Goal: Task Accomplishment & Management: Complete application form

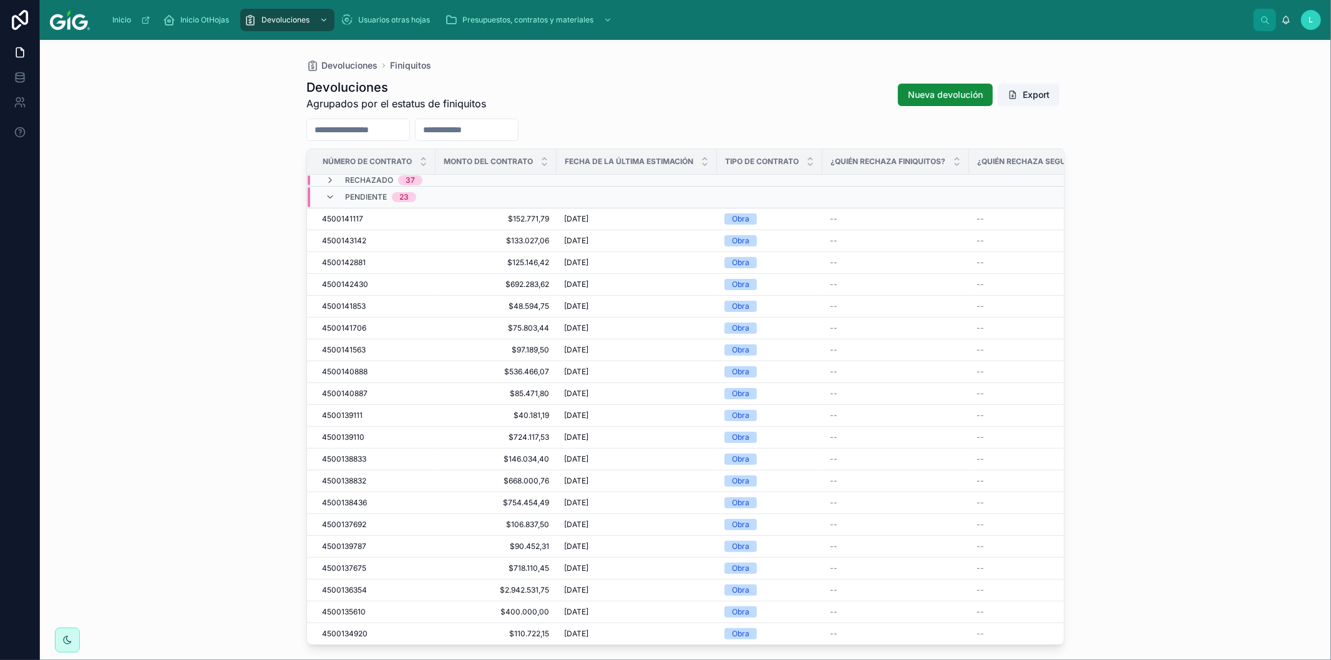
click at [518, 129] on input "text" at bounding box center [467, 129] width 102 height 17
paste input "**********"
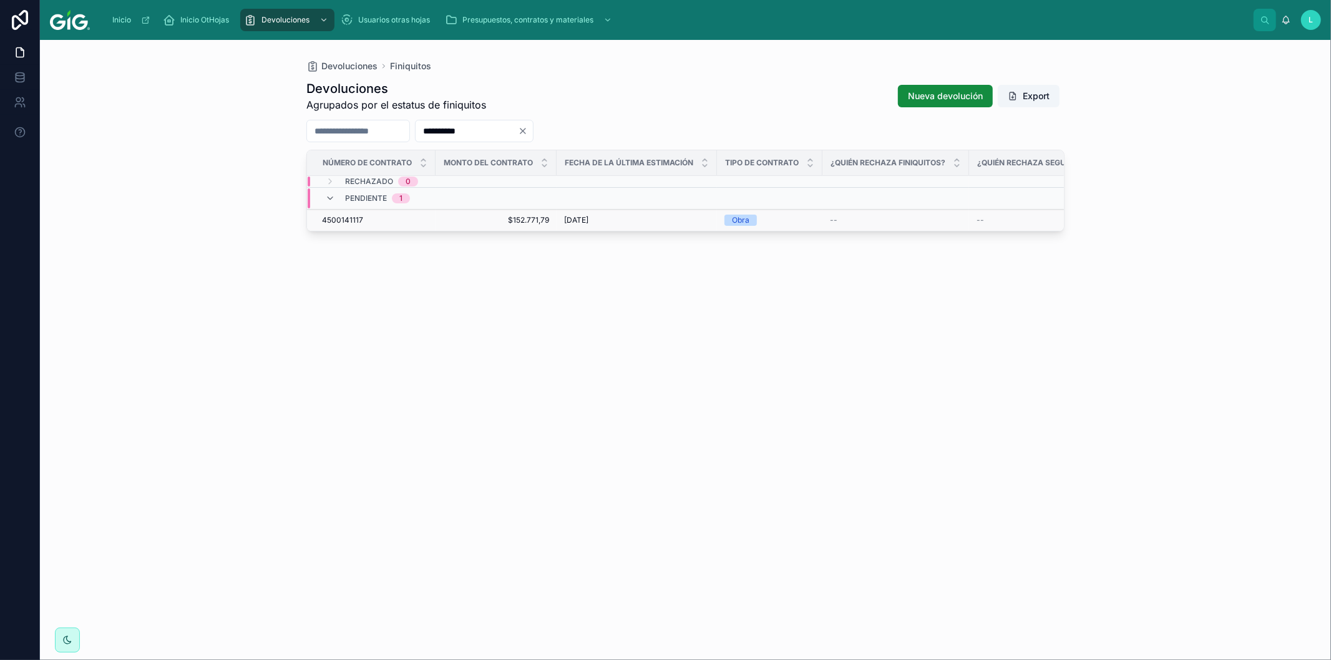
type input "**********"
click at [347, 220] on span "4500141117" at bounding box center [342, 220] width 41 height 10
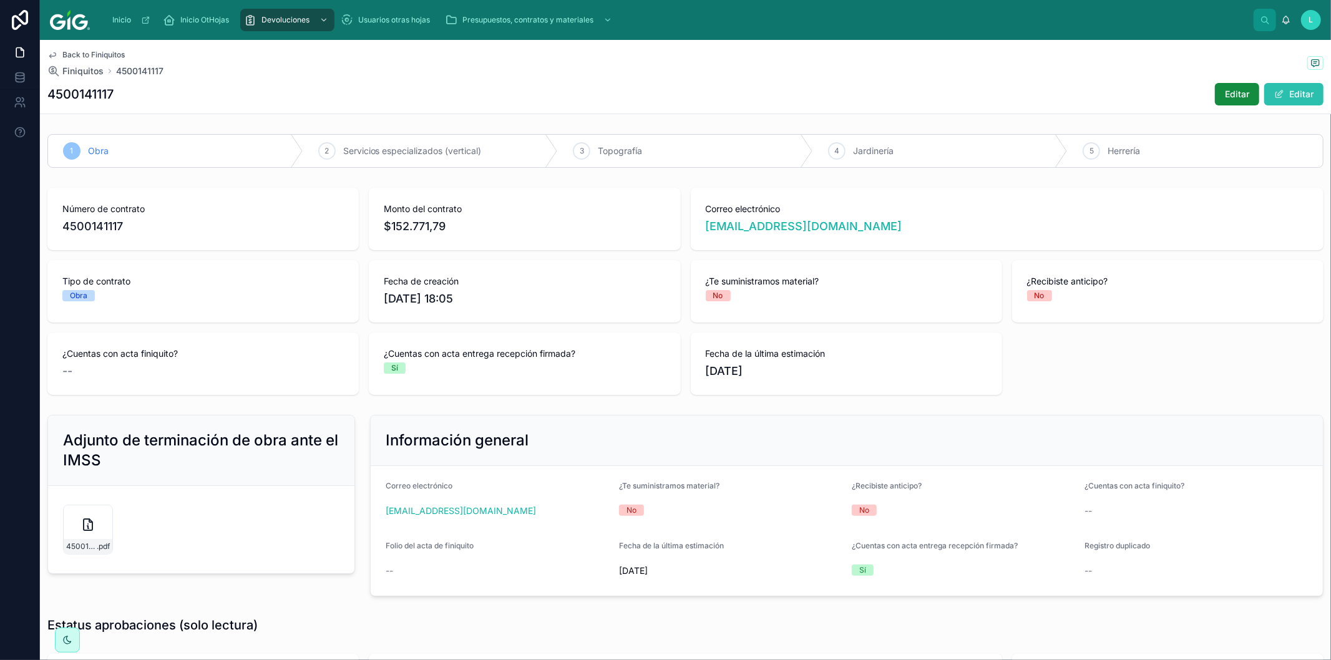
click at [1277, 91] on button "Editar" at bounding box center [1294, 94] width 59 height 22
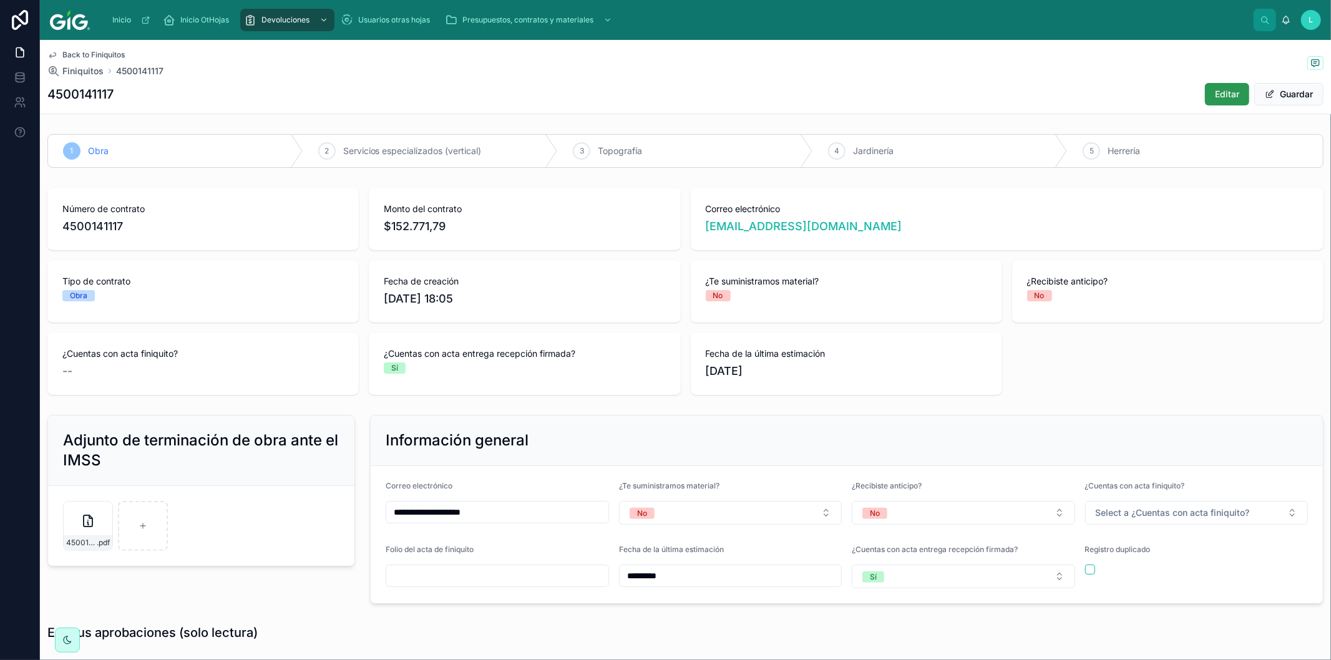
click at [1221, 91] on span "Editar" at bounding box center [1227, 94] width 24 height 12
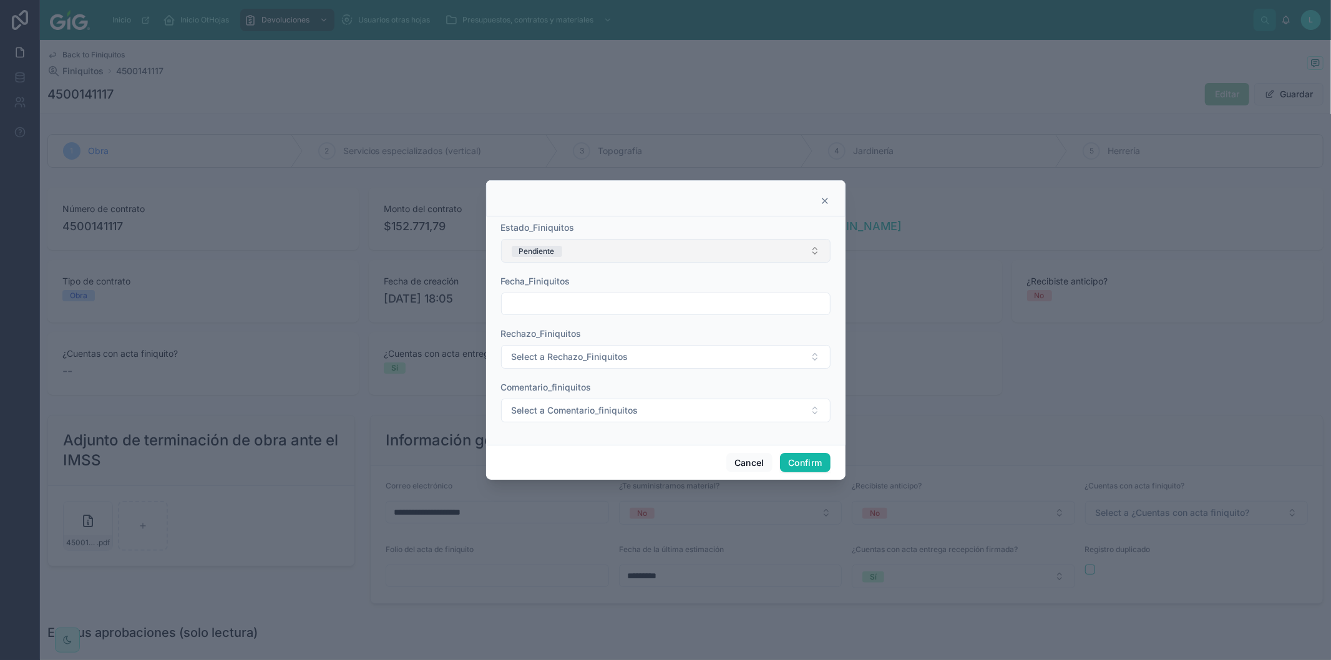
click at [816, 246] on button "Pendiente" at bounding box center [666, 251] width 330 height 24
click at [526, 378] on div "Validado" at bounding box center [531, 376] width 30 height 11
click at [626, 313] on input "text" at bounding box center [666, 303] width 328 height 17
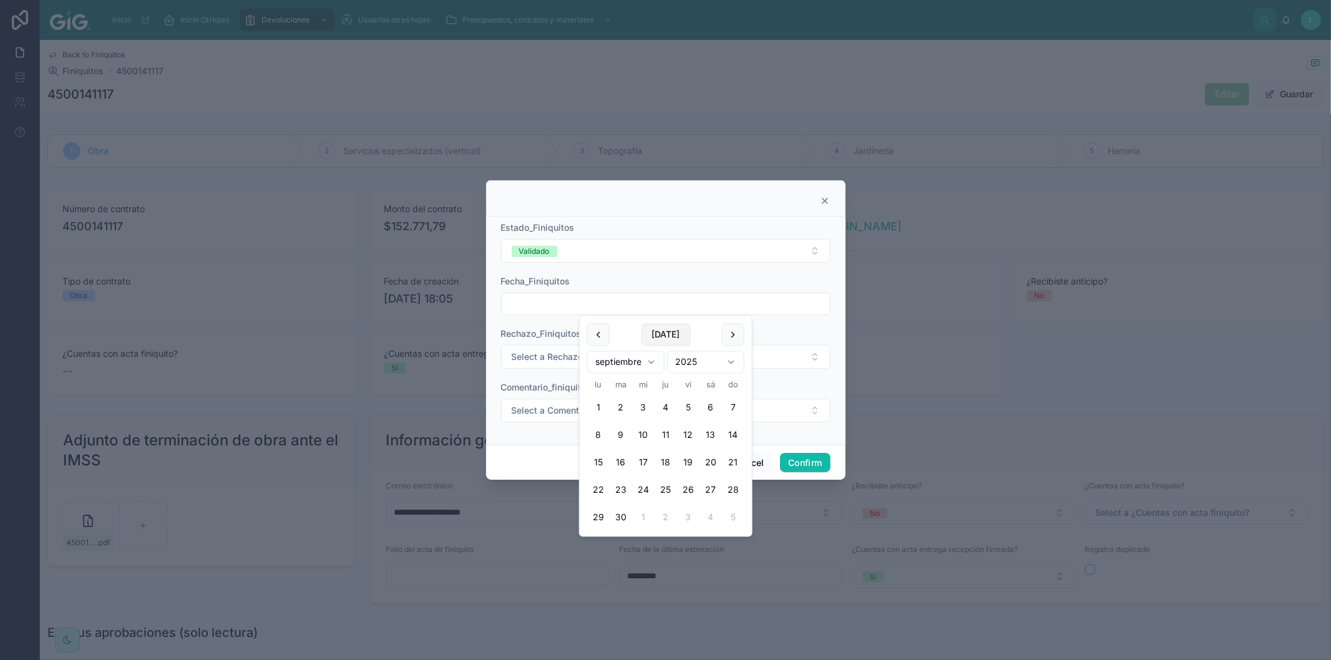
click at [650, 337] on button "[DATE]" at bounding box center [665, 335] width 49 height 22
type input "********"
click at [516, 411] on span "Select a Comentario_finiquitos" at bounding box center [575, 410] width 127 height 12
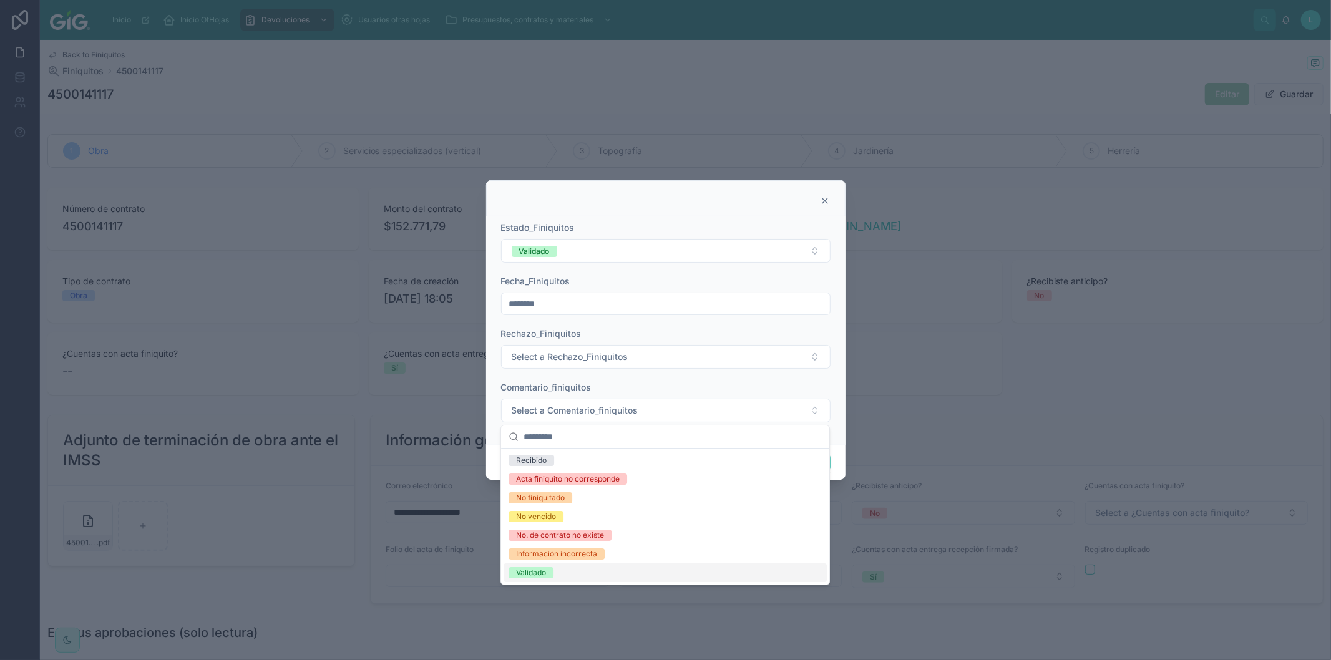
click at [521, 572] on div "Validado" at bounding box center [531, 572] width 30 height 11
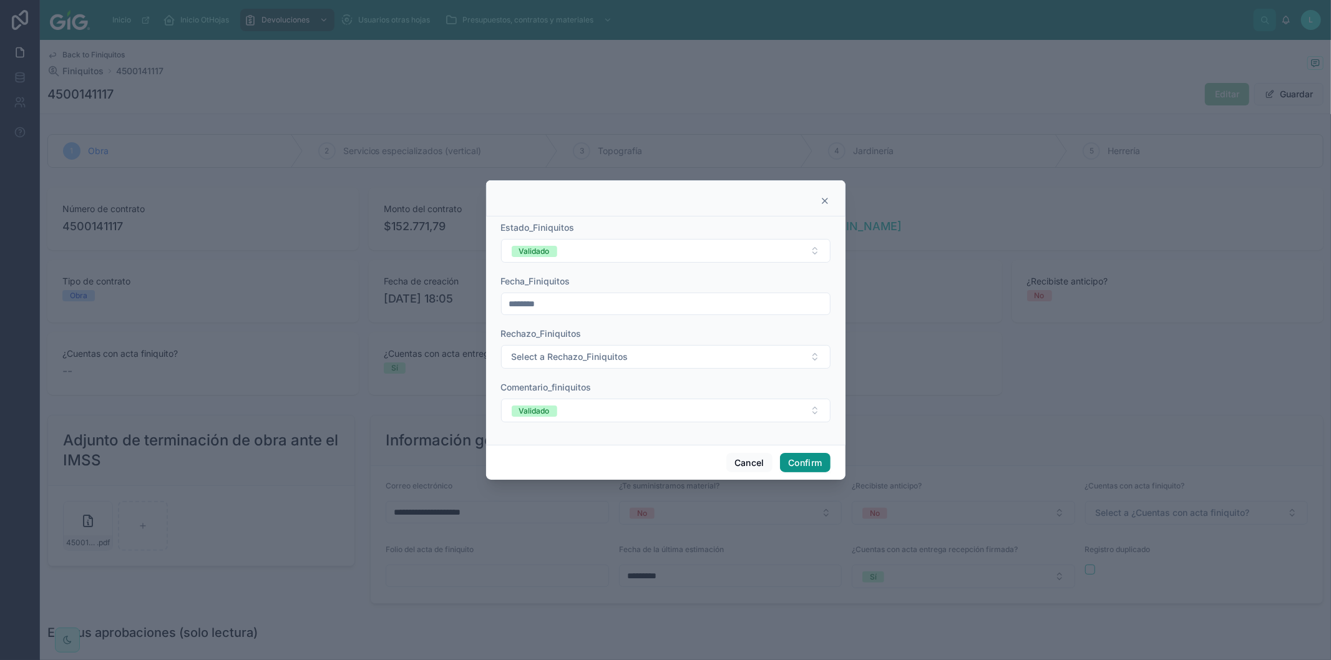
click at [820, 466] on button "Confirm" at bounding box center [805, 463] width 50 height 20
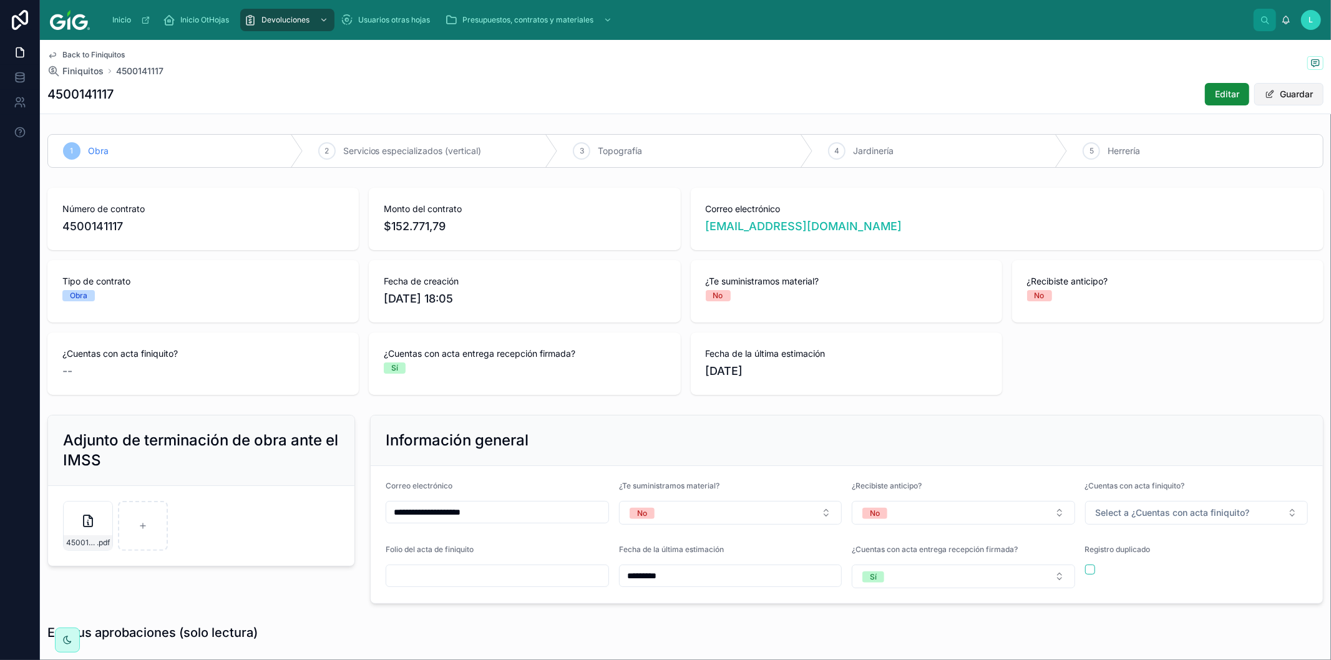
click at [1265, 92] on span at bounding box center [1270, 94] width 10 height 10
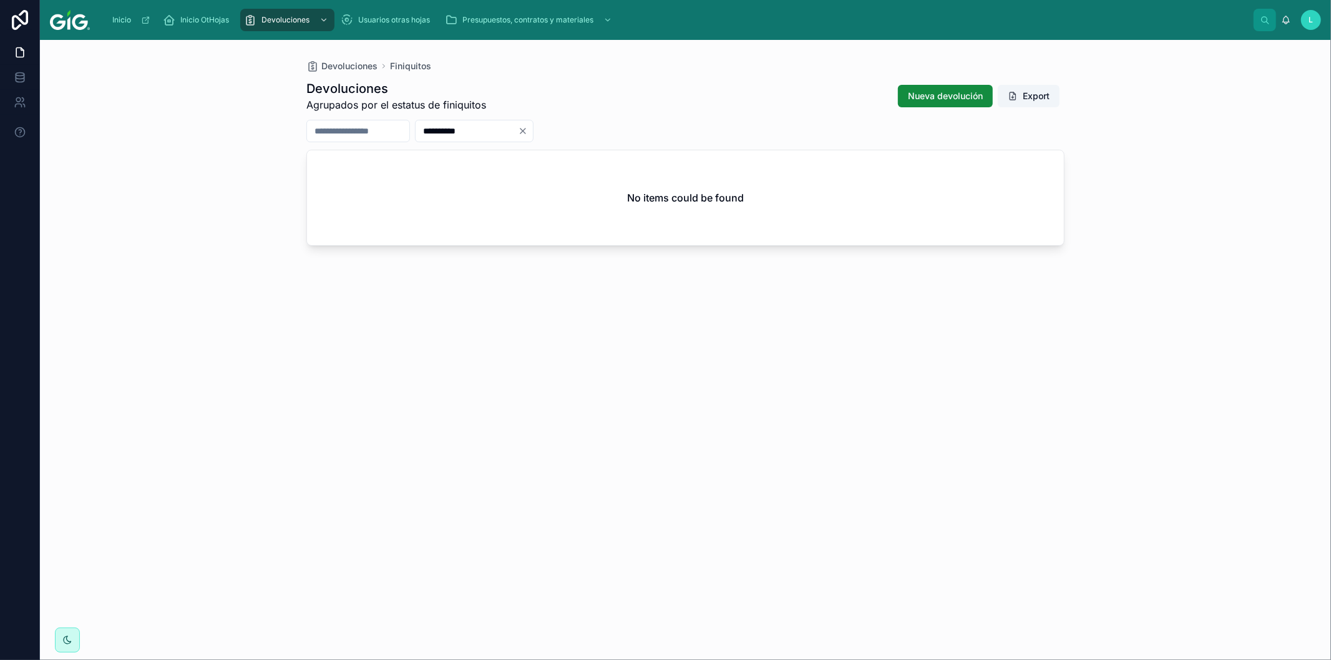
drag, startPoint x: 516, startPoint y: 131, endPoint x: 439, endPoint y: 124, distance: 77.1
click at [439, 124] on div "**********" at bounding box center [685, 131] width 758 height 22
paste input "text"
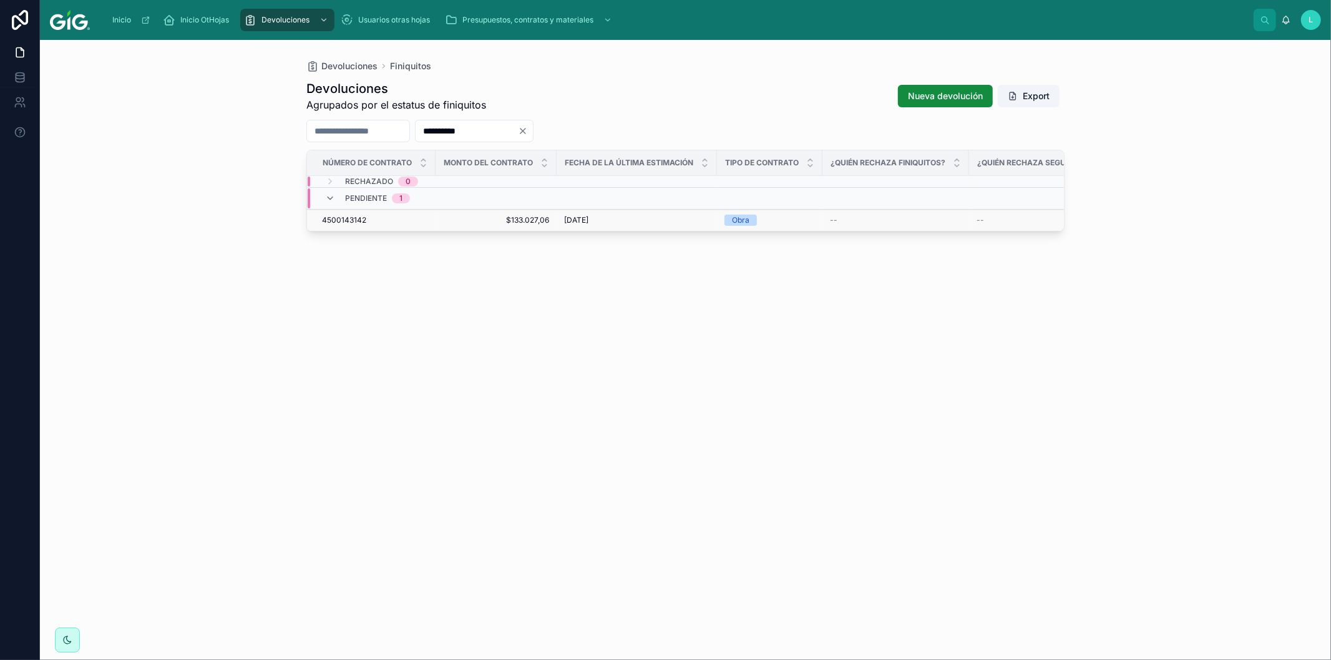
type input "**********"
click at [334, 220] on span "4500143142" at bounding box center [344, 220] width 44 height 10
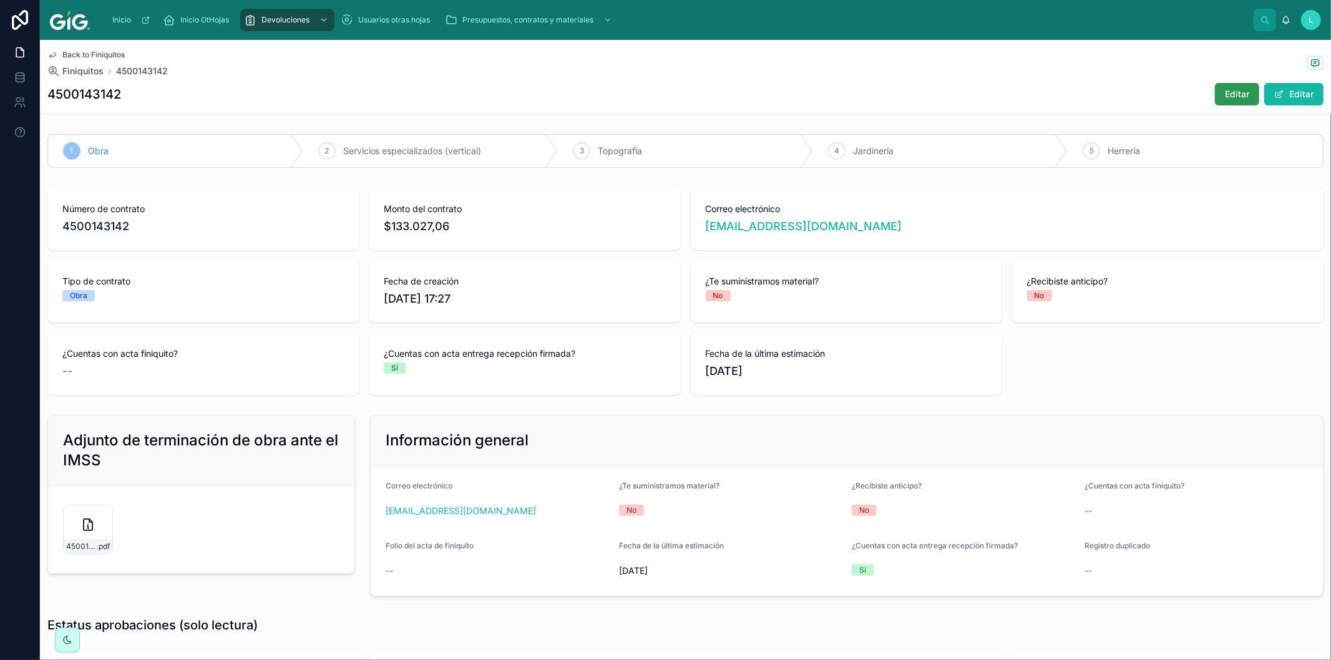
click at [1232, 90] on span "Editar" at bounding box center [1237, 94] width 24 height 12
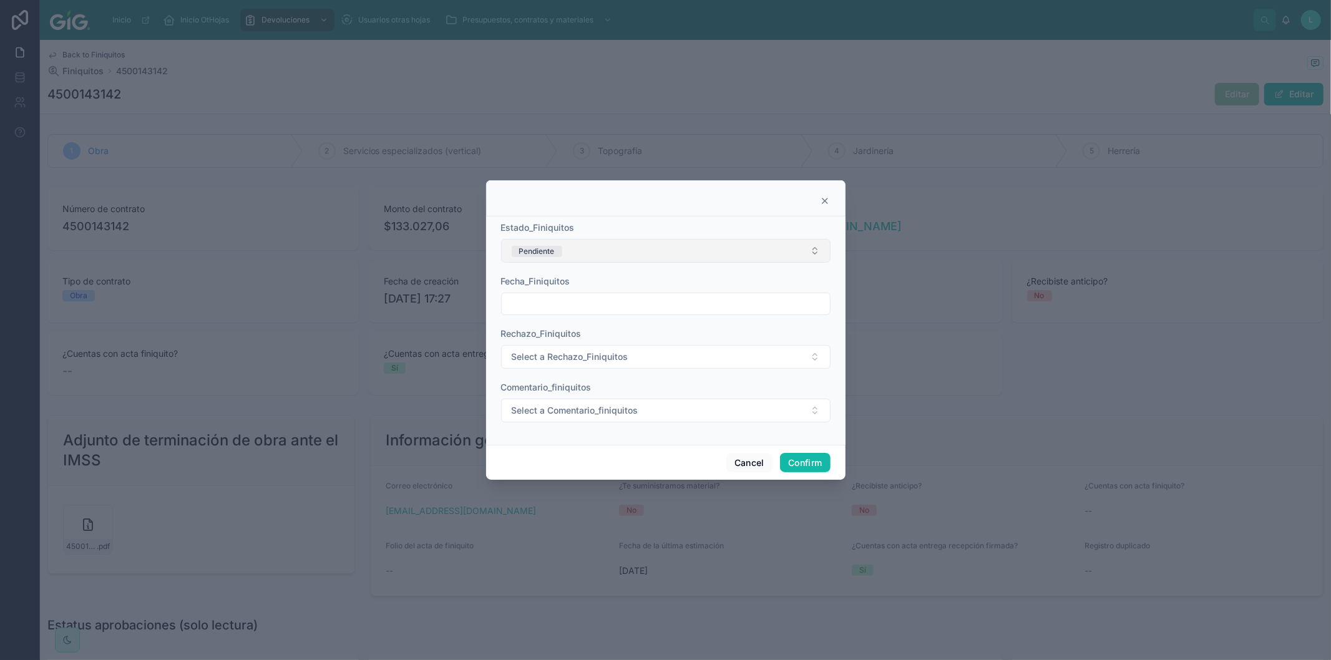
click at [630, 250] on button "Pendiente" at bounding box center [666, 251] width 330 height 24
click at [531, 382] on div "Validado" at bounding box center [665, 376] width 323 height 19
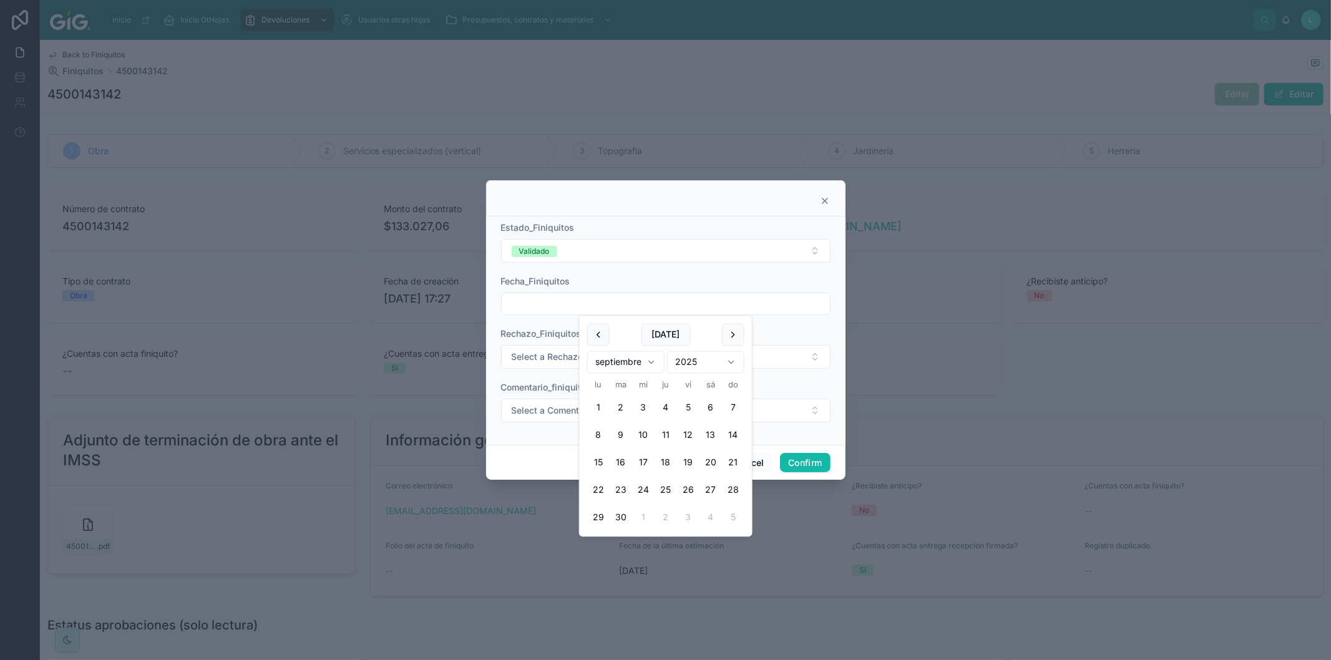
click at [552, 309] on input "text" at bounding box center [666, 303] width 328 height 17
click at [654, 337] on button "[DATE]" at bounding box center [665, 335] width 49 height 22
type input "********"
click at [532, 413] on span "Select a Comentario_finiquitos" at bounding box center [575, 410] width 127 height 12
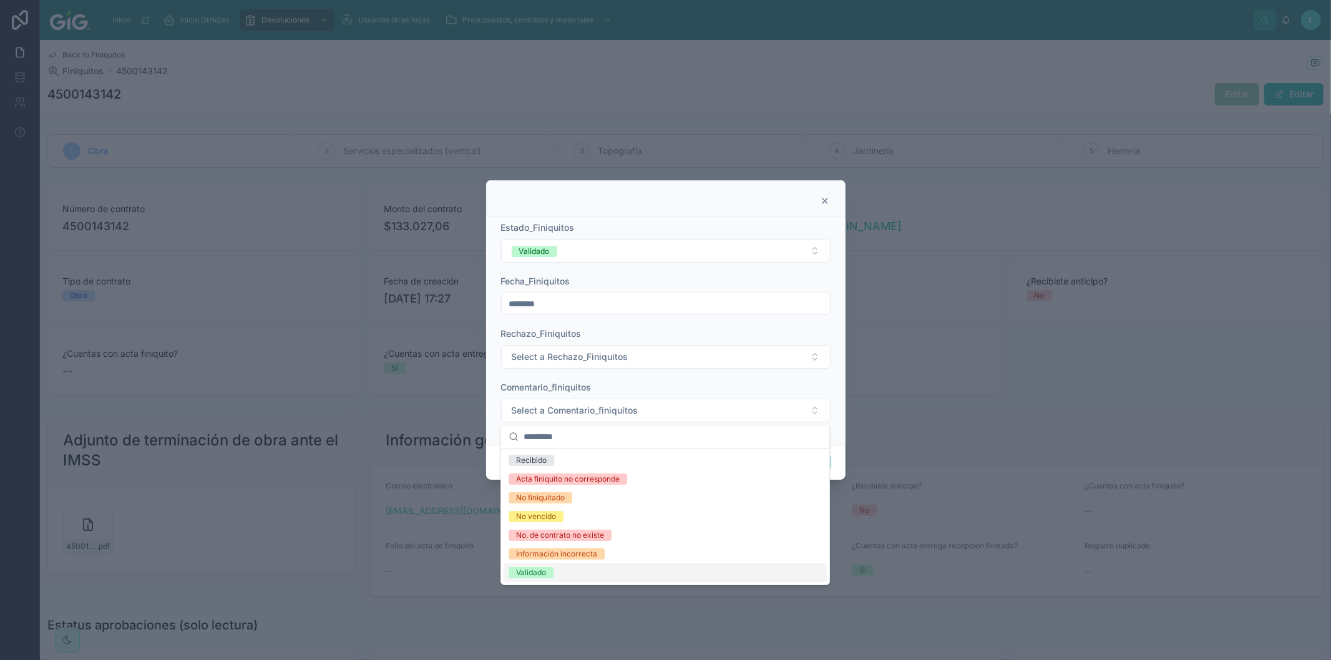
click at [522, 575] on div "Validado" at bounding box center [531, 572] width 30 height 11
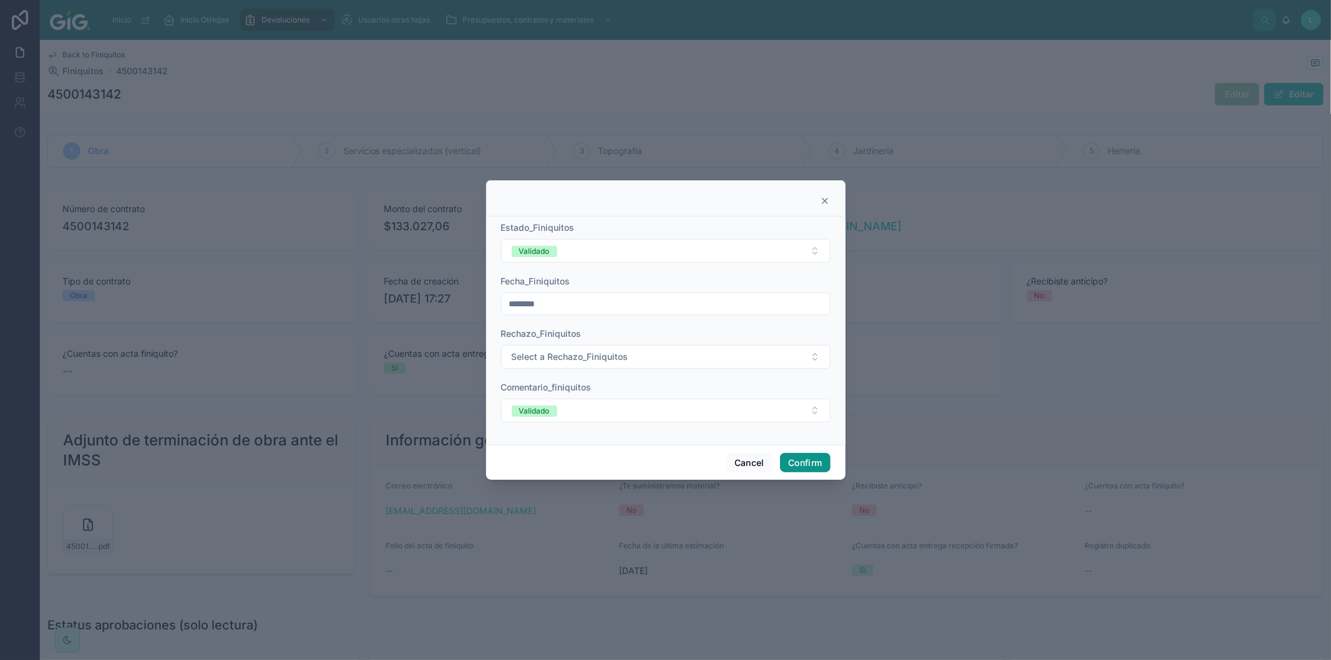
click at [800, 461] on button "Confirm" at bounding box center [805, 463] width 50 height 20
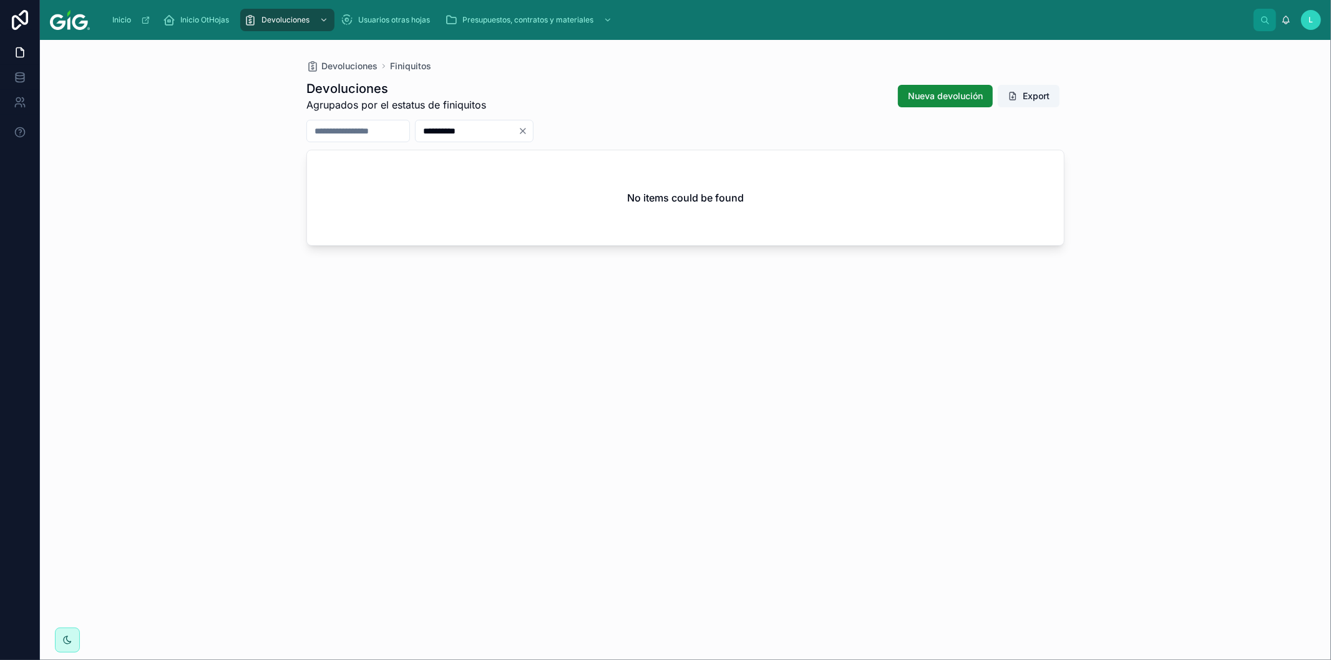
drag, startPoint x: 526, startPoint y: 133, endPoint x: 442, endPoint y: 129, distance: 83.8
click at [442, 129] on div "**********" at bounding box center [685, 131] width 758 height 22
paste input "text"
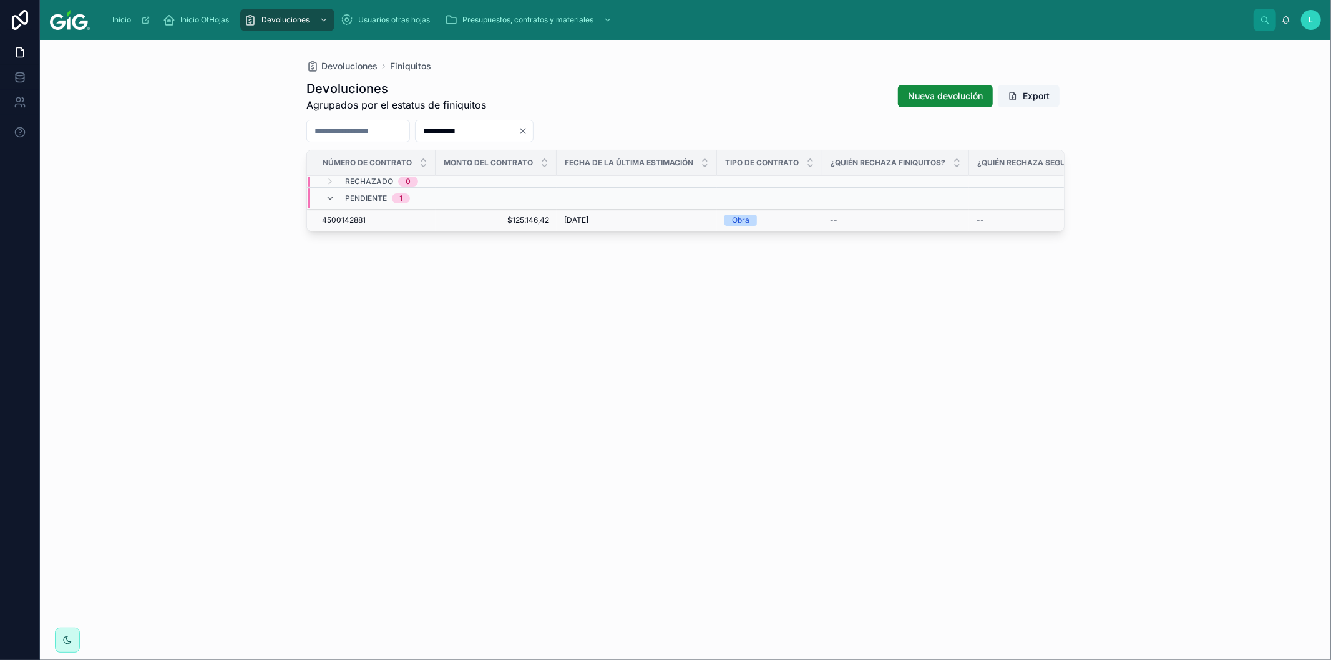
type input "**********"
click at [343, 216] on span "4500142881" at bounding box center [344, 220] width 44 height 10
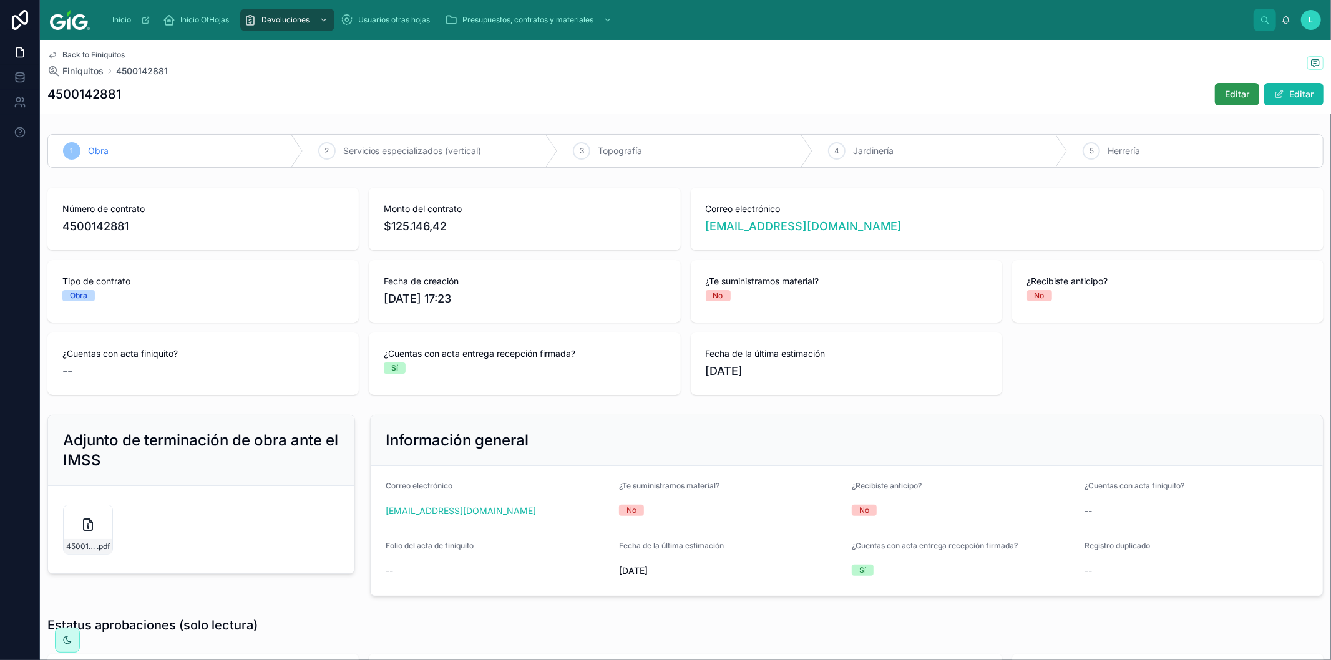
click at [1227, 94] on span "Editar" at bounding box center [1237, 94] width 24 height 12
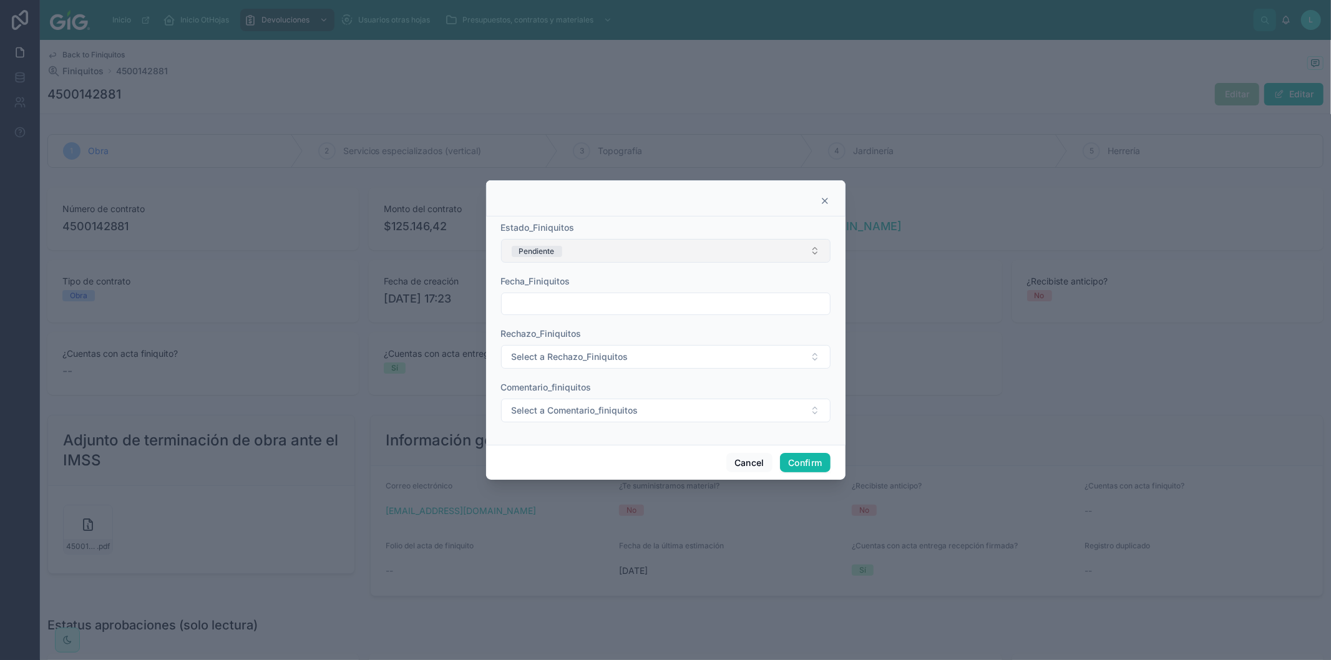
click at [643, 253] on button "Pendiente" at bounding box center [666, 251] width 330 height 24
click at [534, 375] on div "Validado" at bounding box center [531, 376] width 30 height 11
click at [549, 300] on input "text" at bounding box center [666, 303] width 328 height 17
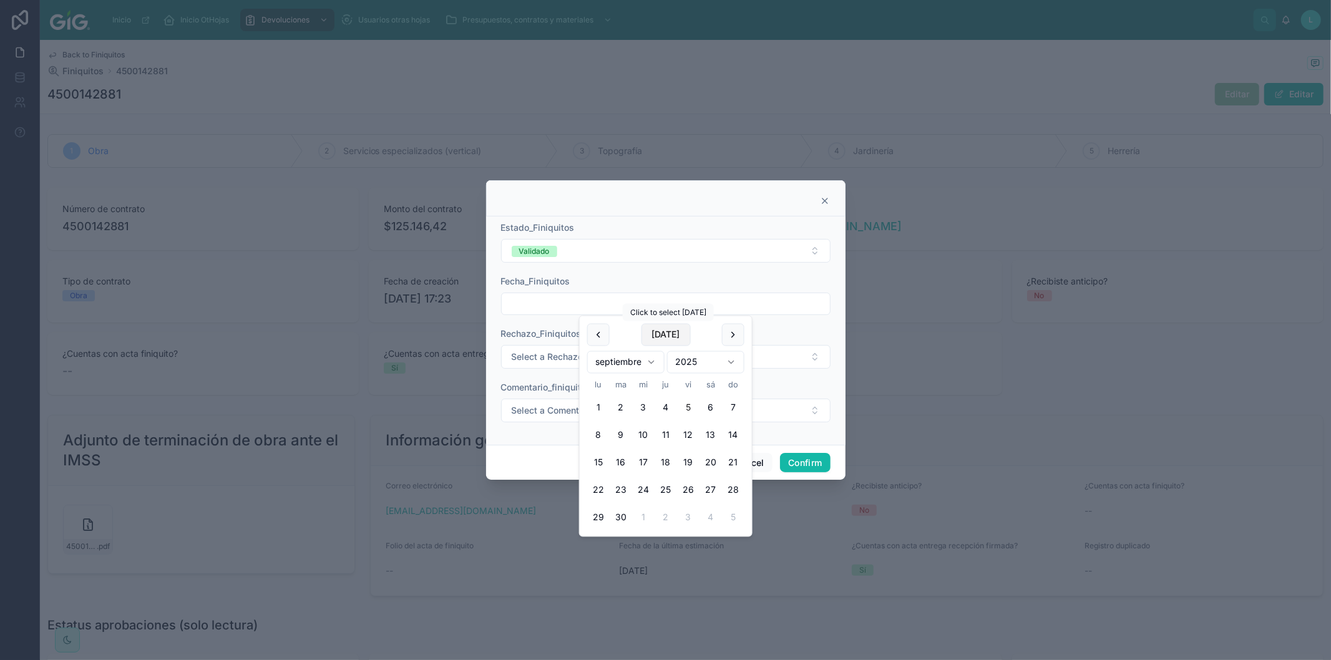
click at [653, 333] on button "[DATE]" at bounding box center [665, 335] width 49 height 22
type input "********"
click at [532, 410] on span "Select a Comentario_finiquitos" at bounding box center [575, 410] width 127 height 12
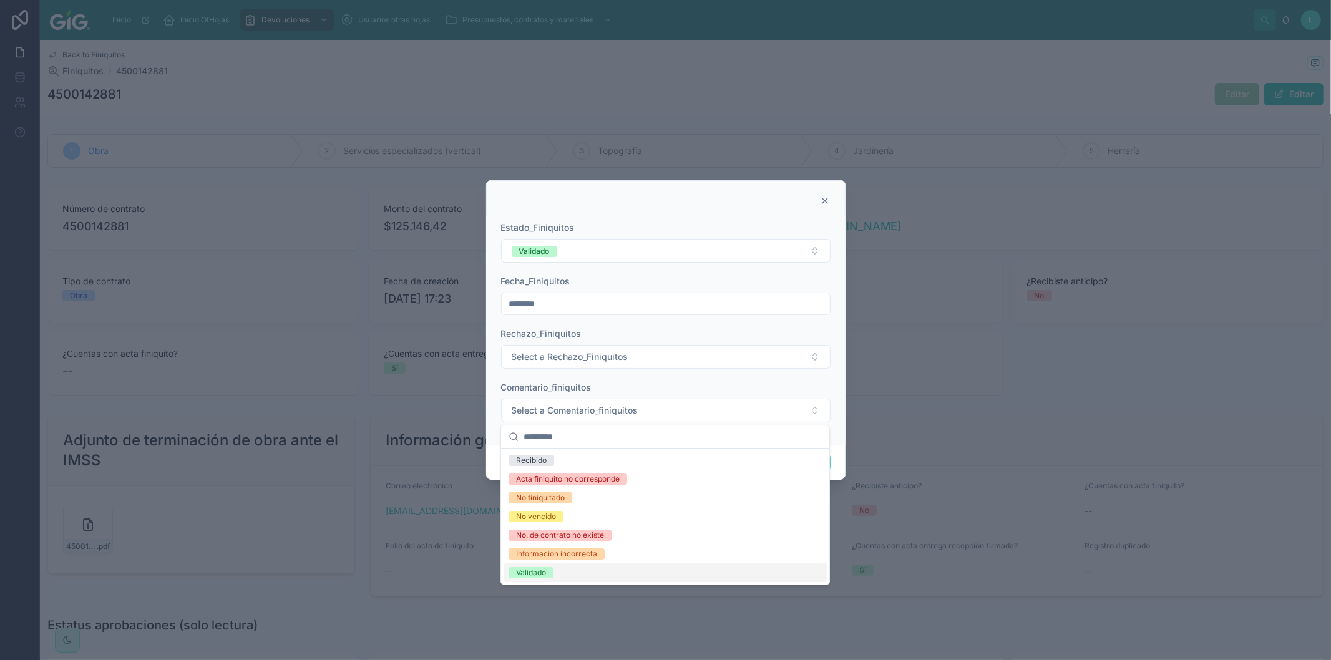
click at [521, 573] on div "Validado" at bounding box center [531, 572] width 30 height 11
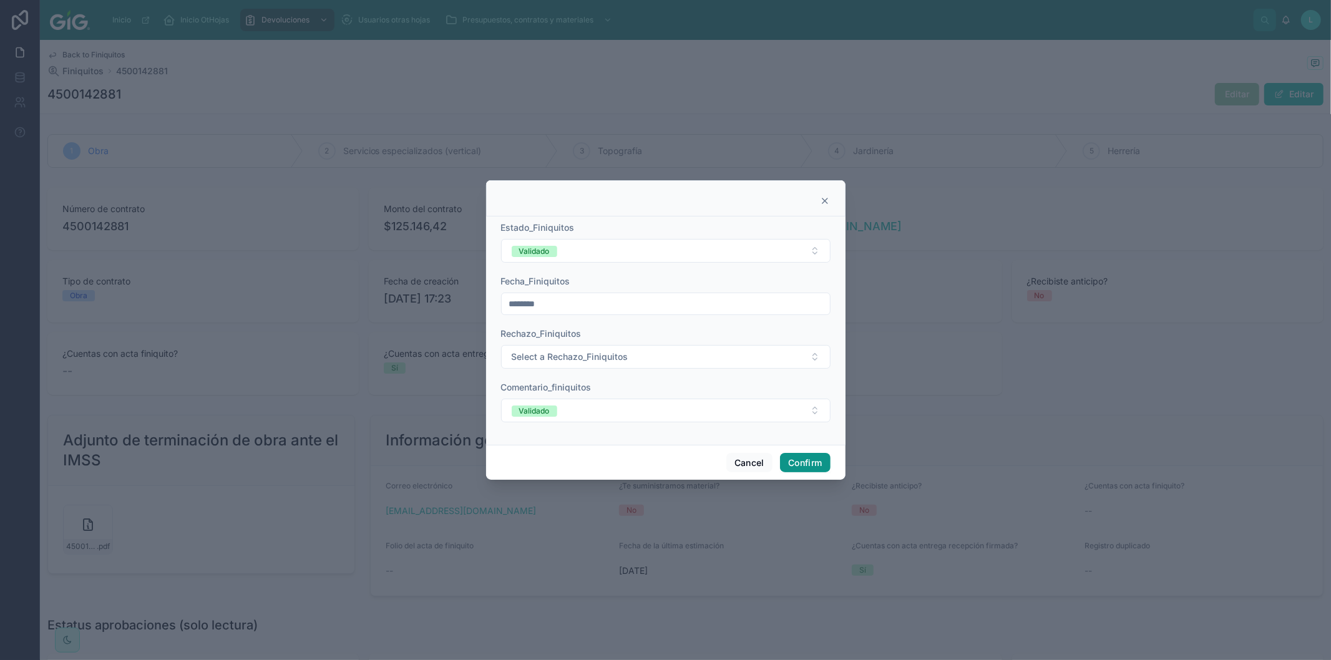
click at [825, 459] on button "Confirm" at bounding box center [805, 463] width 50 height 20
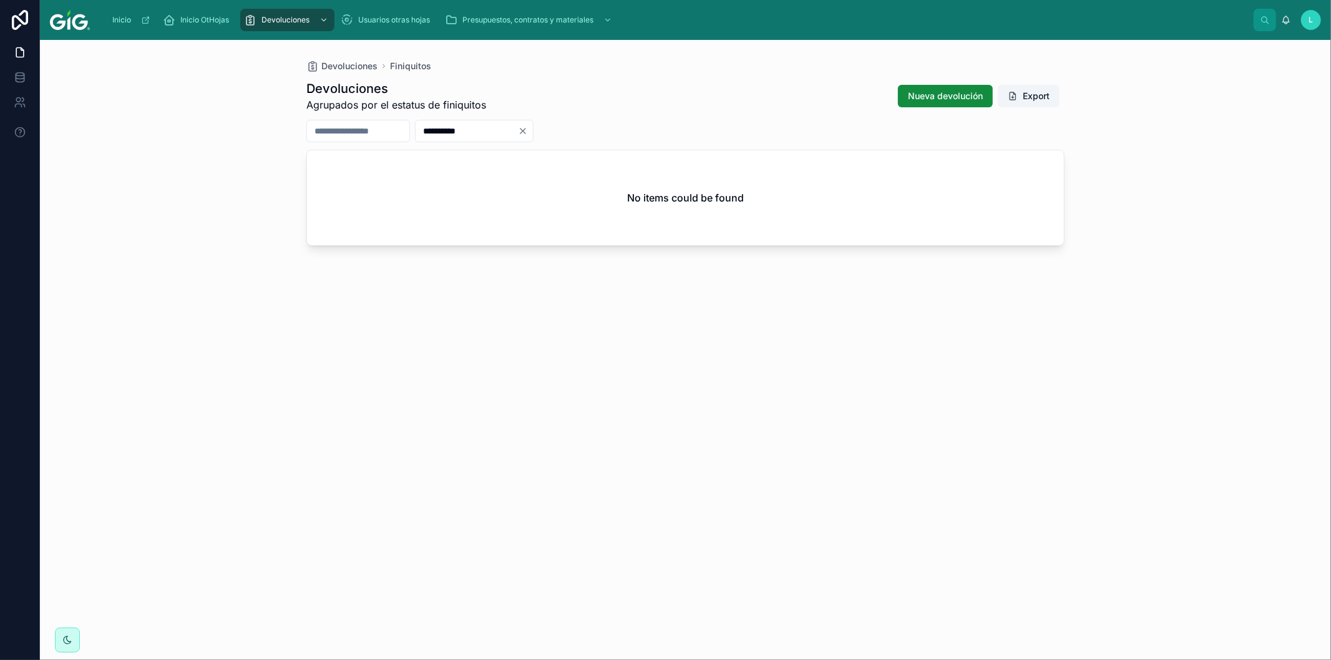
drag, startPoint x: 500, startPoint y: 127, endPoint x: 421, endPoint y: 127, distance: 78.7
click at [416, 127] on div "**********" at bounding box center [685, 131] width 758 height 22
paste input "text"
type input "**********"
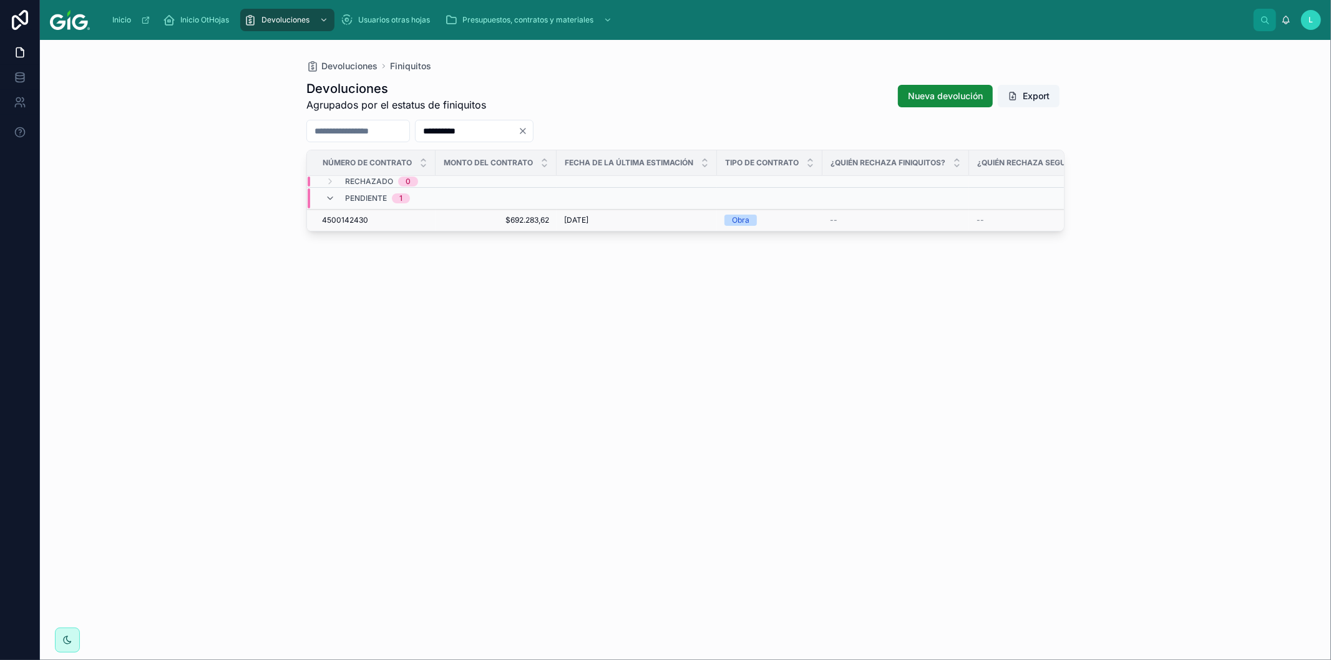
click at [348, 218] on span "4500142430" at bounding box center [345, 220] width 46 height 10
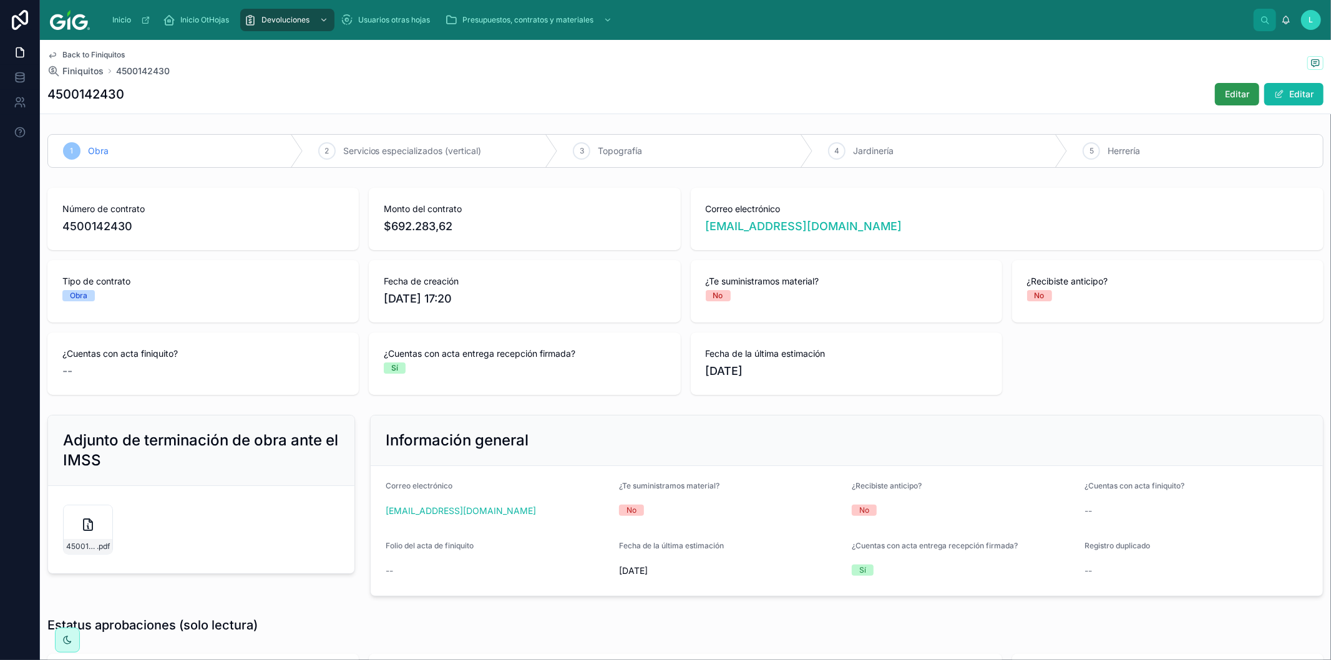
click at [1227, 88] on span "Editar" at bounding box center [1237, 94] width 24 height 12
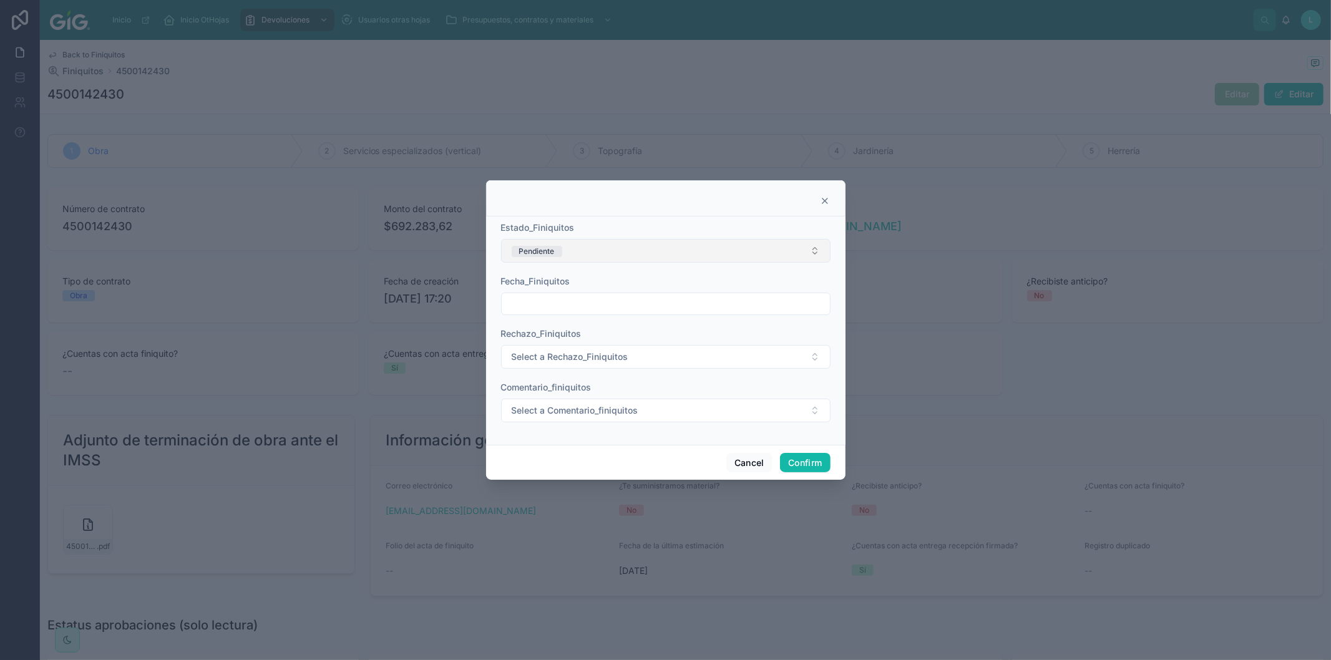
click at [625, 252] on button "Pendiente" at bounding box center [666, 251] width 330 height 24
click at [540, 376] on div "Validado" at bounding box center [531, 376] width 30 height 11
click at [544, 313] on input "text" at bounding box center [666, 303] width 328 height 17
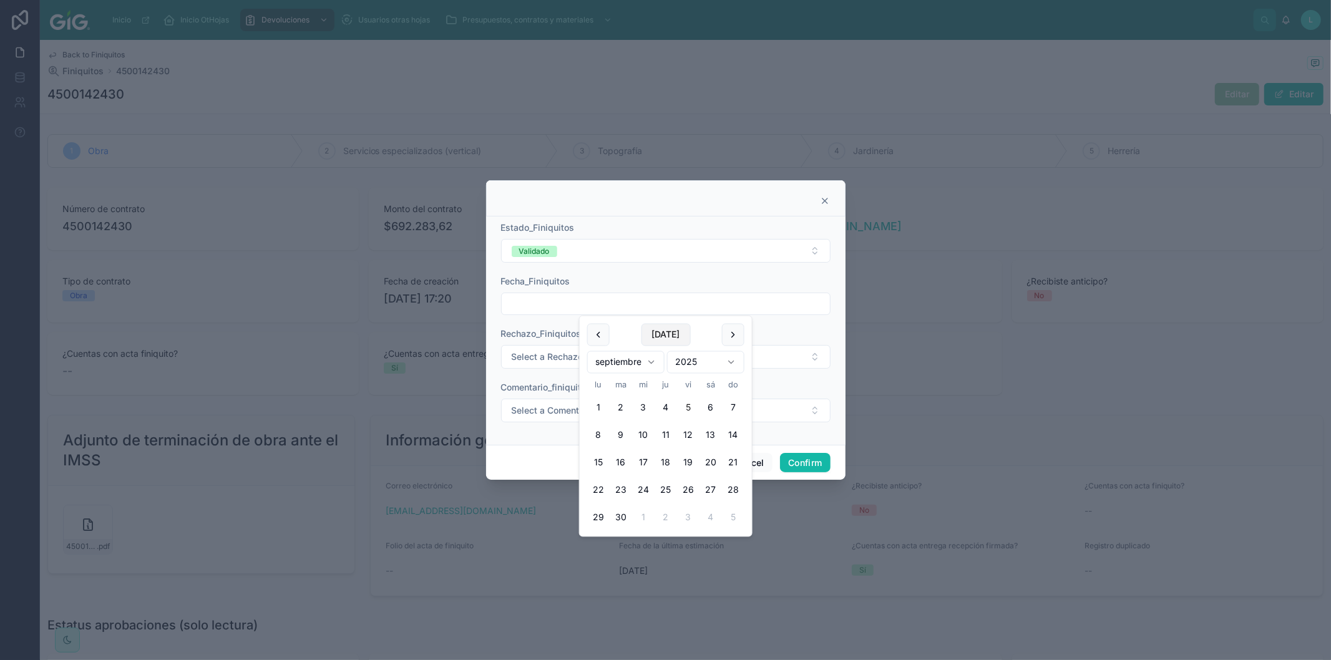
click at [660, 335] on button "[DATE]" at bounding box center [665, 335] width 49 height 22
type input "********"
click at [521, 412] on span "Select a Comentario_finiquitos" at bounding box center [575, 410] width 127 height 12
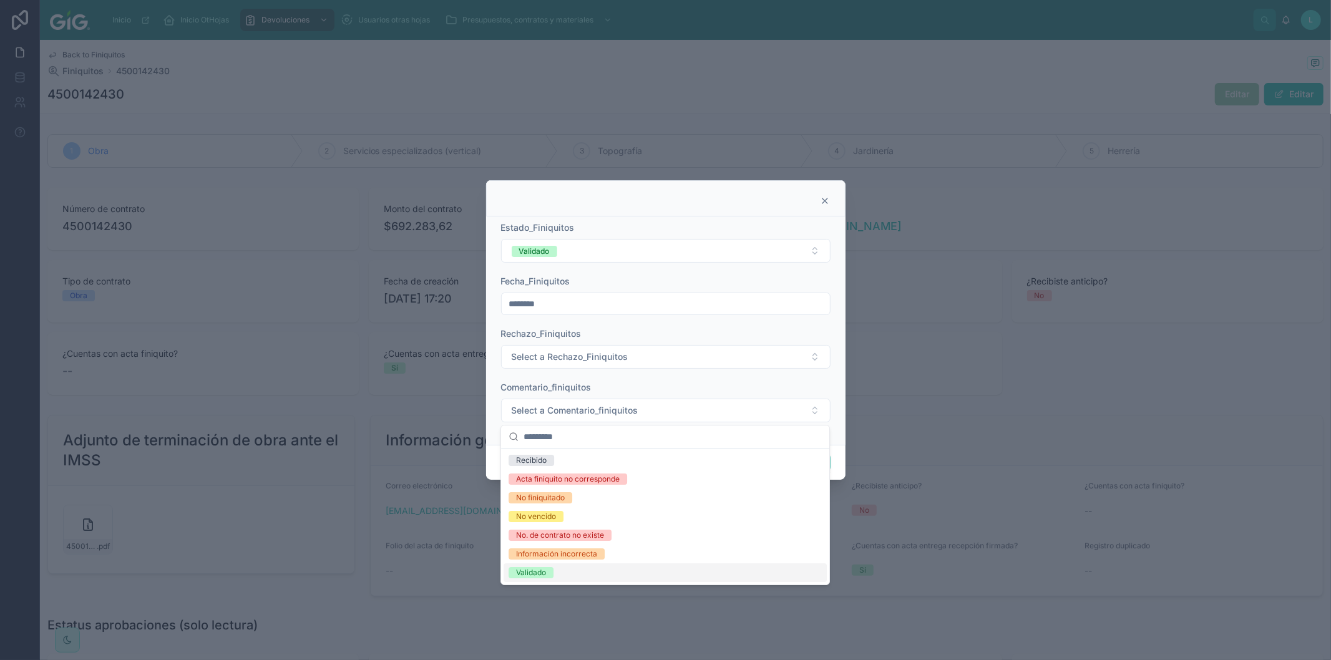
click at [546, 573] on div "Validado" at bounding box center [531, 572] width 30 height 11
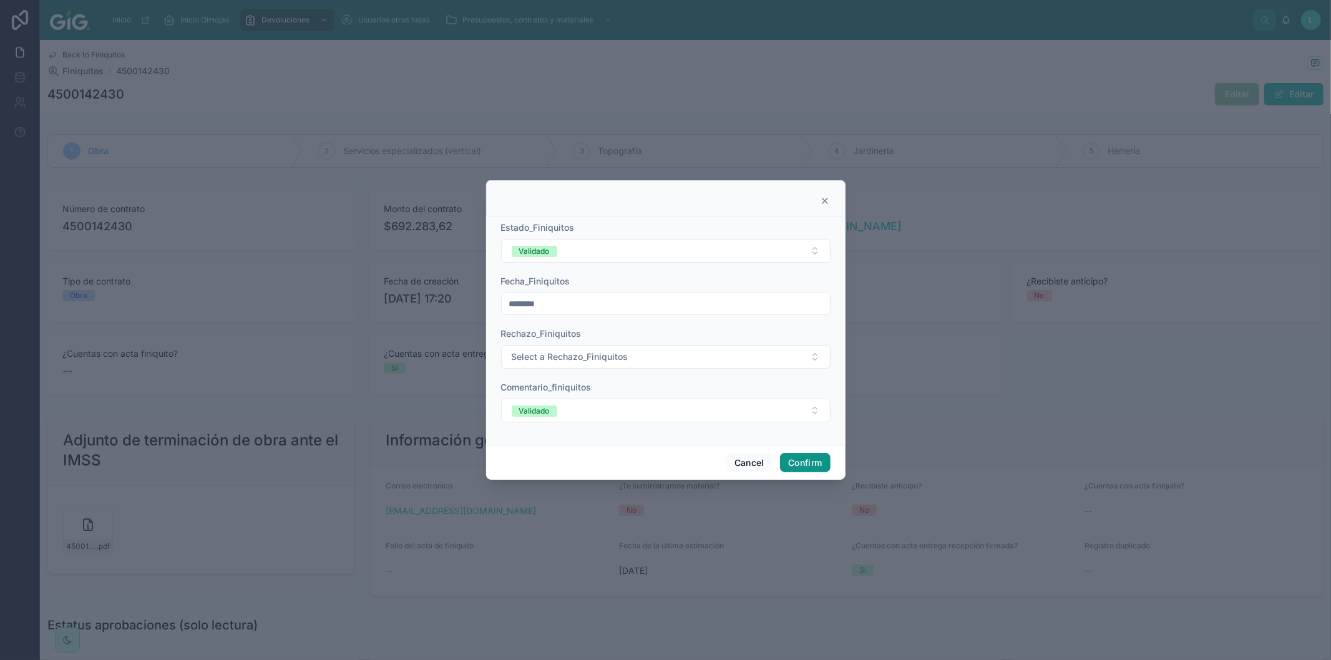
click at [809, 463] on button "Confirm" at bounding box center [805, 463] width 50 height 20
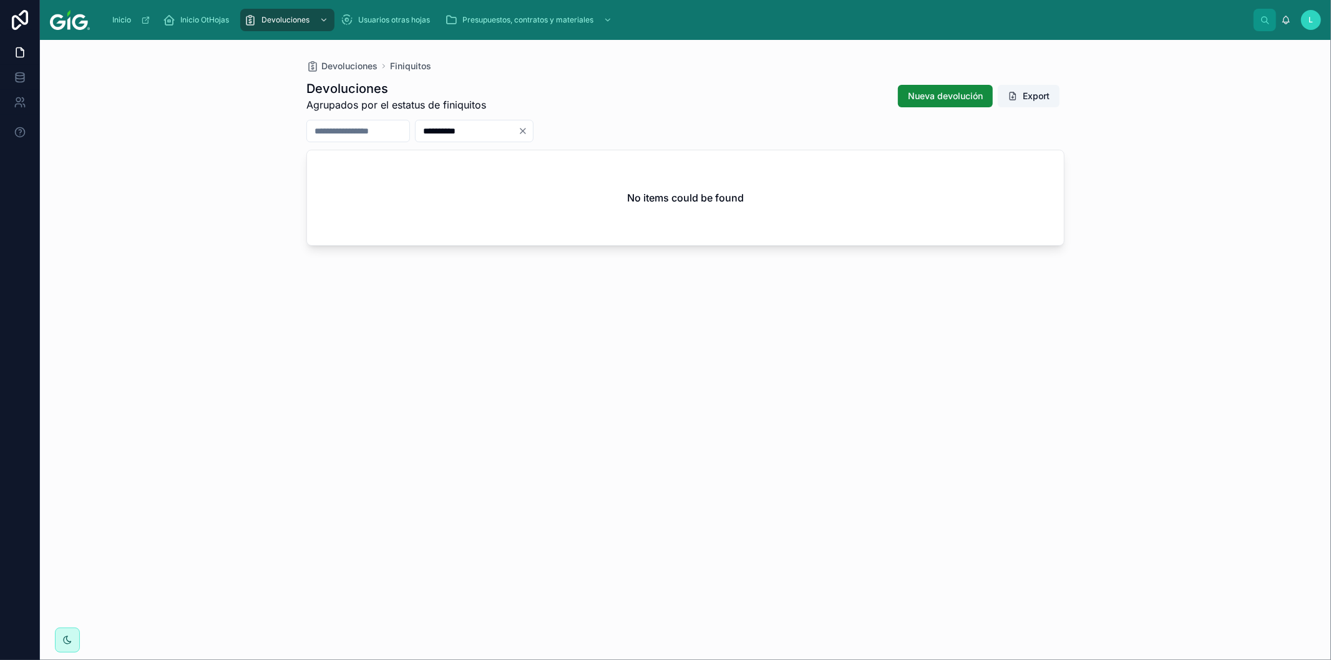
drag, startPoint x: 519, startPoint y: 126, endPoint x: 423, endPoint y: 125, distance: 96.8
click at [423, 125] on div "**********" at bounding box center [685, 131] width 758 height 22
paste input "text"
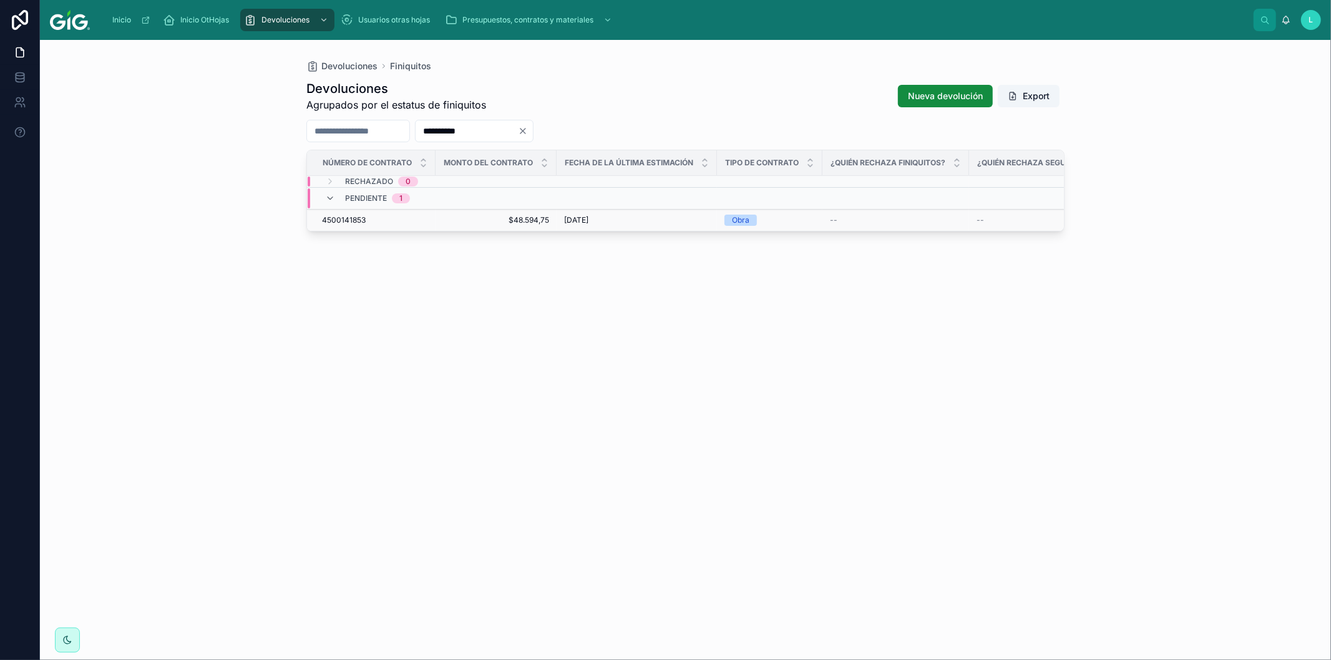
type input "**********"
click at [345, 225] on span "4500141853" at bounding box center [344, 220] width 44 height 10
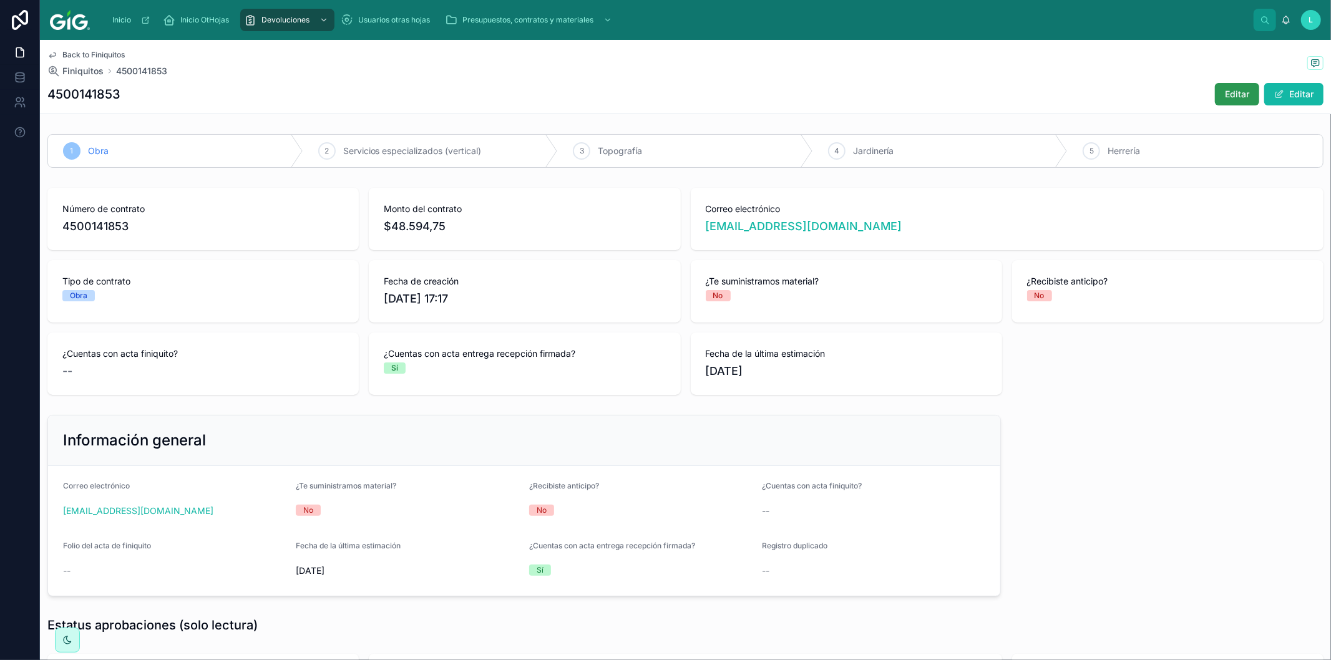
click at [1215, 87] on button "Editar" at bounding box center [1237, 94] width 44 height 22
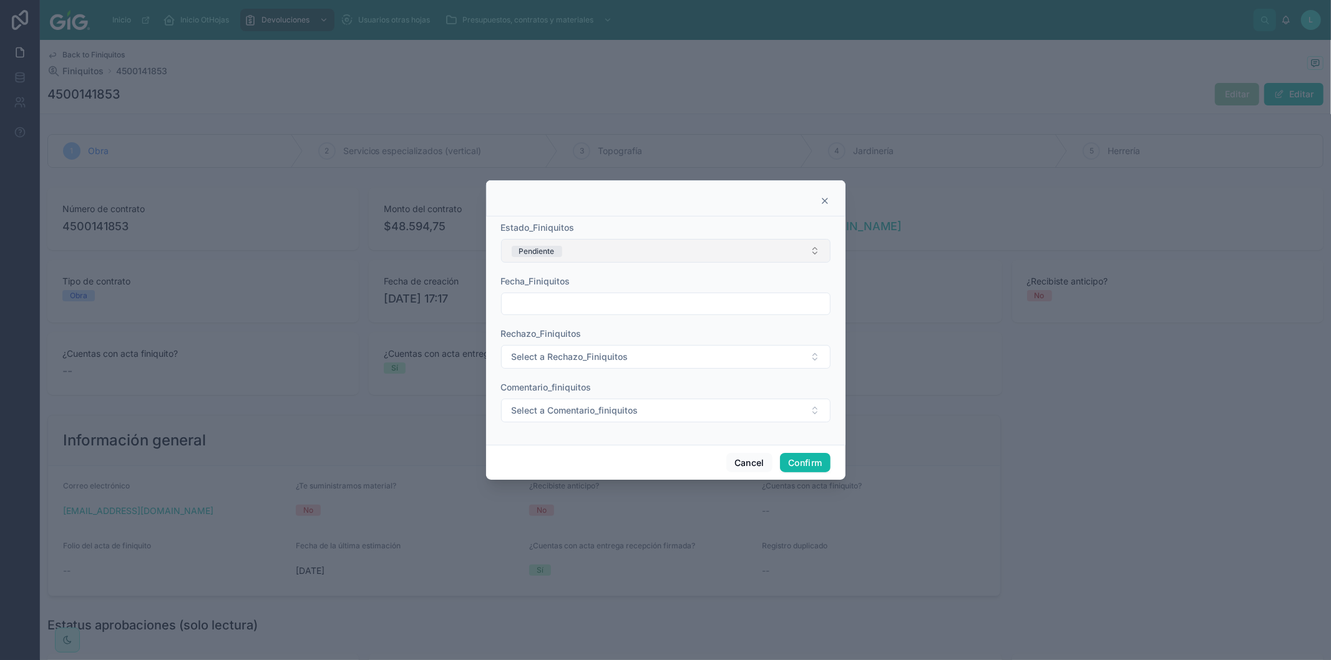
click at [629, 255] on button "Pendiente" at bounding box center [666, 251] width 330 height 24
click at [521, 376] on div "Validado" at bounding box center [531, 376] width 30 height 11
click at [551, 303] on input "text" at bounding box center [666, 303] width 328 height 17
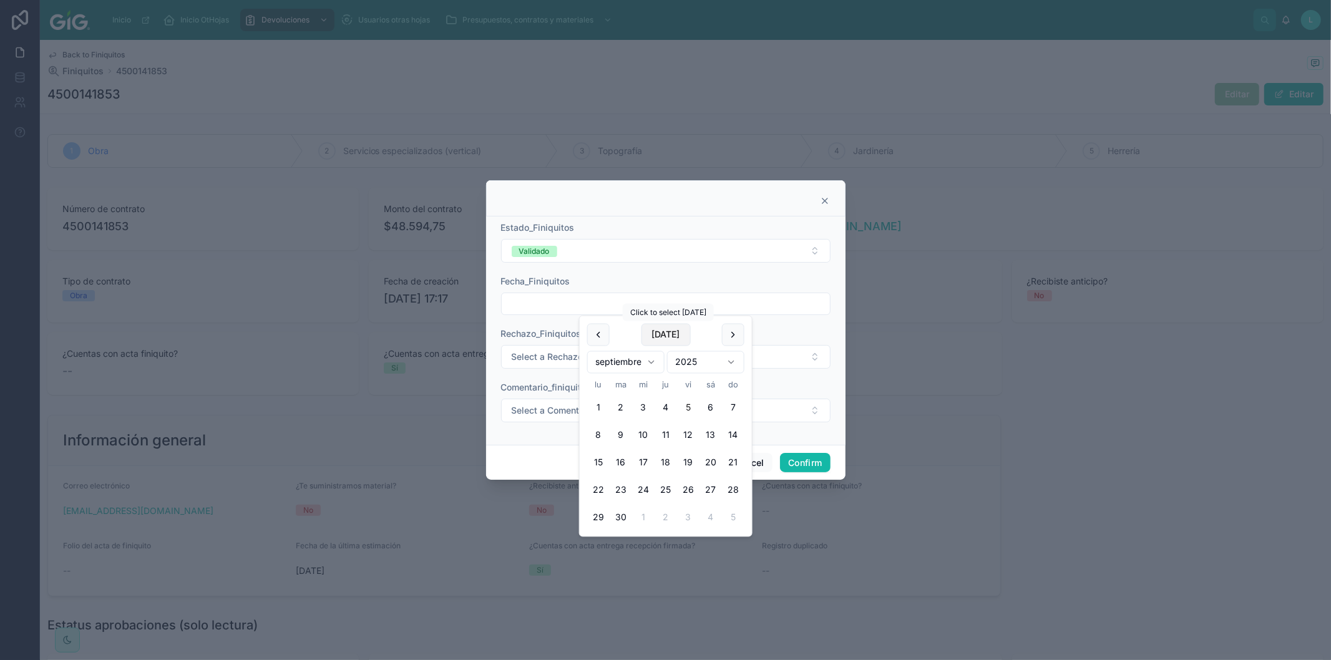
click at [664, 335] on button "[DATE]" at bounding box center [665, 335] width 49 height 22
type input "********"
click at [537, 409] on span "Select a Comentario_finiquitos" at bounding box center [575, 410] width 127 height 12
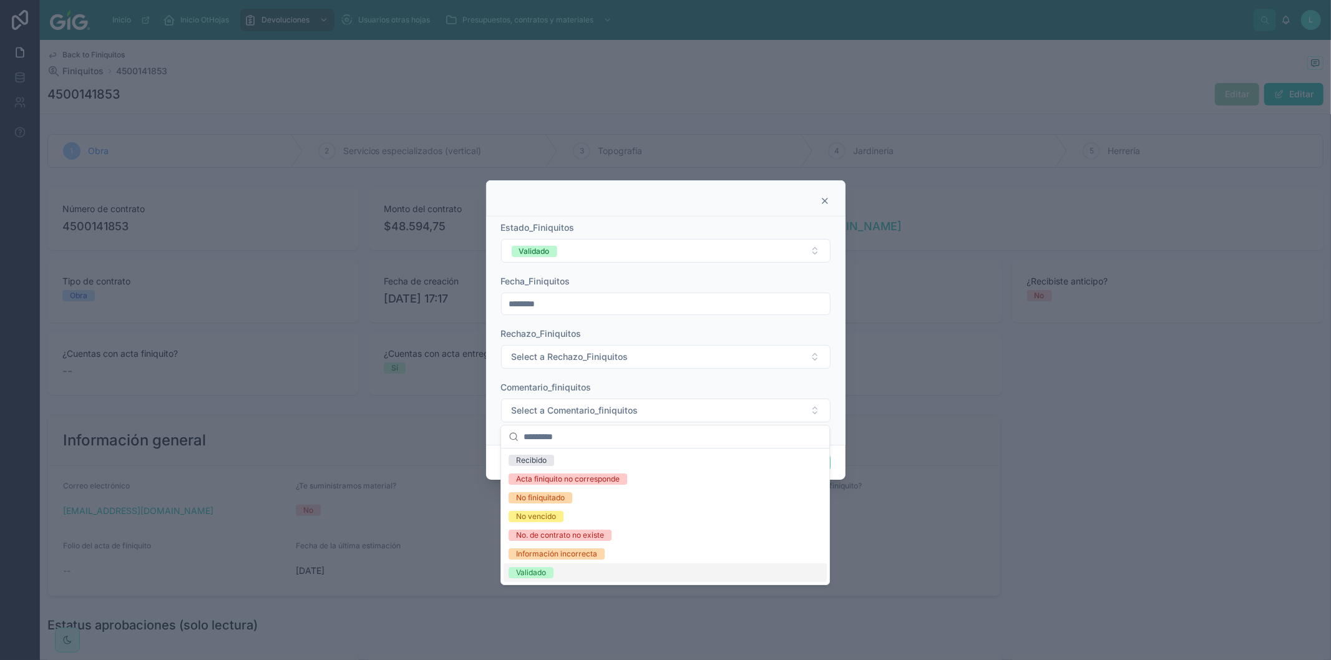
click at [544, 576] on div "Validado" at bounding box center [531, 572] width 30 height 11
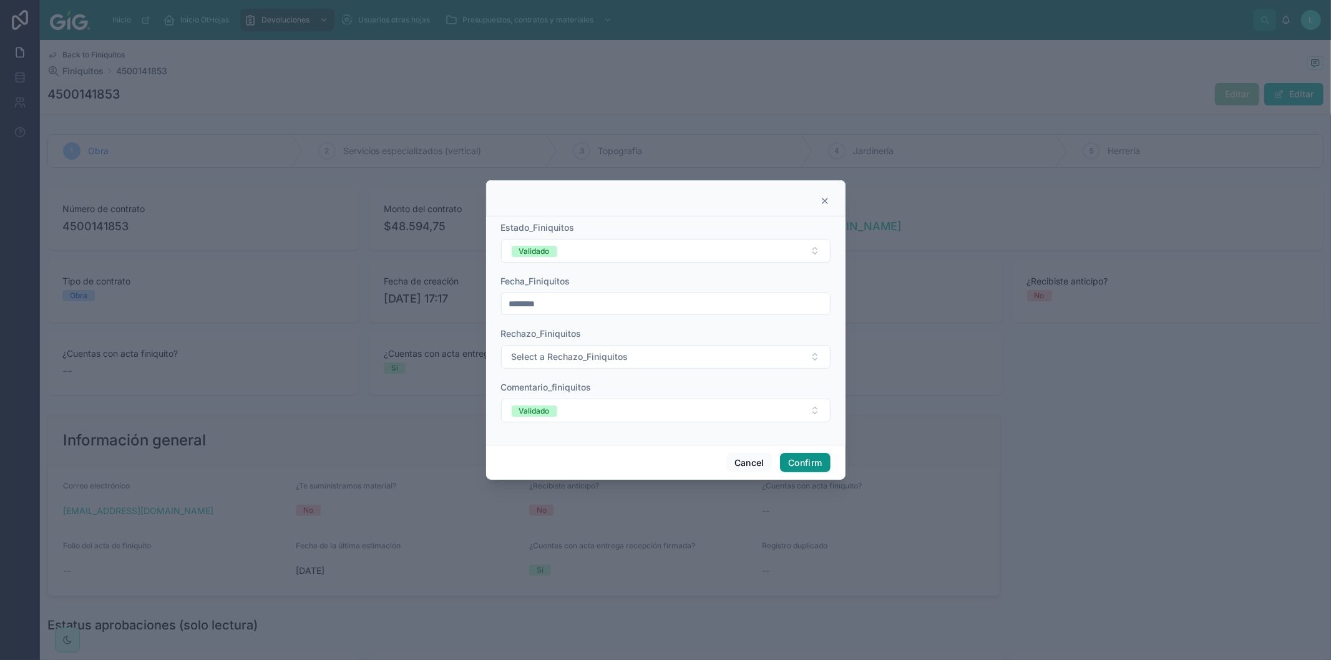
click at [800, 462] on button "Confirm" at bounding box center [805, 463] width 50 height 20
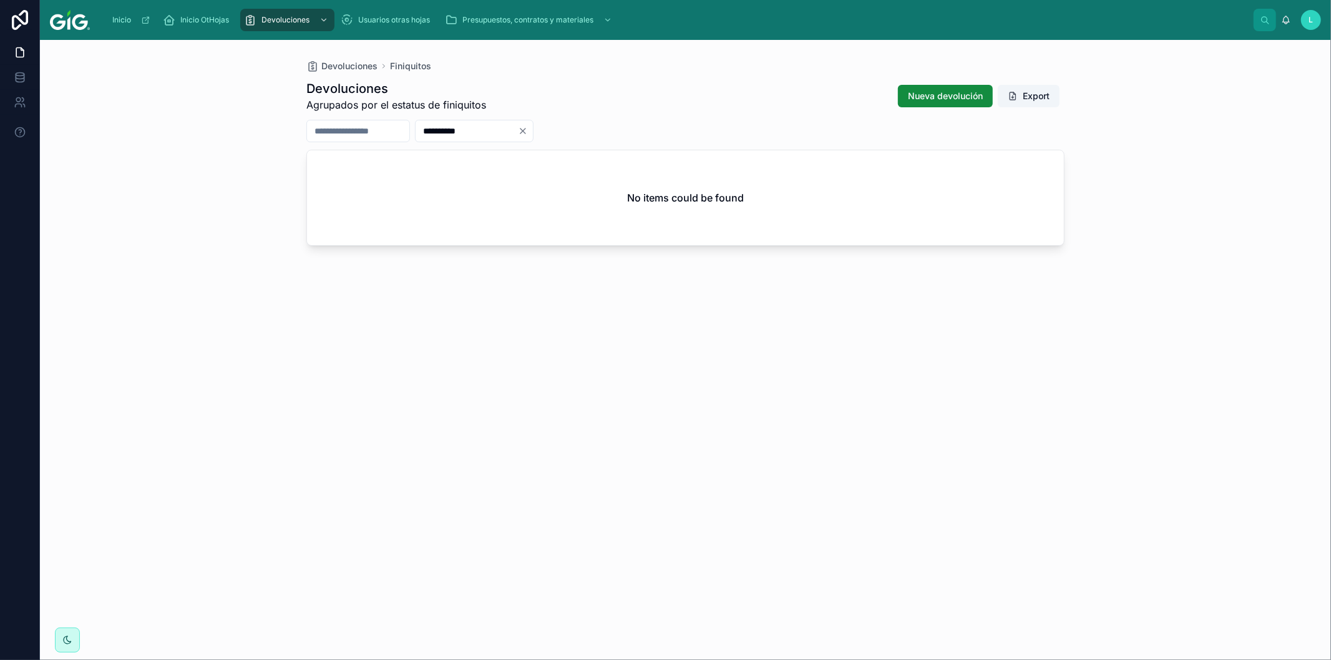
drag, startPoint x: 516, startPoint y: 134, endPoint x: 431, endPoint y: 135, distance: 85.5
click at [431, 135] on div "**********" at bounding box center [685, 131] width 758 height 22
paste input "text"
type input "**********"
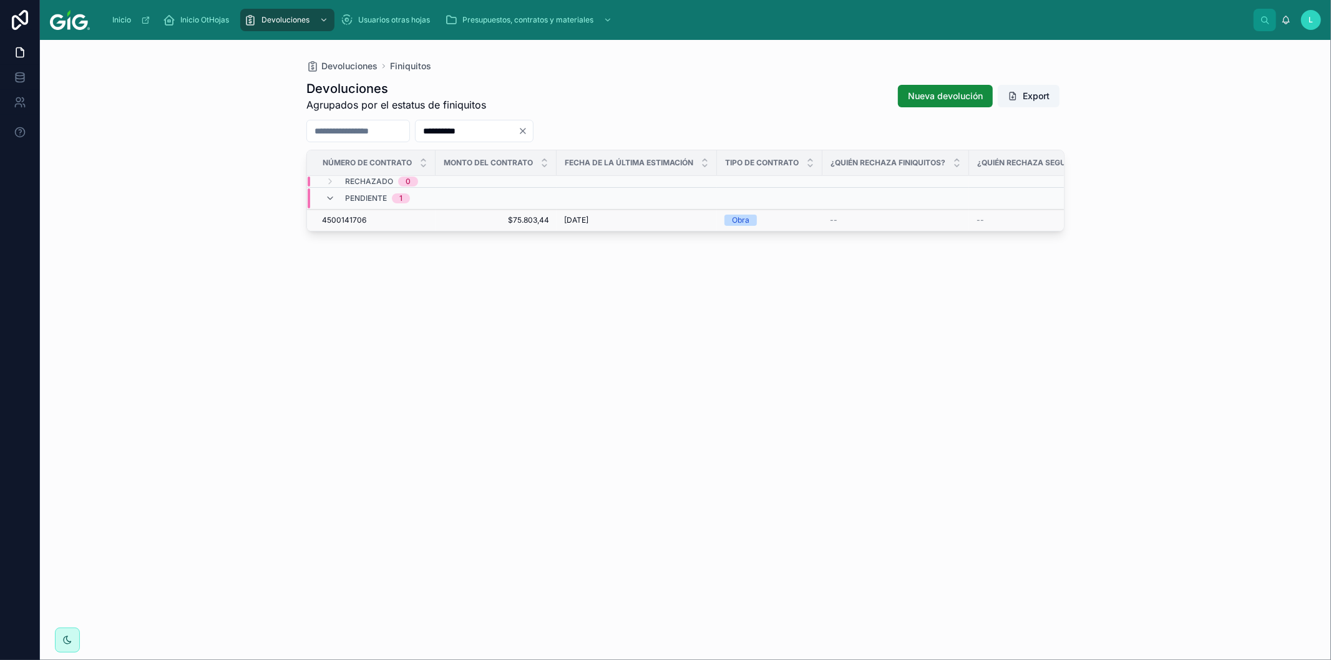
click at [358, 220] on span "4500141706" at bounding box center [344, 220] width 44 height 10
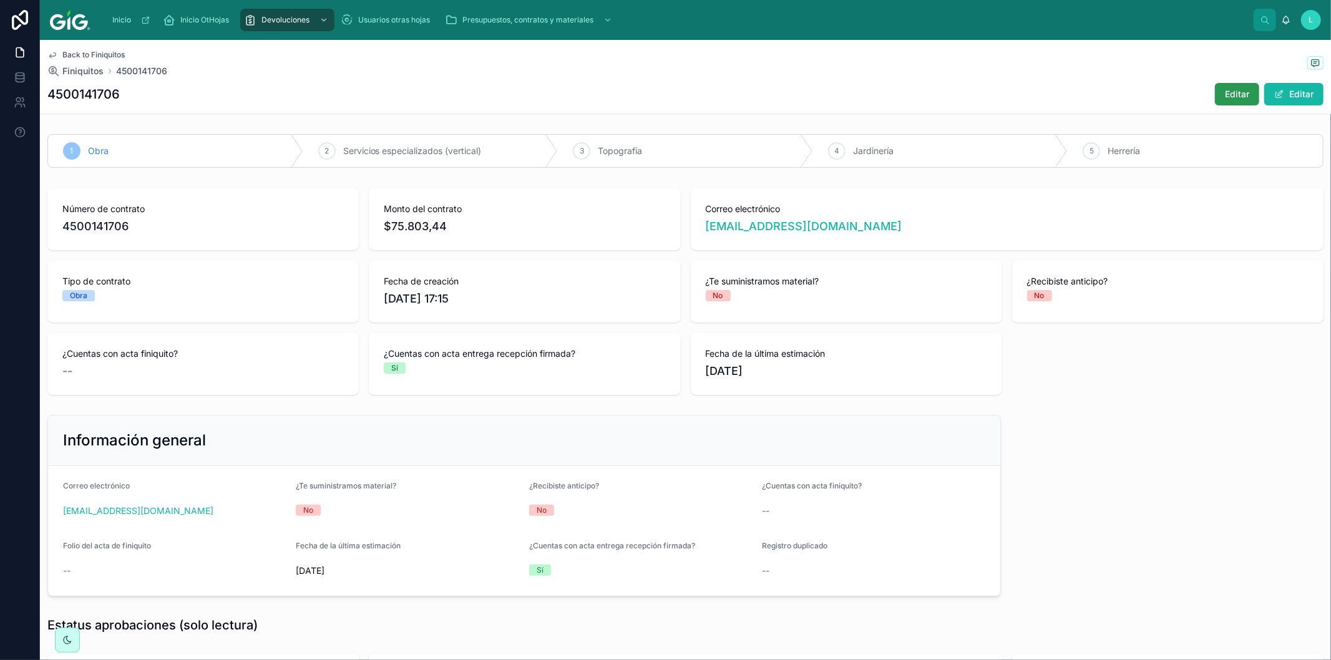
click at [1215, 86] on button "Editar" at bounding box center [1237, 94] width 44 height 22
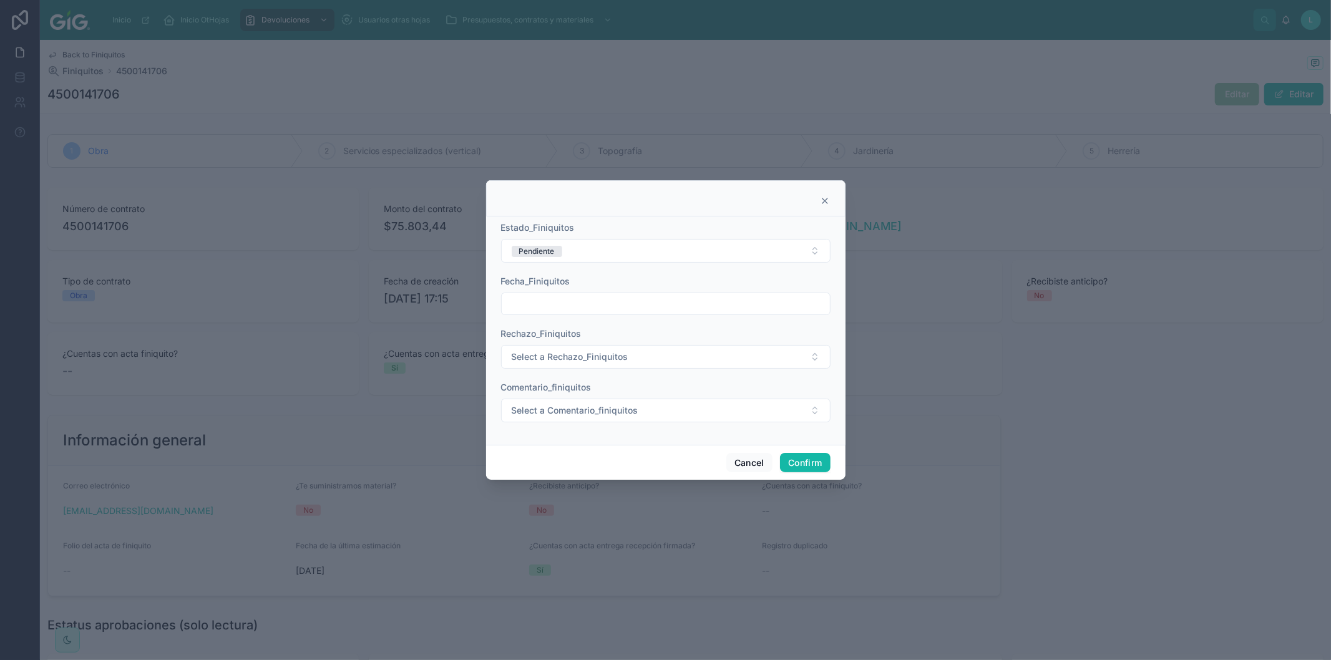
click at [609, 252] on button "Pendiente" at bounding box center [666, 251] width 330 height 24
click at [556, 379] on div "Validado" at bounding box center [665, 376] width 323 height 19
click at [551, 307] on input "text" at bounding box center [666, 303] width 328 height 17
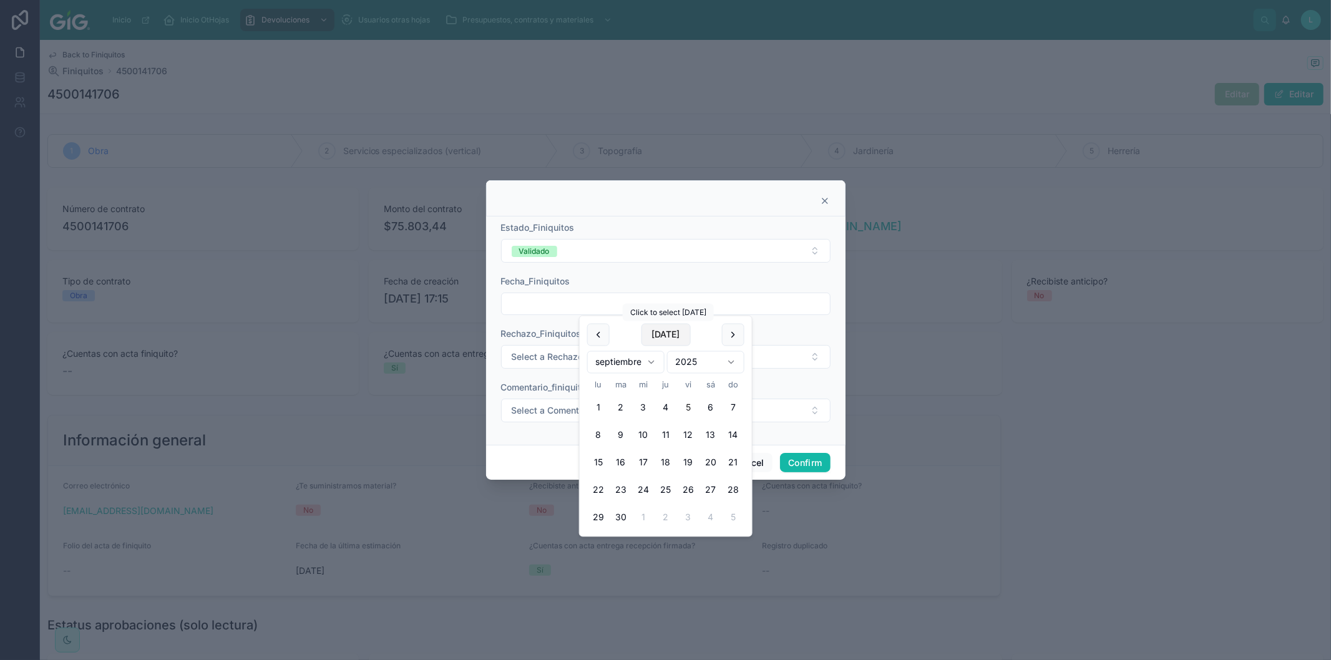
click at [660, 333] on button "[DATE]" at bounding box center [665, 335] width 49 height 22
type input "********"
click at [553, 412] on span "Select a Comentario_finiquitos" at bounding box center [575, 410] width 127 height 12
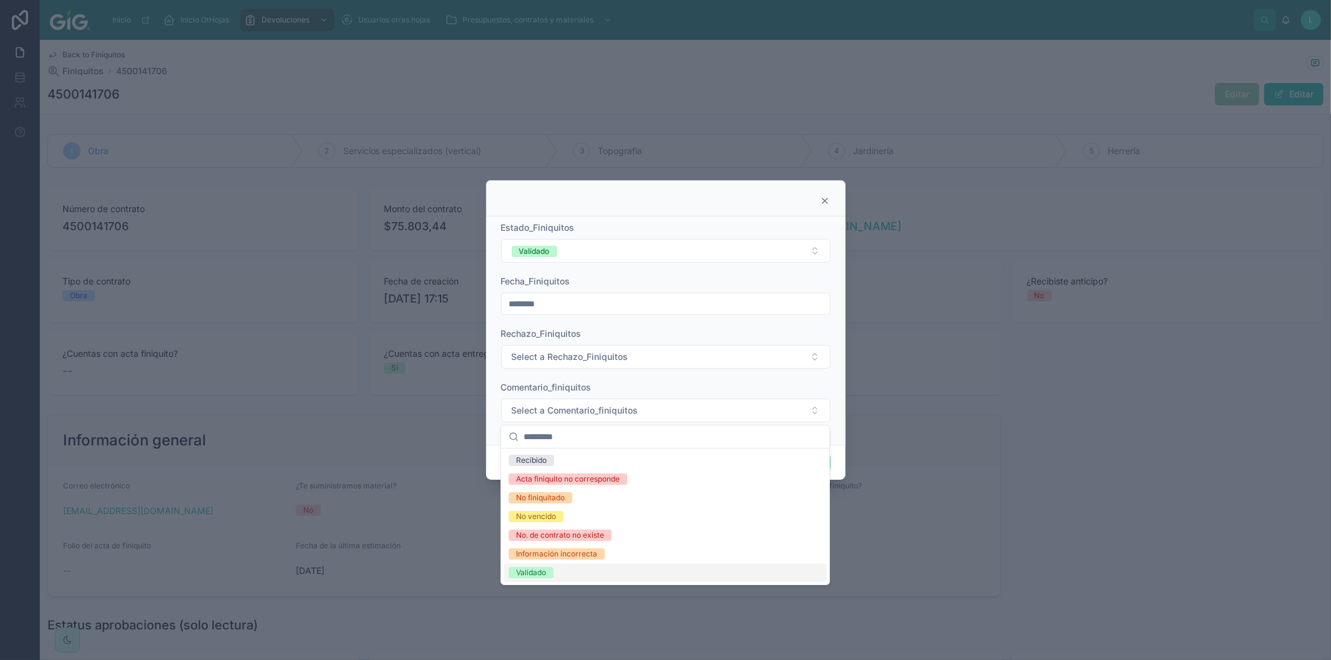
click at [535, 579] on div "Validado" at bounding box center [665, 573] width 323 height 19
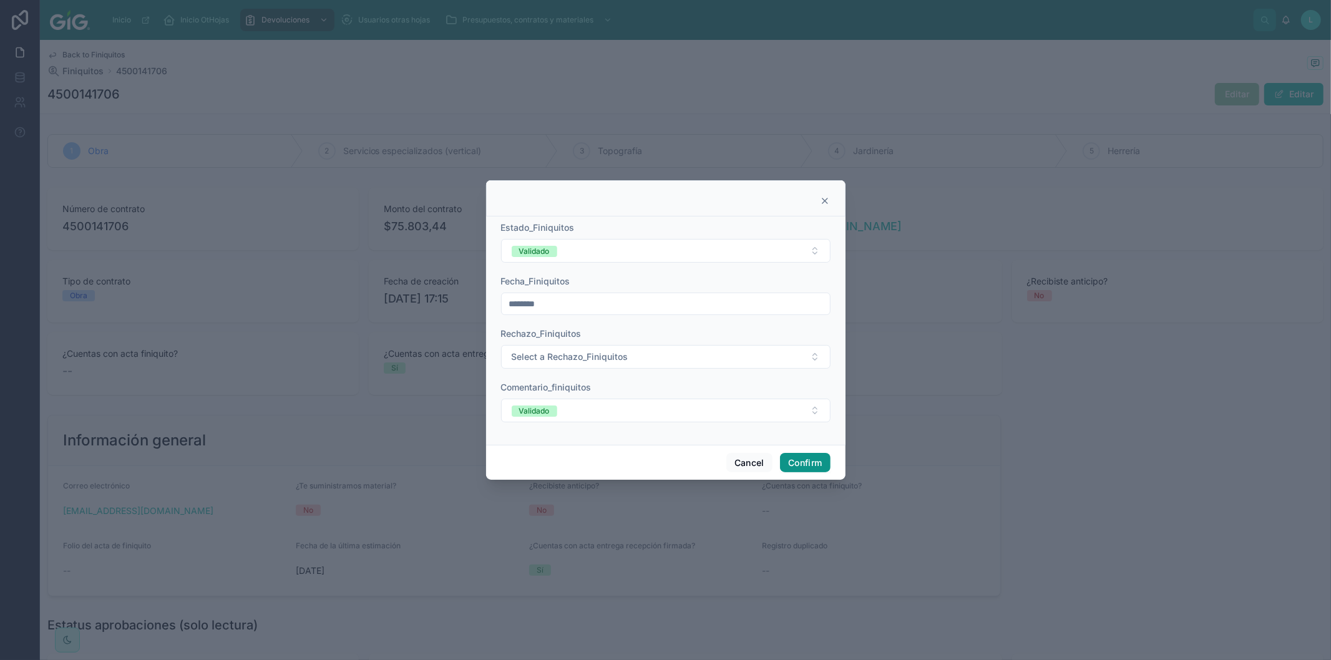
click at [811, 464] on button "Confirm" at bounding box center [805, 463] width 50 height 20
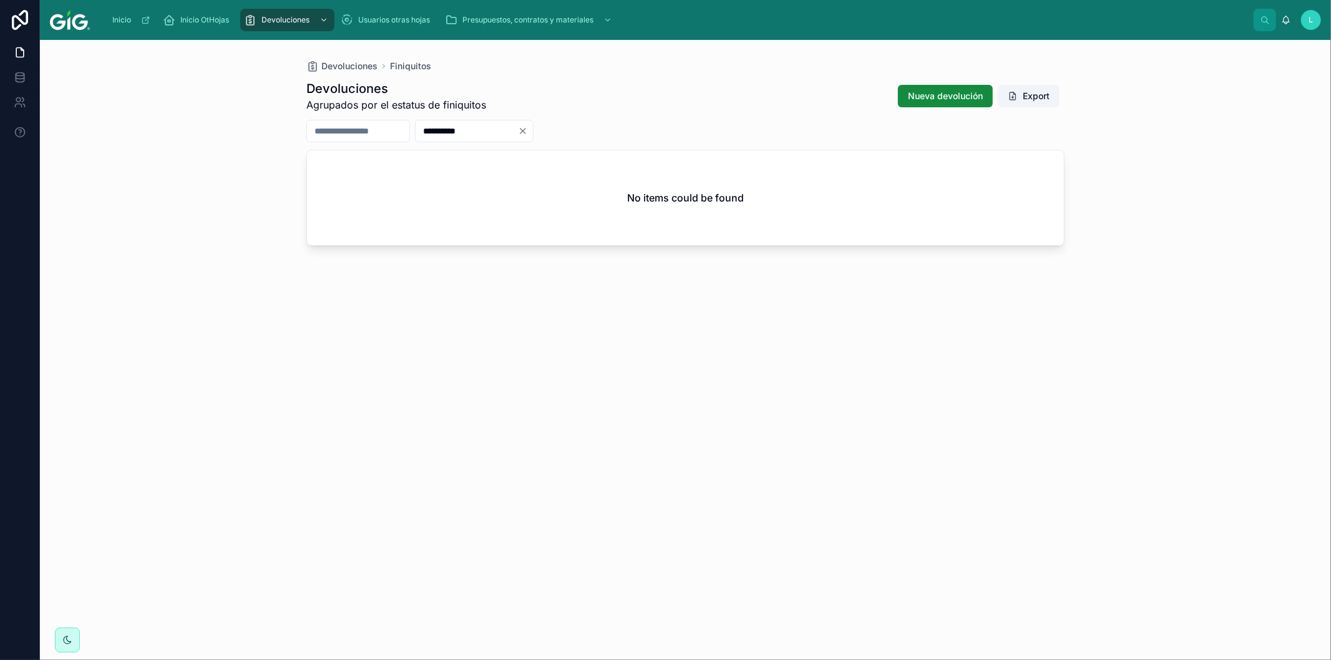
drag, startPoint x: 479, startPoint y: 132, endPoint x: 446, endPoint y: 132, distance: 33.1
click at [446, 132] on input "**********" at bounding box center [467, 130] width 102 height 17
paste input "text"
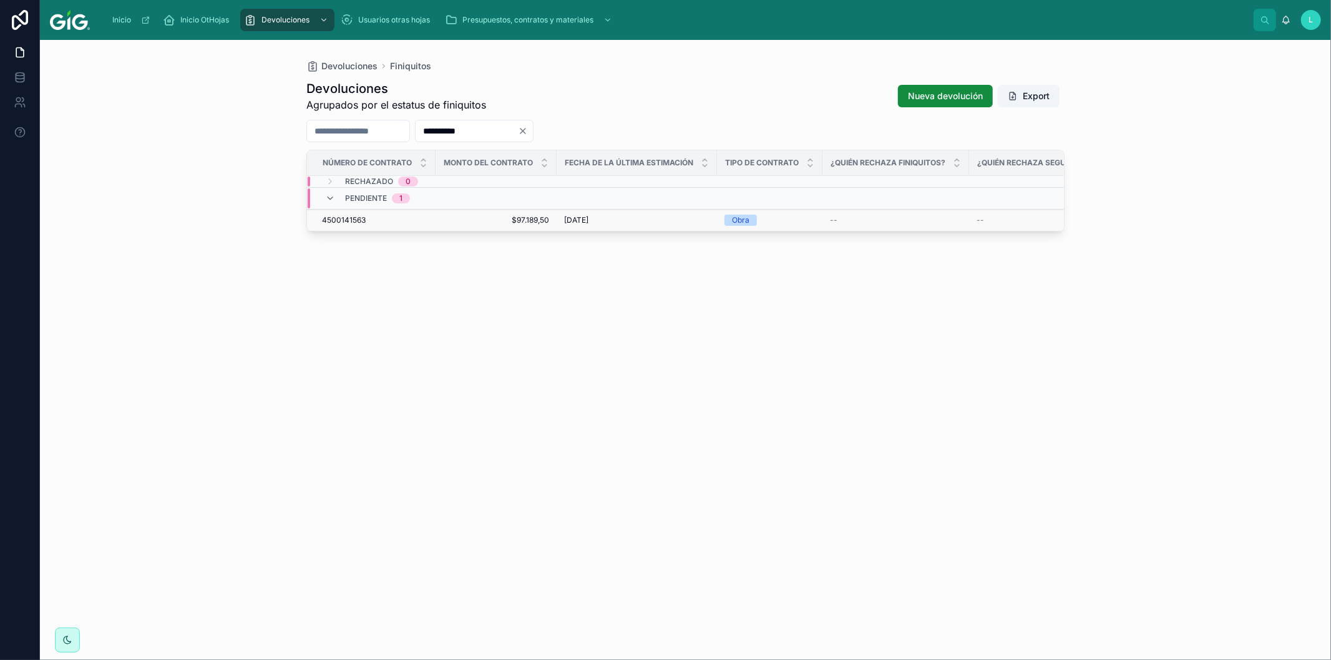
type input "**********"
click at [346, 218] on span "4500141563" at bounding box center [344, 220] width 44 height 10
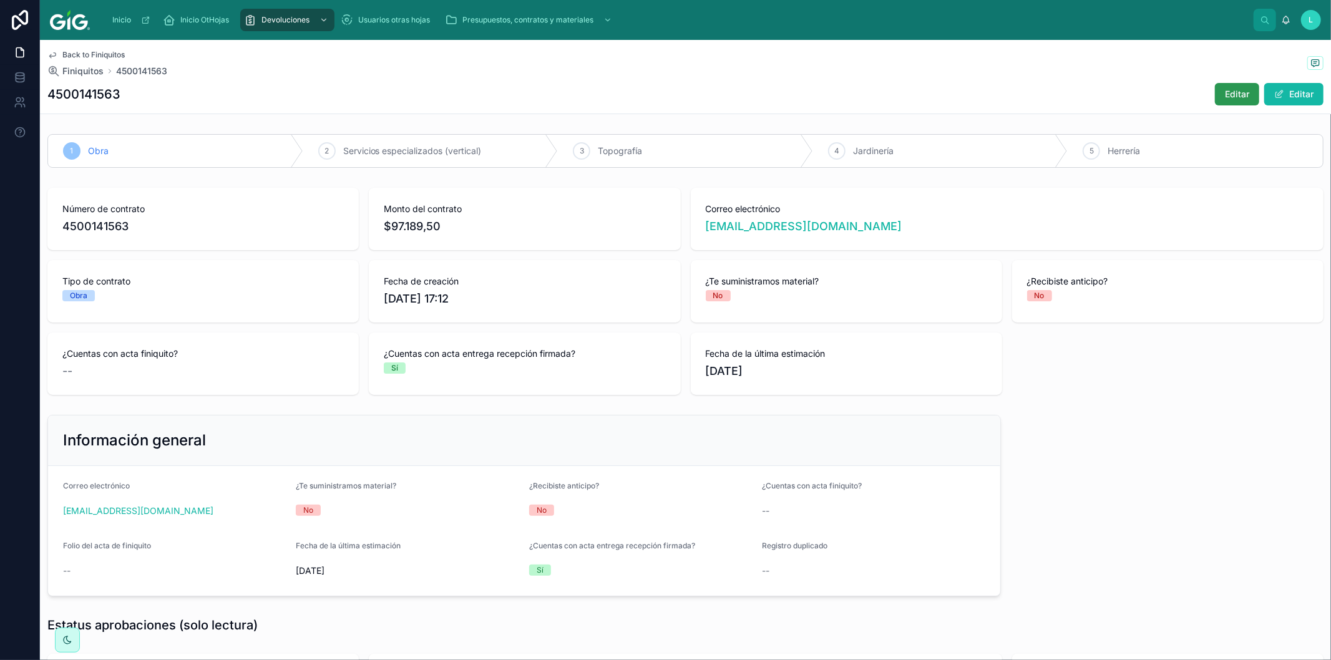
click at [1233, 89] on span "Editar" at bounding box center [1237, 94] width 24 height 12
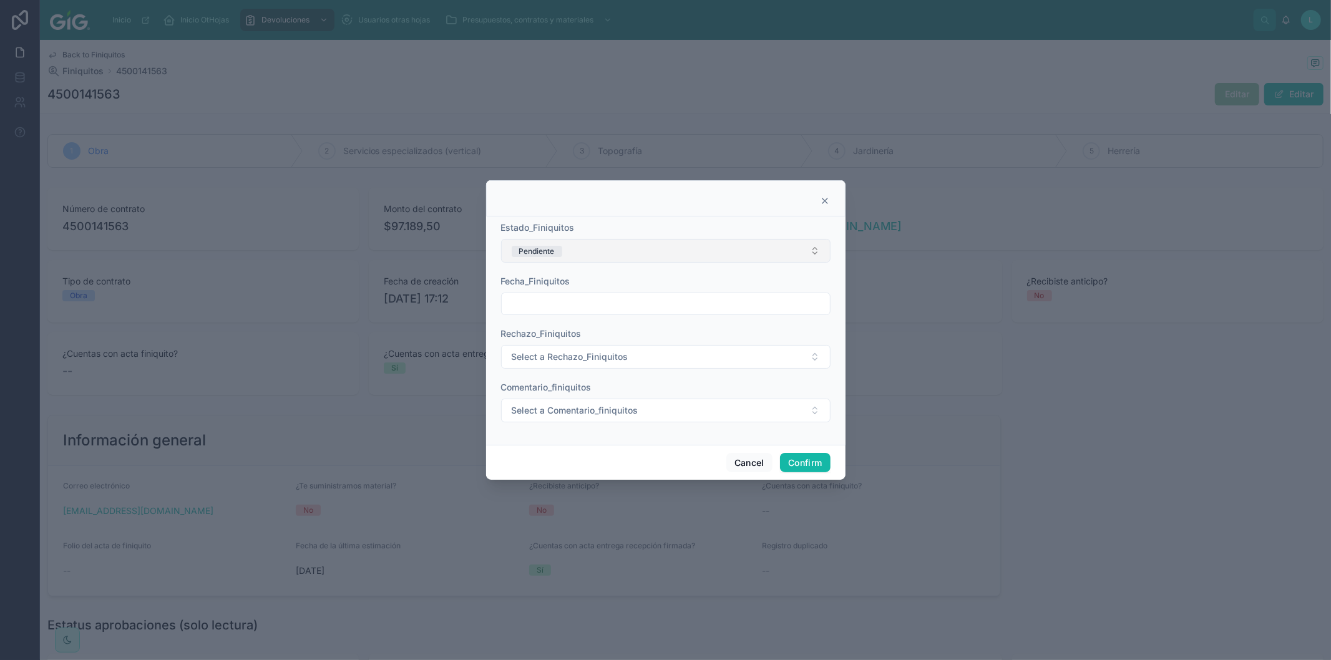
click at [592, 250] on button "Pendiente" at bounding box center [666, 251] width 330 height 24
click at [524, 375] on div "Validado" at bounding box center [531, 376] width 30 height 11
click at [564, 300] on input "text" at bounding box center [666, 303] width 328 height 17
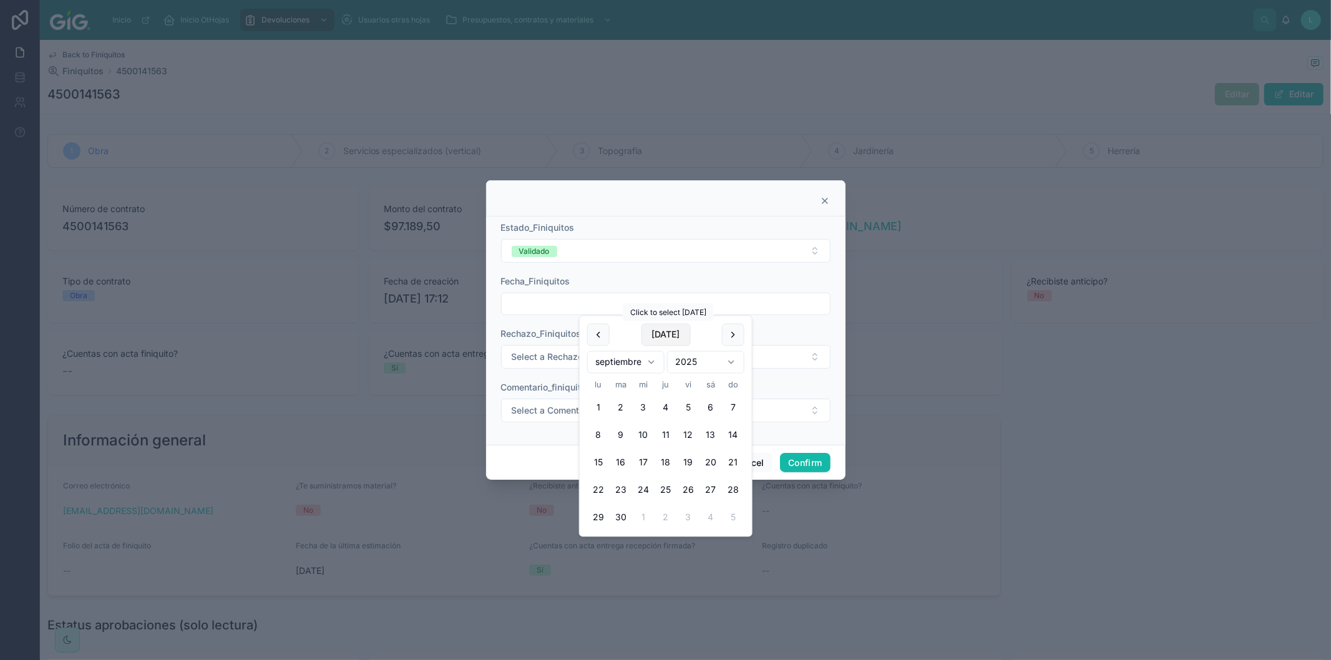
click at [674, 341] on button "[DATE]" at bounding box center [665, 335] width 49 height 22
type input "********"
click at [535, 413] on span "Select a Comentario_finiquitos" at bounding box center [575, 410] width 127 height 12
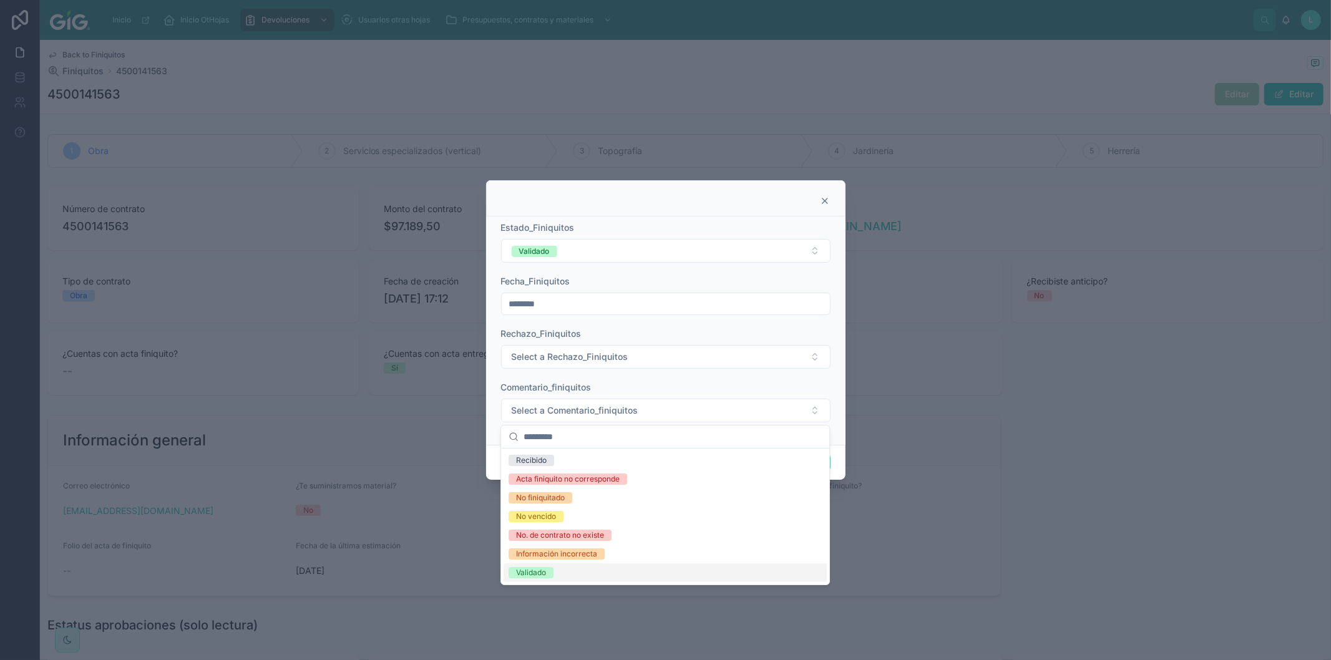
click at [525, 579] on div "Validado" at bounding box center [665, 573] width 323 height 19
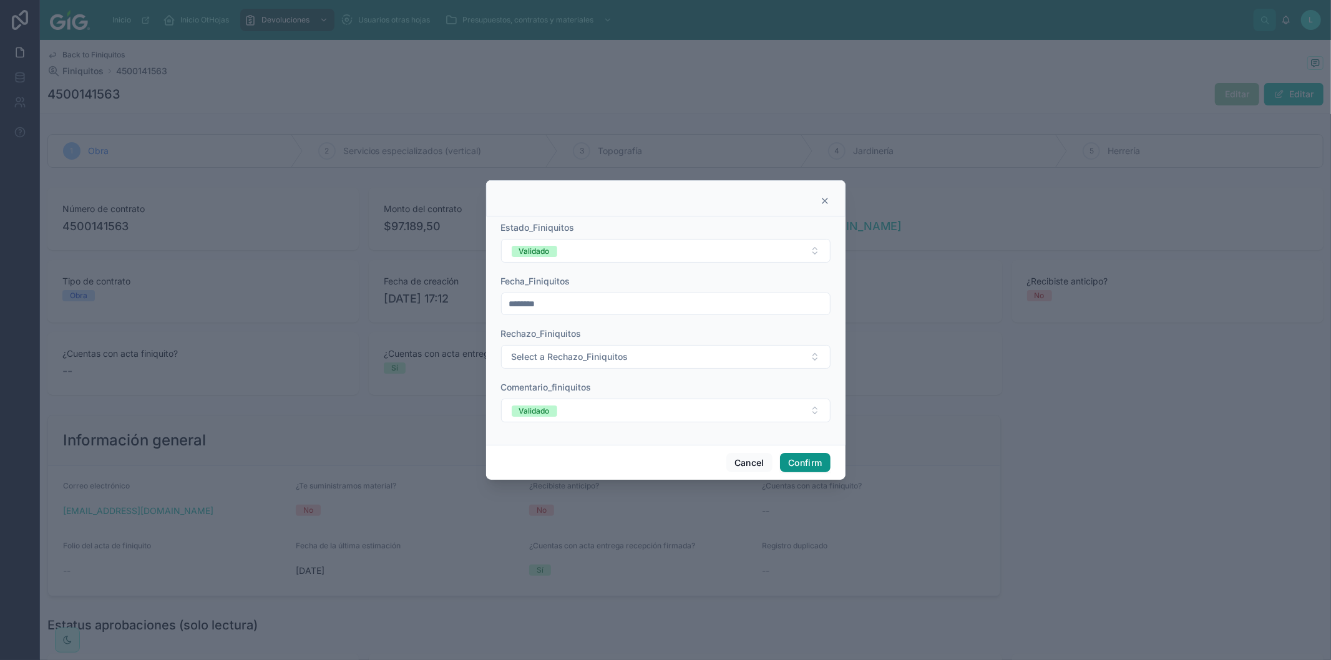
click at [820, 459] on button "Confirm" at bounding box center [805, 463] width 50 height 20
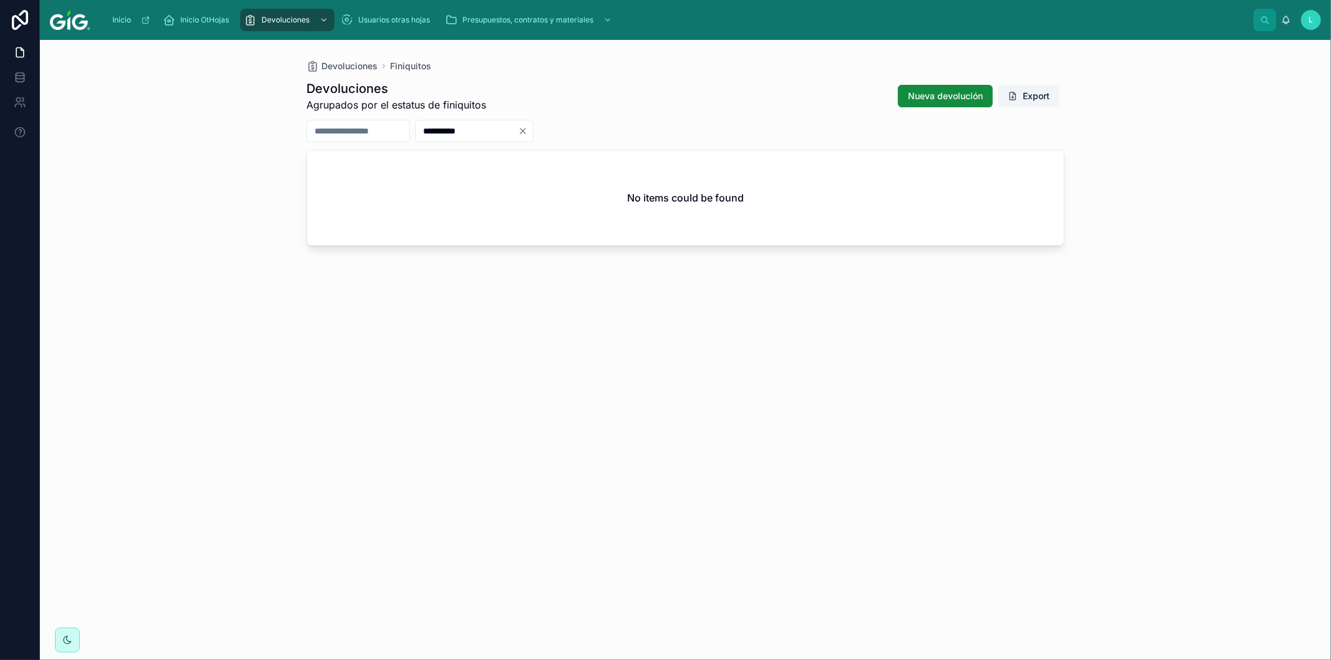
drag, startPoint x: 518, startPoint y: 129, endPoint x: 431, endPoint y: 133, distance: 87.5
click at [431, 133] on div "**********" at bounding box center [685, 131] width 758 height 22
paste input "text"
type input "**********"
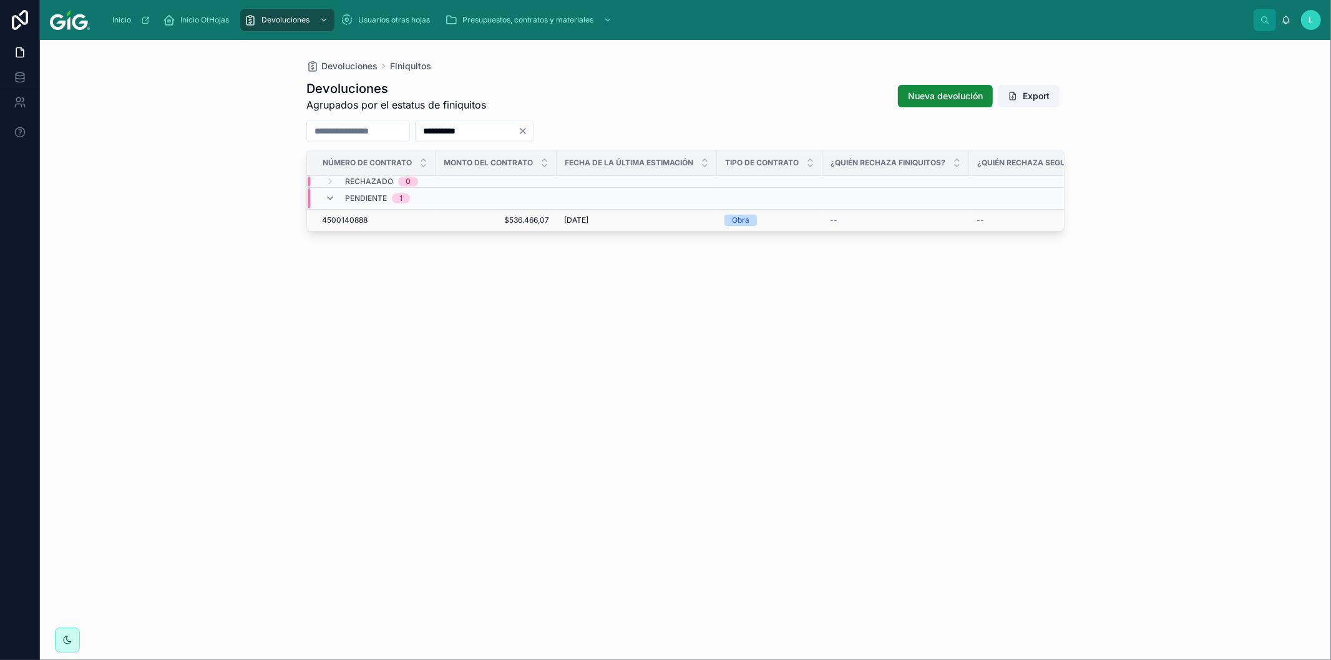
click at [351, 218] on span "4500140888" at bounding box center [345, 220] width 46 height 10
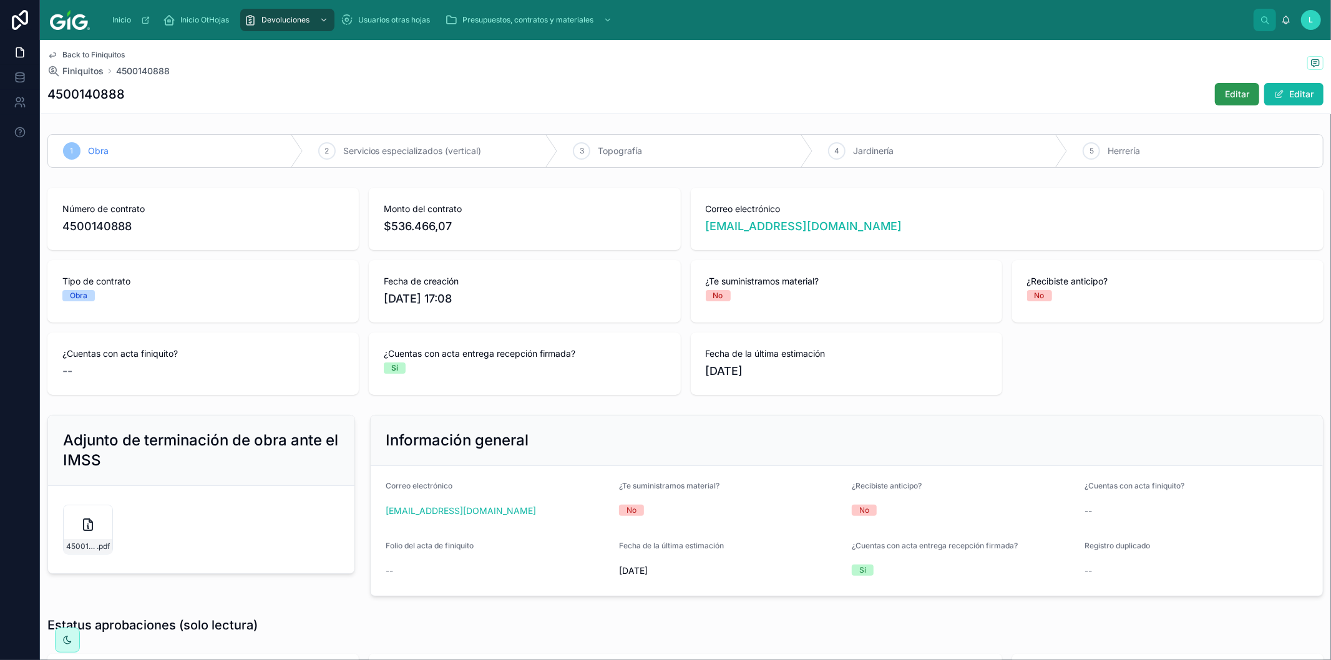
click at [1240, 95] on button "Editar" at bounding box center [1237, 94] width 44 height 22
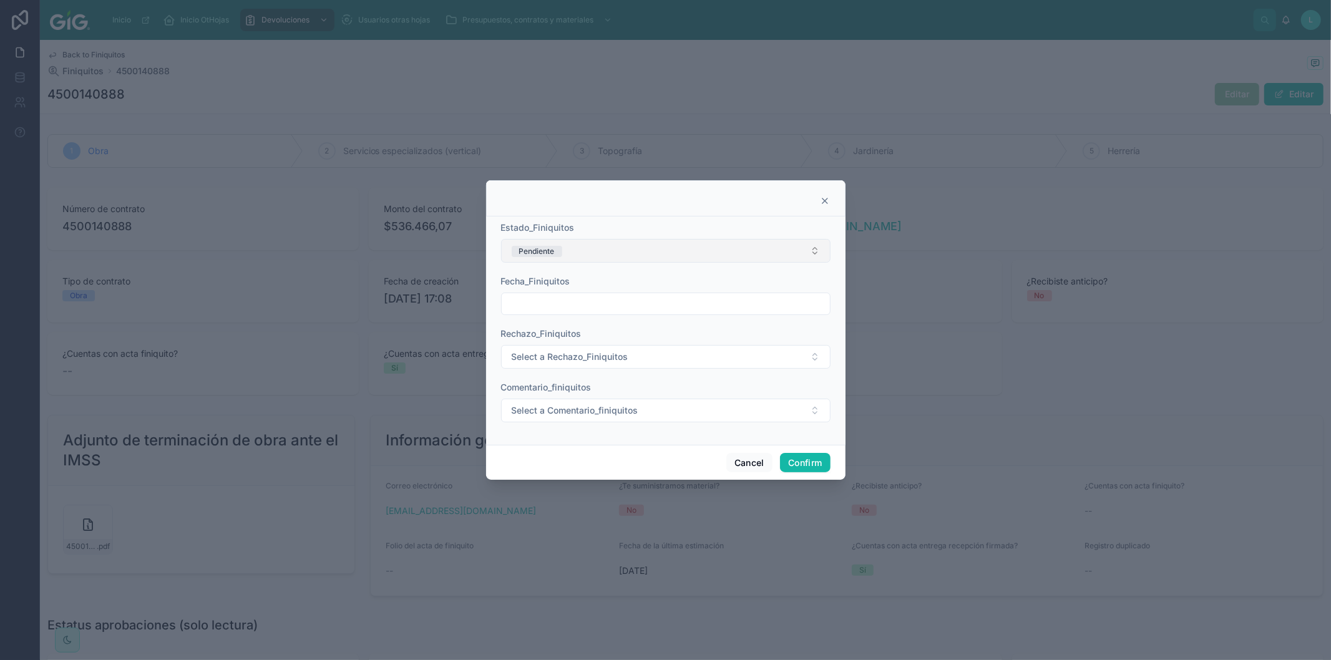
click at [797, 243] on button "Pendiente" at bounding box center [666, 251] width 330 height 24
click at [533, 373] on div "Validado" at bounding box center [531, 376] width 30 height 11
click at [546, 308] on input "text" at bounding box center [666, 303] width 328 height 17
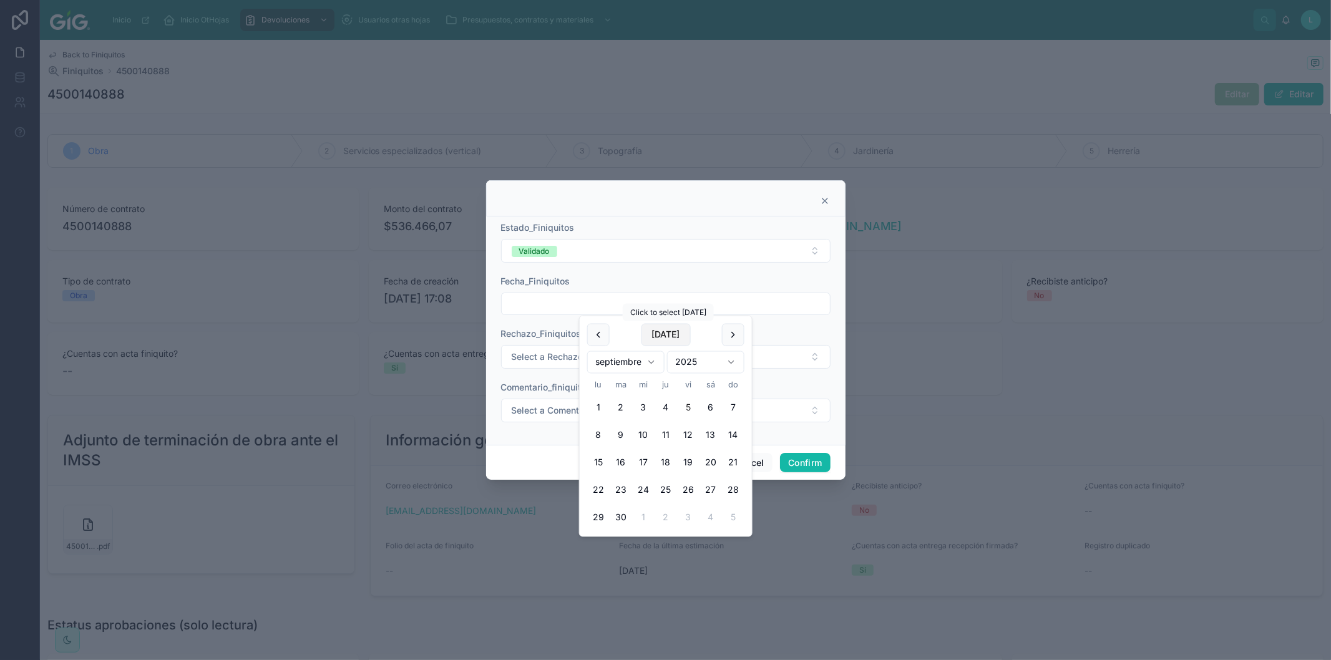
click at [652, 333] on button "[DATE]" at bounding box center [665, 335] width 49 height 22
type input "********"
click at [529, 409] on span "Select a Comentario_finiquitos" at bounding box center [575, 410] width 127 height 12
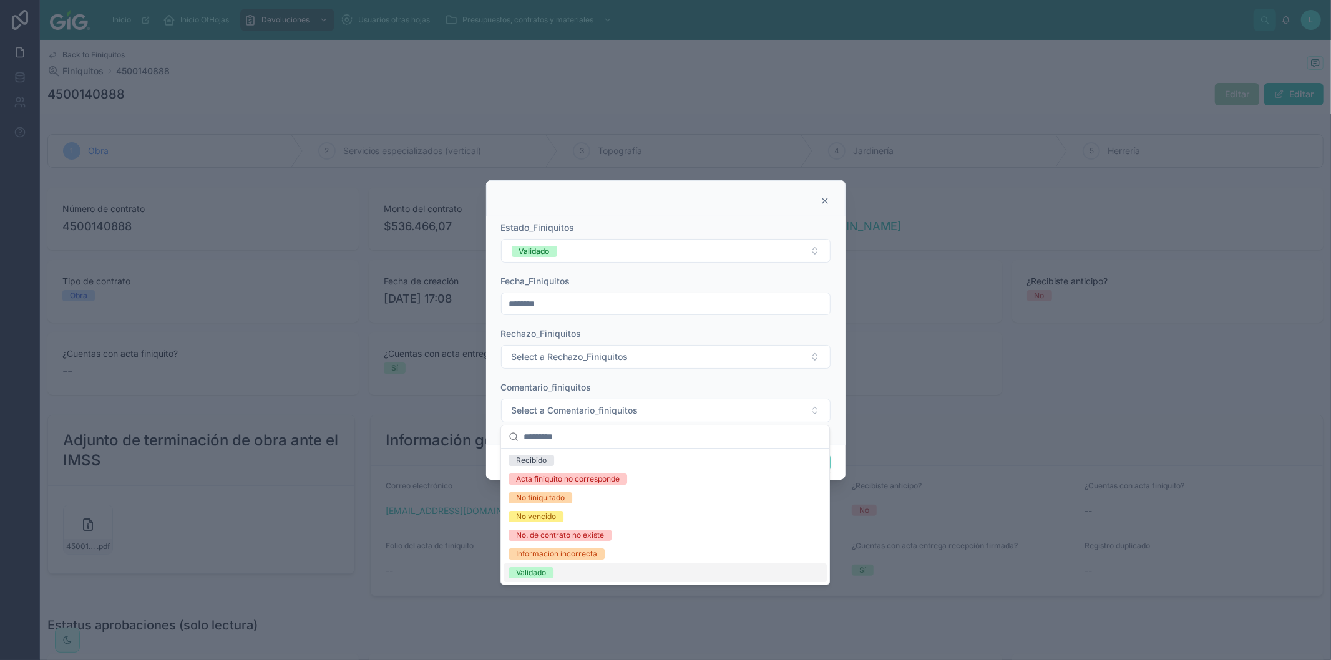
click at [548, 572] on span "Validado" at bounding box center [531, 572] width 45 height 11
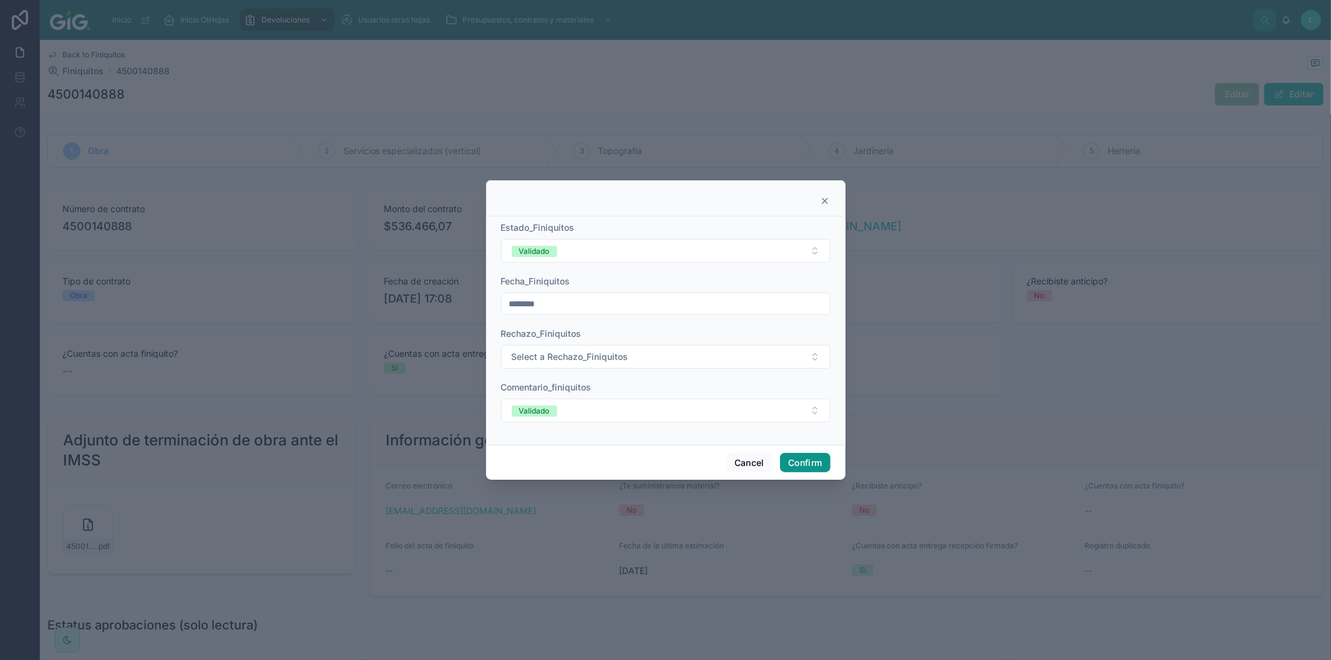
click at [797, 463] on button "Confirm" at bounding box center [805, 463] width 50 height 20
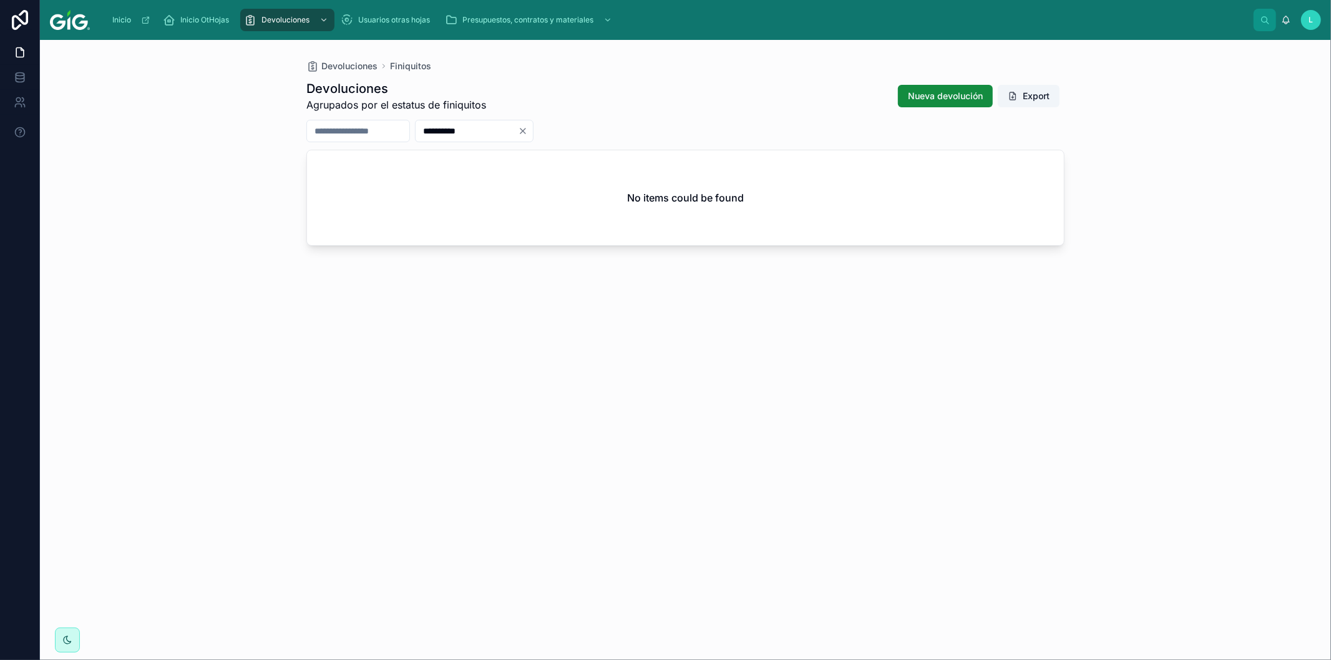
drag, startPoint x: 511, startPoint y: 130, endPoint x: 426, endPoint y: 133, distance: 85.0
click at [426, 133] on div "**********" at bounding box center [685, 131] width 758 height 22
paste input "text"
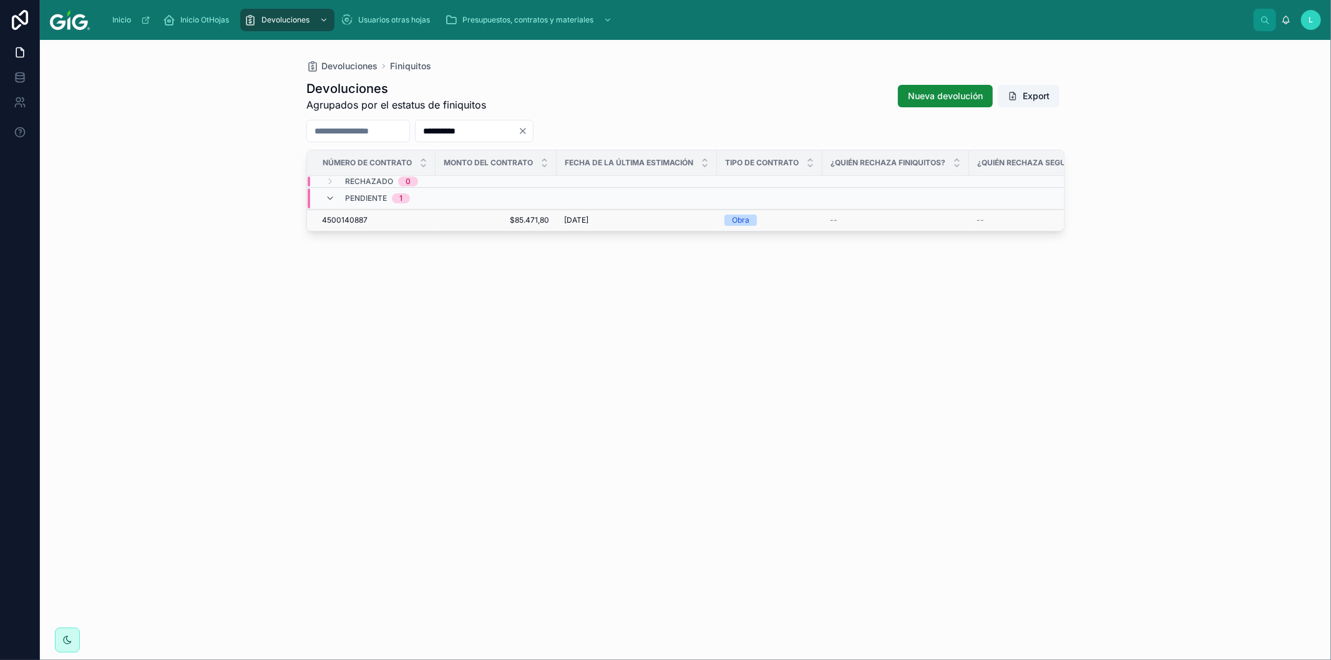
type input "**********"
click at [345, 213] on td "4500140887 4500140887" at bounding box center [371, 221] width 129 height 22
click at [345, 220] on span "4500140887" at bounding box center [345, 220] width 46 height 10
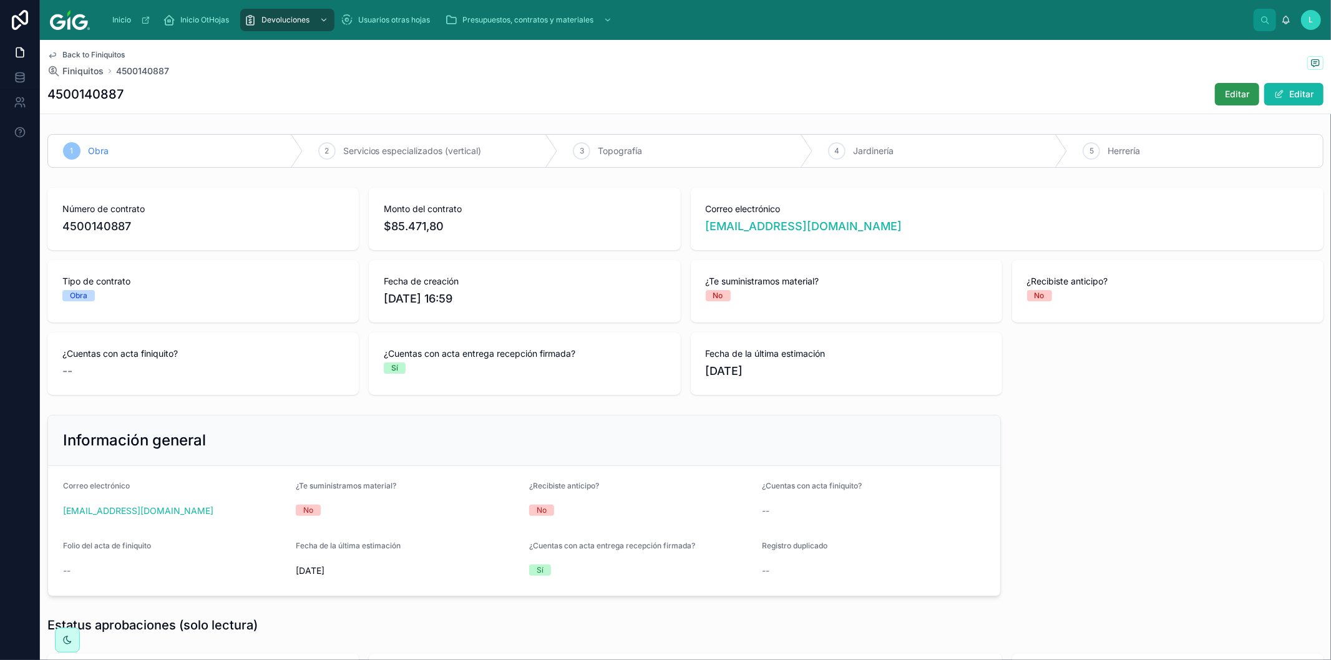
click at [1225, 90] on span "Editar" at bounding box center [1237, 94] width 24 height 12
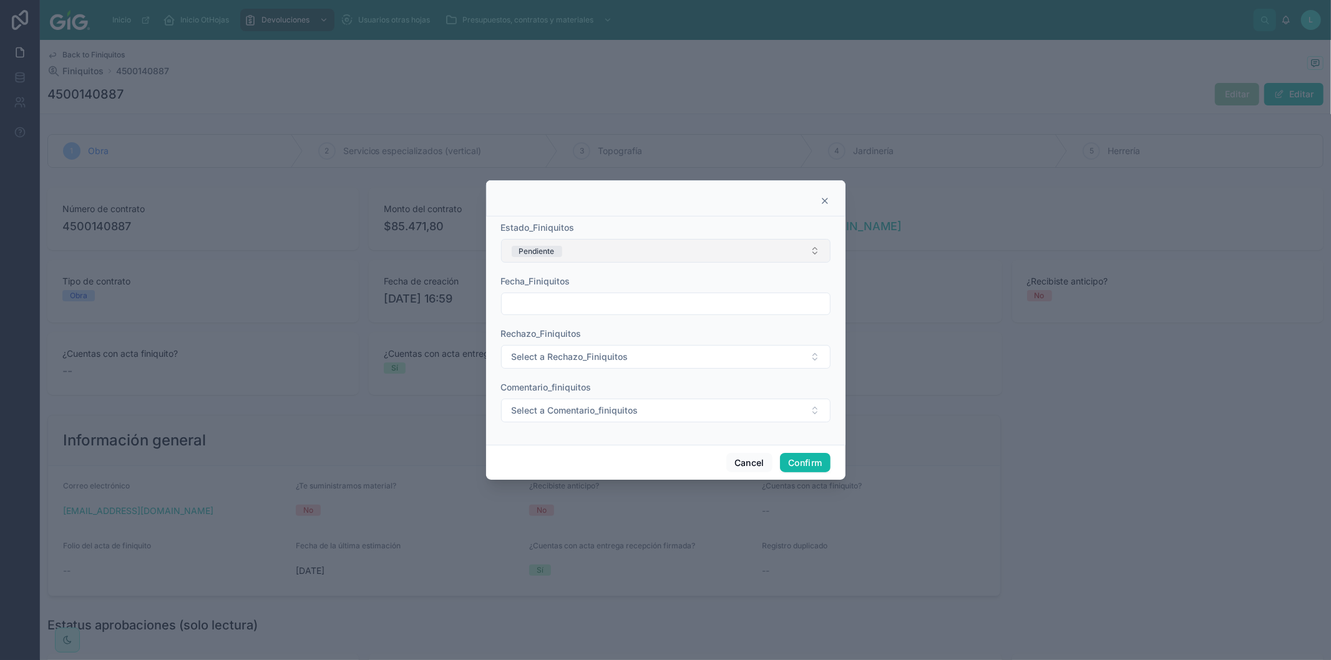
click at [579, 244] on button "Pendiente" at bounding box center [666, 251] width 330 height 24
click at [552, 378] on span "Validado" at bounding box center [531, 376] width 45 height 11
click at [584, 308] on input "text" at bounding box center [666, 303] width 328 height 17
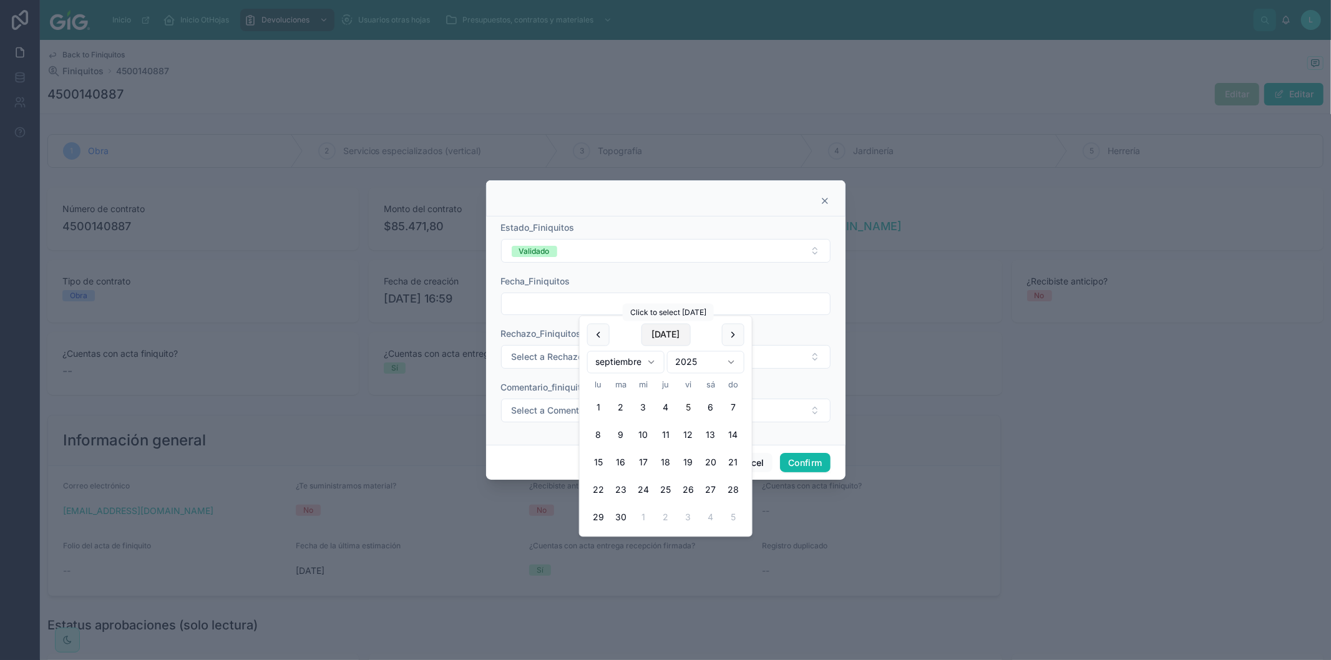
click at [669, 329] on button "[DATE]" at bounding box center [665, 335] width 49 height 22
type input "********"
click at [516, 412] on span "Select a Comentario_finiquitos" at bounding box center [575, 410] width 127 height 12
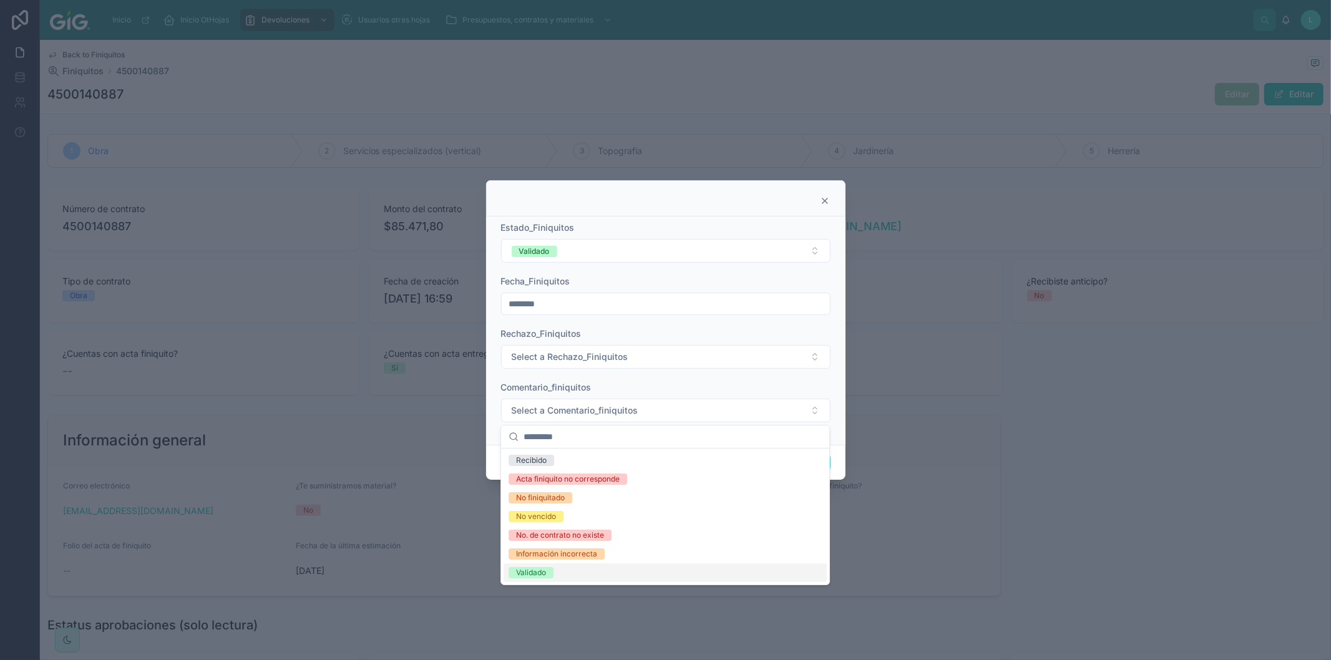
click at [536, 571] on div "Validado" at bounding box center [531, 572] width 30 height 11
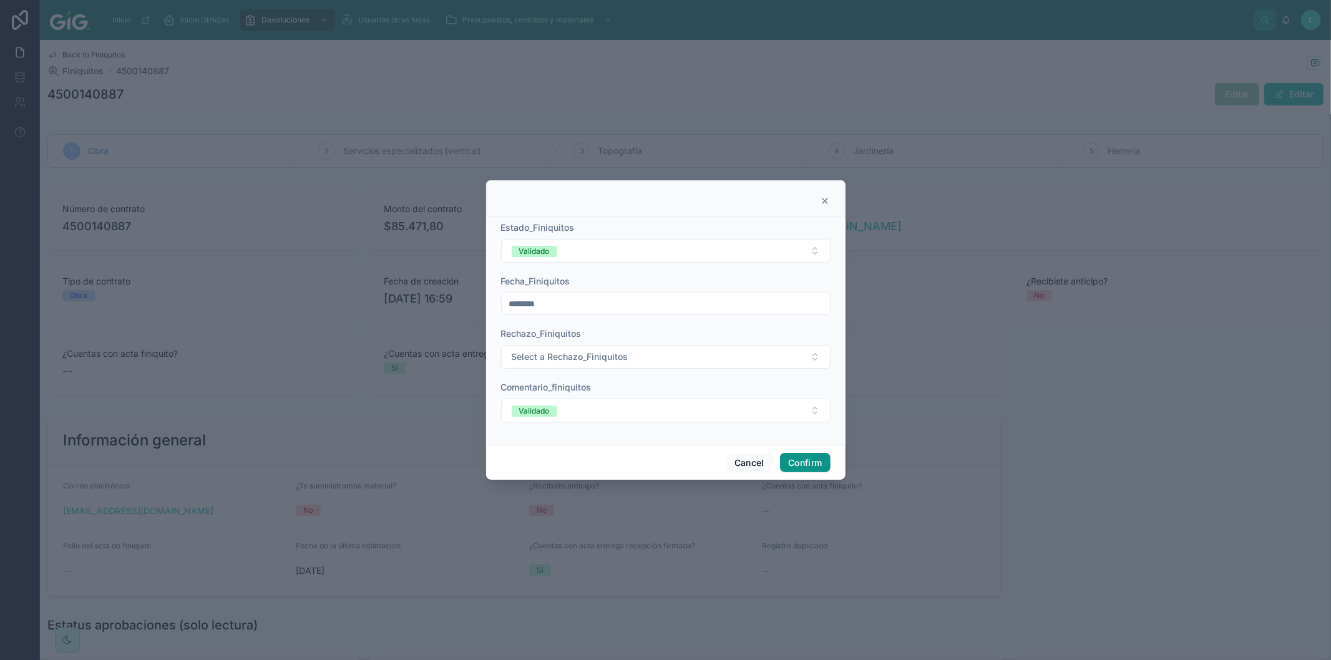
click at [800, 454] on button "Confirm" at bounding box center [805, 463] width 50 height 20
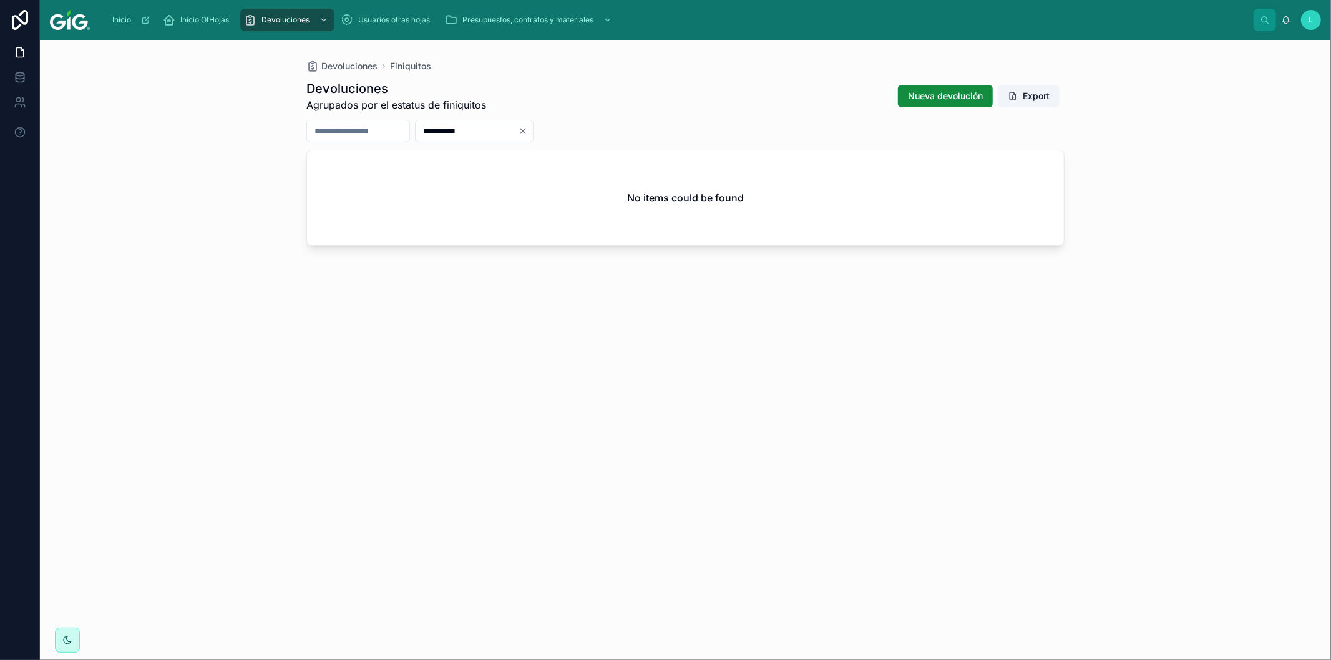
drag, startPoint x: 514, startPoint y: 133, endPoint x: 451, endPoint y: 132, distance: 62.4
click at [451, 132] on input "**********" at bounding box center [467, 130] width 102 height 17
paste input "text"
type input "**********"
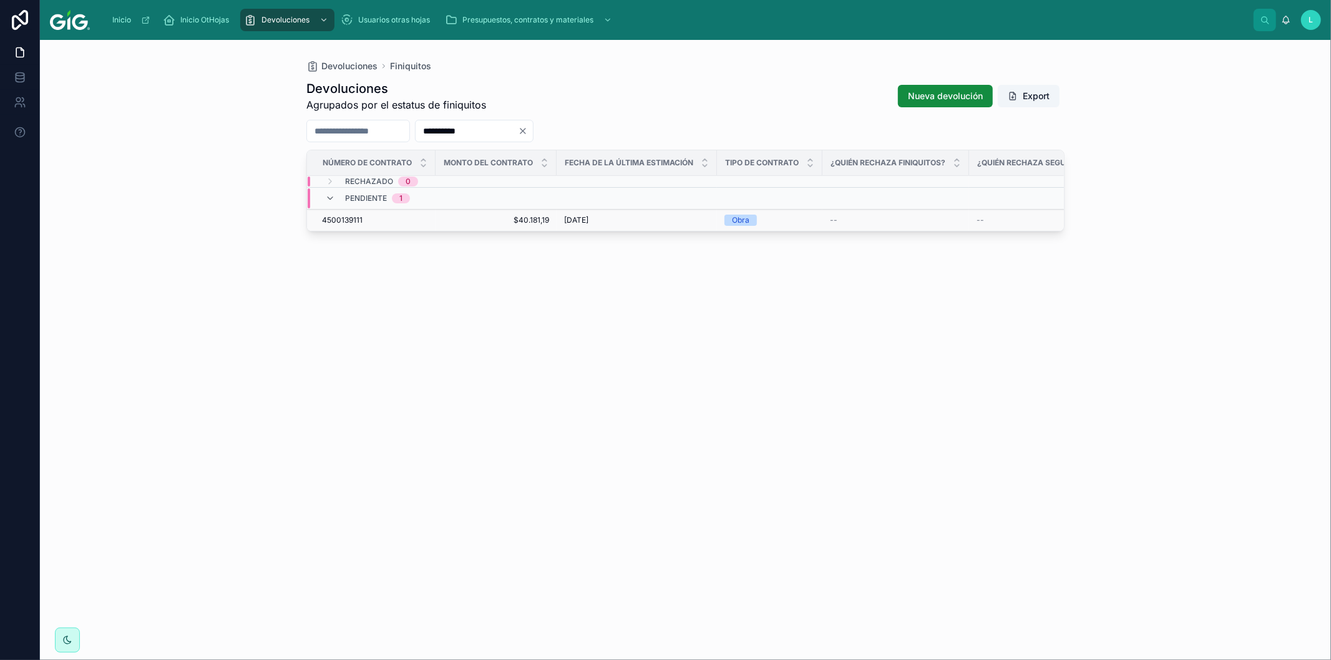
click at [350, 217] on span "4500139111" at bounding box center [342, 220] width 41 height 10
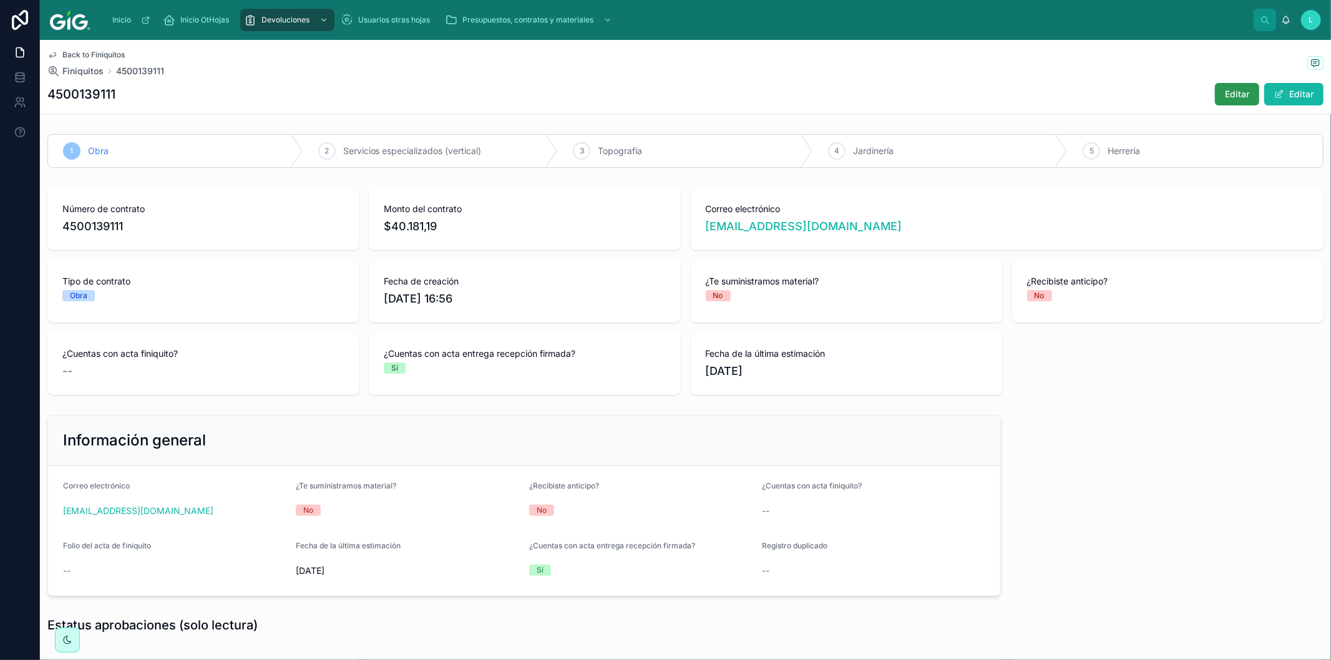
click at [1230, 100] on span "Editar" at bounding box center [1237, 94] width 24 height 12
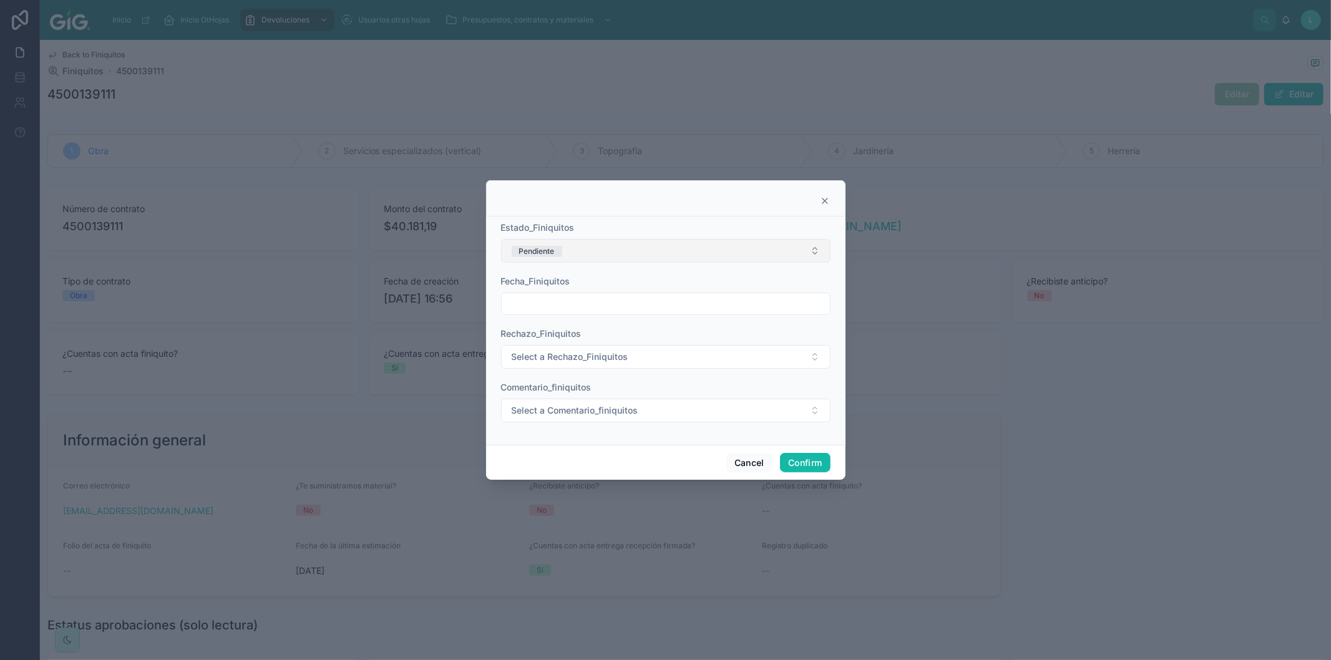
click at [591, 252] on button "Pendiente" at bounding box center [666, 251] width 330 height 24
click at [533, 376] on div "Validado" at bounding box center [531, 376] width 30 height 11
click at [559, 295] on input "text" at bounding box center [666, 303] width 328 height 17
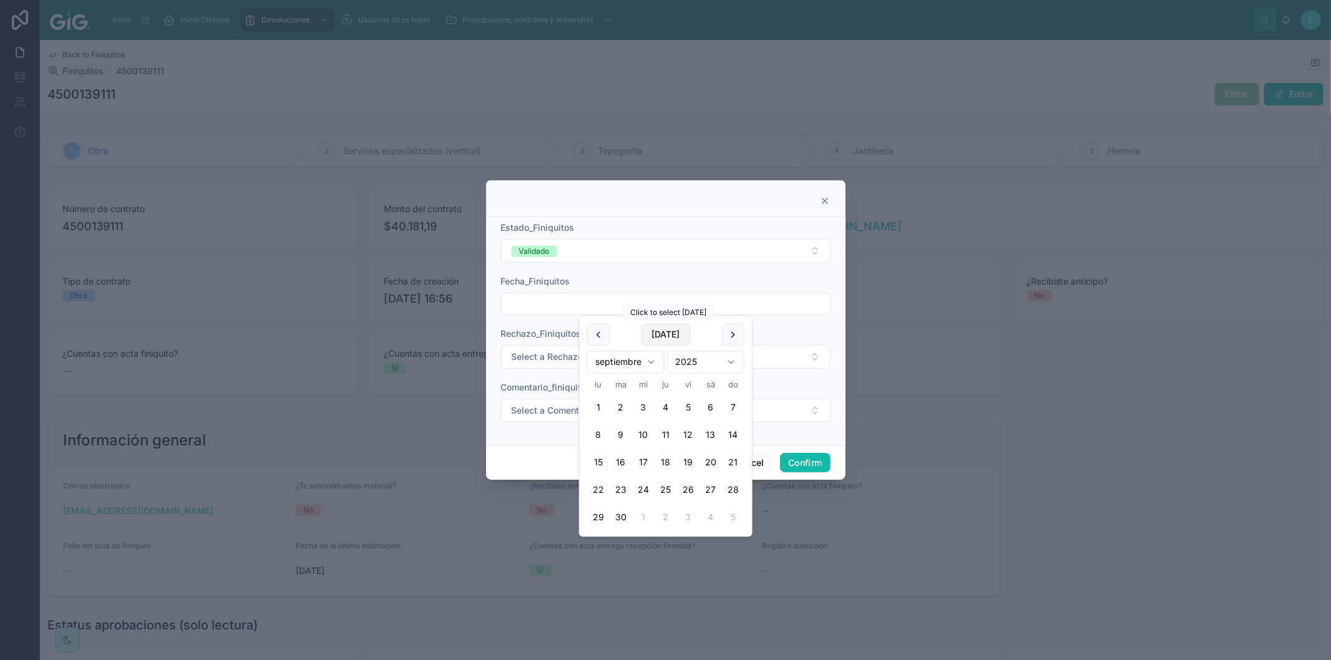
click at [649, 328] on button "[DATE]" at bounding box center [665, 335] width 49 height 22
type input "********"
click at [537, 413] on span "Select a Comentario_finiquitos" at bounding box center [575, 410] width 127 height 12
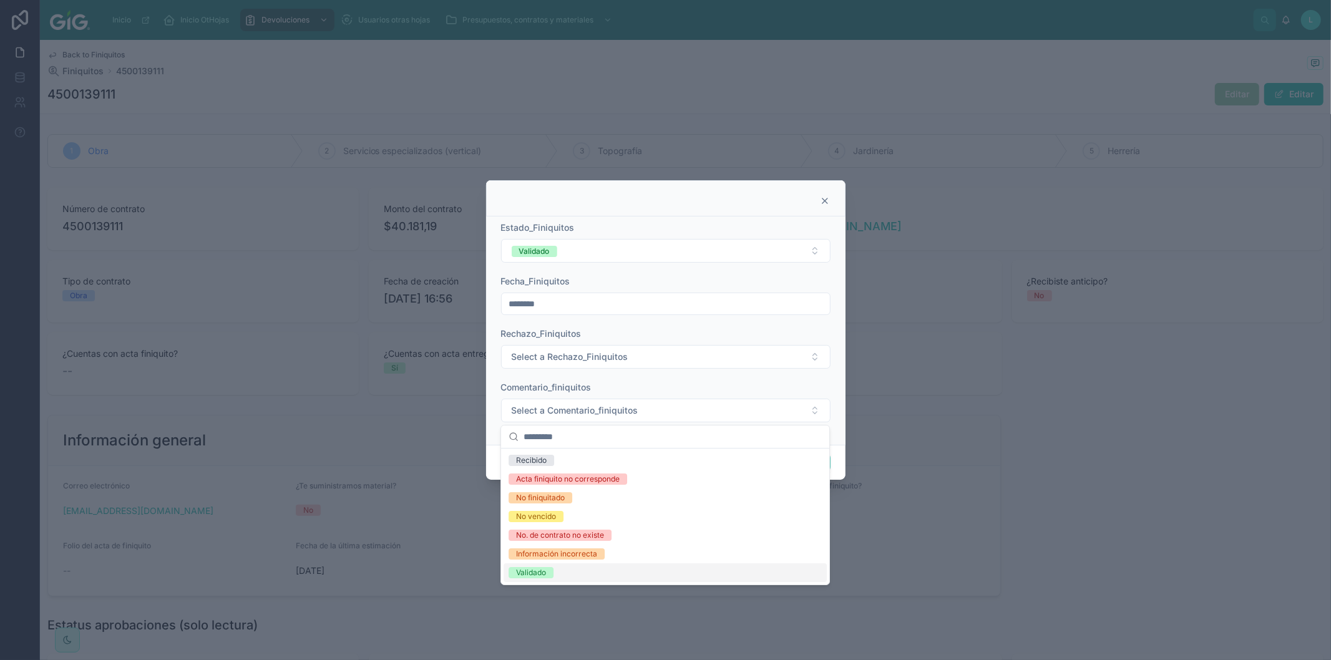
click at [547, 570] on span "Validado" at bounding box center [531, 572] width 45 height 11
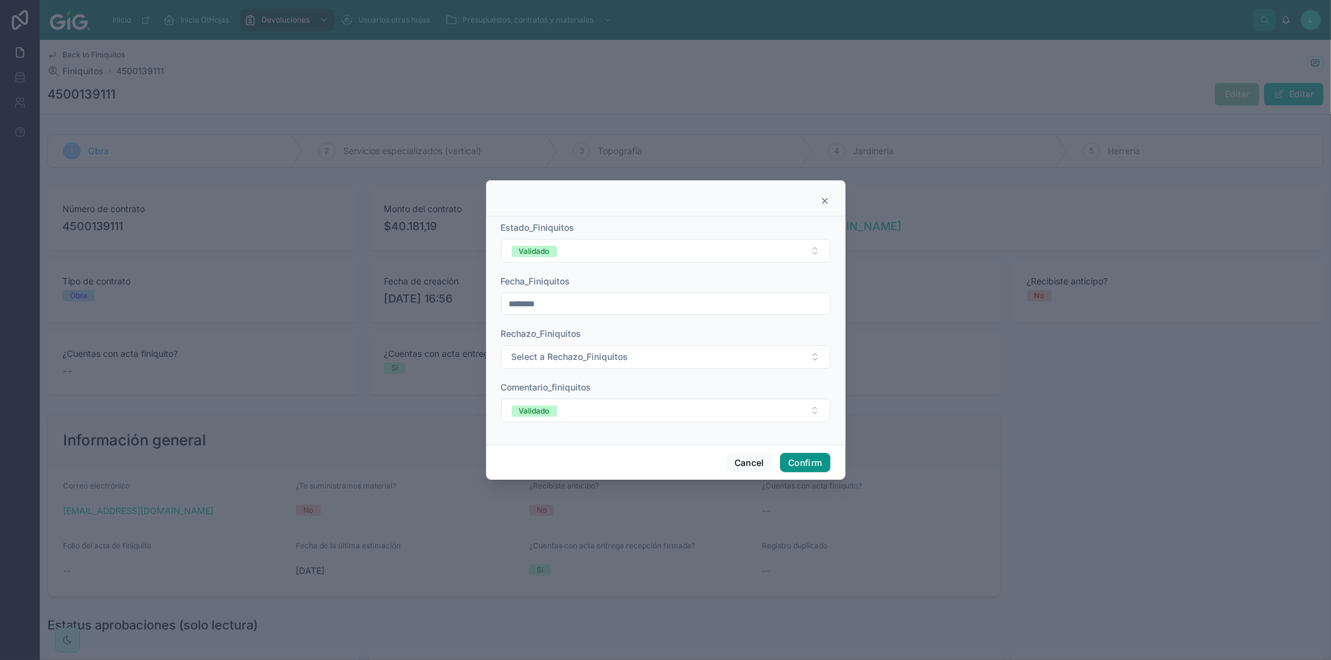
click at [803, 458] on button "Confirm" at bounding box center [805, 463] width 50 height 20
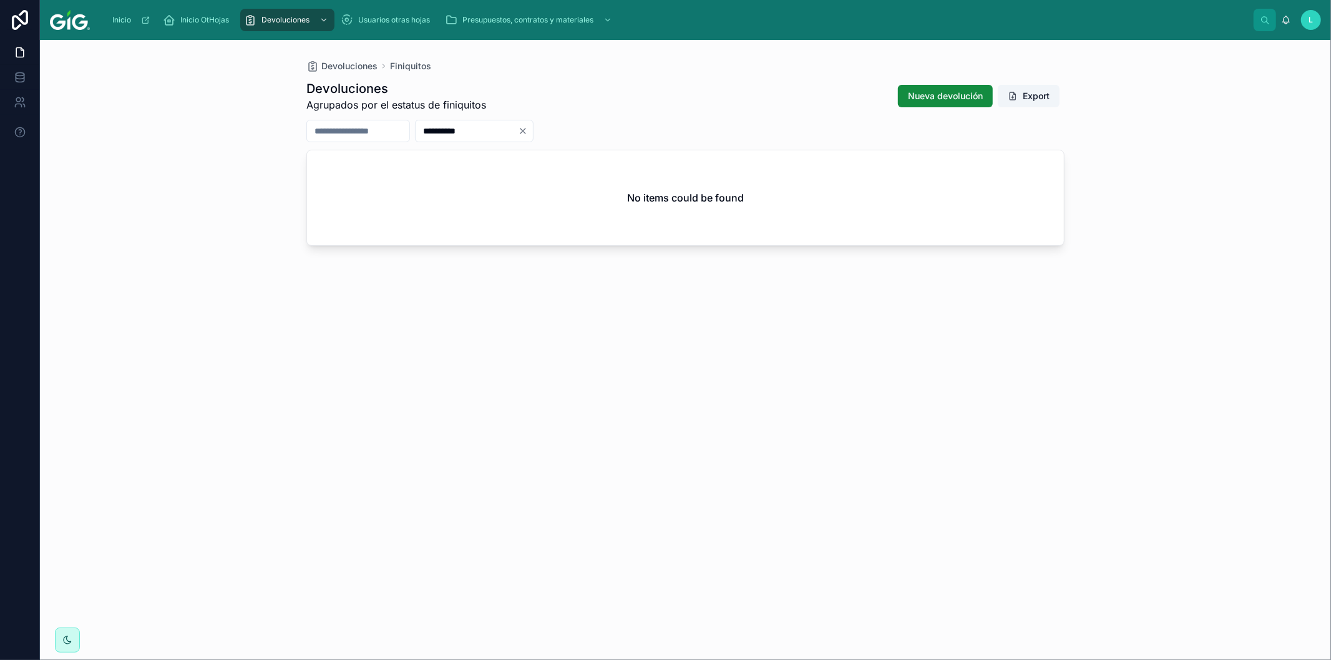
drag, startPoint x: 514, startPoint y: 137, endPoint x: 428, endPoint y: 132, distance: 86.3
click at [428, 132] on div "**********" at bounding box center [685, 131] width 758 height 22
paste input "text"
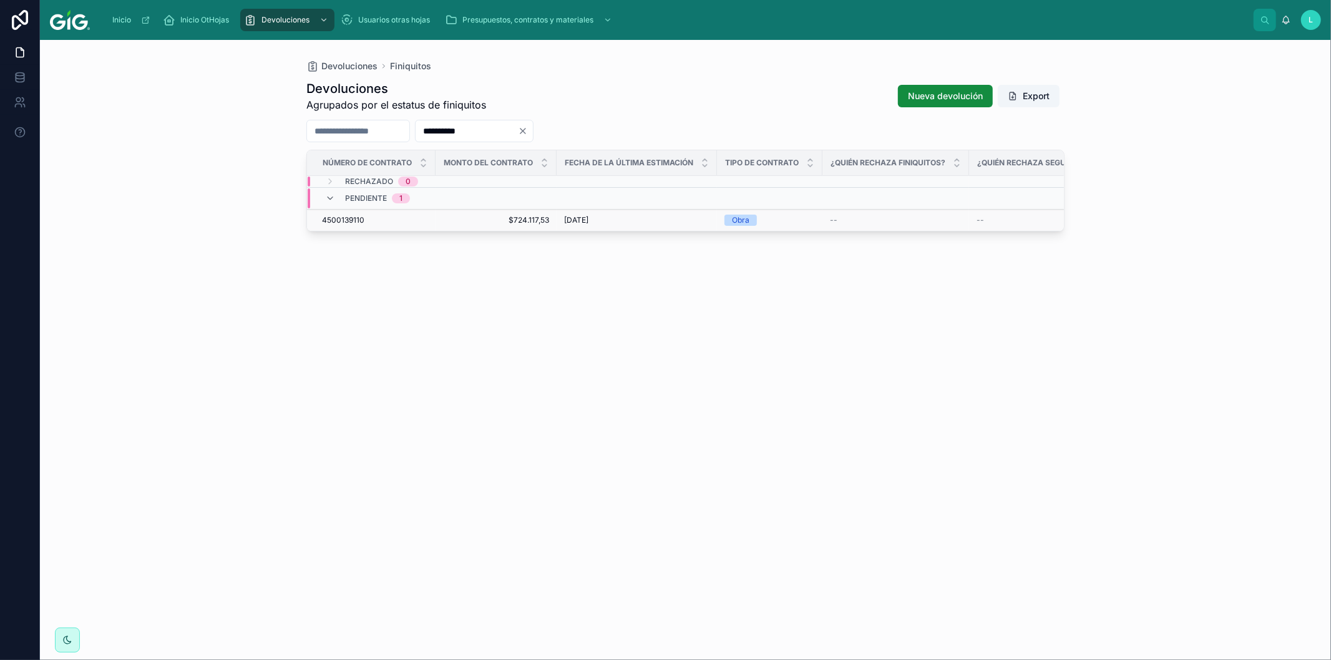
type input "**********"
click at [351, 217] on span "4500139110" at bounding box center [343, 220] width 42 height 10
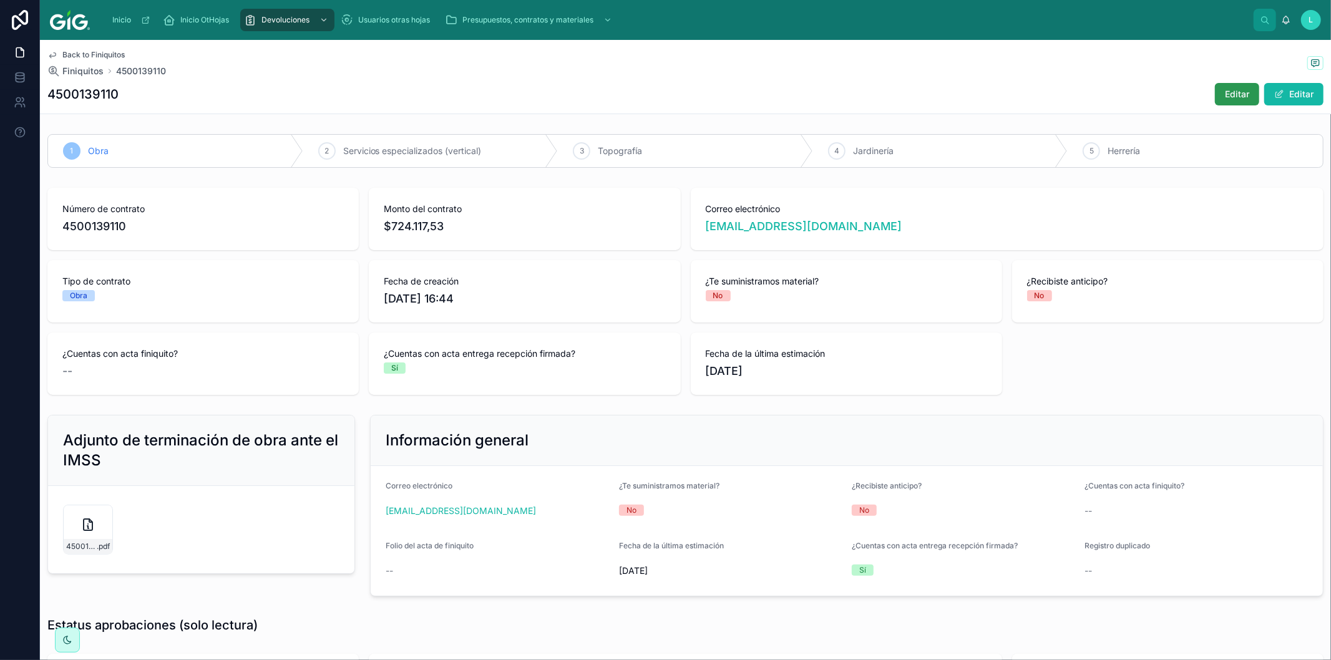
click at [1222, 86] on button "Editar" at bounding box center [1237, 94] width 44 height 22
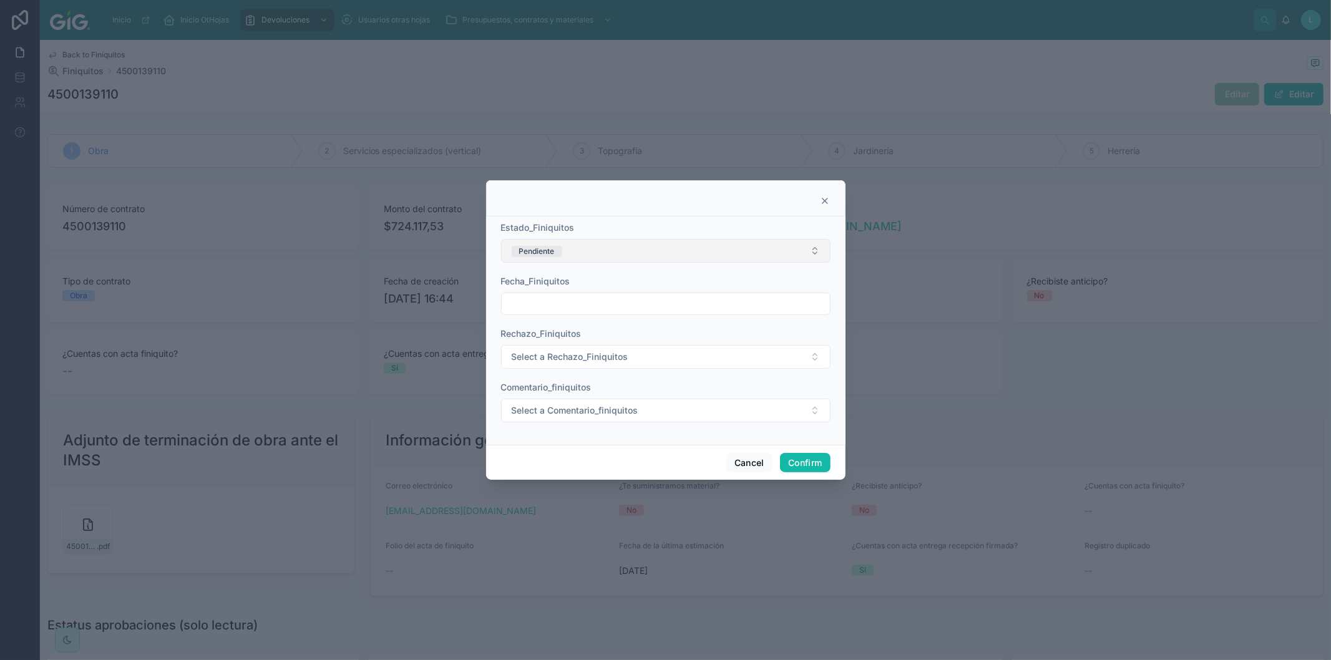
click at [634, 246] on button "Pendiente" at bounding box center [666, 251] width 330 height 24
click at [551, 338] on div "Rechazado" at bounding box center [536, 338] width 40 height 11
click at [545, 304] on input "text" at bounding box center [666, 303] width 328 height 17
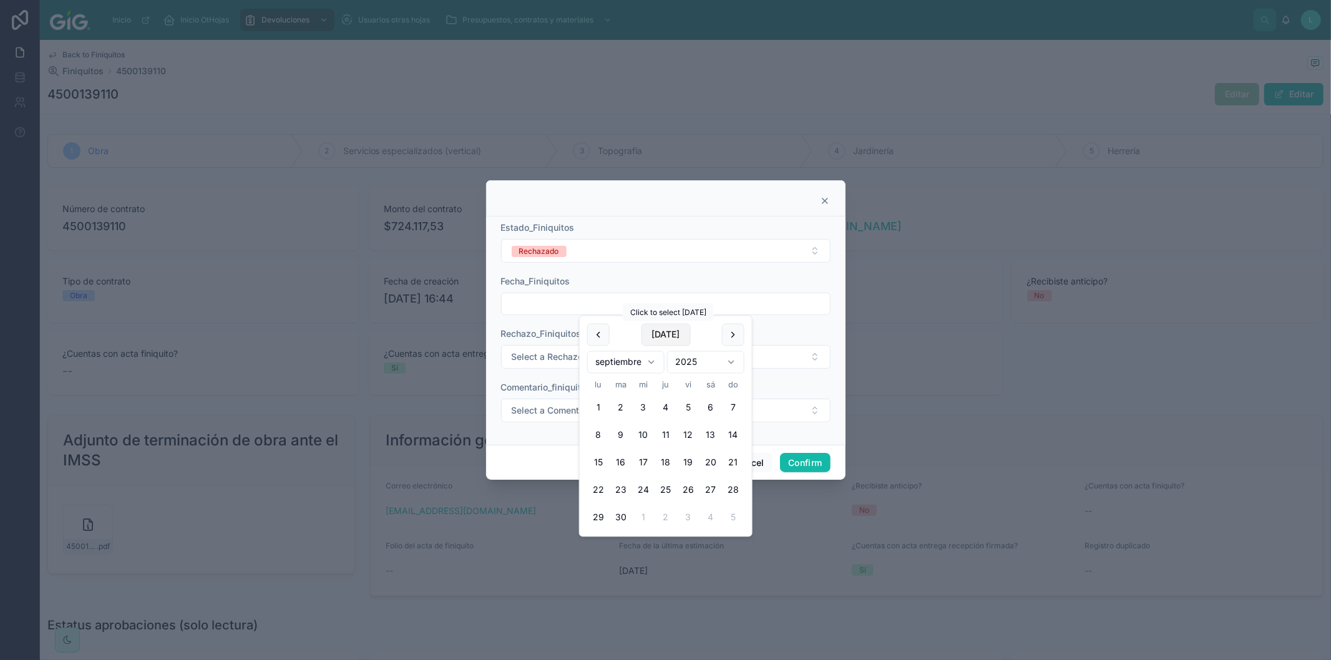
click at [675, 336] on button "[DATE]" at bounding box center [665, 335] width 49 height 22
type input "********"
click at [532, 415] on span "Select a Comentario_finiquitos" at bounding box center [575, 410] width 127 height 12
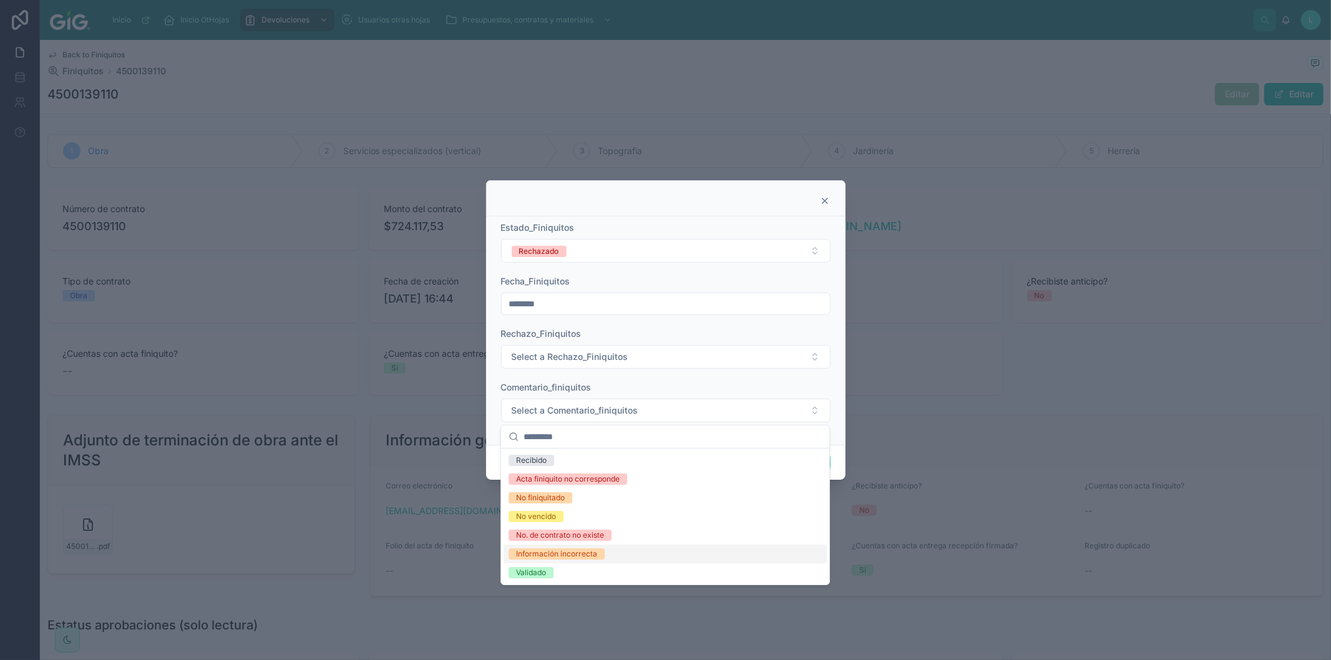
click at [552, 557] on div "Información incorrecta" at bounding box center [556, 554] width 81 height 11
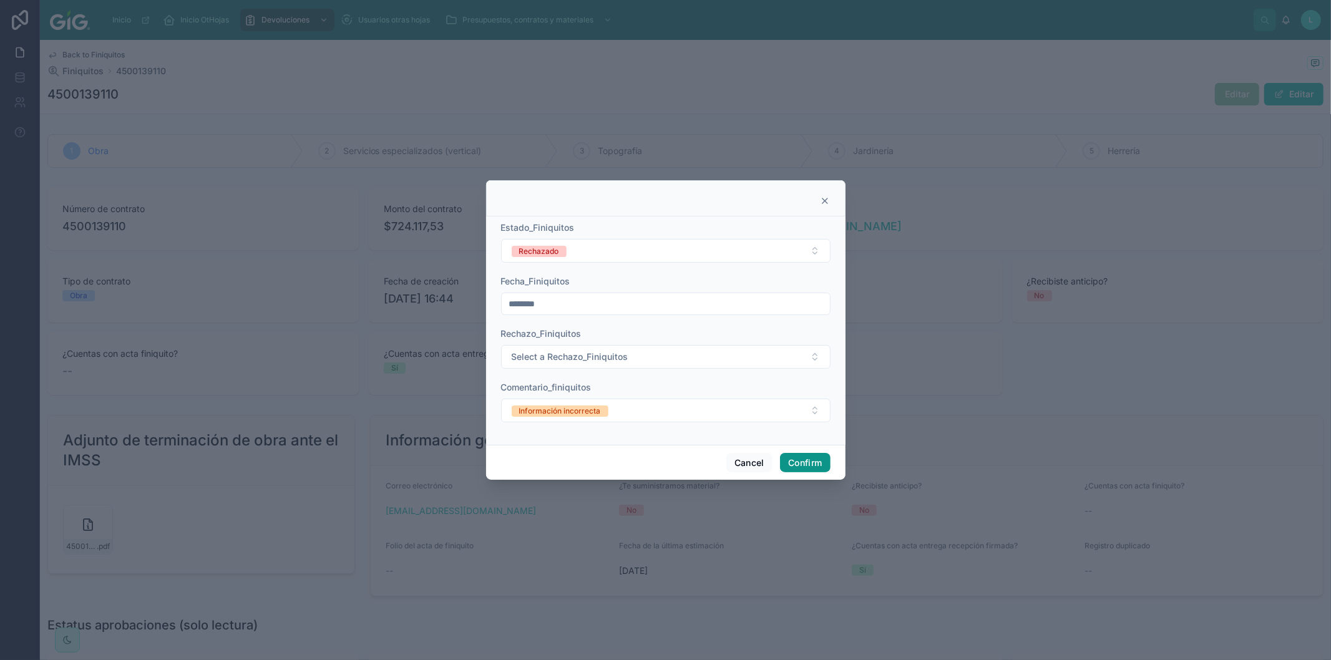
click at [801, 463] on button "Confirm" at bounding box center [805, 463] width 50 height 20
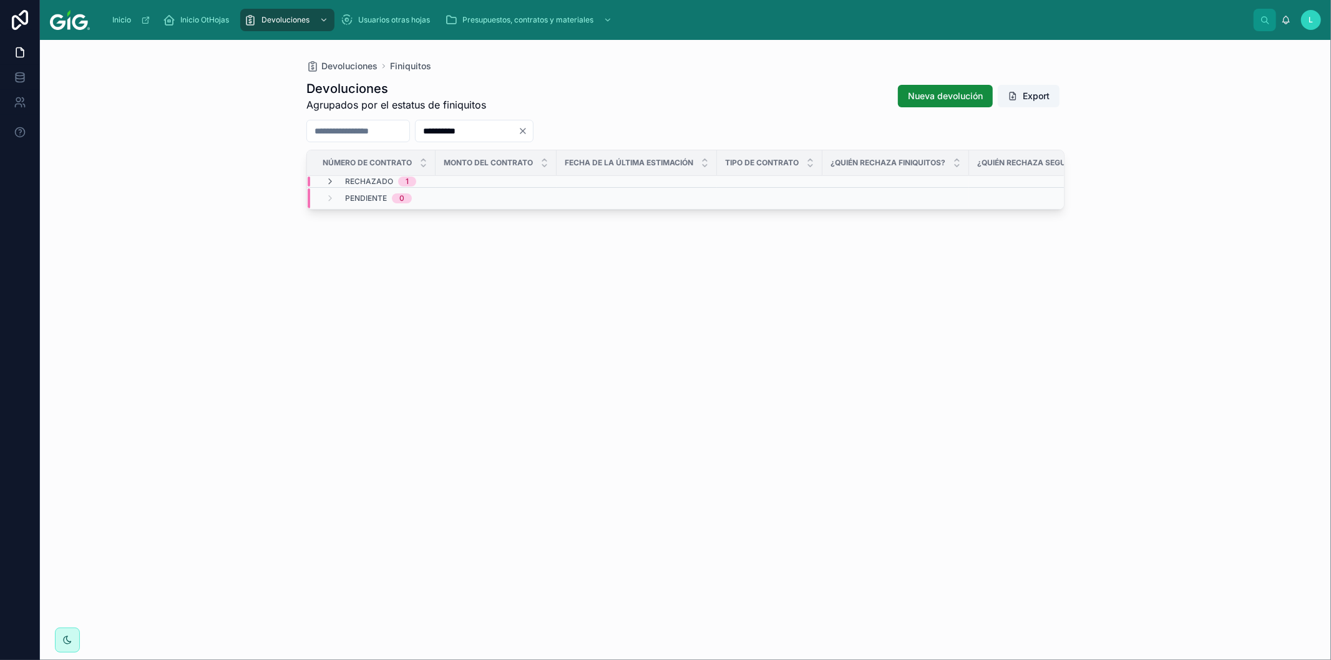
drag, startPoint x: 504, startPoint y: 129, endPoint x: 431, endPoint y: 129, distance: 73.7
click at [431, 129] on div "**********" at bounding box center [685, 131] width 758 height 22
paste input "text"
type input "**********"
click at [333, 217] on span "4500138833" at bounding box center [344, 220] width 44 height 10
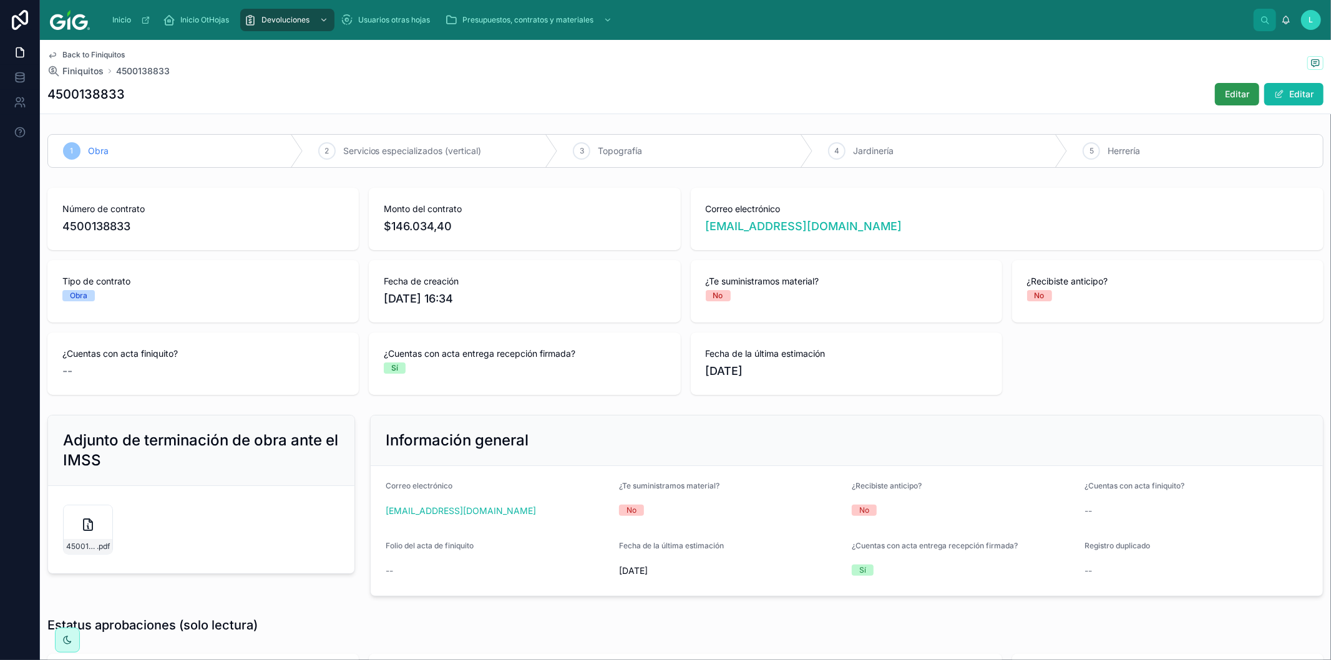
click at [1234, 89] on span "Editar" at bounding box center [1237, 94] width 24 height 12
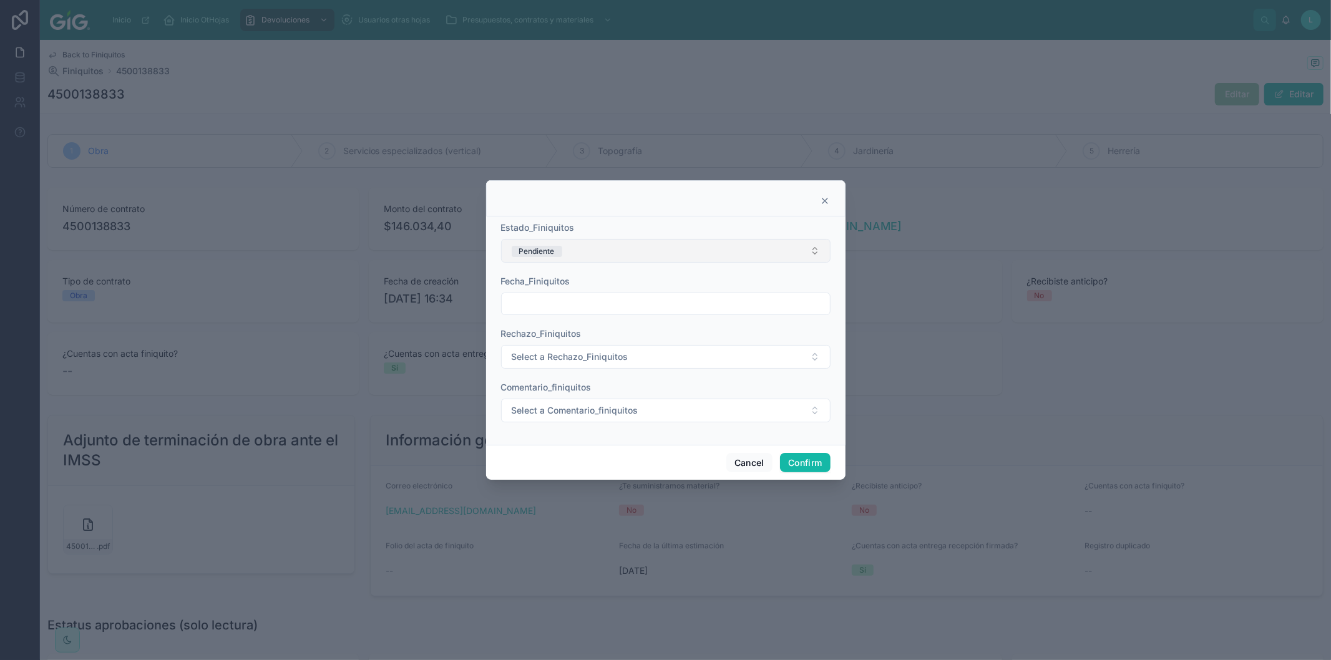
click at [609, 256] on button "Pendiente" at bounding box center [666, 251] width 330 height 24
click at [554, 373] on div "Validado" at bounding box center [665, 376] width 323 height 19
click at [537, 306] on input "text" at bounding box center [666, 303] width 328 height 17
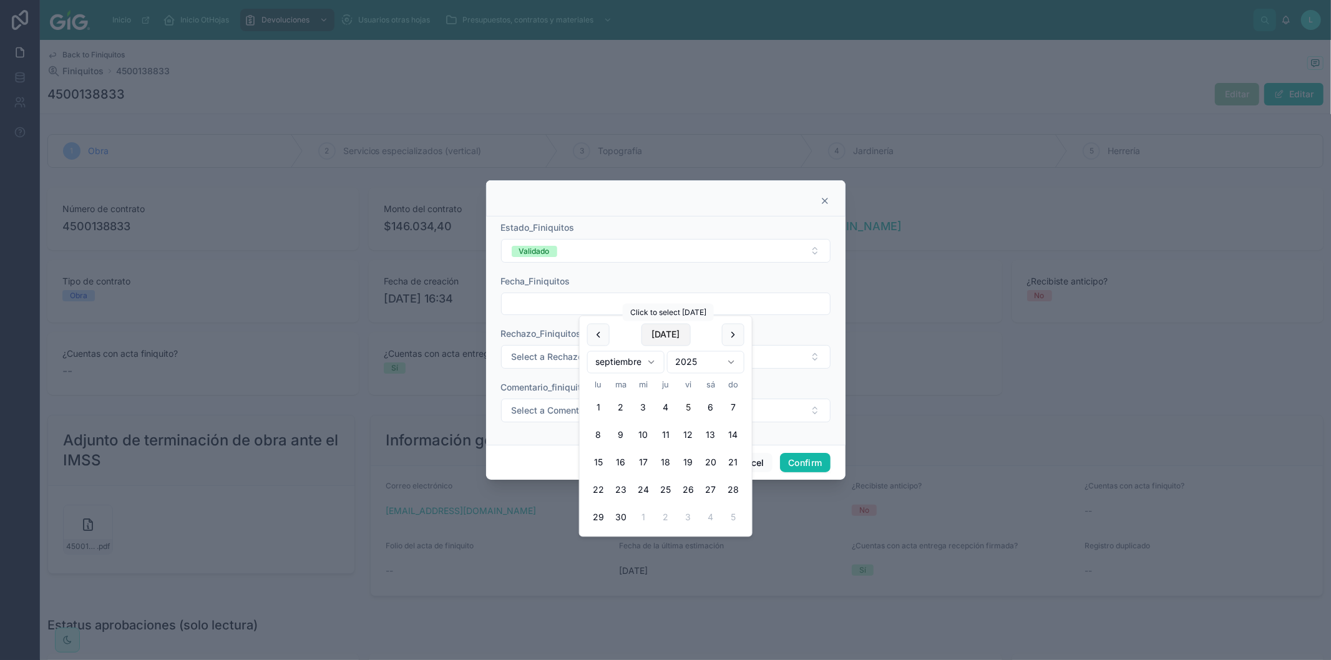
click at [654, 332] on button "[DATE]" at bounding box center [665, 335] width 49 height 22
type input "********"
click at [522, 409] on span "Select a Comentario_finiquitos" at bounding box center [575, 410] width 127 height 12
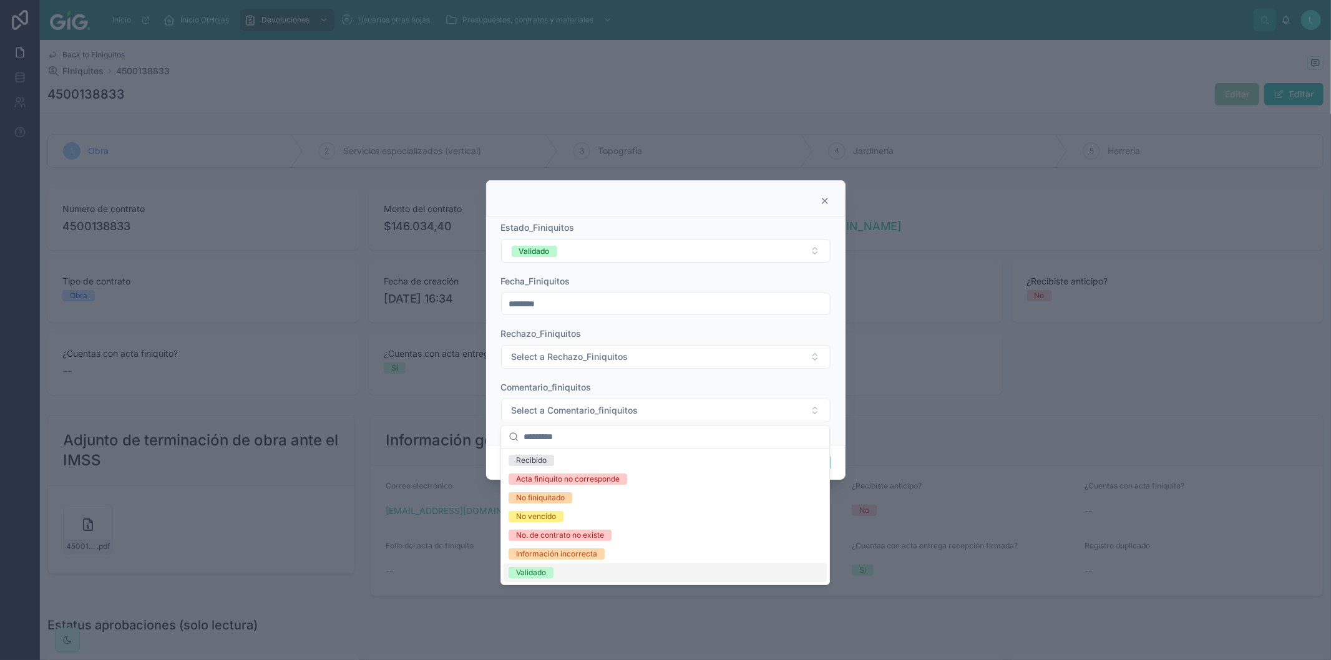
click at [533, 572] on div "Validado" at bounding box center [531, 572] width 30 height 11
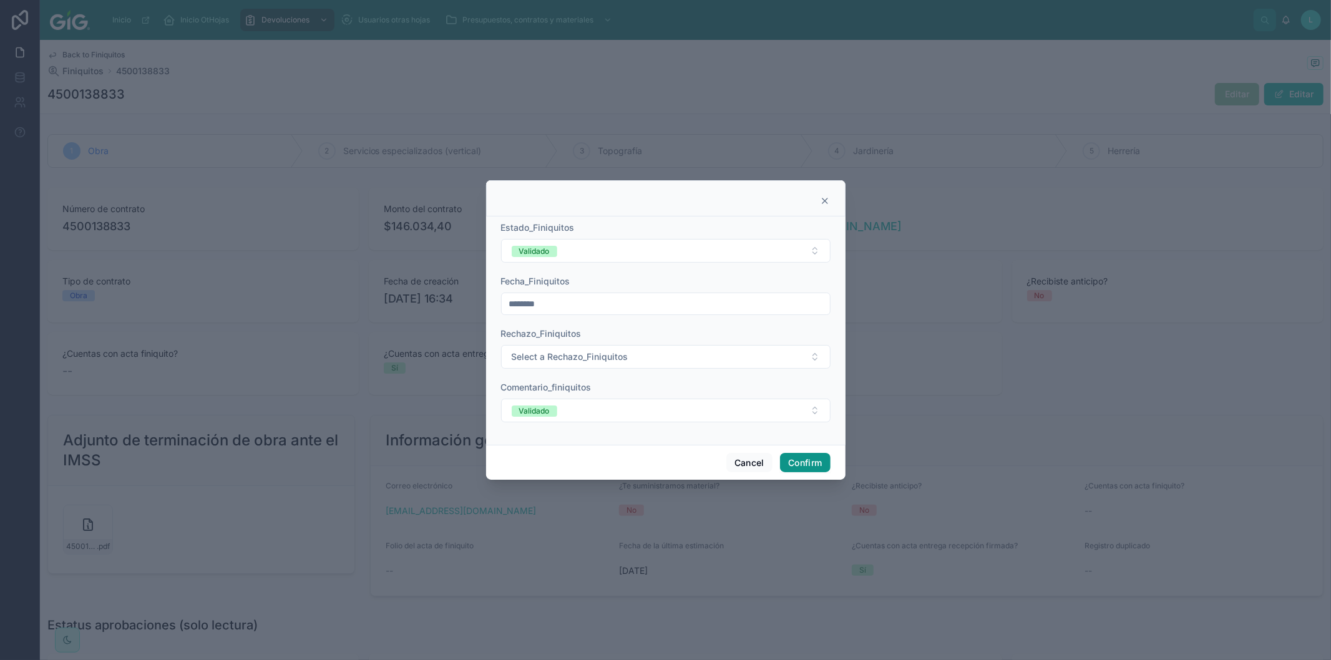
click at [805, 465] on button "Confirm" at bounding box center [805, 463] width 50 height 20
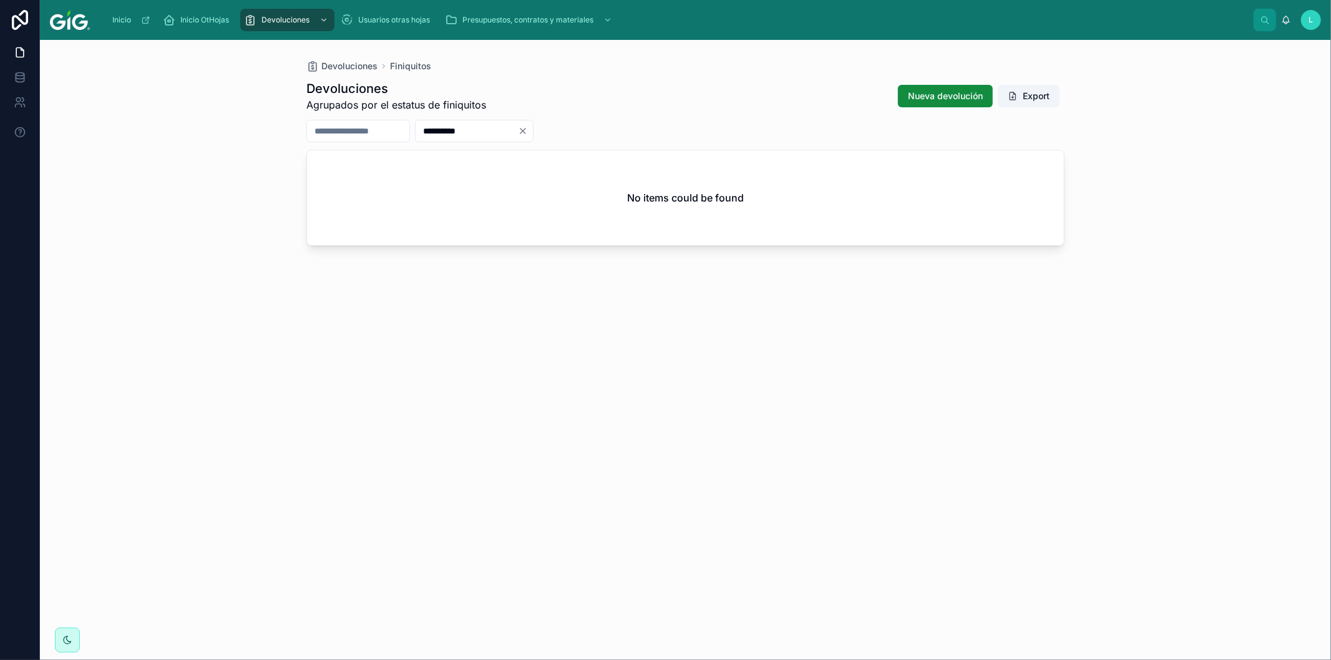
drag, startPoint x: 526, startPoint y: 129, endPoint x: 433, endPoint y: 126, distance: 93.7
click at [433, 126] on div "**********" at bounding box center [685, 131] width 758 height 22
paste input "text"
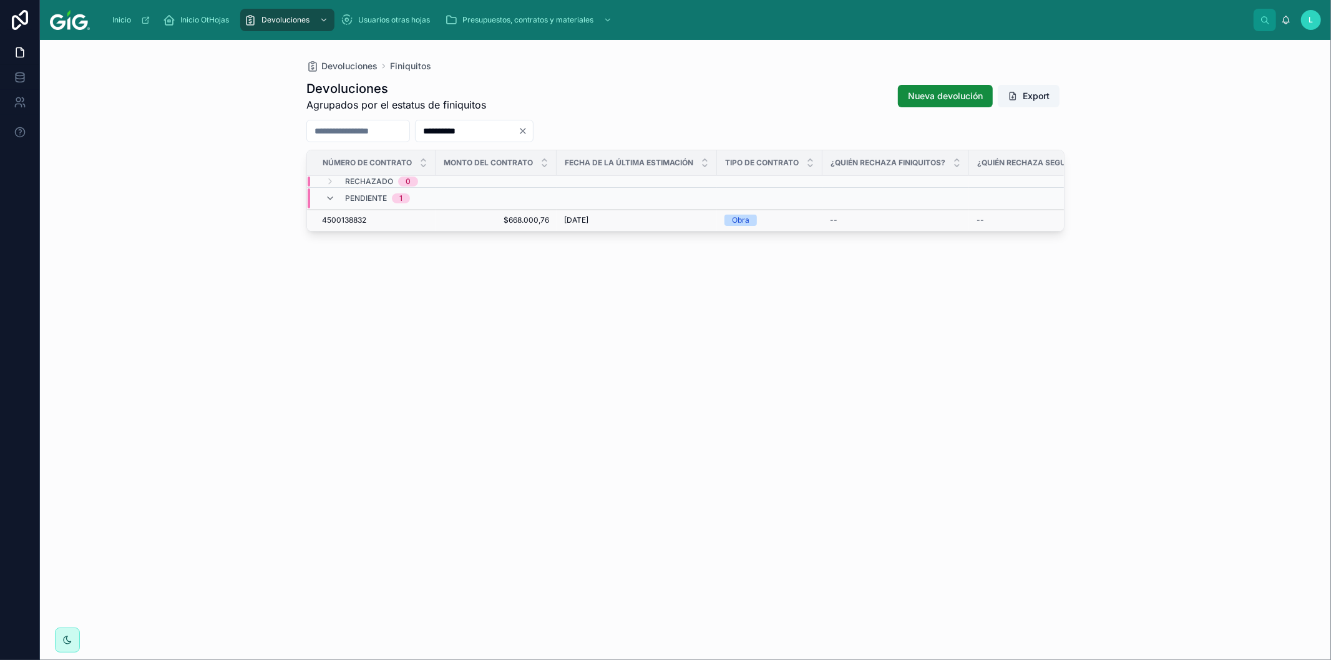
type input "**********"
click at [351, 218] on span "4500138832" at bounding box center [344, 220] width 44 height 10
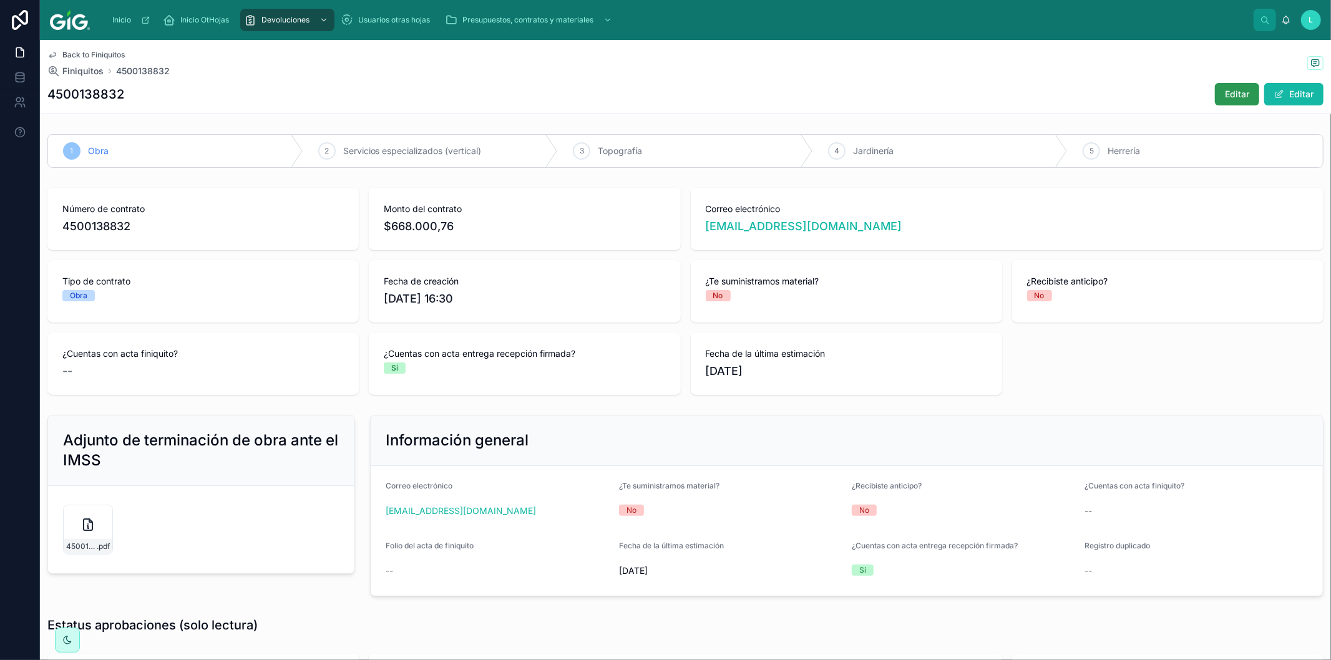
click at [1228, 94] on span "Editar" at bounding box center [1237, 94] width 24 height 12
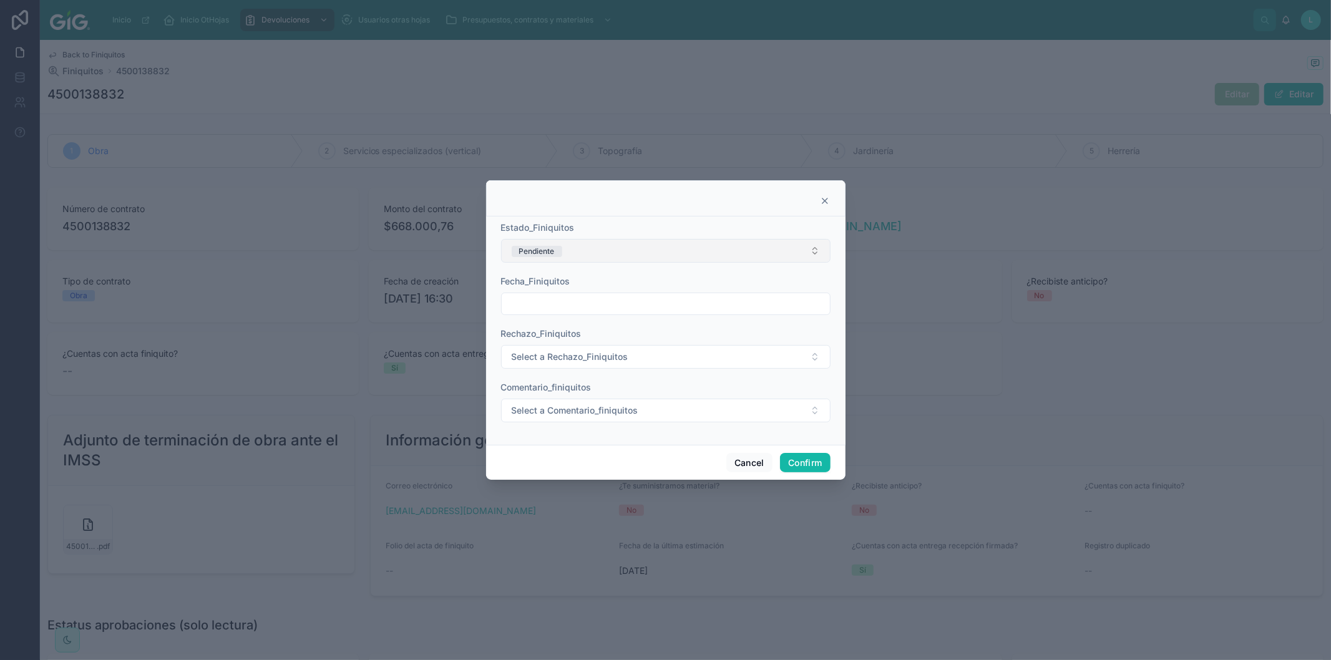
click at [669, 253] on button "Pendiente" at bounding box center [666, 251] width 330 height 24
click at [539, 373] on div "Validado" at bounding box center [531, 376] width 30 height 11
click at [549, 301] on input "text" at bounding box center [666, 303] width 328 height 17
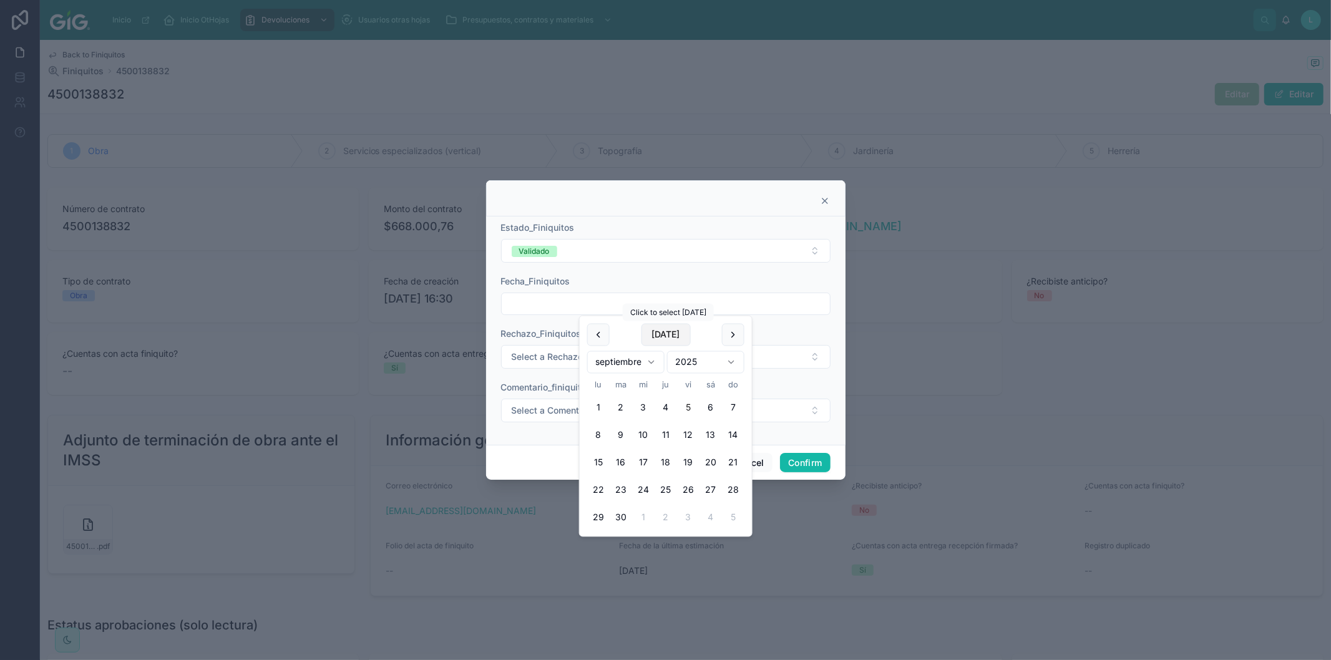
click at [659, 334] on button "[DATE]" at bounding box center [665, 335] width 49 height 22
type input "********"
click at [544, 409] on span "Select a Comentario_finiquitos" at bounding box center [575, 410] width 127 height 12
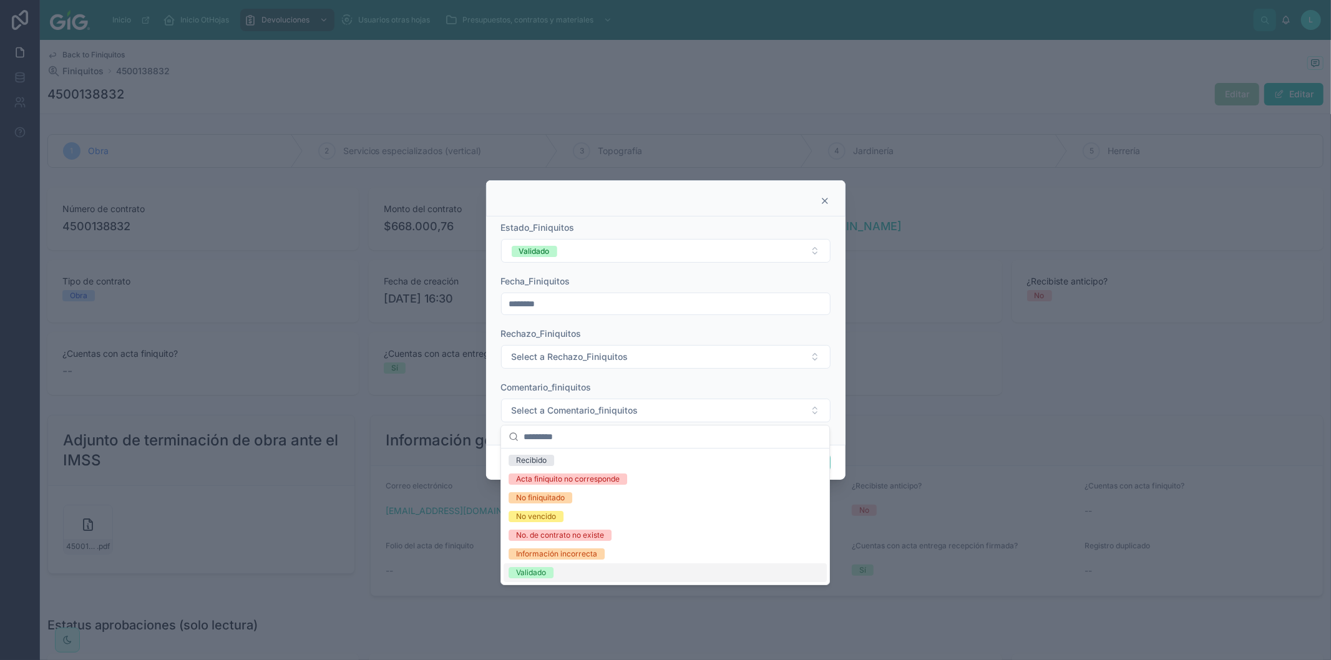
click at [529, 568] on div "Validado" at bounding box center [531, 572] width 30 height 11
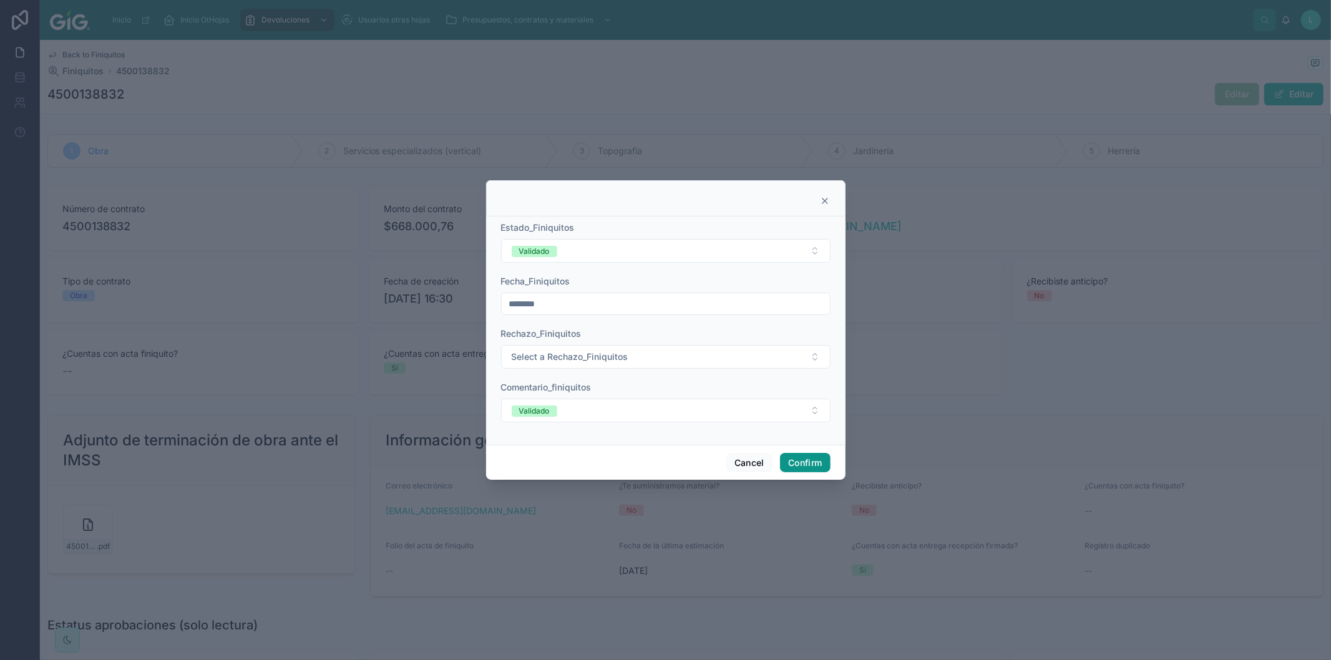
click at [797, 460] on button "Confirm" at bounding box center [805, 463] width 50 height 20
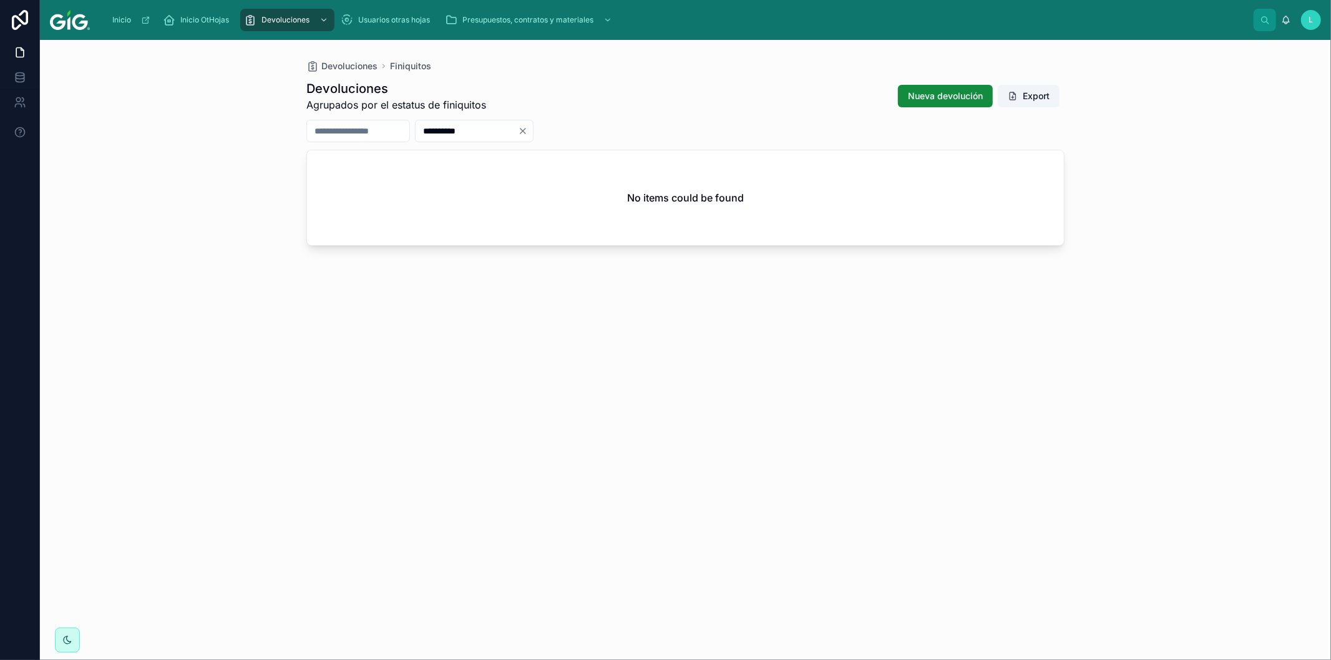
drag, startPoint x: 523, startPoint y: 134, endPoint x: 451, endPoint y: 133, distance: 72.4
click at [451, 134] on input "**********" at bounding box center [467, 130] width 102 height 17
paste input "text"
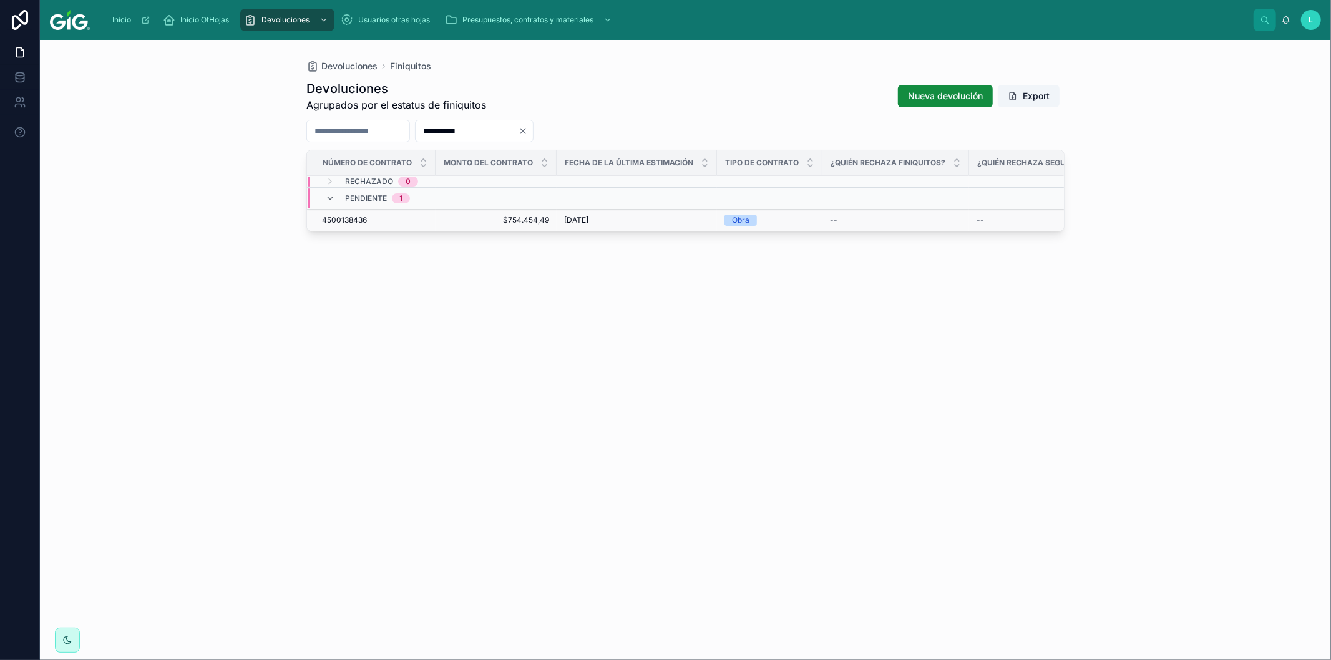
type input "**********"
click at [346, 215] on span "4500138436" at bounding box center [344, 220] width 45 height 10
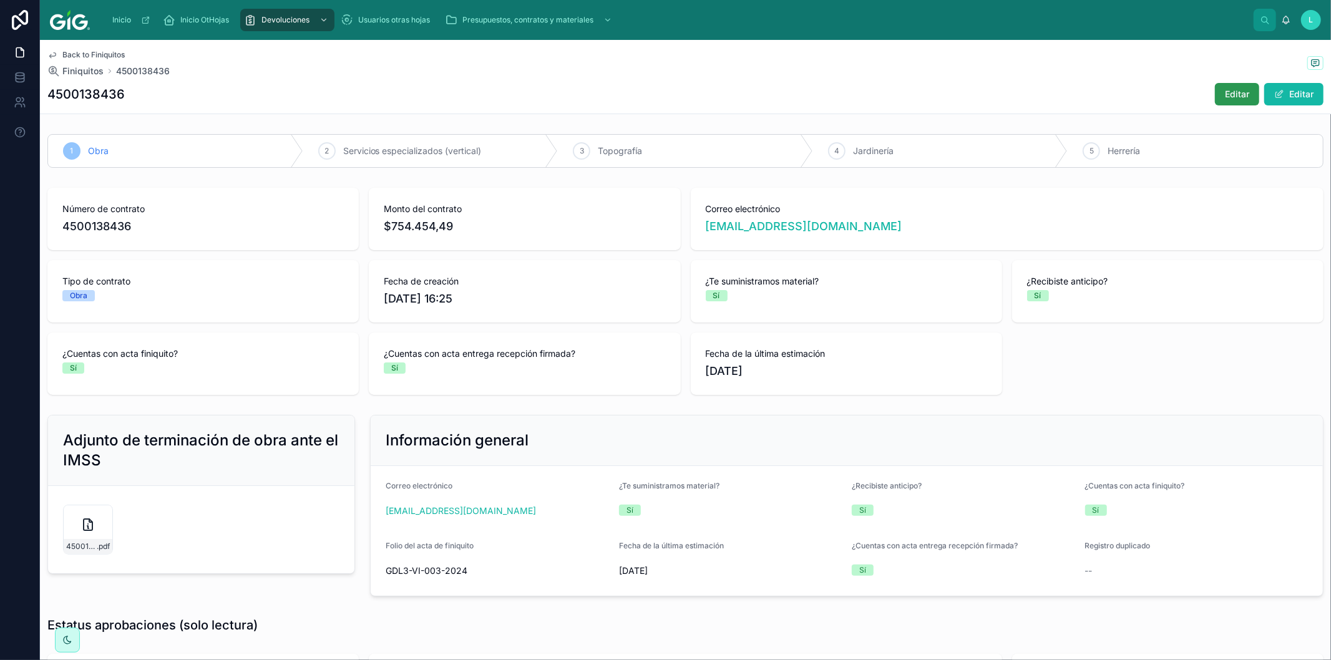
click at [1227, 86] on button "Editar" at bounding box center [1237, 94] width 44 height 22
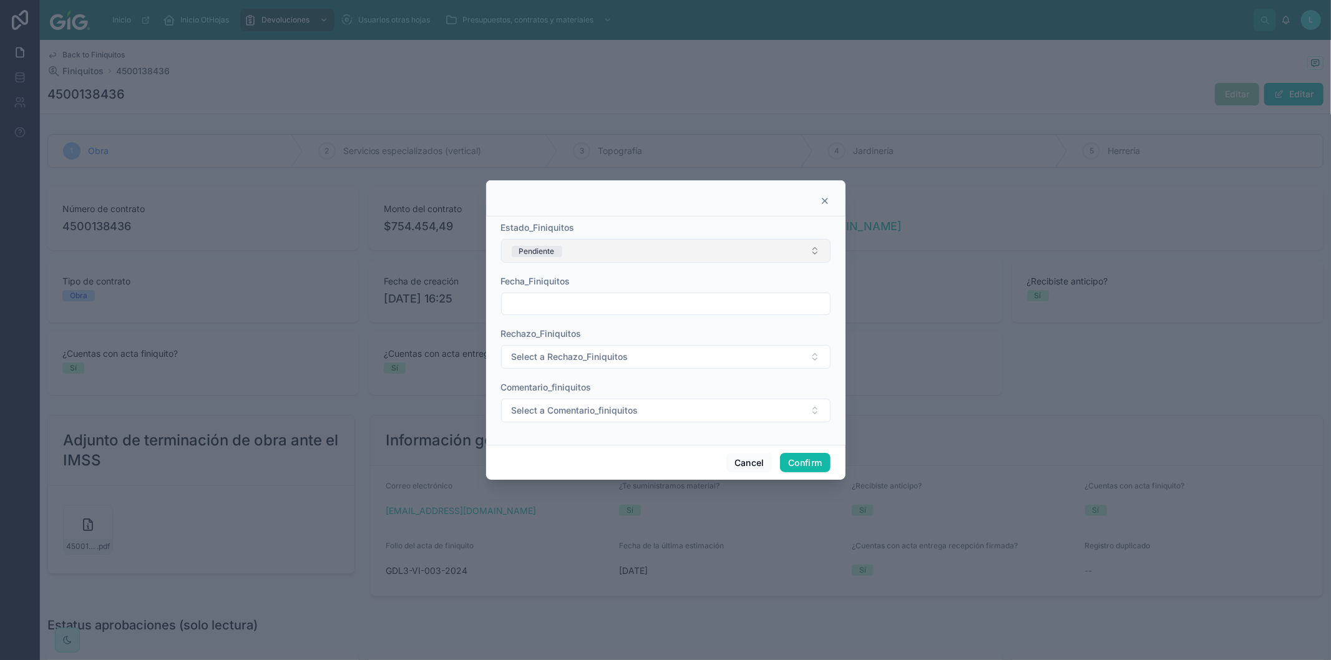
click at [599, 247] on button "Pendiente" at bounding box center [666, 251] width 330 height 24
click at [543, 376] on div "Validado" at bounding box center [531, 376] width 30 height 11
click at [541, 301] on input "text" at bounding box center [666, 303] width 328 height 17
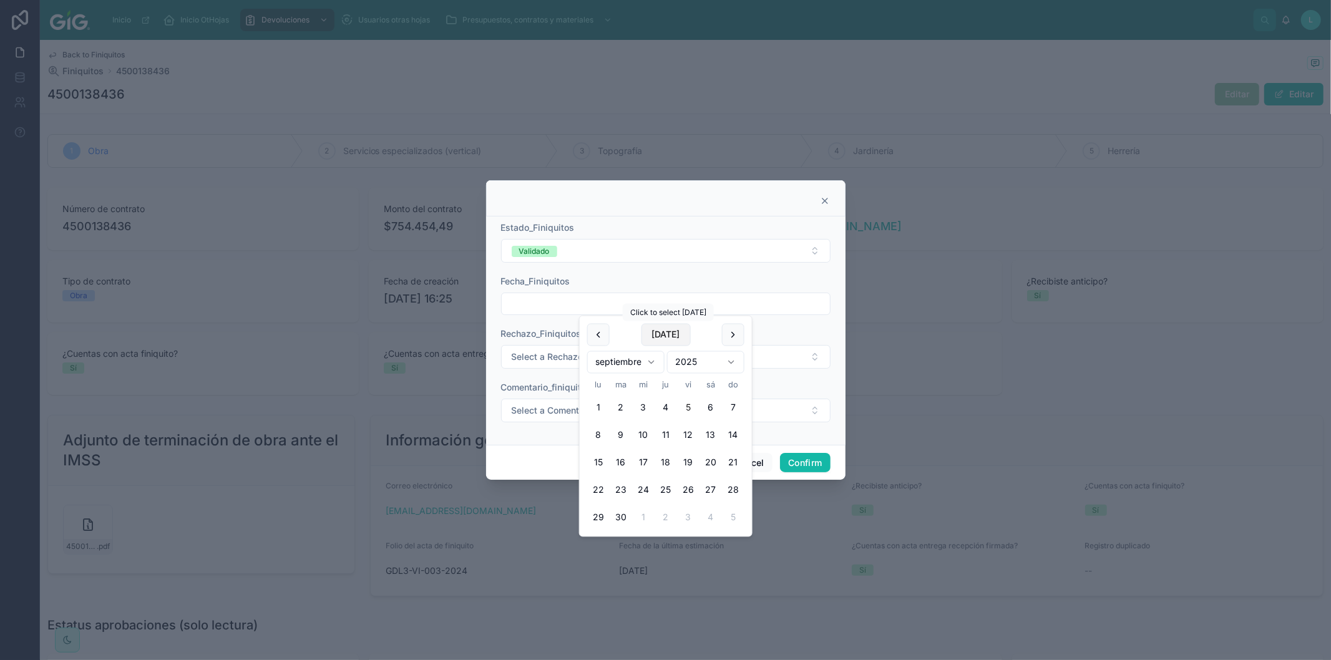
click at [651, 331] on button "[DATE]" at bounding box center [665, 335] width 49 height 22
type input "********"
click at [521, 414] on span "Select a Comentario_finiquitos" at bounding box center [575, 410] width 127 height 12
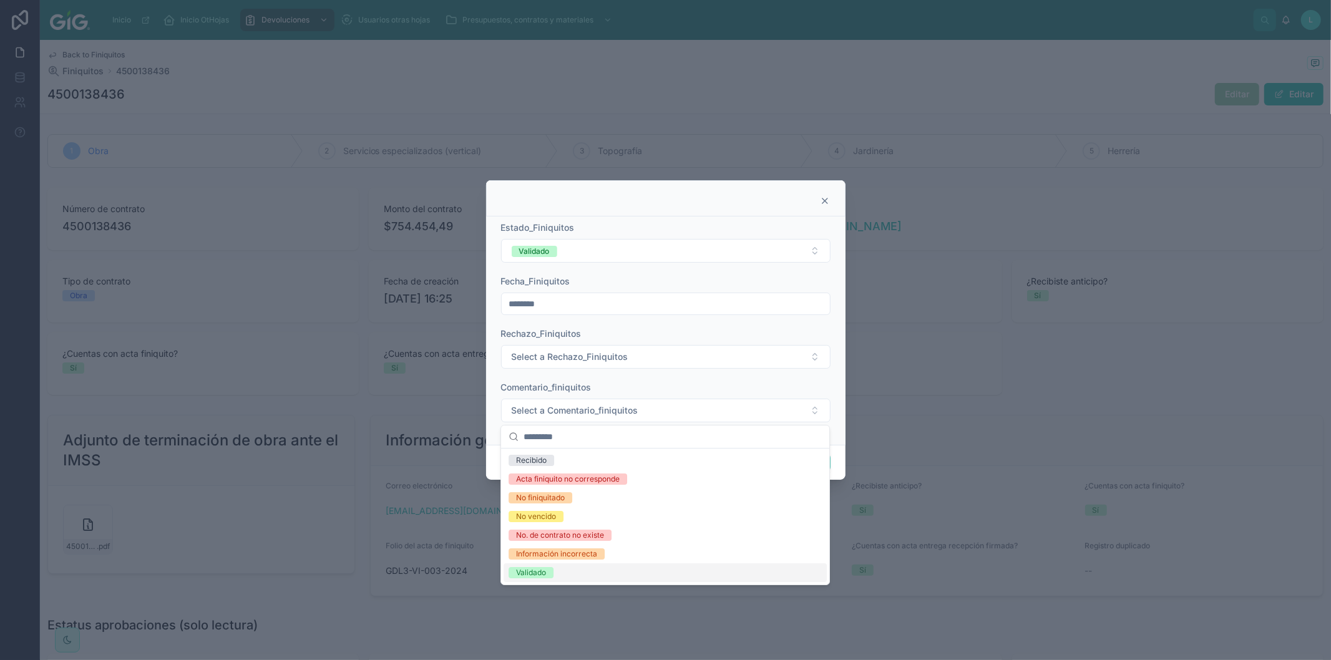
click at [550, 574] on span "Validado" at bounding box center [531, 572] width 45 height 11
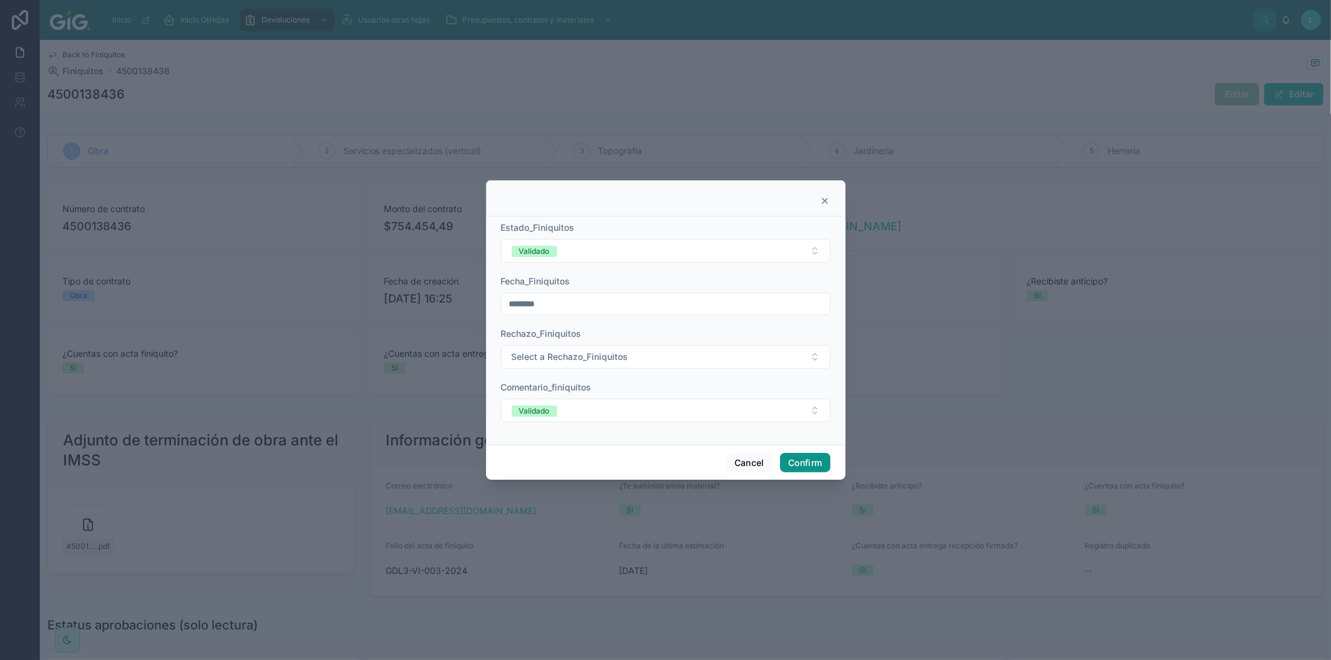
click at [809, 465] on button "Confirm" at bounding box center [805, 463] width 50 height 20
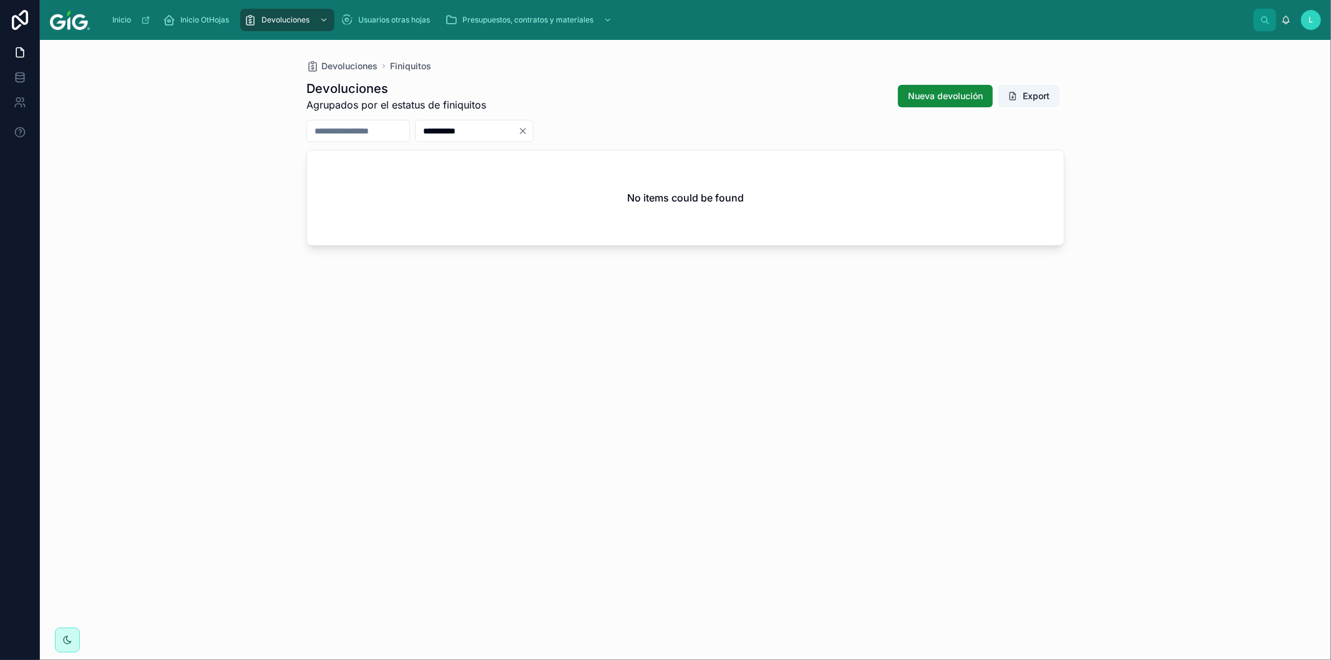
drag, startPoint x: 516, startPoint y: 127, endPoint x: 429, endPoint y: 124, distance: 86.2
click at [429, 124] on div "**********" at bounding box center [685, 131] width 758 height 22
paste input "text"
type input "**********"
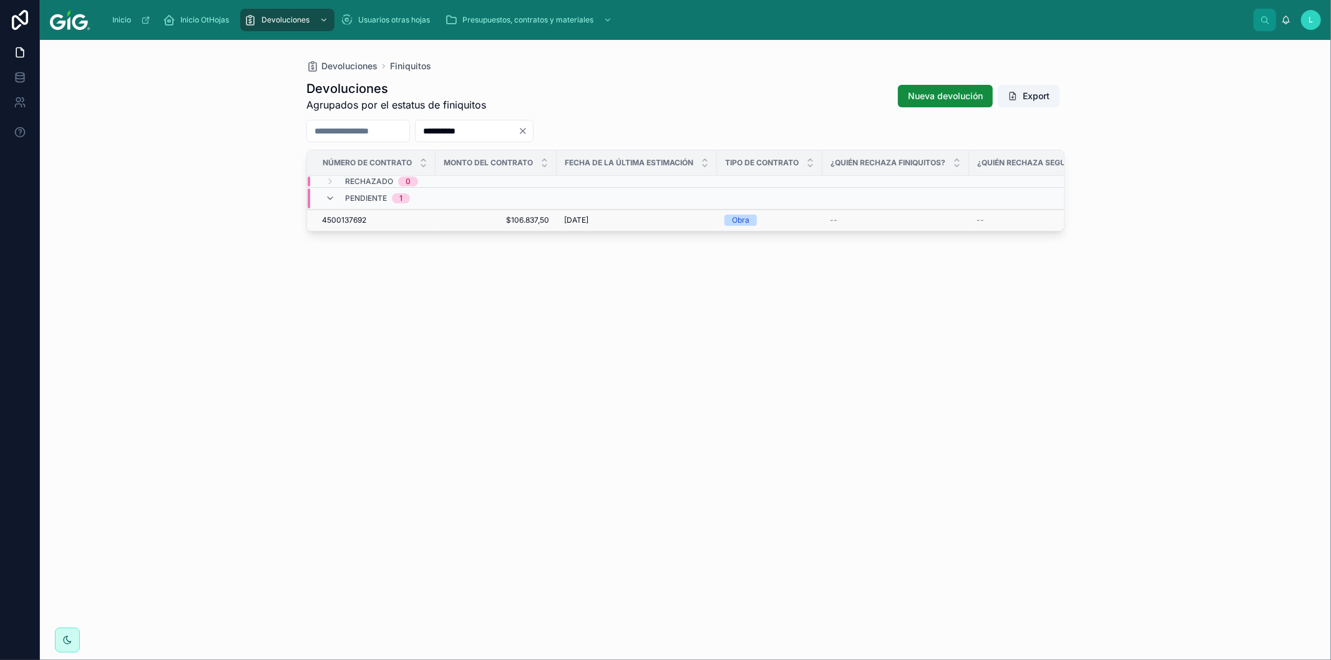
click at [355, 221] on span "4500137692" at bounding box center [344, 220] width 44 height 10
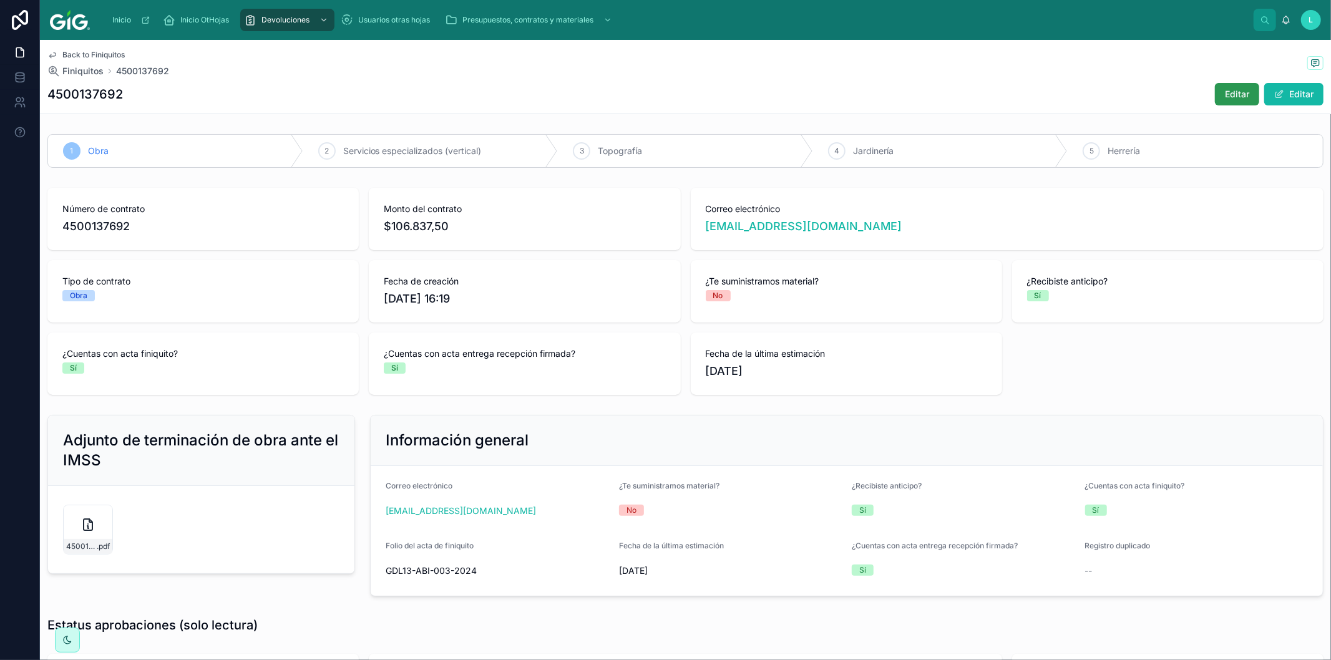
click at [1228, 89] on span "Editar" at bounding box center [1237, 94] width 24 height 12
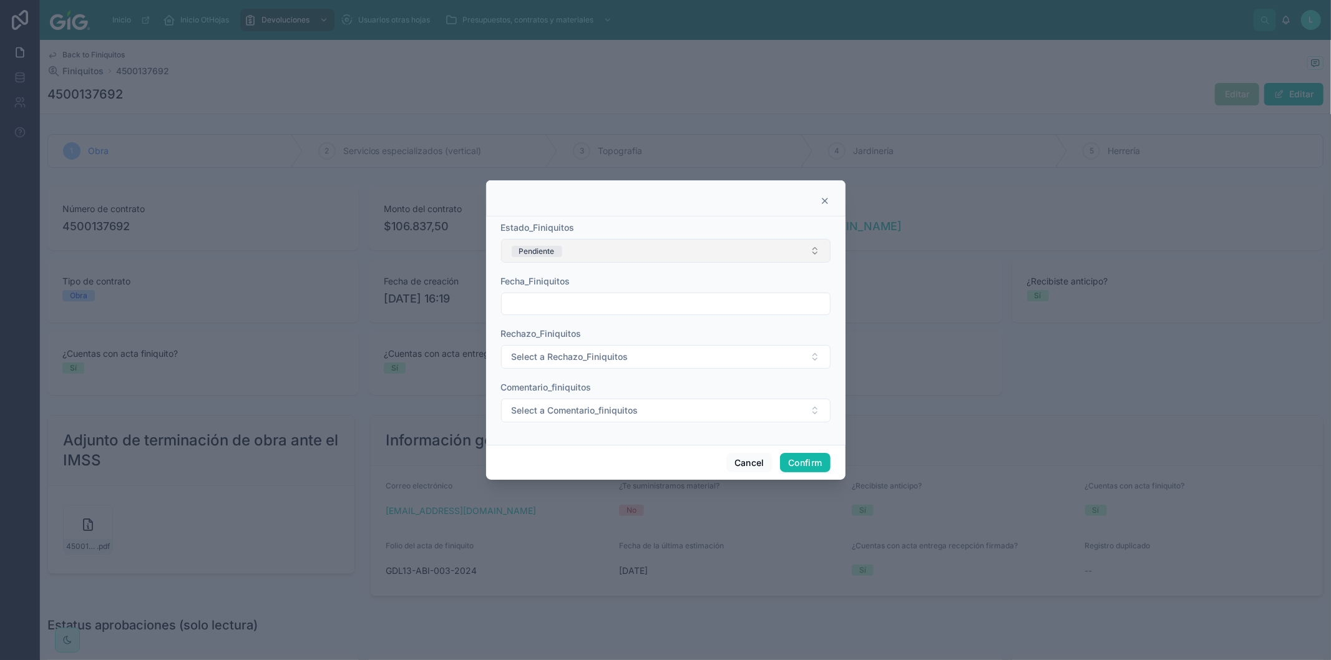
click at [587, 252] on button "Pendiente" at bounding box center [666, 251] width 330 height 24
click at [537, 338] on div "Rechazado" at bounding box center [536, 338] width 40 height 11
click at [541, 303] on input "text" at bounding box center [666, 303] width 328 height 17
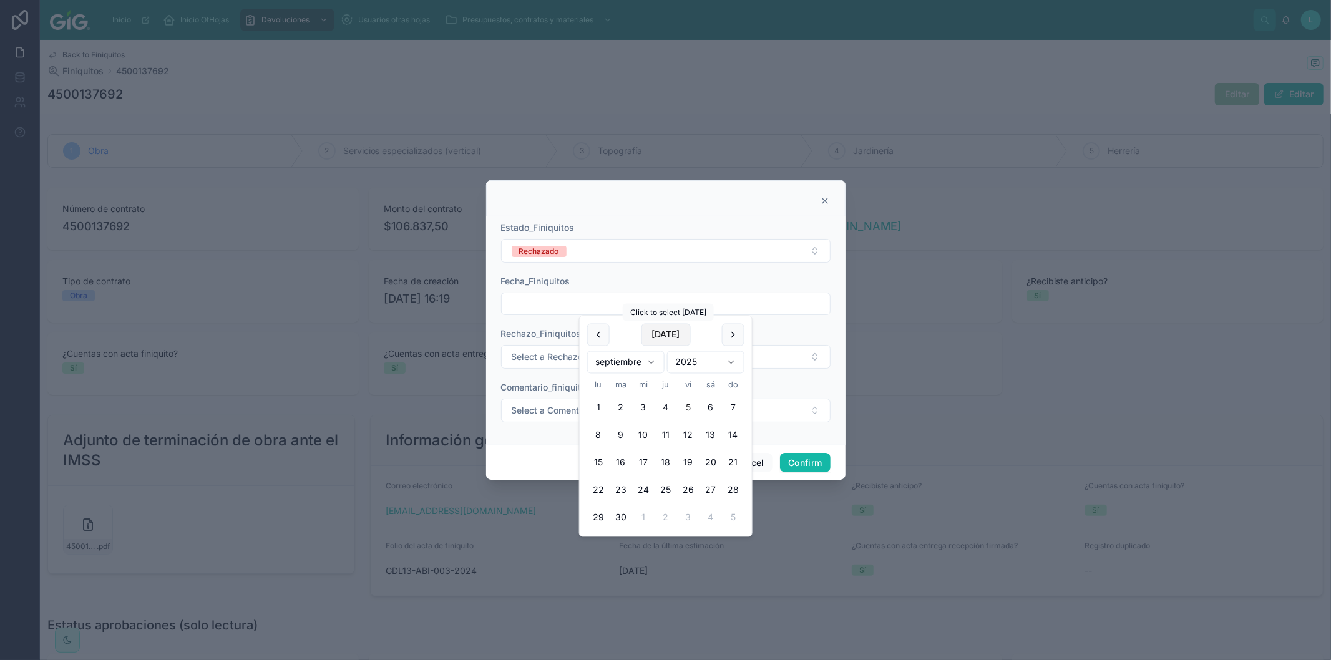
click at [665, 332] on button "[DATE]" at bounding box center [665, 335] width 49 height 22
type input "********"
click at [527, 408] on span "Select a Comentario_finiquitos" at bounding box center [575, 410] width 127 height 12
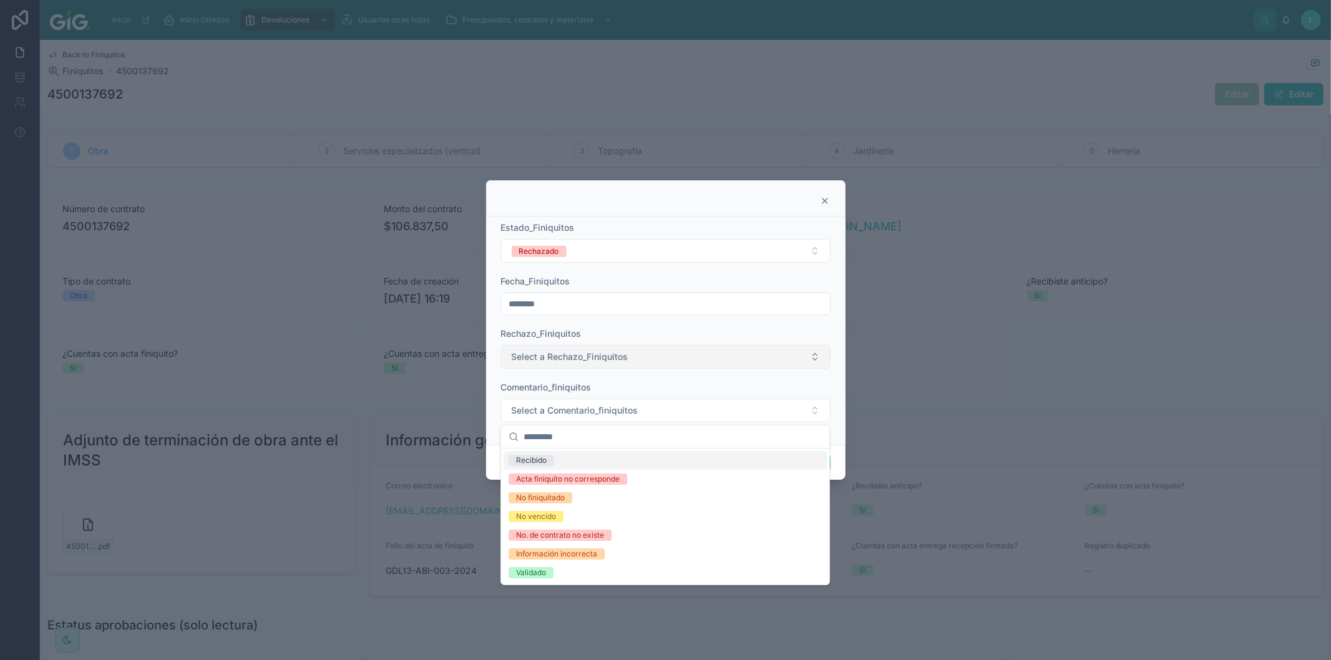
click at [558, 354] on span "Select a Rechazo_Finiquitos" at bounding box center [570, 357] width 117 height 12
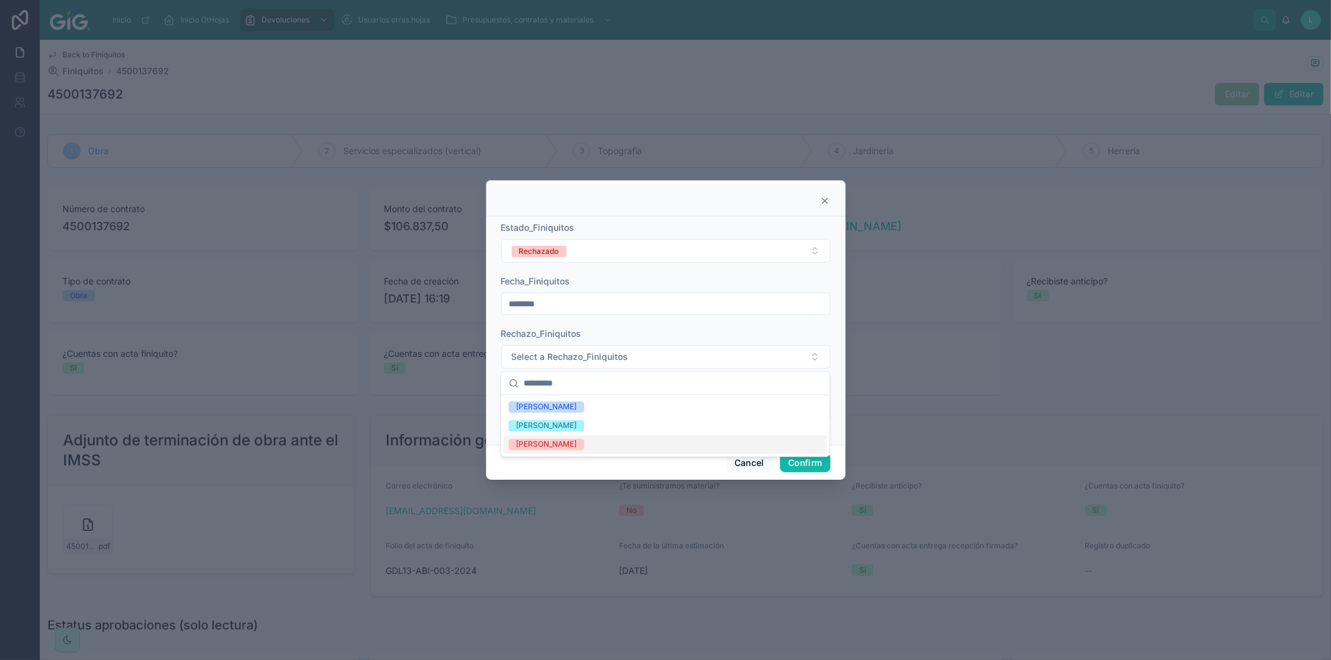
click at [544, 444] on div "[PERSON_NAME]" at bounding box center [546, 444] width 61 height 11
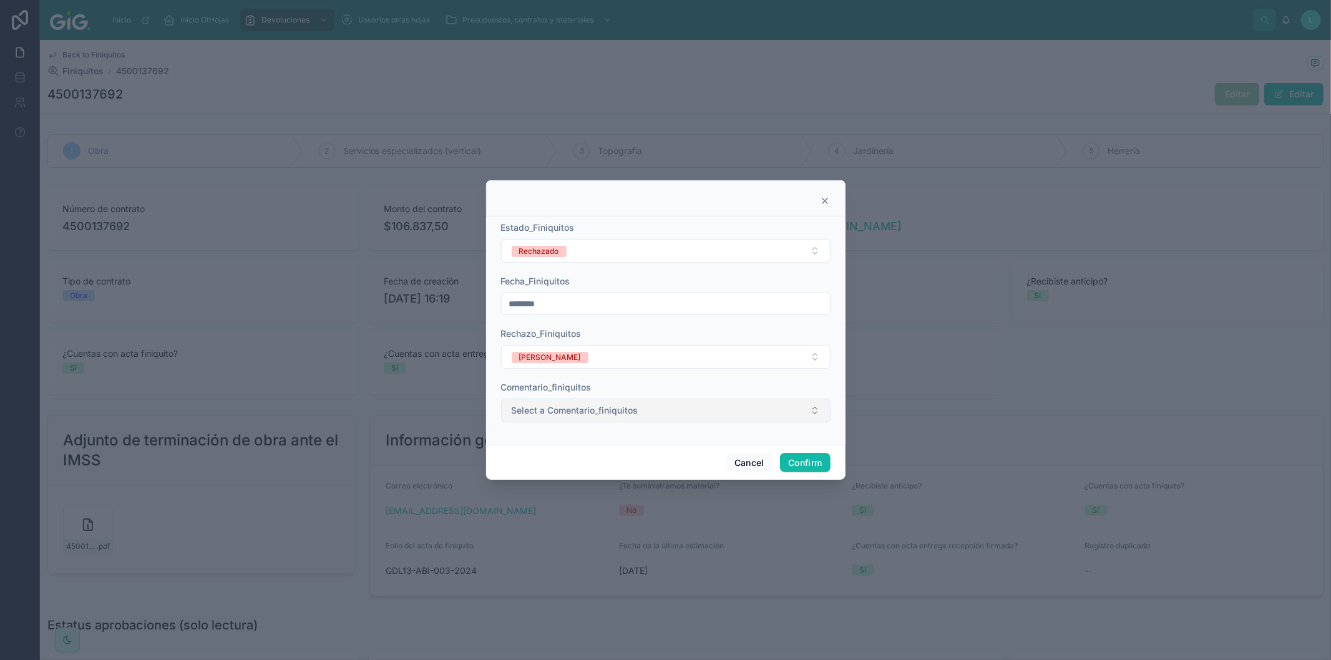
click at [551, 412] on span "Select a Comentario_finiquitos" at bounding box center [575, 410] width 127 height 12
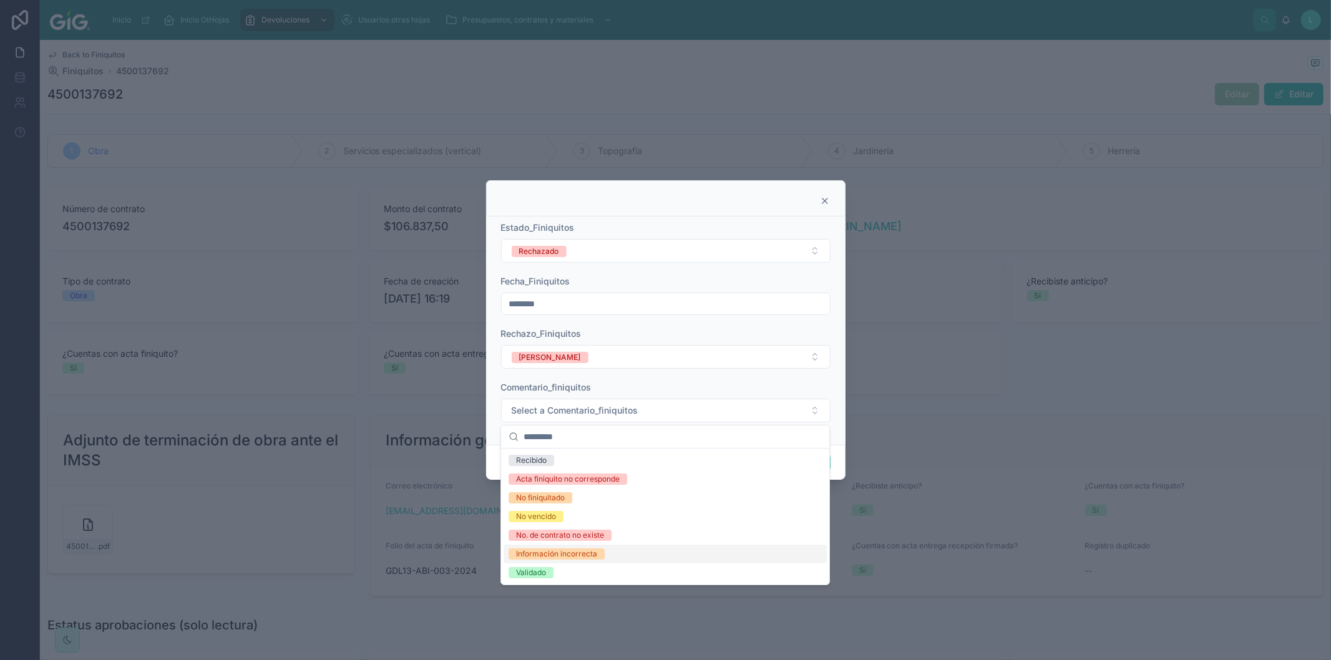
click at [534, 554] on div "Información incorrecta" at bounding box center [556, 554] width 81 height 11
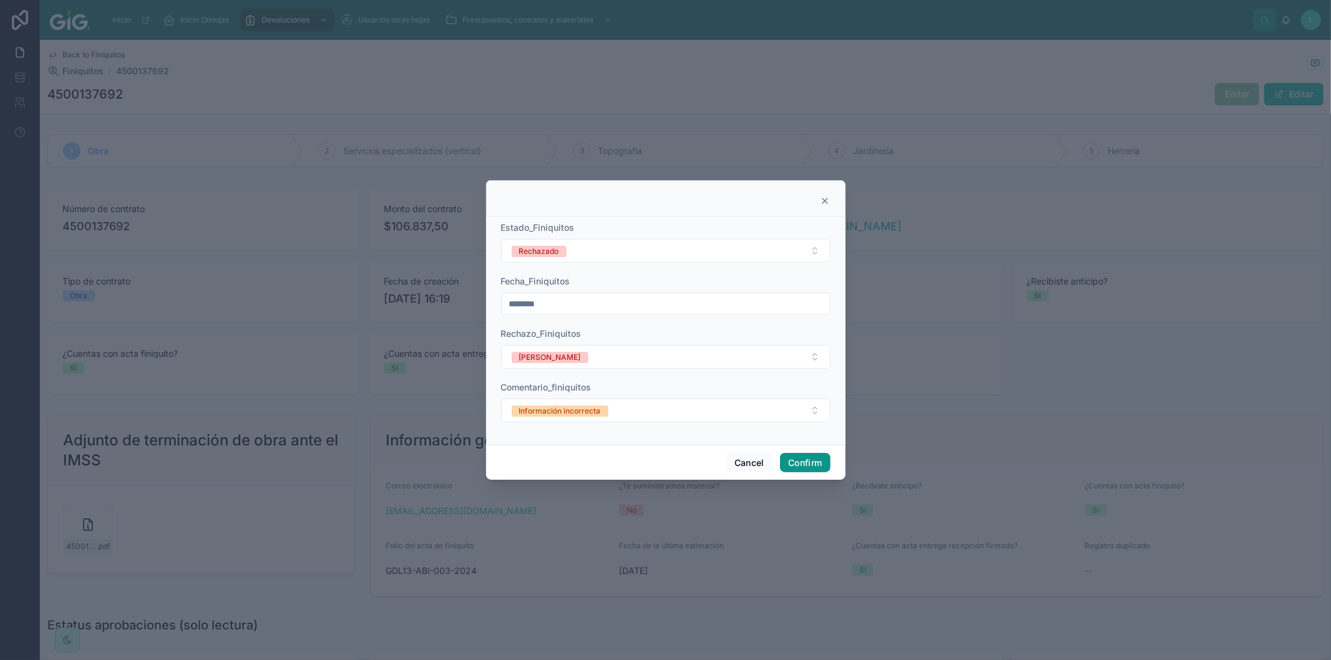
click at [797, 466] on button "Confirm" at bounding box center [805, 463] width 50 height 20
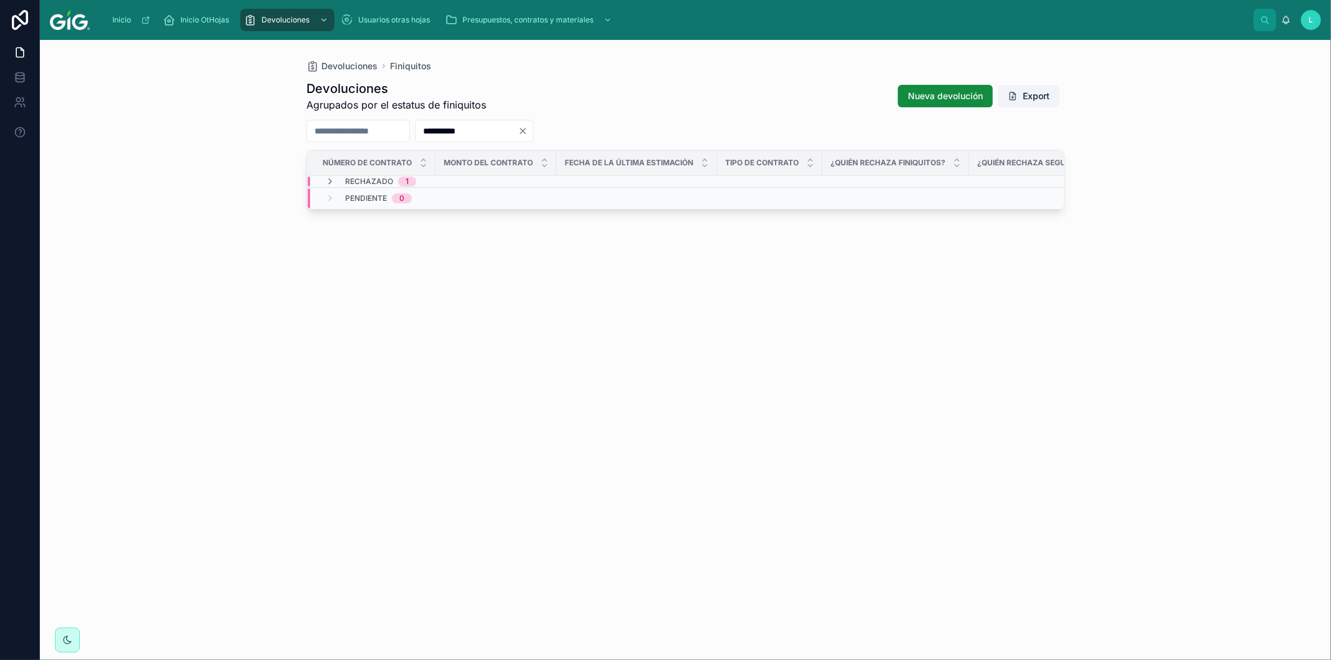
drag, startPoint x: 526, startPoint y: 131, endPoint x: 425, endPoint y: 124, distance: 101.4
click at [425, 125] on div "**********" at bounding box center [685, 131] width 758 height 22
paste input "text"
type input "**********"
click at [348, 217] on span "4500139787" at bounding box center [344, 220] width 44 height 10
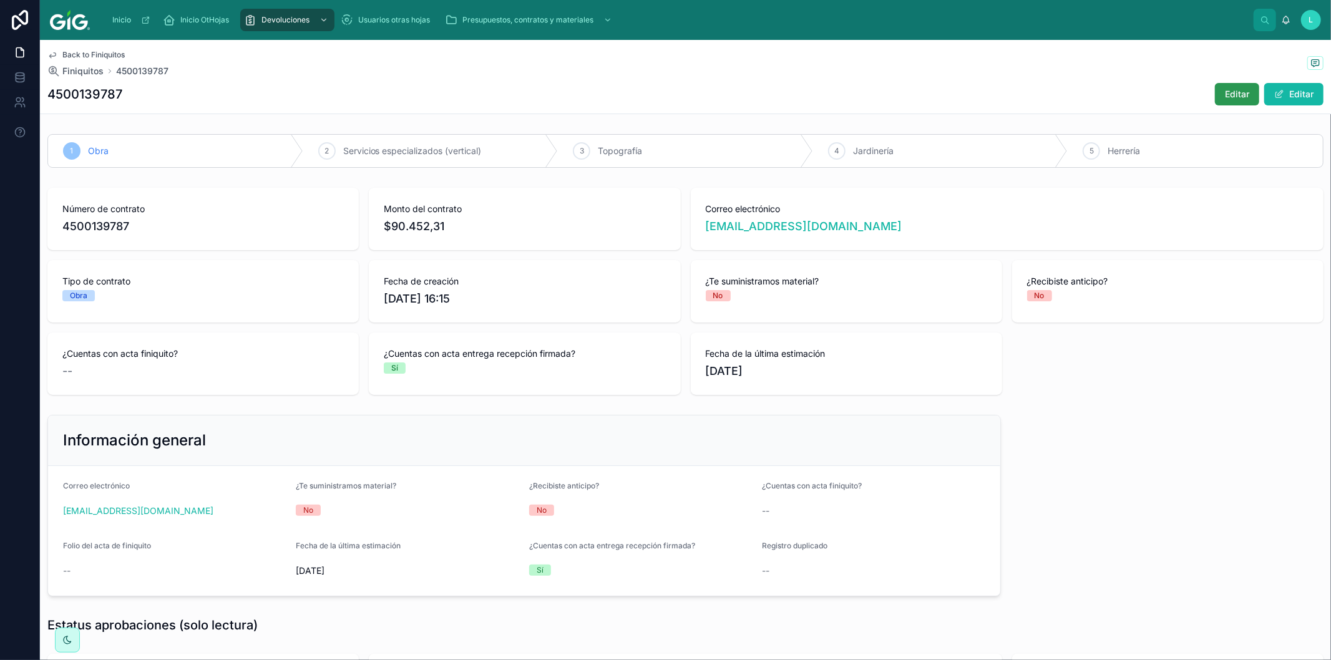
click at [1233, 92] on span "Editar" at bounding box center [1237, 94] width 24 height 12
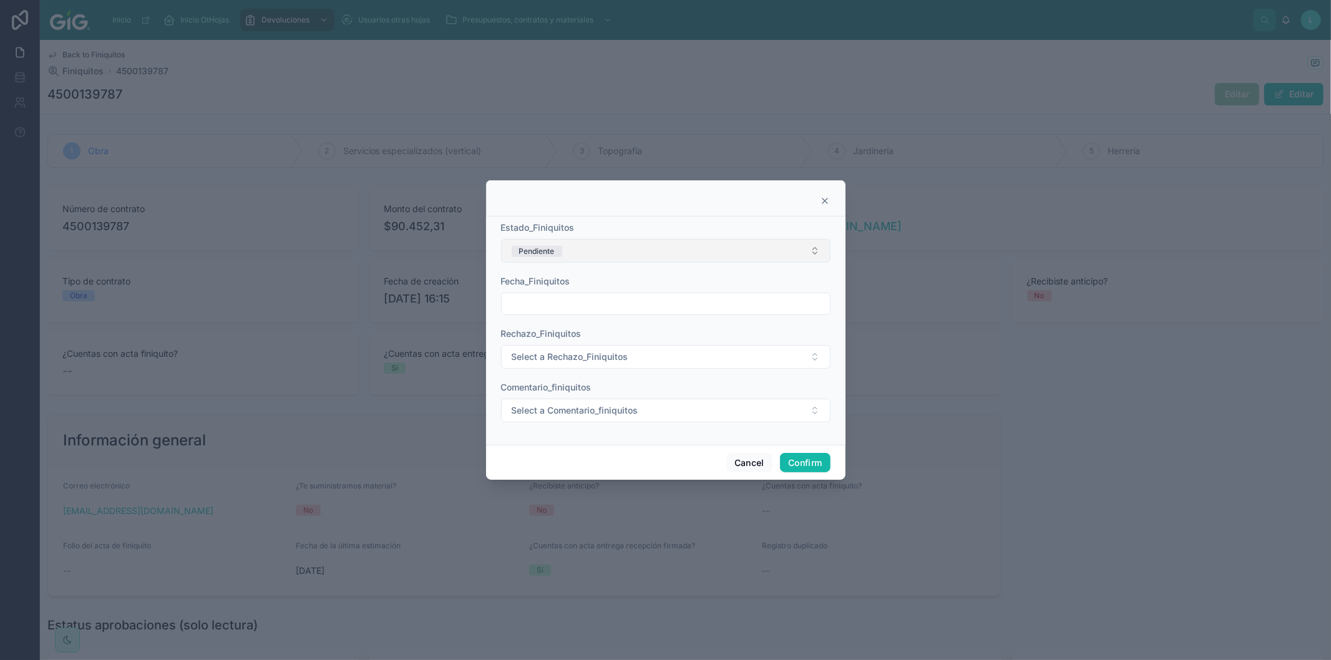
click at [632, 240] on button "Pendiente" at bounding box center [666, 251] width 330 height 24
click at [536, 340] on div "Rechazado" at bounding box center [536, 338] width 40 height 11
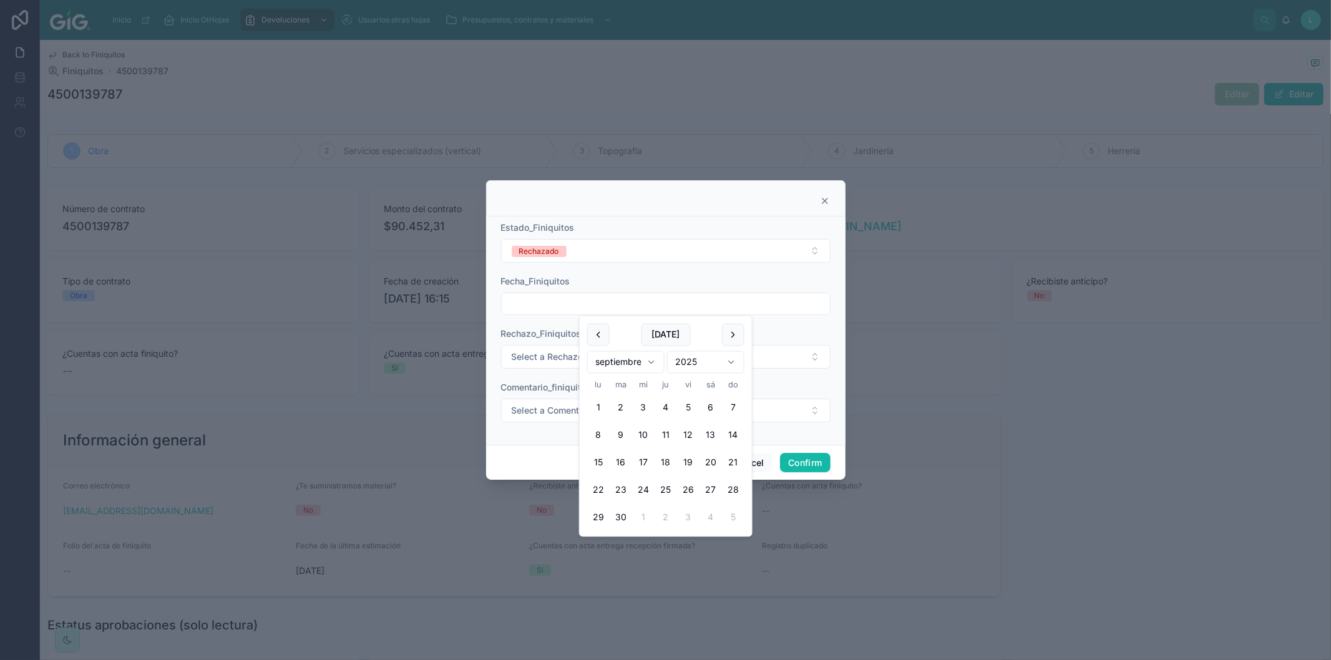
click at [539, 310] on input "text" at bounding box center [666, 303] width 328 height 17
click at [651, 339] on button "[DATE]" at bounding box center [665, 335] width 49 height 22
type input "********"
click at [516, 360] on span "Select a Rechazo_Finiquitos" at bounding box center [570, 357] width 117 height 12
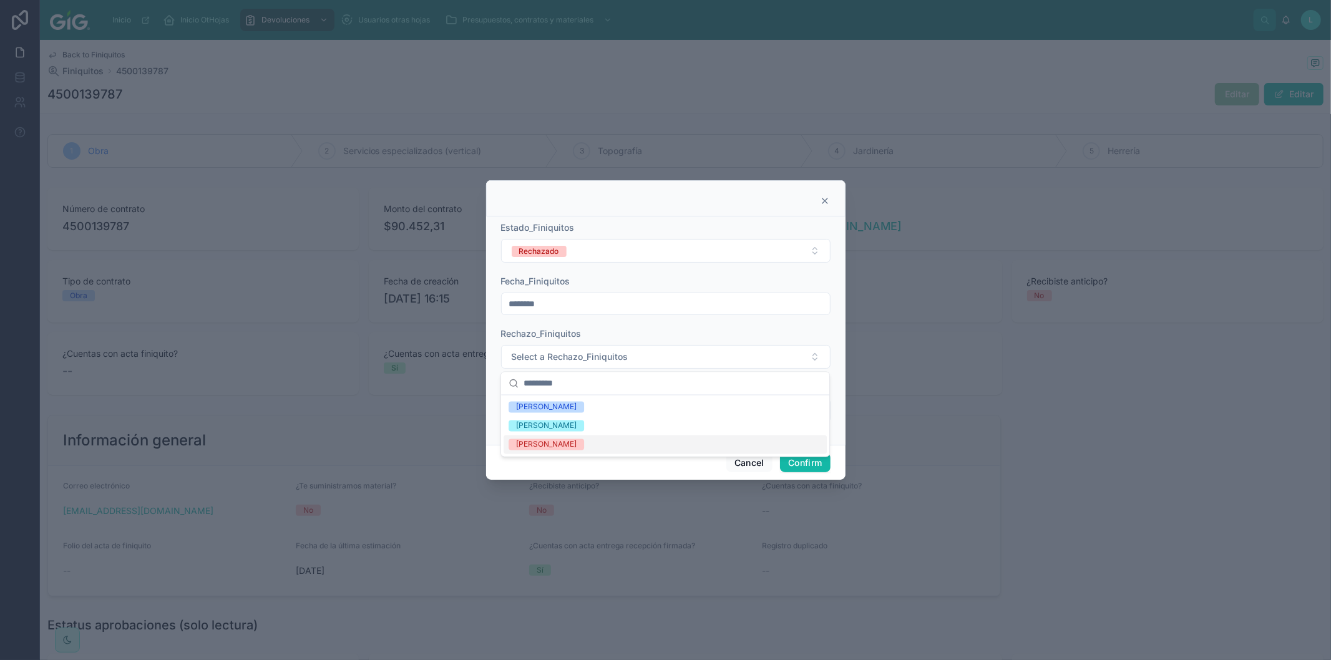
click at [535, 442] on div "[PERSON_NAME]" at bounding box center [546, 444] width 61 height 11
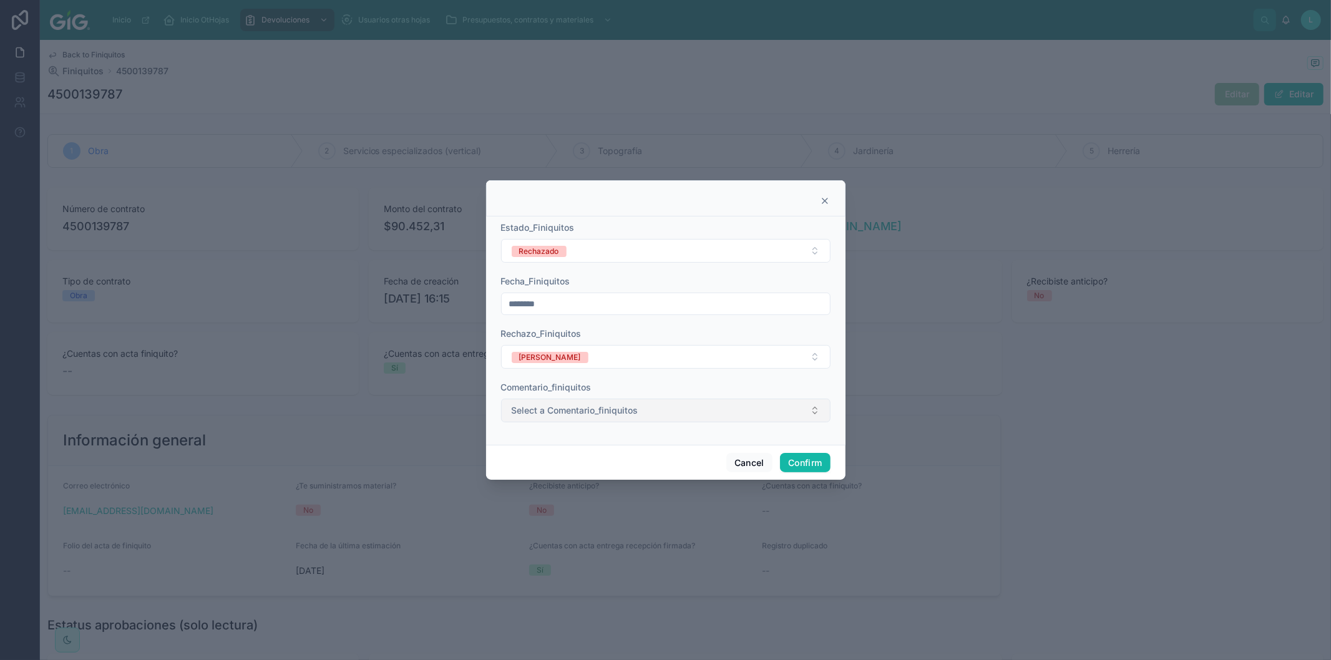
click at [538, 409] on span "Select a Comentario_finiquitos" at bounding box center [575, 410] width 127 height 12
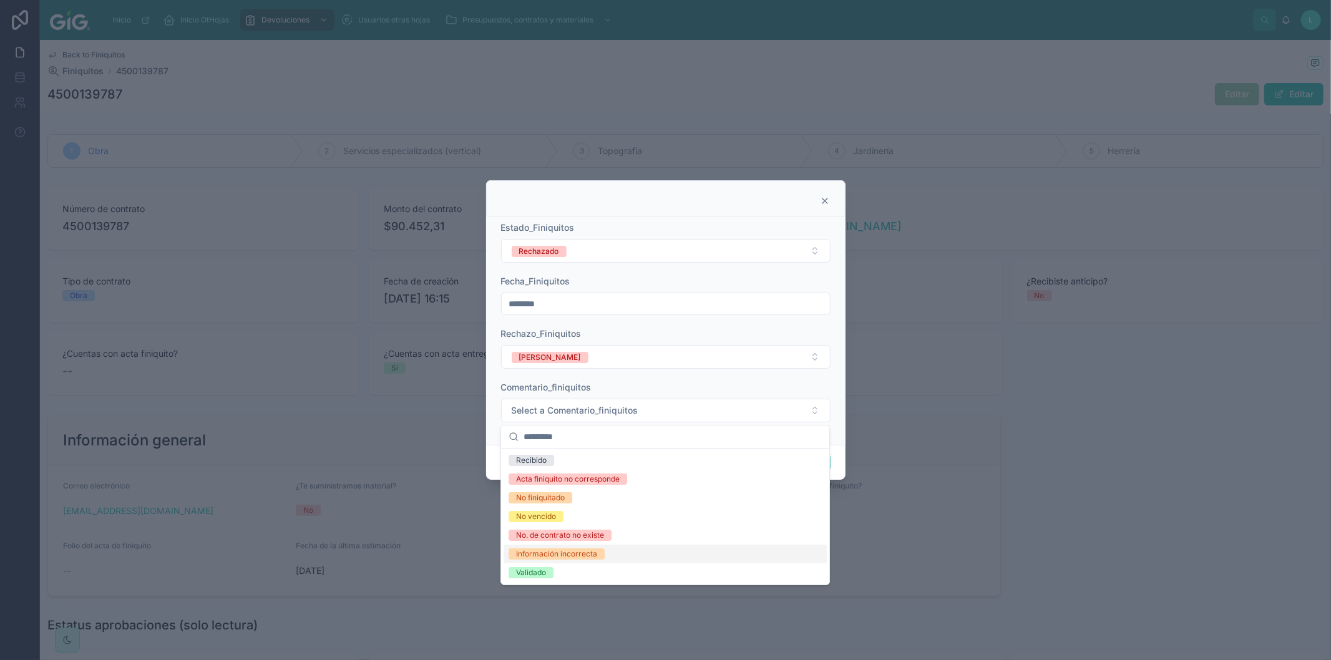
click at [556, 548] on div "Información incorrecta" at bounding box center [665, 554] width 323 height 19
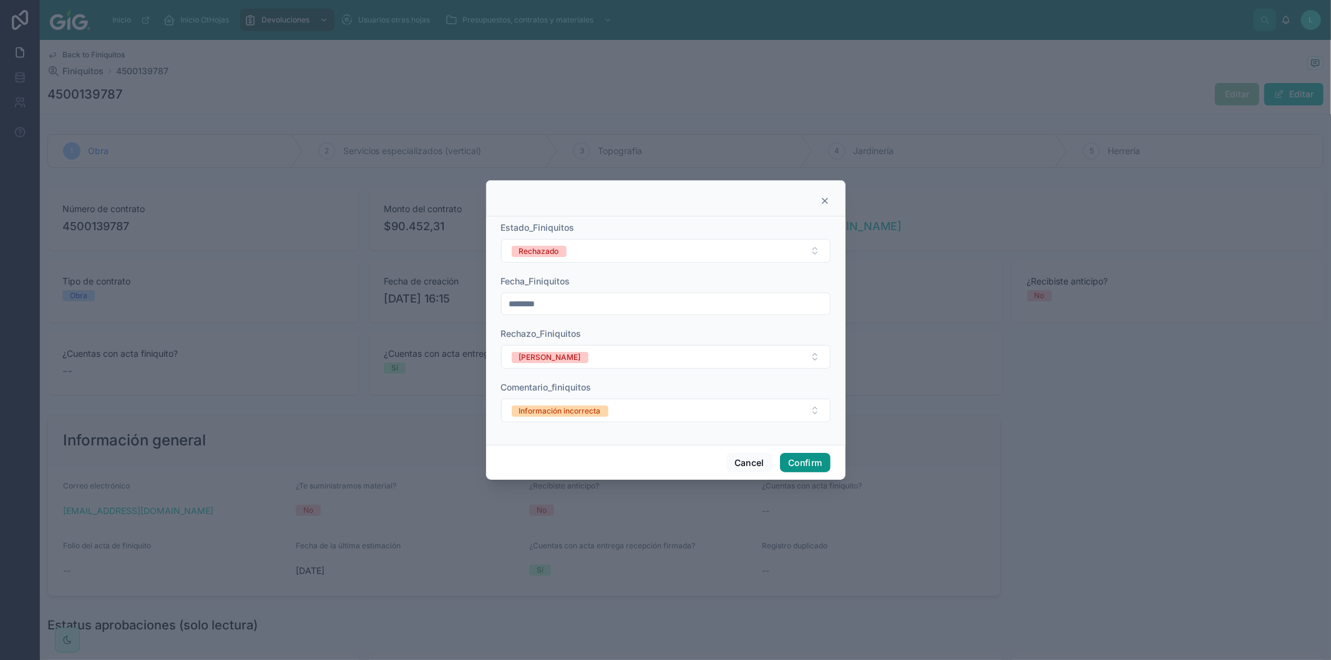
click at [801, 463] on button "Confirm" at bounding box center [805, 463] width 50 height 20
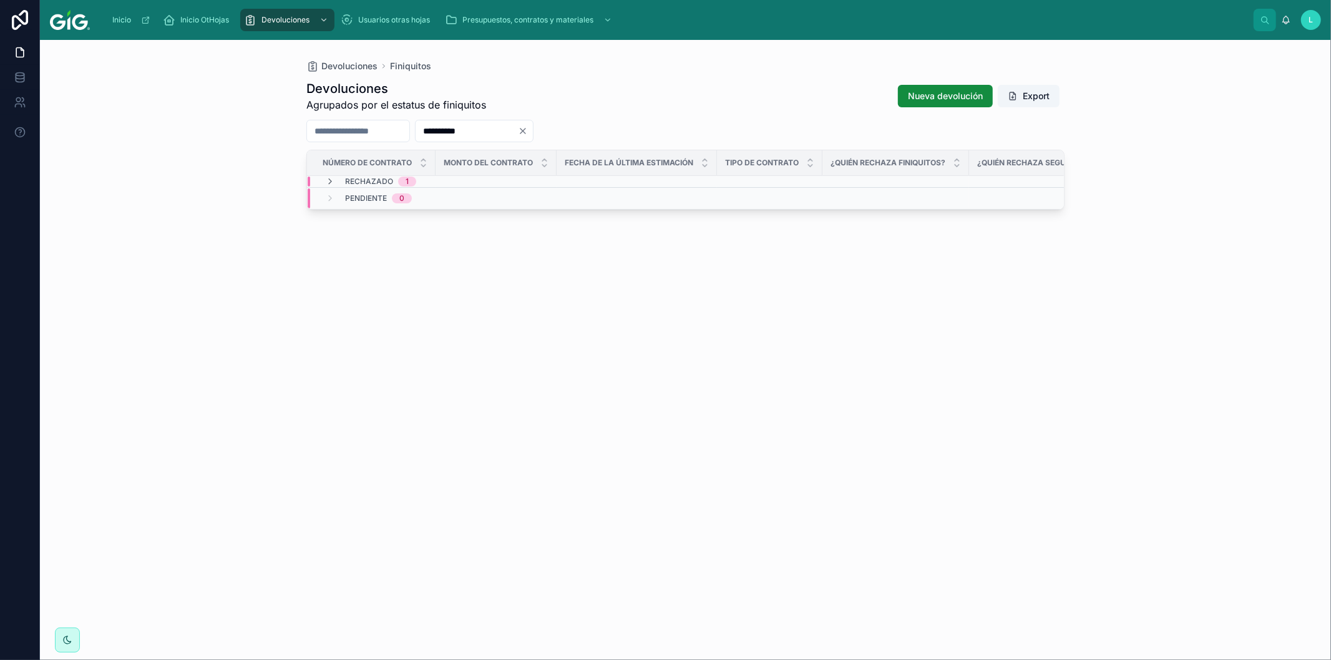
drag, startPoint x: 504, startPoint y: 133, endPoint x: 414, endPoint y: 123, distance: 90.4
click at [414, 123] on div "**********" at bounding box center [685, 131] width 758 height 22
paste input "text"
type input "**********"
click at [357, 217] on span "4500137675" at bounding box center [344, 220] width 44 height 10
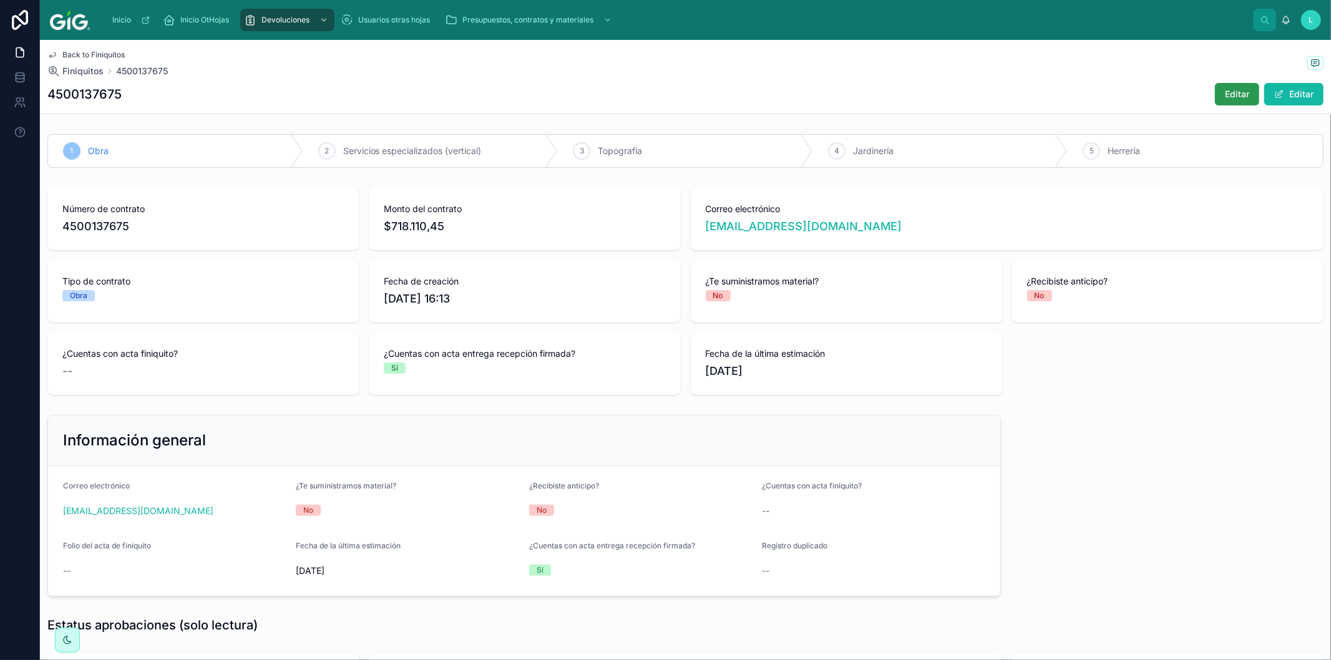
click at [1225, 90] on span "Editar" at bounding box center [1237, 94] width 24 height 12
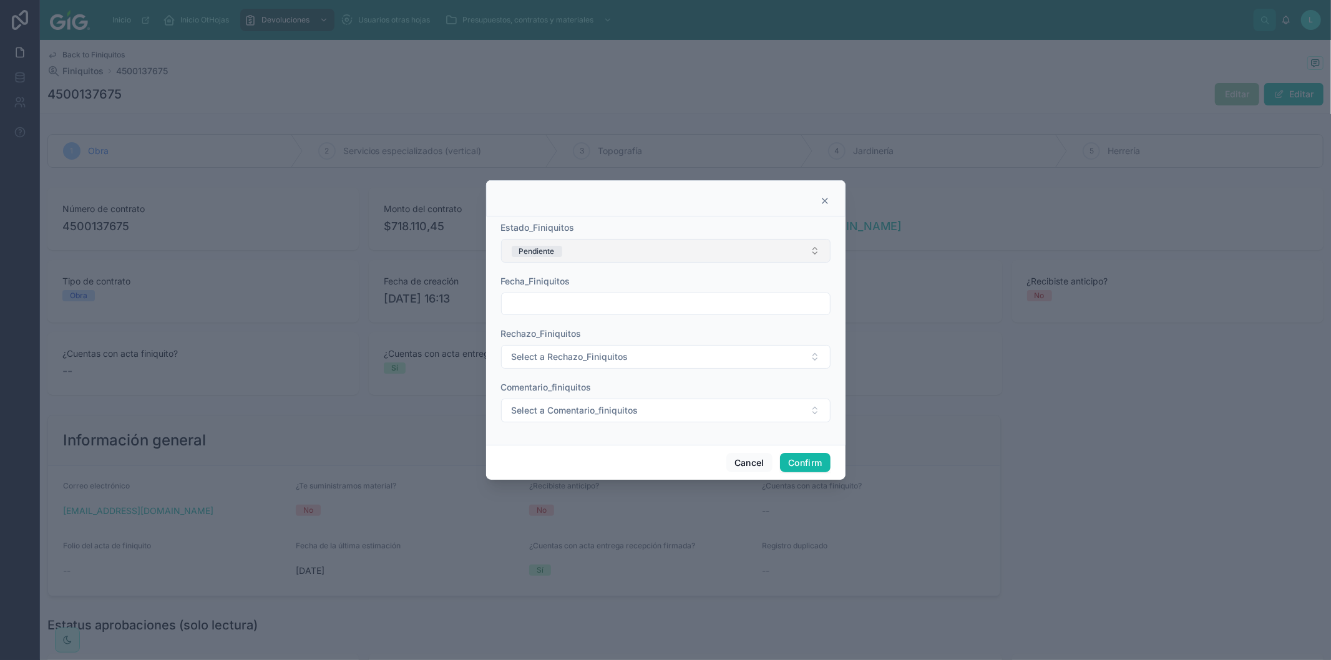
click at [566, 251] on button "Pendiente" at bounding box center [666, 251] width 330 height 24
click at [537, 340] on div "Rechazado" at bounding box center [536, 338] width 40 height 11
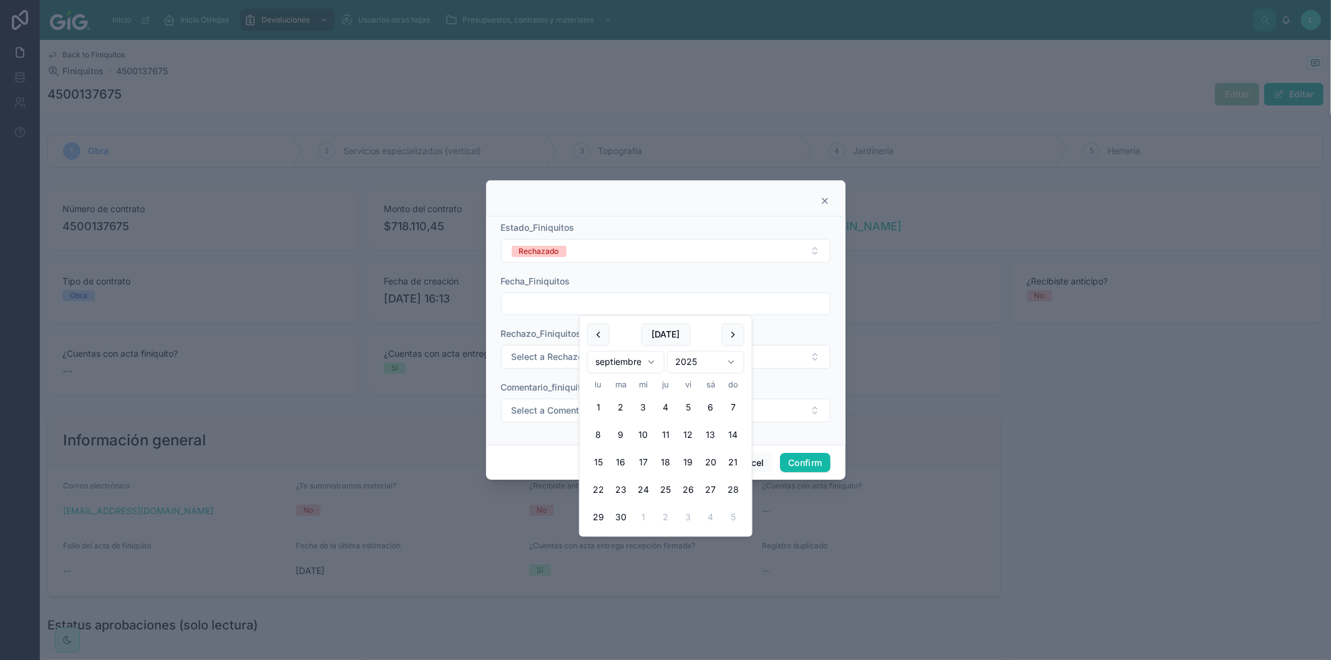
click at [532, 308] on input "text" at bounding box center [666, 303] width 328 height 17
click at [658, 338] on button "[DATE]" at bounding box center [665, 335] width 49 height 22
type input "********"
click at [528, 354] on span "Select a Rechazo_Finiquitos" at bounding box center [570, 357] width 117 height 12
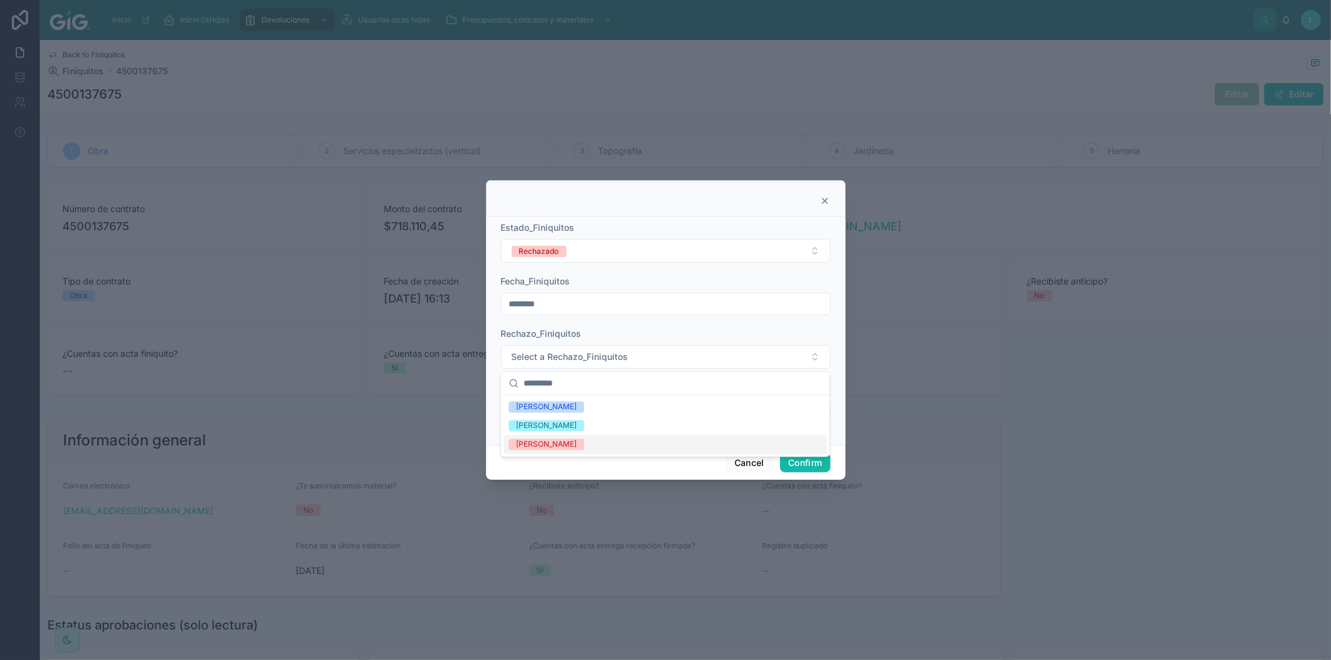
click at [559, 445] on div "[PERSON_NAME]" at bounding box center [546, 444] width 61 height 11
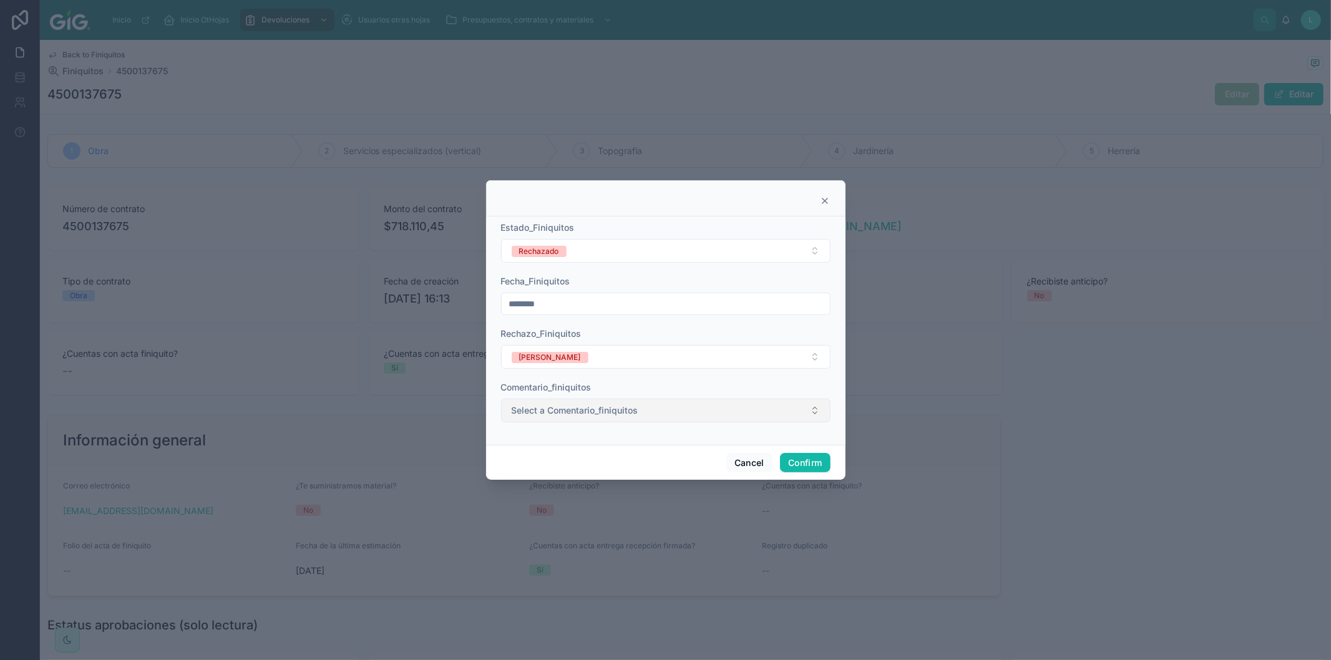
click at [544, 408] on span "Select a Comentario_finiquitos" at bounding box center [575, 410] width 127 height 12
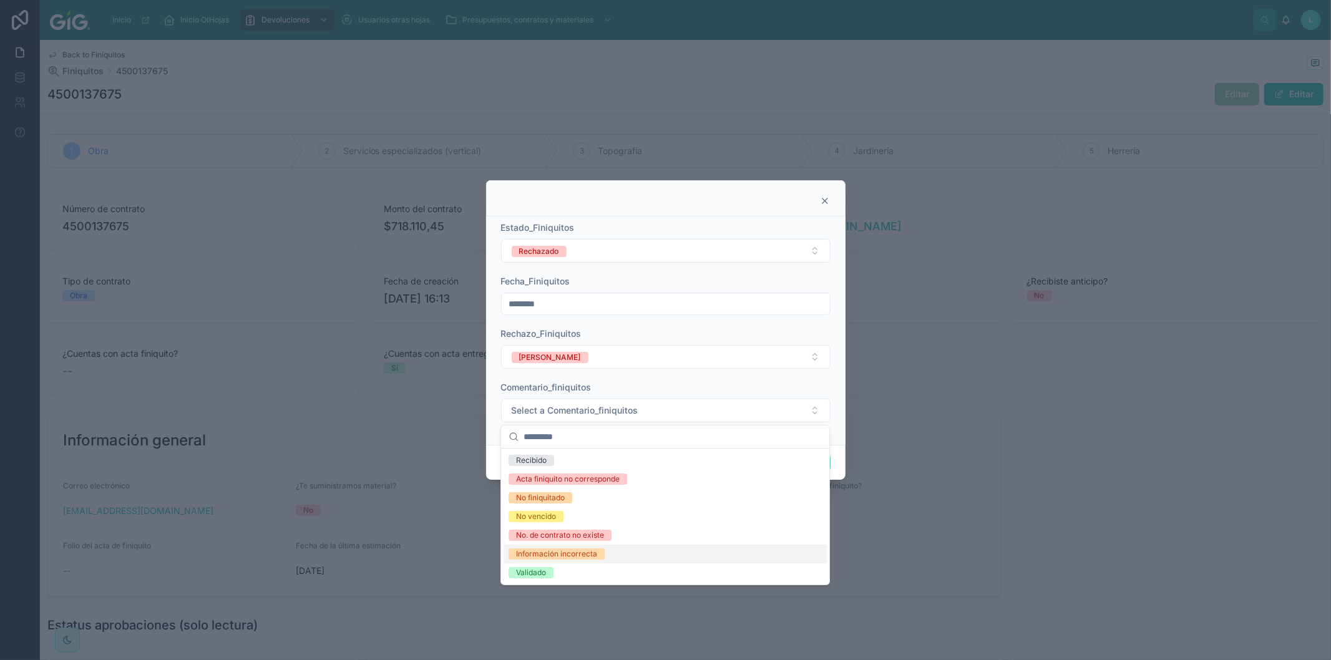
click at [547, 554] on div "Información incorrecta" at bounding box center [556, 554] width 81 height 11
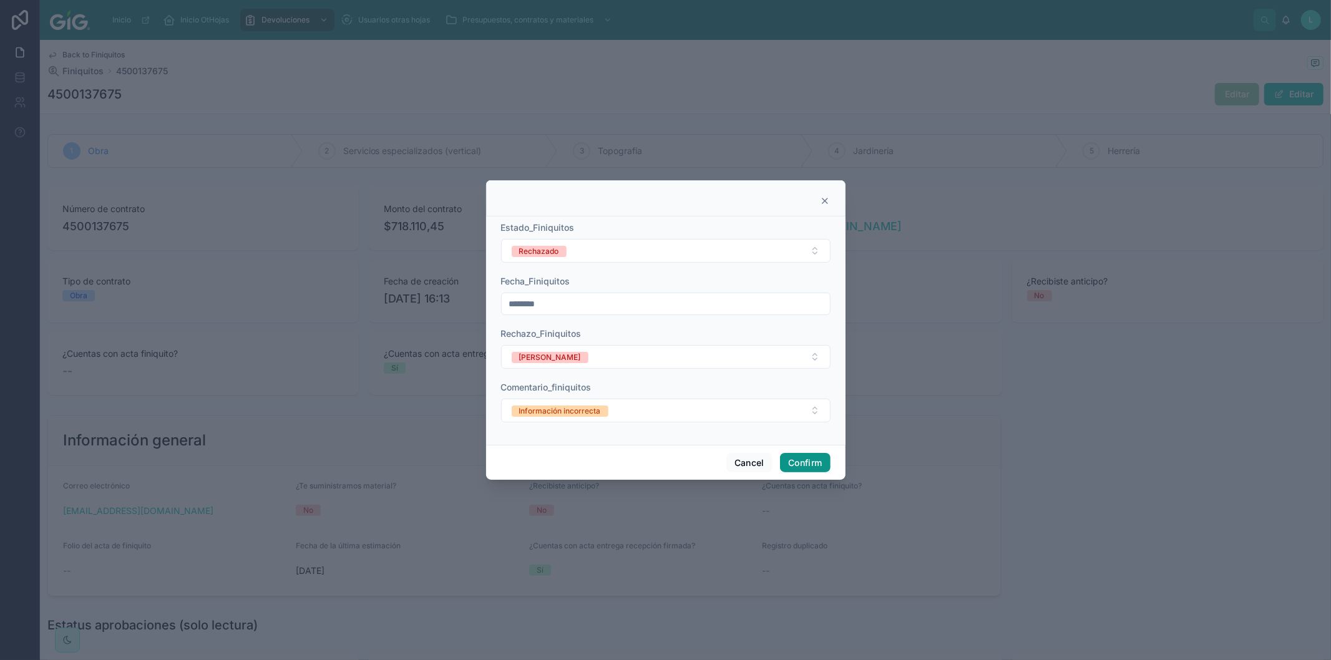
click at [802, 459] on button "Confirm" at bounding box center [805, 463] width 50 height 20
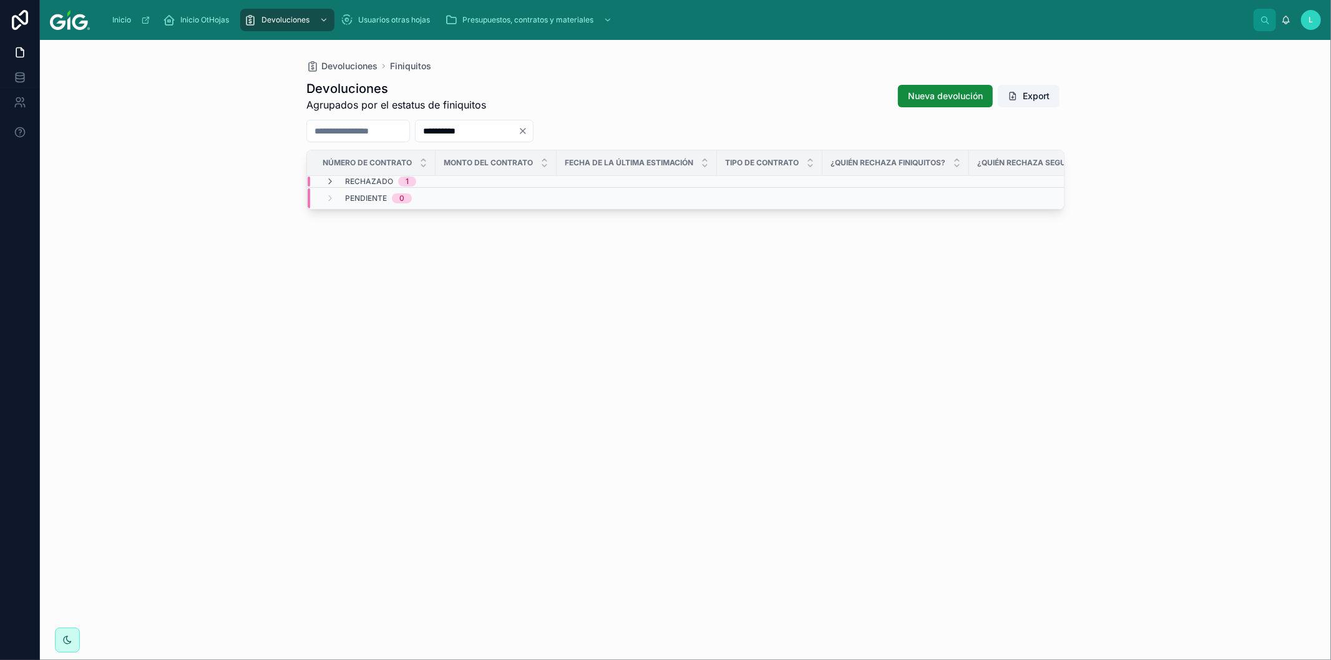
drag, startPoint x: 509, startPoint y: 135, endPoint x: 442, endPoint y: 134, distance: 66.8
click at [442, 134] on div "**********" at bounding box center [685, 131] width 758 height 22
paste input "text"
type input "**********"
click at [346, 220] on span "4500136354" at bounding box center [344, 220] width 45 height 10
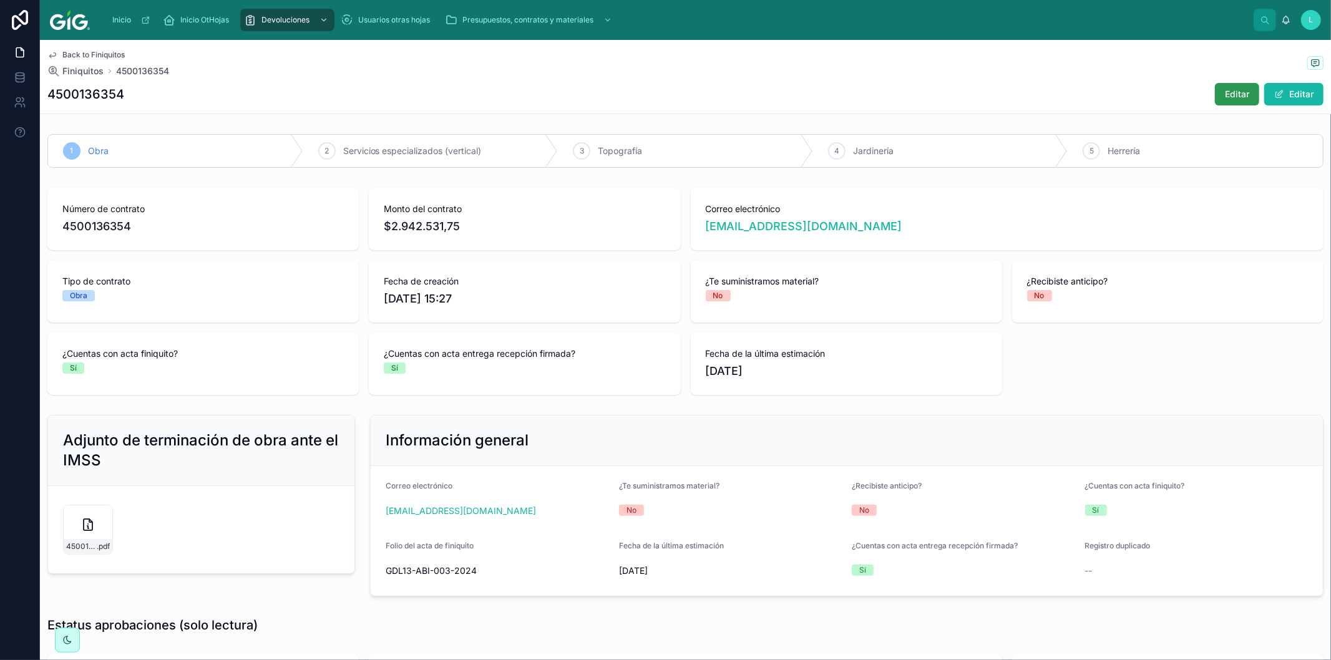
click at [1237, 97] on span "Editar" at bounding box center [1237, 94] width 24 height 12
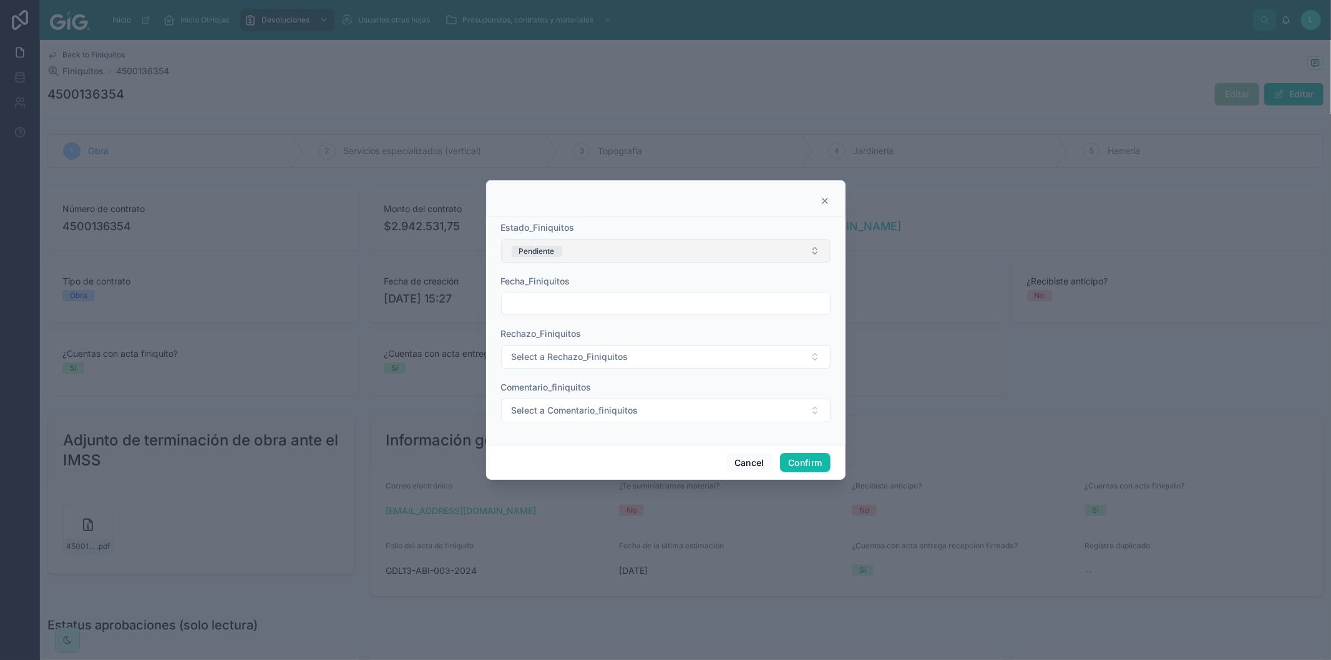
click at [602, 253] on button "Pendiente" at bounding box center [666, 251] width 330 height 24
click at [539, 341] on div "Rechazado" at bounding box center [536, 338] width 40 height 11
click at [534, 306] on input "text" at bounding box center [666, 303] width 328 height 17
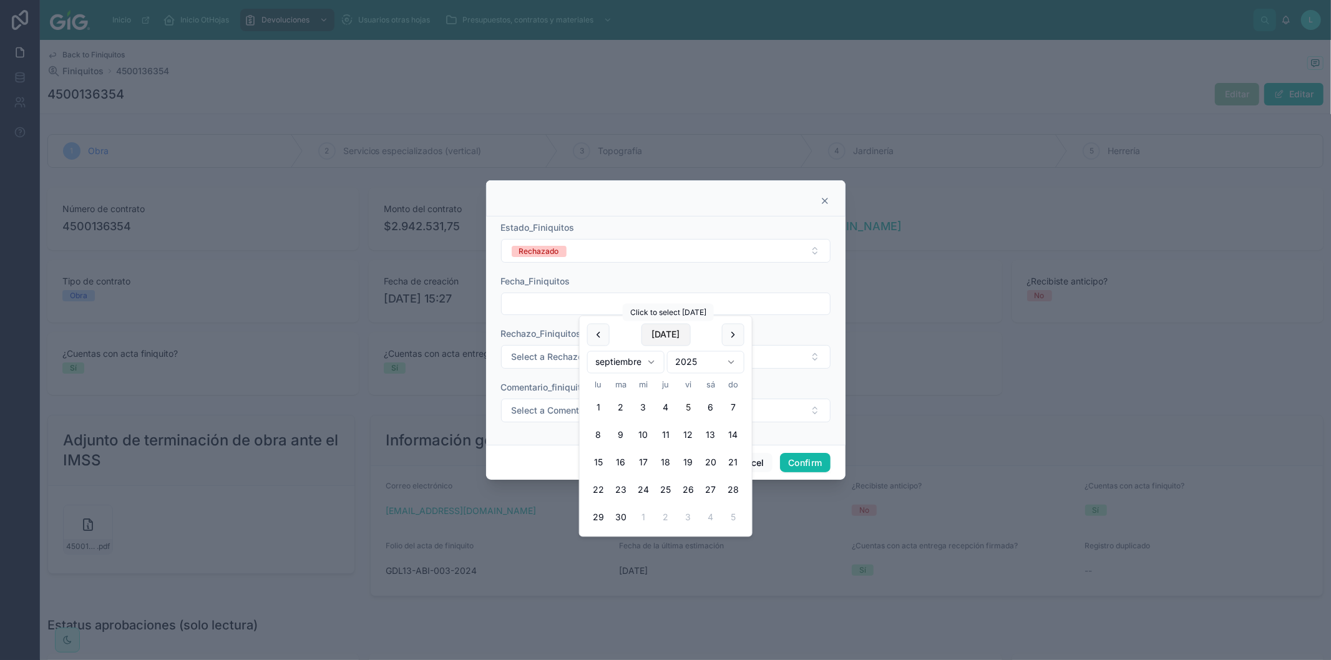
click at [675, 333] on button "[DATE]" at bounding box center [665, 335] width 49 height 22
type input "********"
click at [525, 354] on span "Select a Rechazo_Finiquitos" at bounding box center [570, 357] width 117 height 12
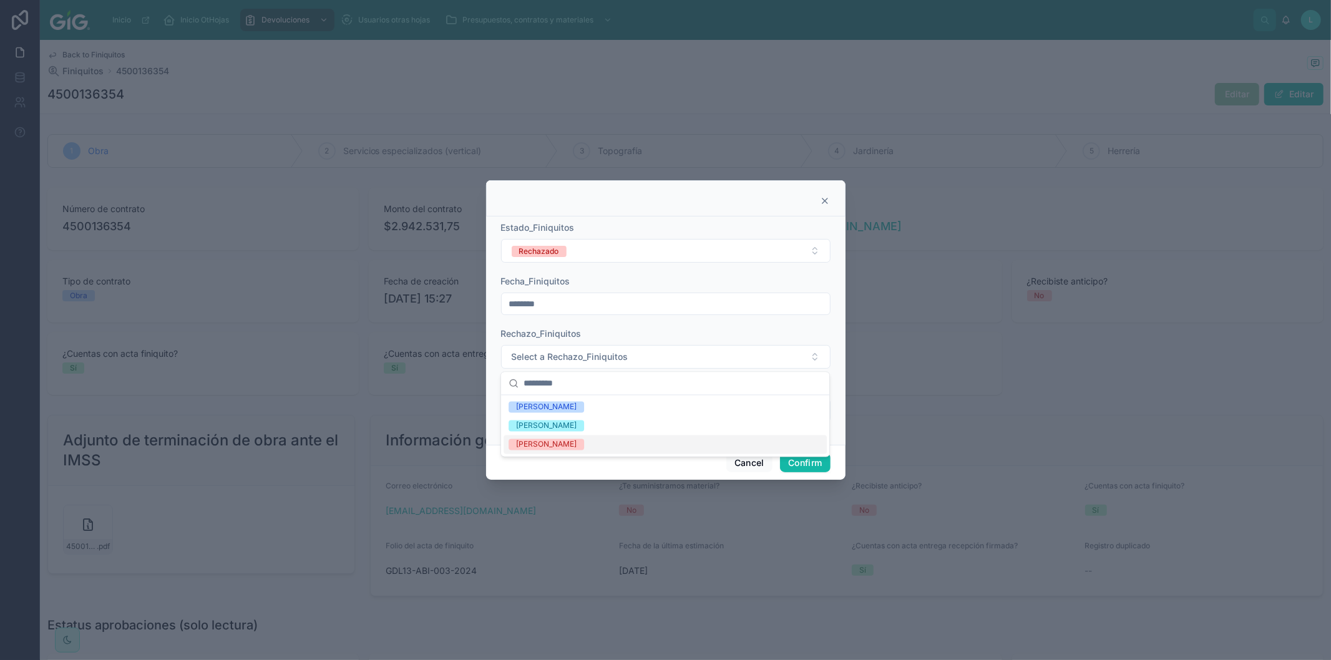
click at [559, 447] on div "[PERSON_NAME]" at bounding box center [546, 444] width 61 height 11
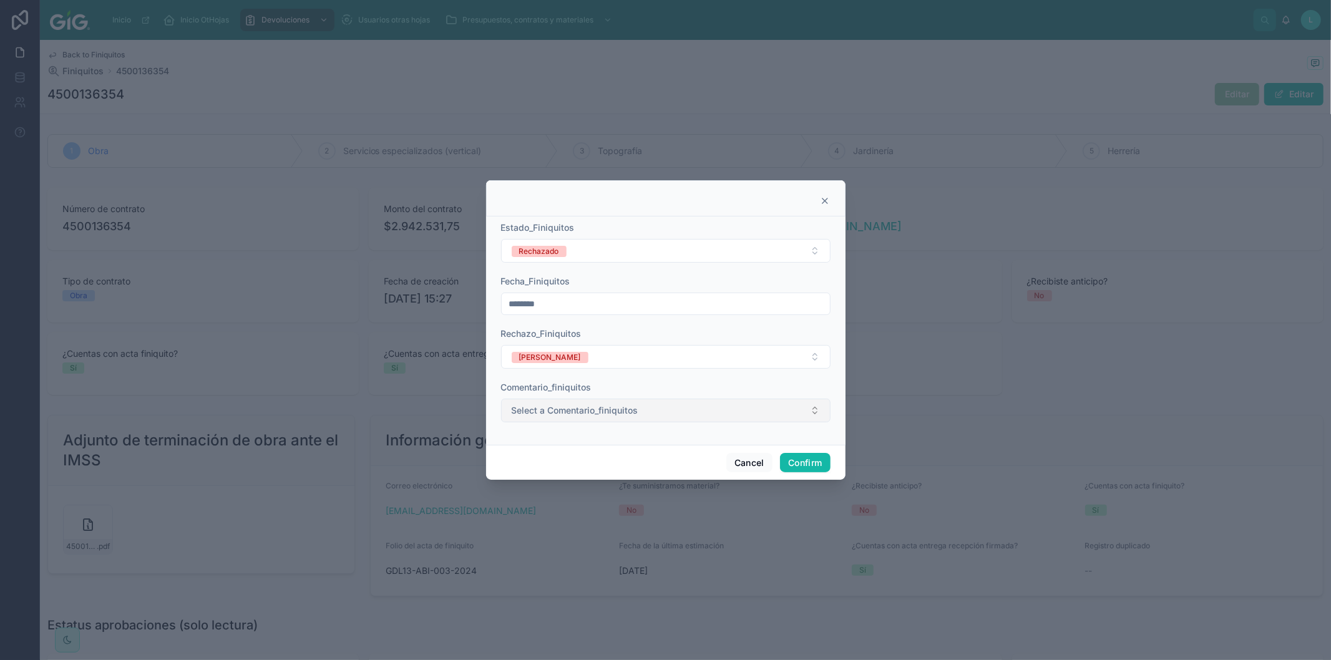
click at [531, 415] on span "Select a Comentario_finiquitos" at bounding box center [575, 410] width 127 height 12
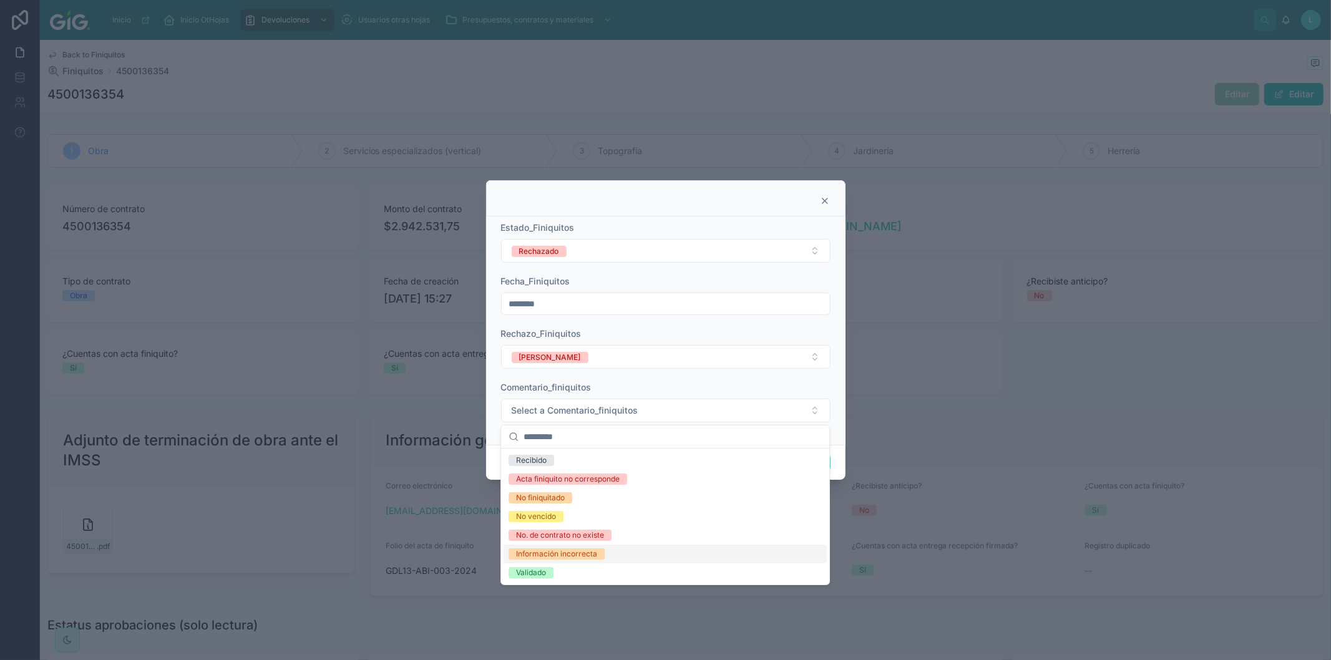
click at [546, 552] on div "Información incorrecta" at bounding box center [556, 554] width 81 height 11
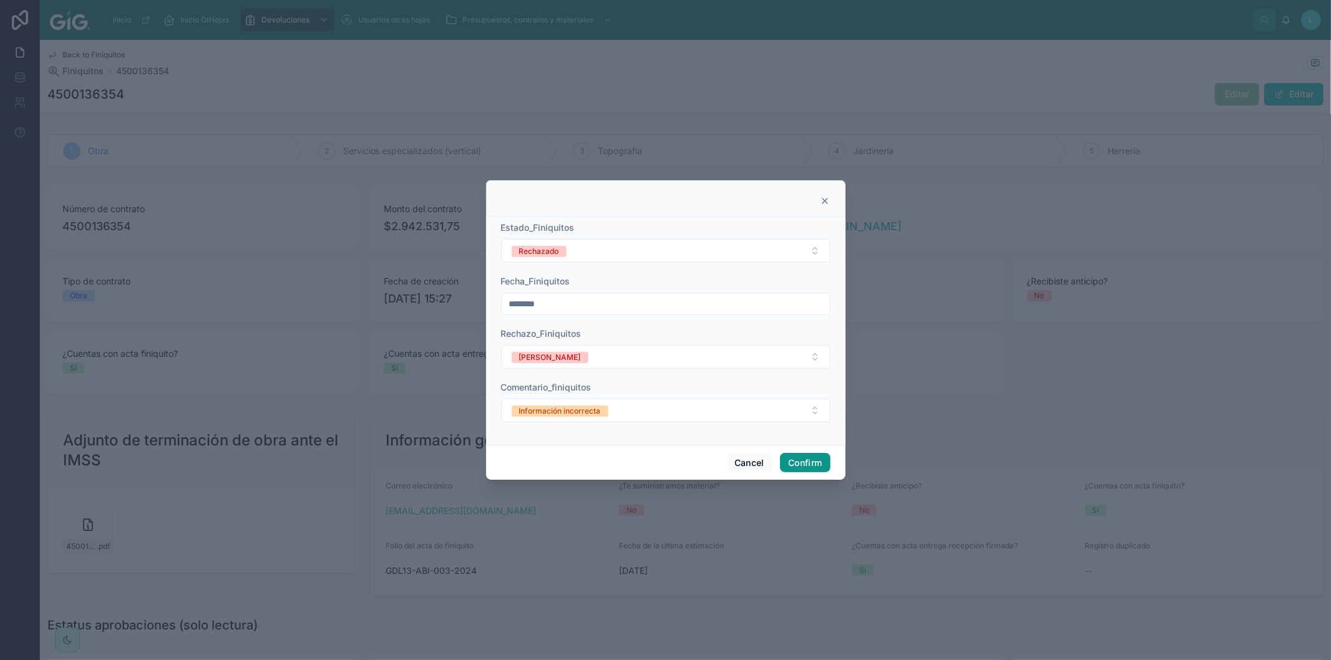
click at [812, 467] on button "Confirm" at bounding box center [805, 463] width 50 height 20
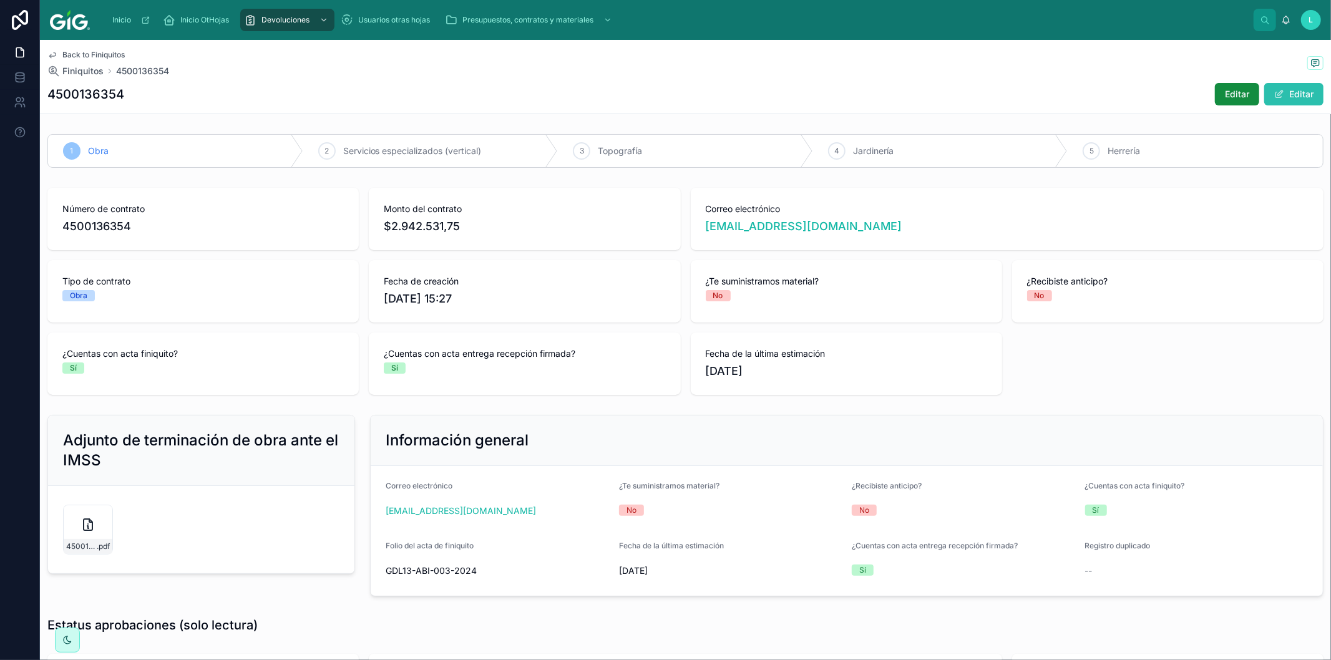
click at [1275, 91] on span at bounding box center [1280, 94] width 10 height 10
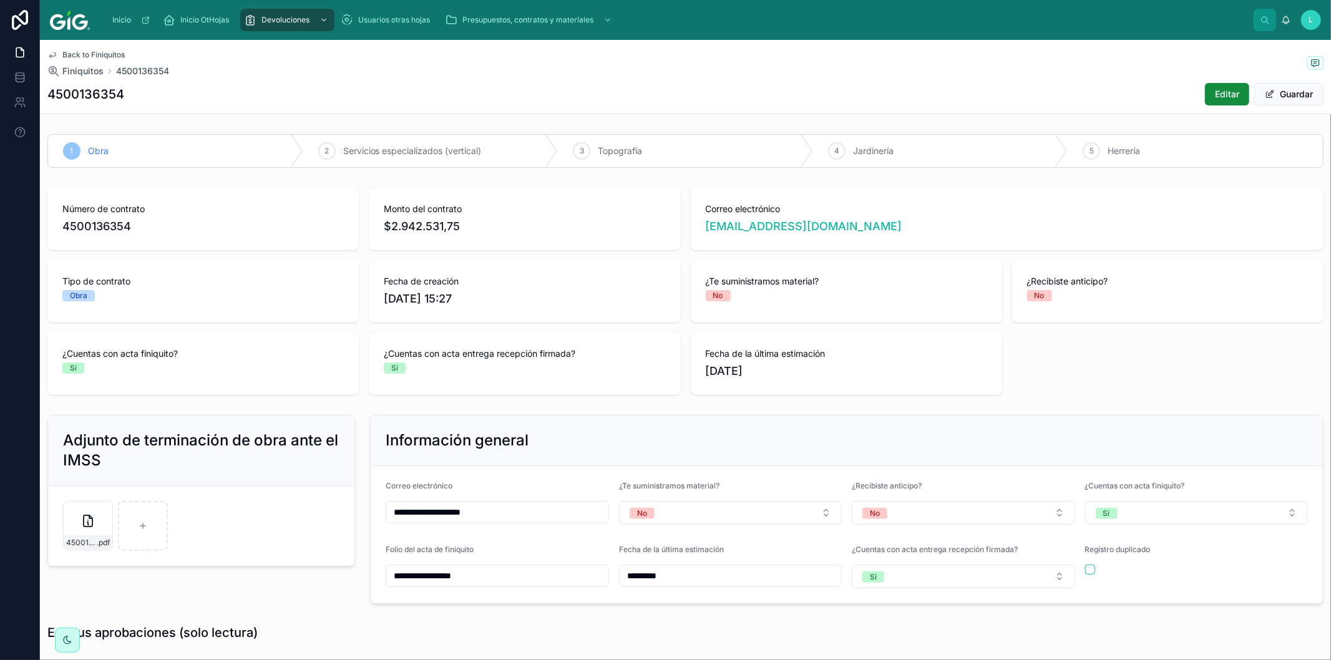
click at [1086, 576] on div "Registro duplicado" at bounding box center [1197, 567] width 223 height 44
click at [1086, 569] on button "button" at bounding box center [1091, 570] width 10 height 10
click at [1288, 92] on button "Guardar" at bounding box center [1289, 94] width 69 height 22
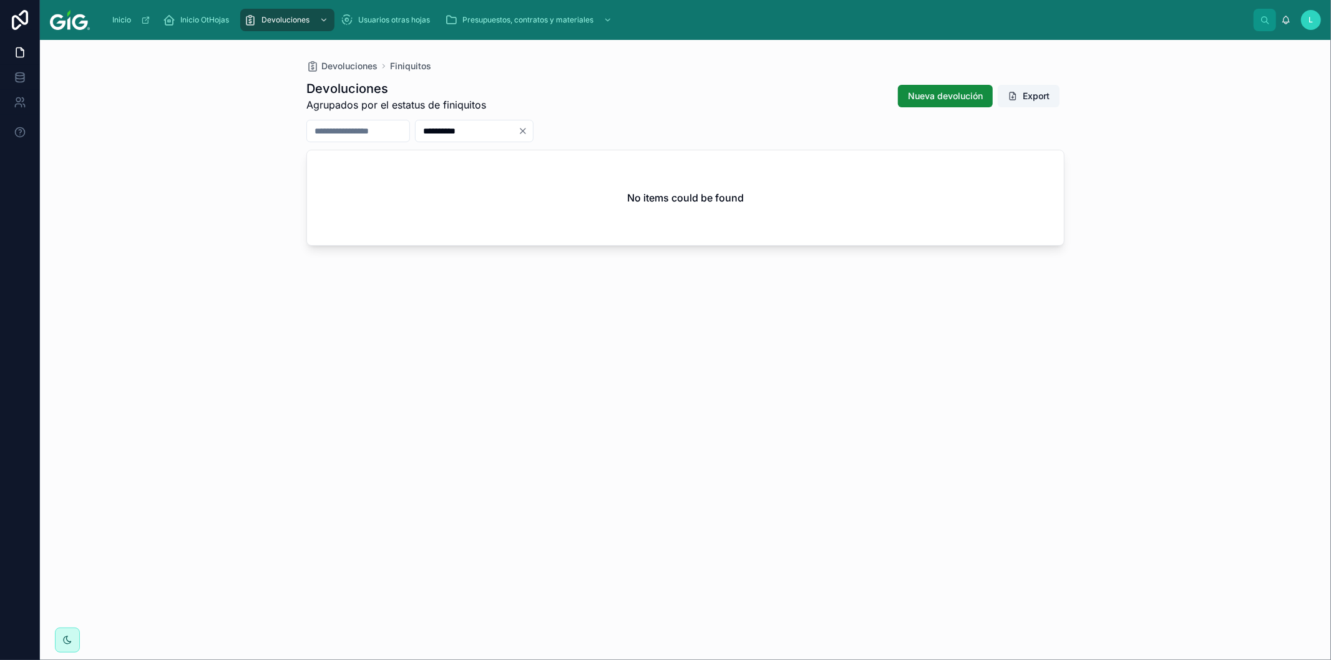
drag, startPoint x: 514, startPoint y: 130, endPoint x: 437, endPoint y: 129, distance: 76.8
click at [437, 129] on div "**********" at bounding box center [685, 131] width 758 height 22
paste input "text"
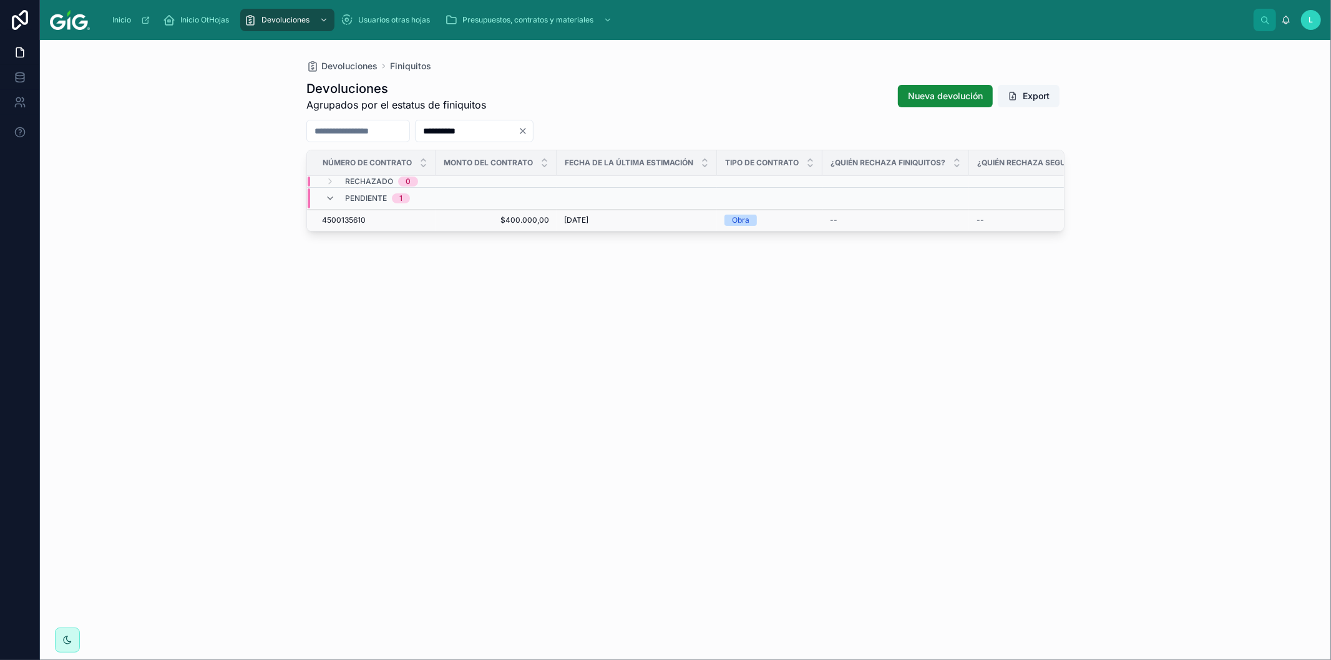
type input "**********"
click at [341, 218] on span "4500135610" at bounding box center [344, 220] width 44 height 10
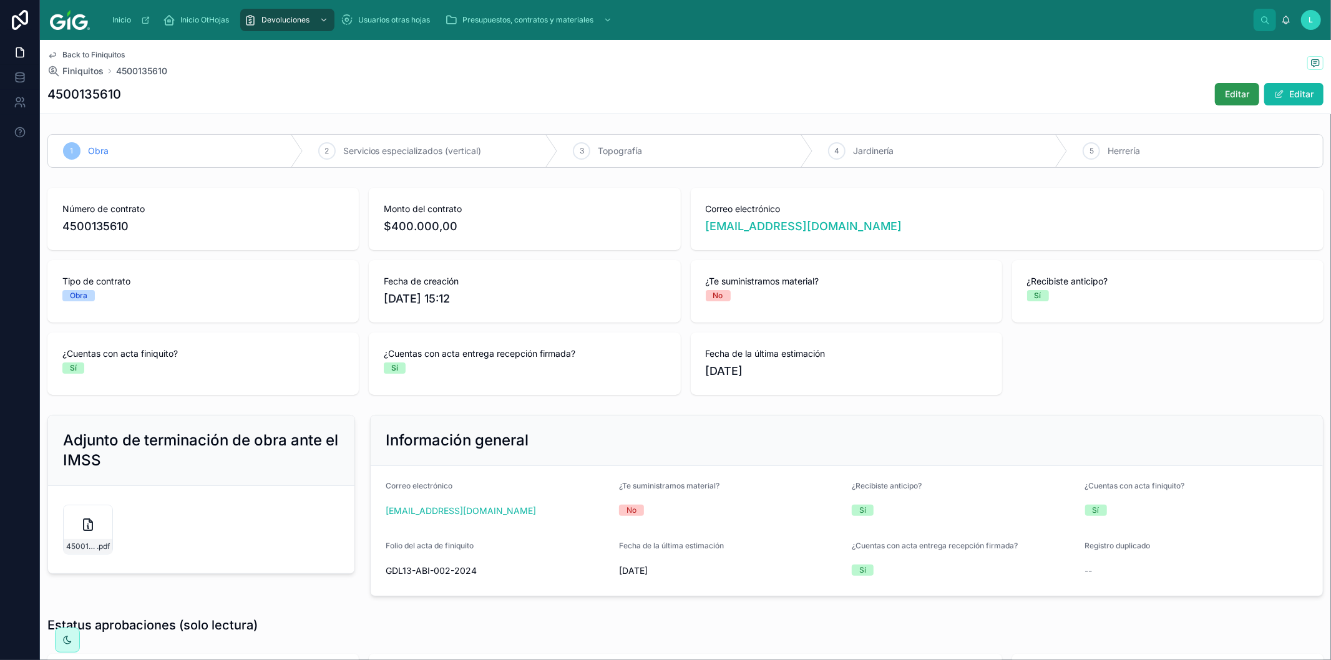
click at [1227, 91] on span "Editar" at bounding box center [1237, 94] width 24 height 12
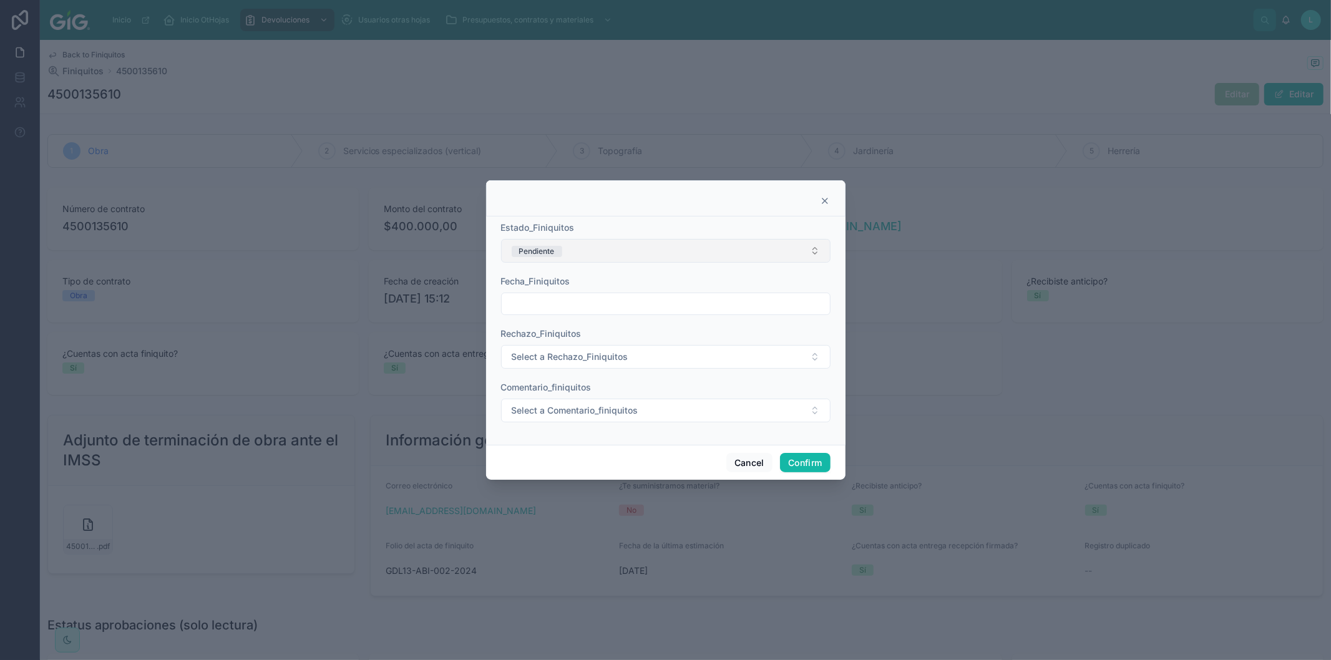
click at [559, 242] on button "Pendiente" at bounding box center [666, 251] width 330 height 24
click at [547, 338] on div "Rechazado" at bounding box center [536, 338] width 40 height 11
click at [541, 305] on input "text" at bounding box center [666, 303] width 328 height 17
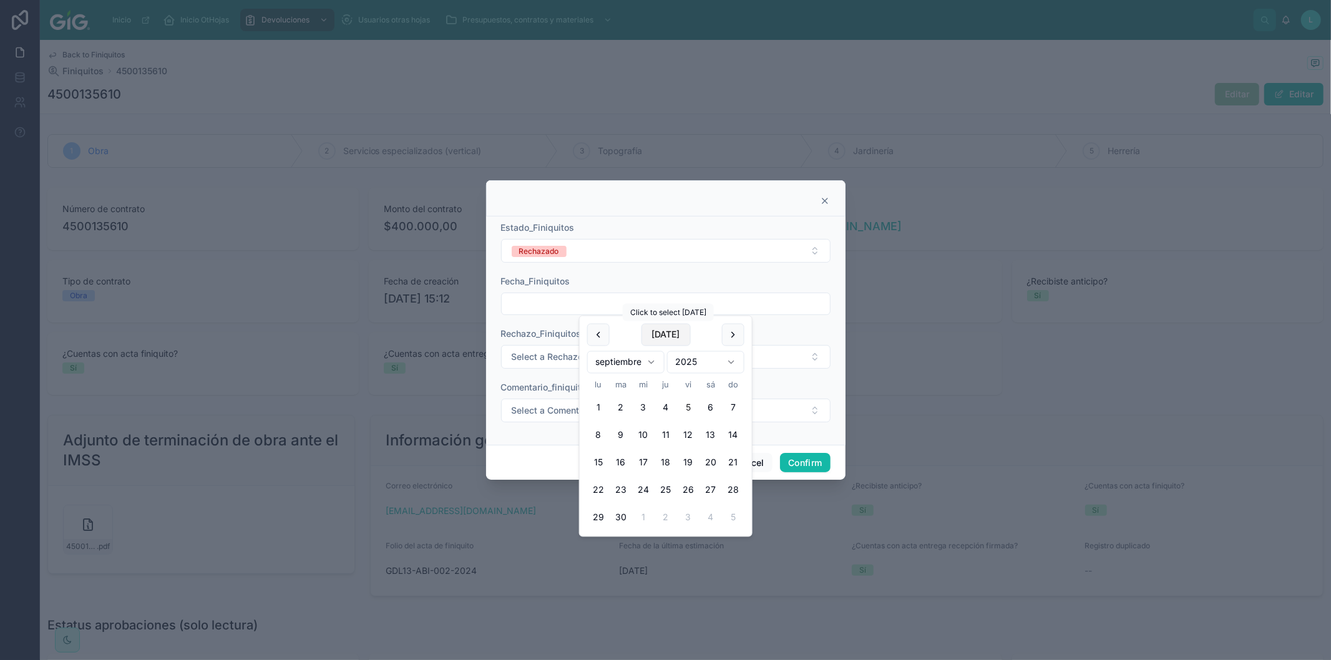
click at [662, 343] on button "[DATE]" at bounding box center [665, 335] width 49 height 22
type input "********"
click at [527, 351] on span "Select a Rechazo_Finiquitos" at bounding box center [570, 357] width 117 height 12
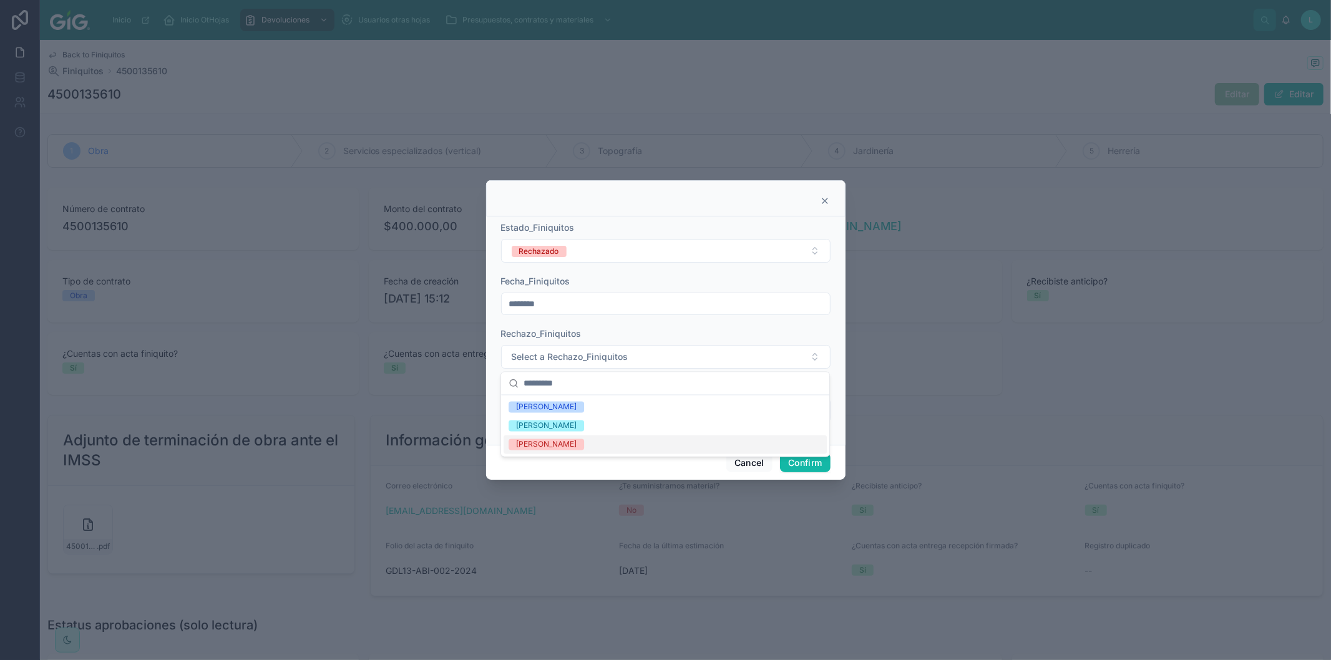
click at [541, 446] on div "[PERSON_NAME]" at bounding box center [546, 444] width 61 height 11
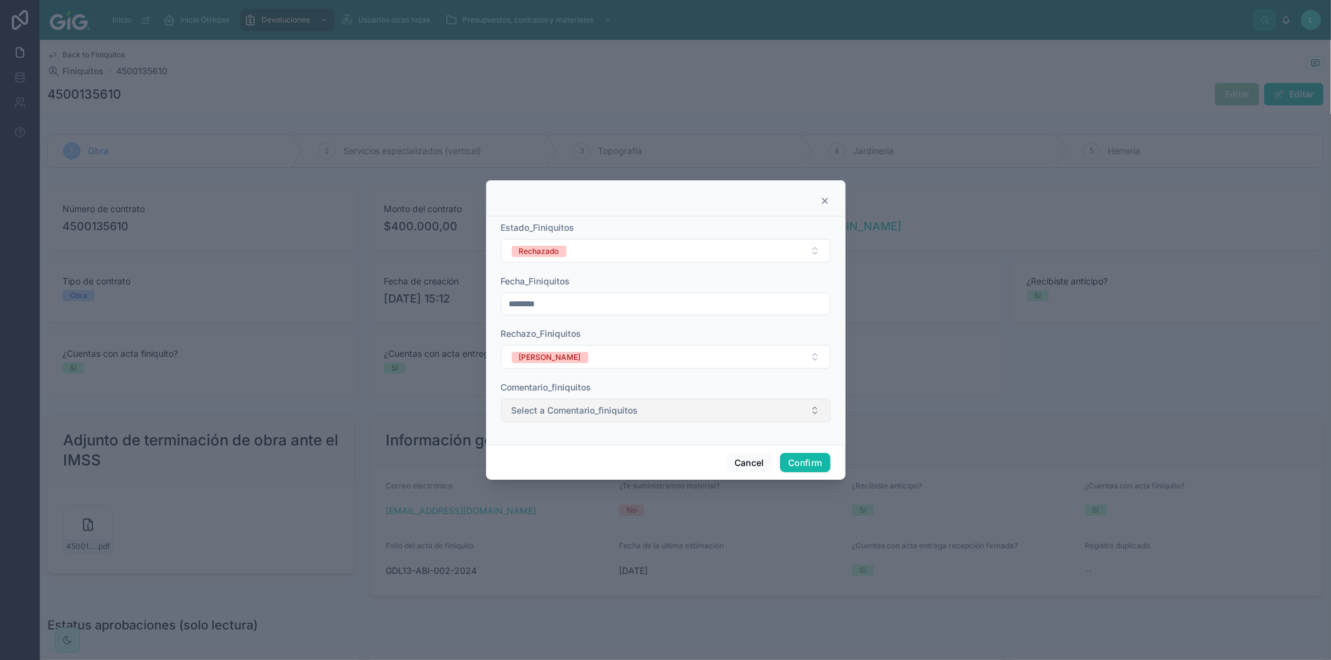
click at [551, 414] on span "Select a Comentario_finiquitos" at bounding box center [575, 410] width 127 height 12
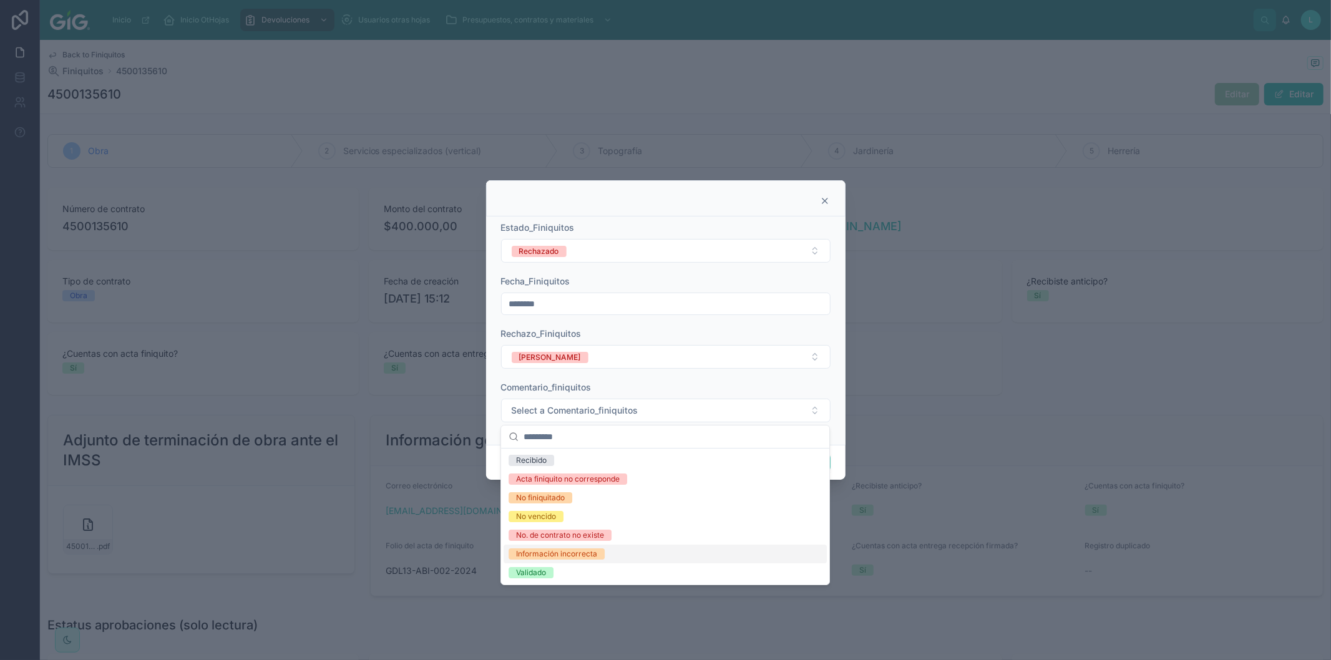
click at [544, 554] on div "Información incorrecta" at bounding box center [556, 554] width 81 height 11
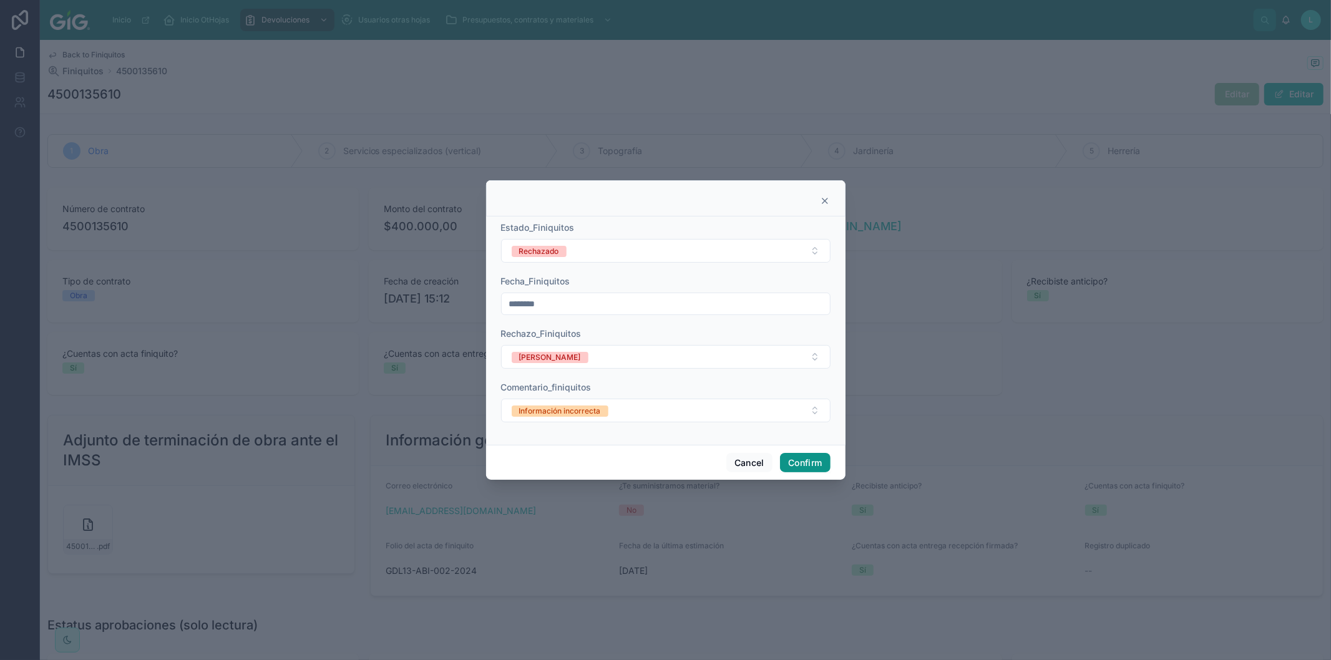
click at [800, 463] on button "Confirm" at bounding box center [805, 463] width 50 height 20
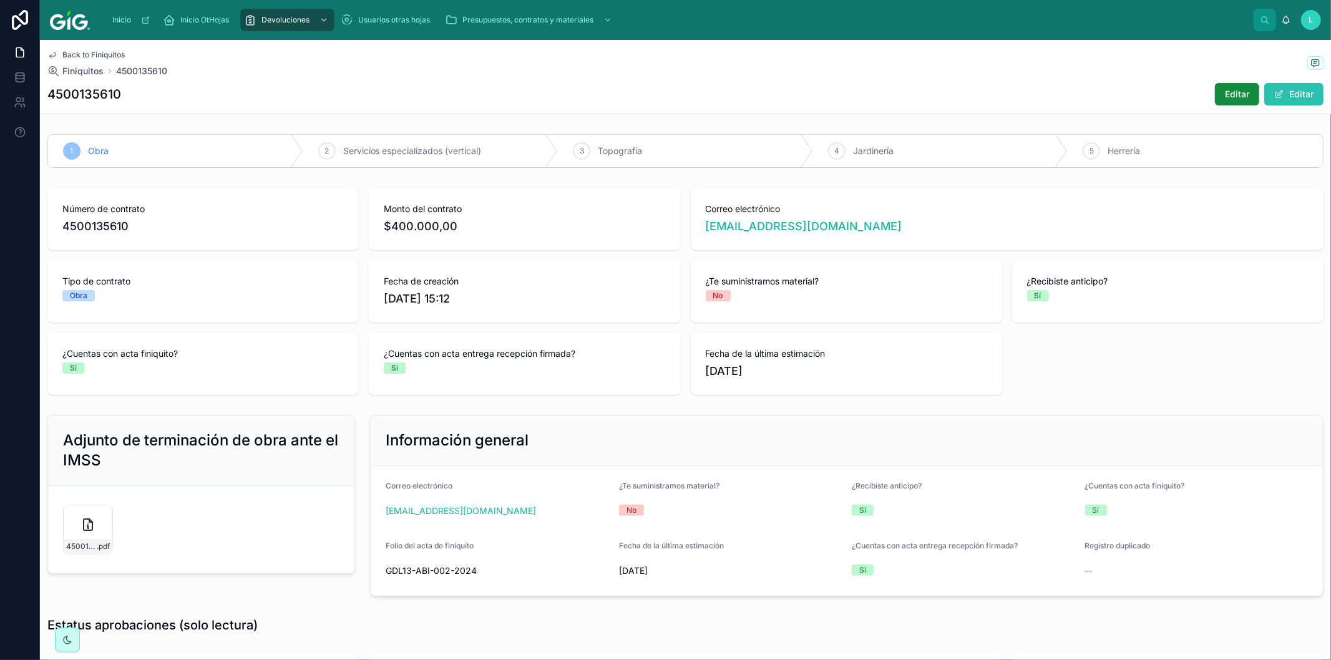
click at [1295, 89] on button "Editar" at bounding box center [1294, 94] width 59 height 22
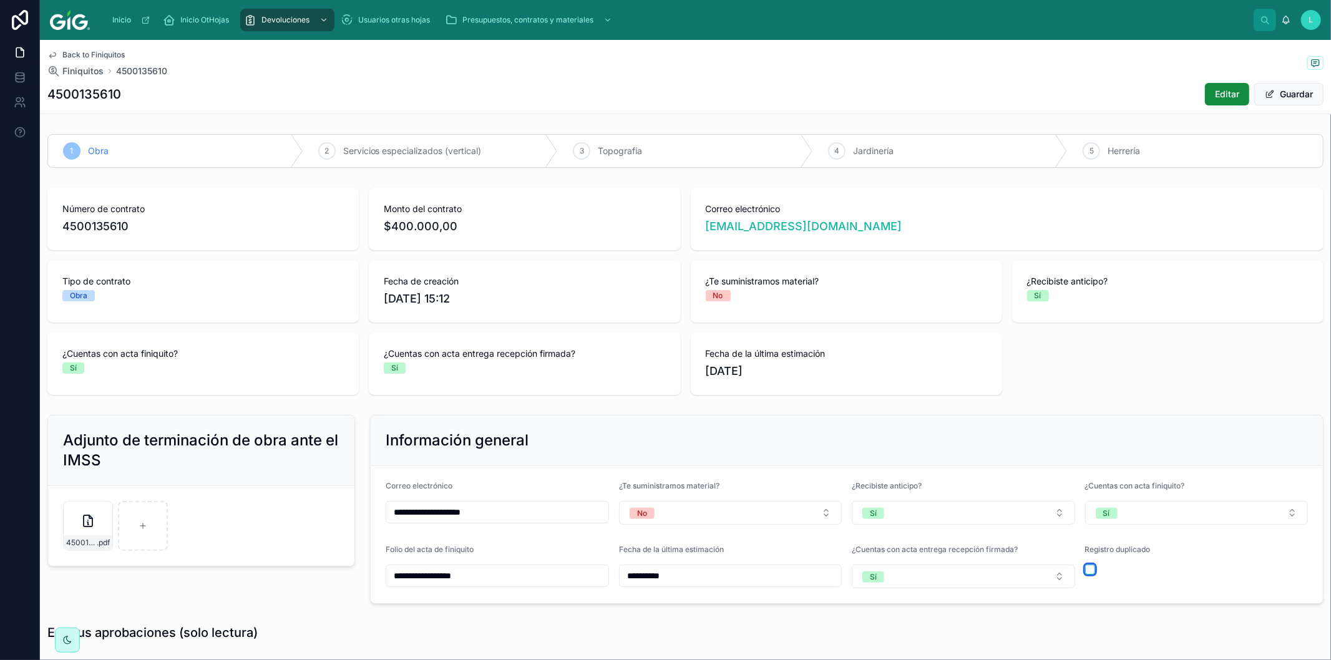
click at [1086, 569] on button "button" at bounding box center [1091, 570] width 10 height 10
click at [1272, 92] on button "Guardar" at bounding box center [1289, 94] width 69 height 22
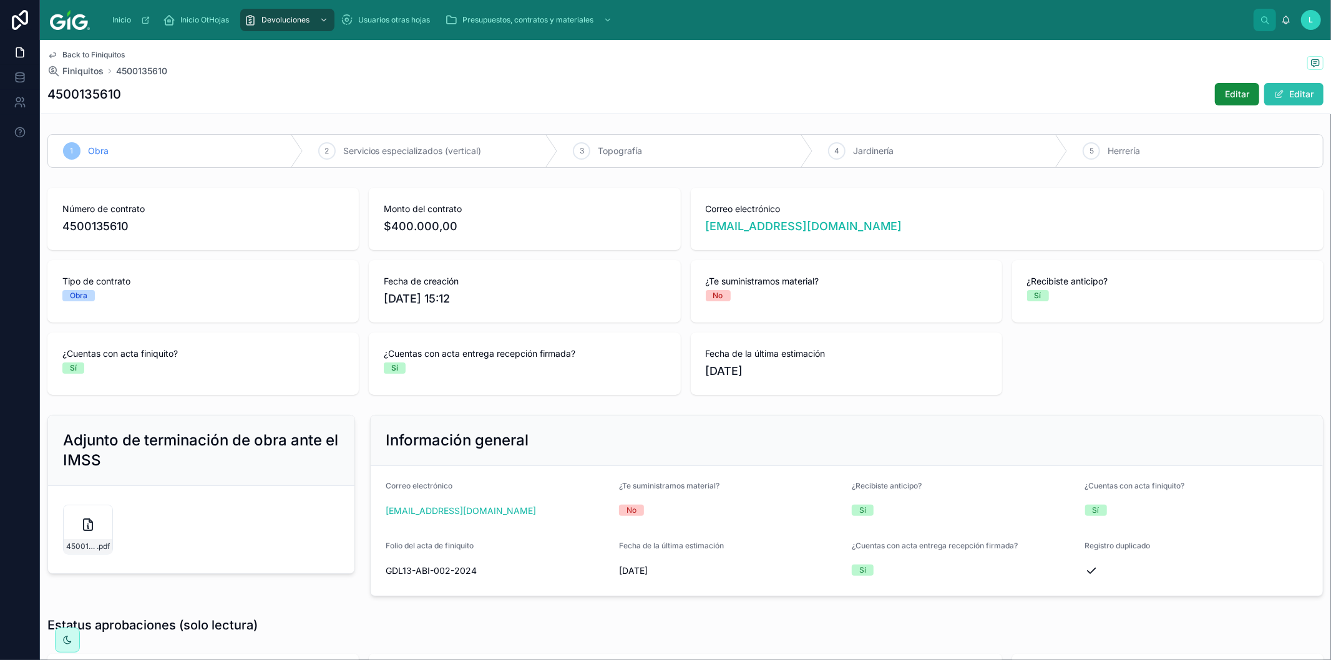
click at [1275, 94] on button "Editar" at bounding box center [1294, 94] width 59 height 22
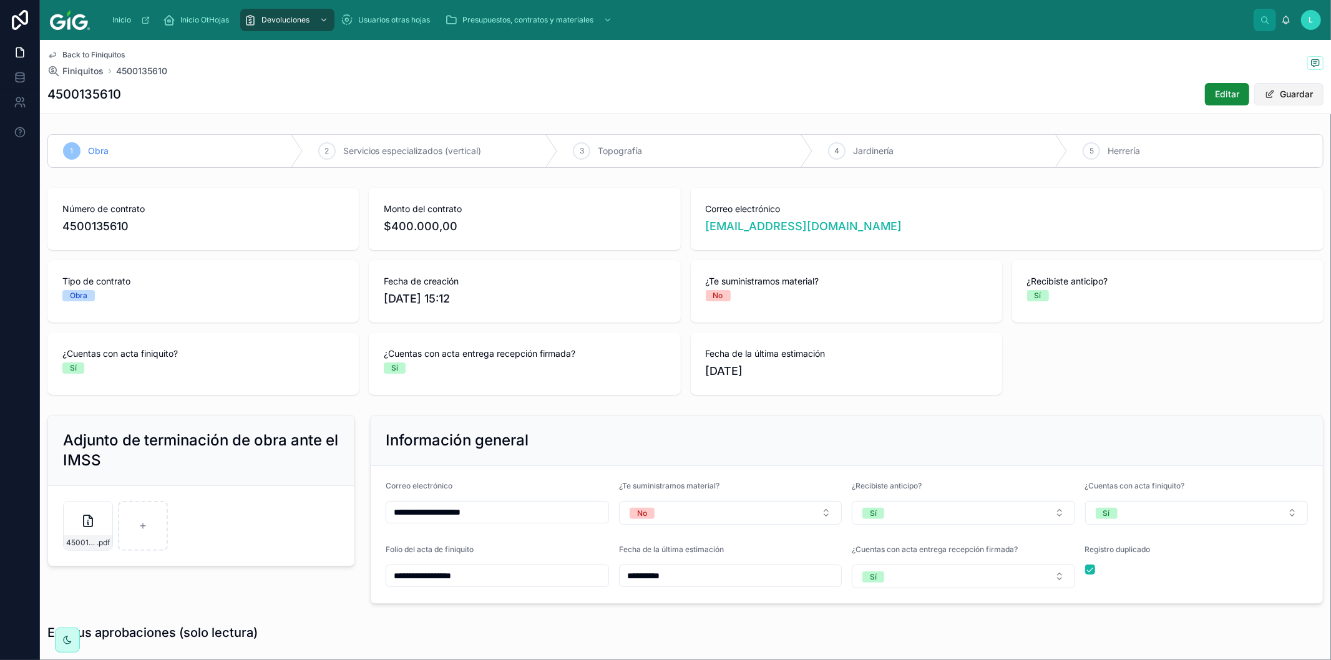
click at [1265, 89] on span at bounding box center [1270, 94] width 10 height 10
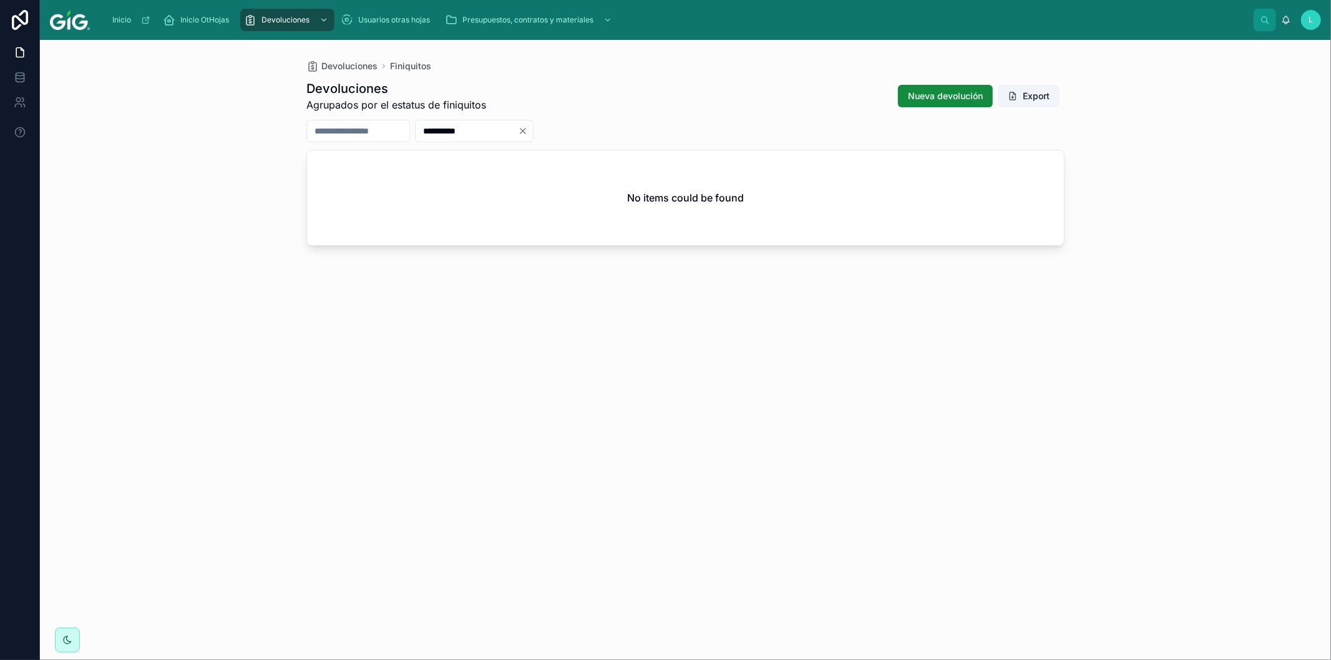
drag, startPoint x: 522, startPoint y: 134, endPoint x: 448, endPoint y: 120, distance: 76.2
click at [447, 120] on div "**********" at bounding box center [474, 131] width 119 height 22
paste input "text"
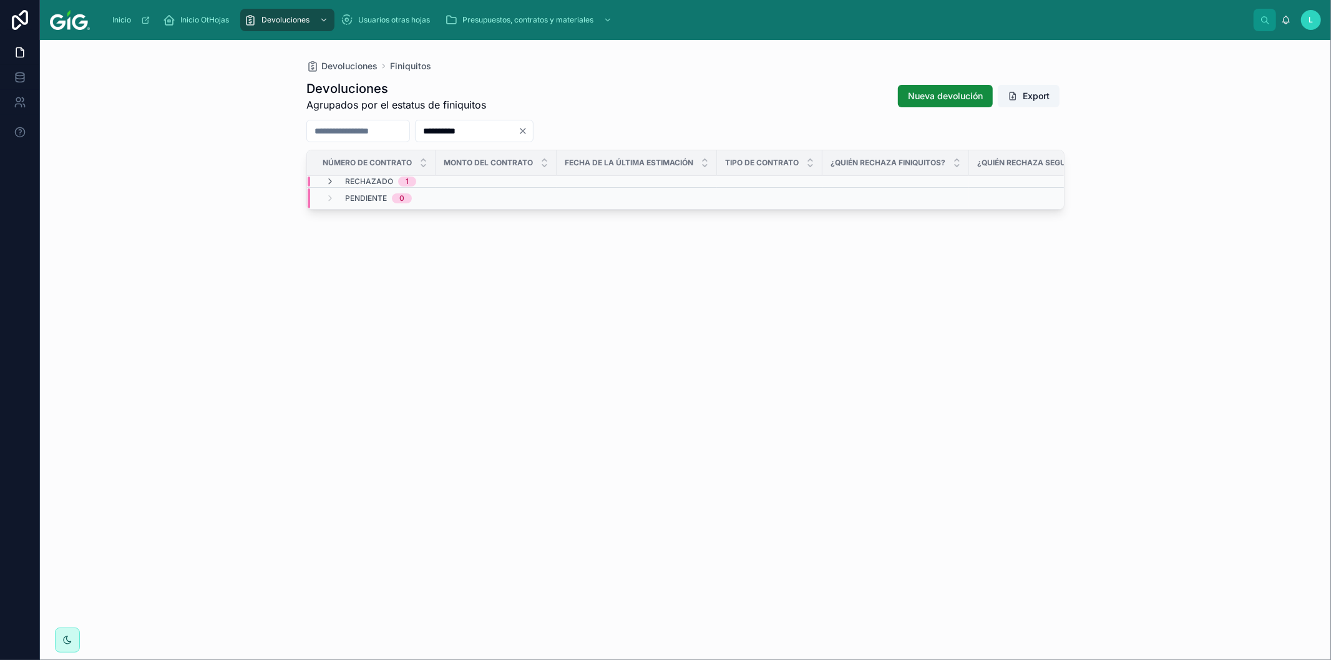
type input "**********"
click at [378, 181] on span "Rechazado" at bounding box center [369, 182] width 48 height 10
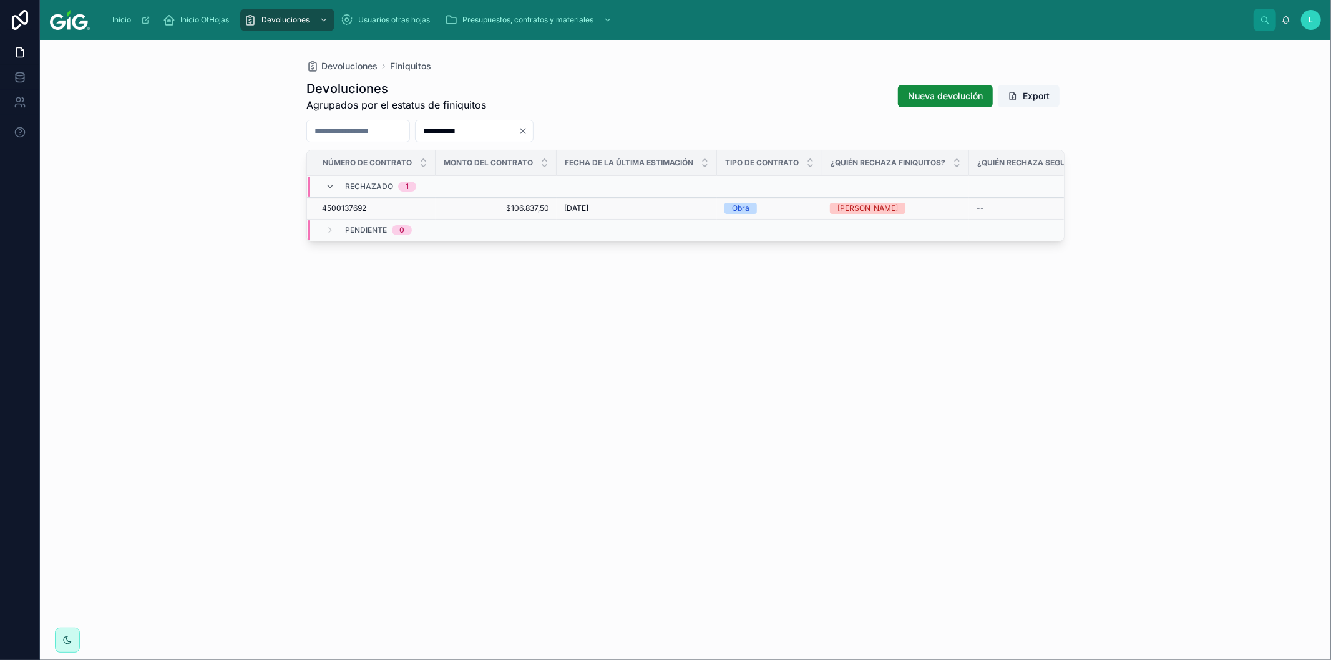
click at [350, 205] on span "4500137692" at bounding box center [344, 208] width 44 height 10
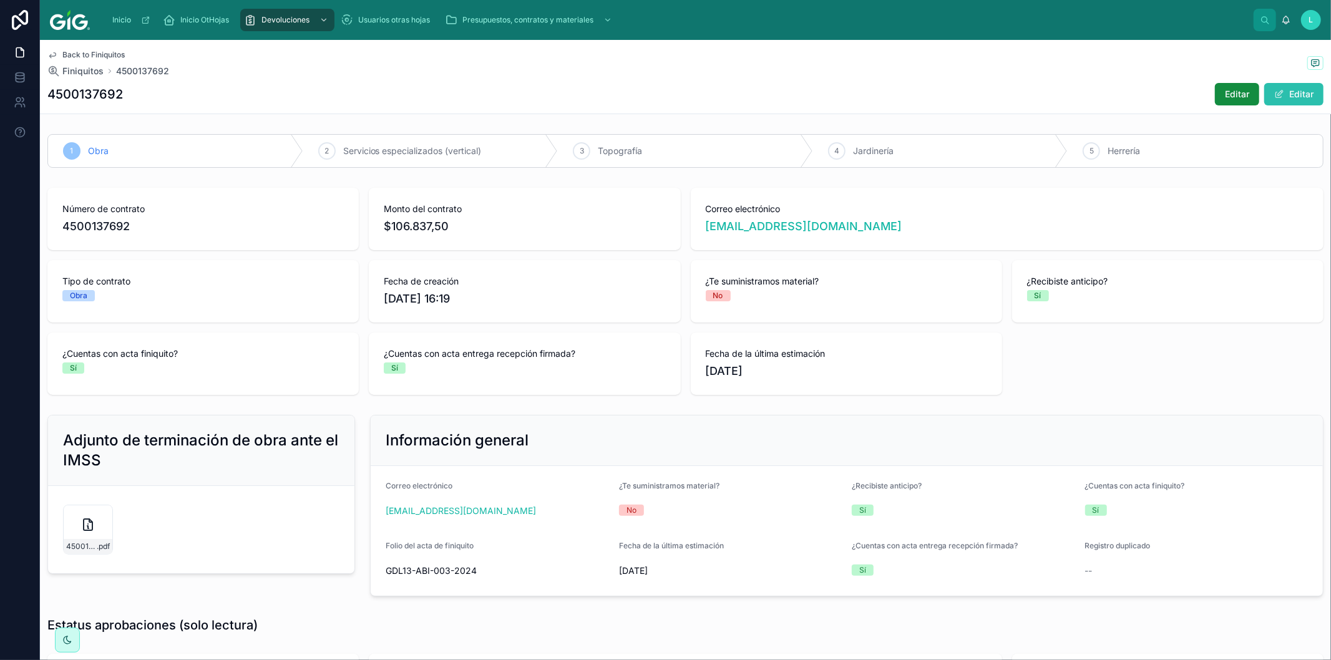
click at [1280, 94] on button "Editar" at bounding box center [1294, 94] width 59 height 22
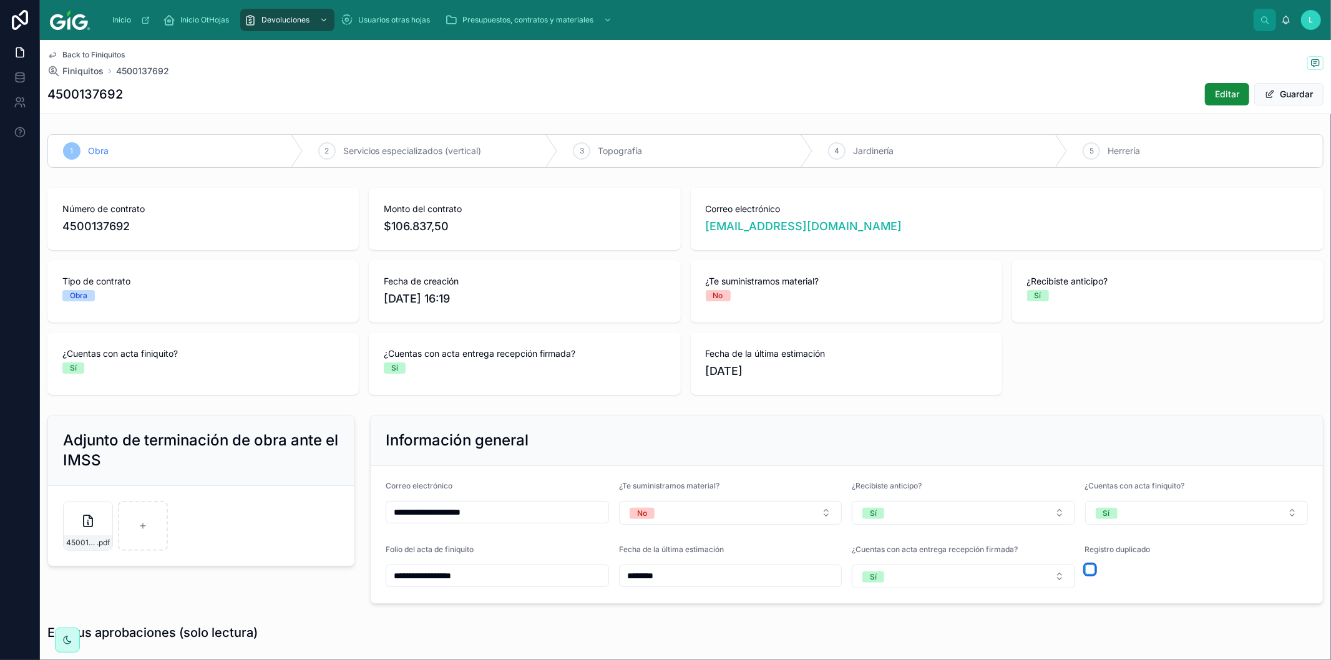
click at [1086, 574] on button "button" at bounding box center [1091, 570] width 10 height 10
click at [1271, 89] on button "Guardar" at bounding box center [1289, 94] width 69 height 22
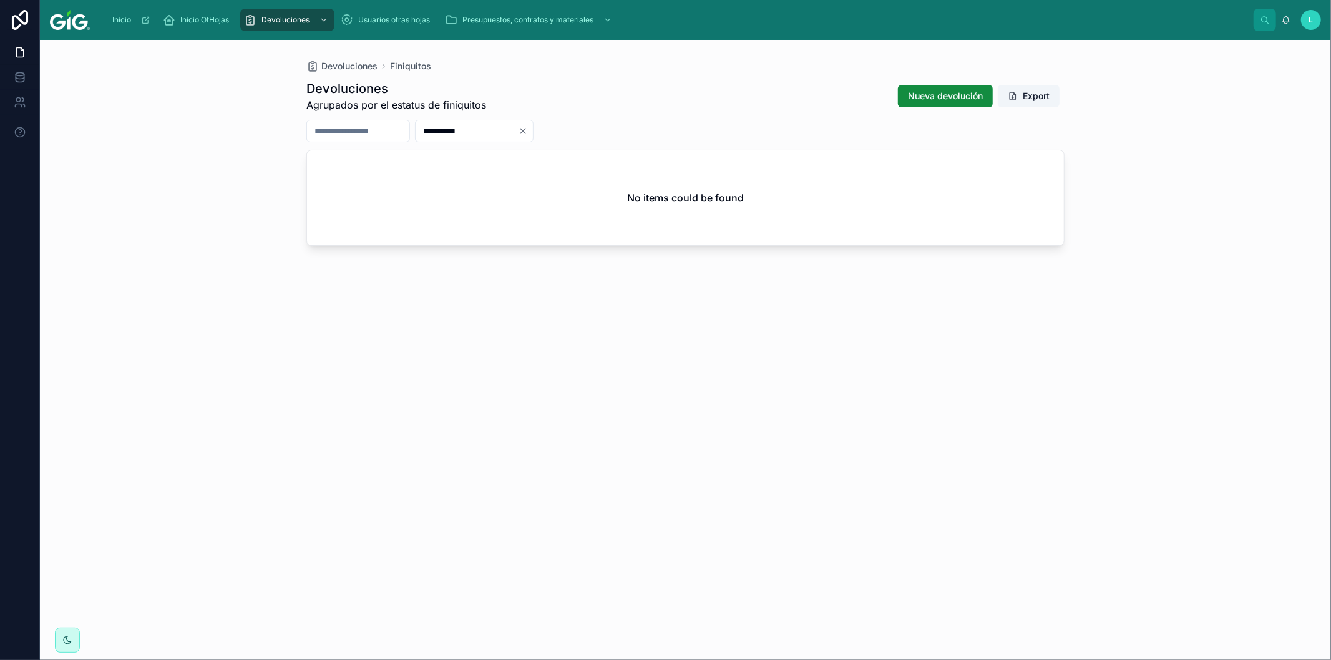
drag, startPoint x: 509, startPoint y: 131, endPoint x: 441, endPoint y: 131, distance: 68.0
click at [441, 131] on div "**********" at bounding box center [685, 131] width 758 height 22
paste input "text"
type input "**********"
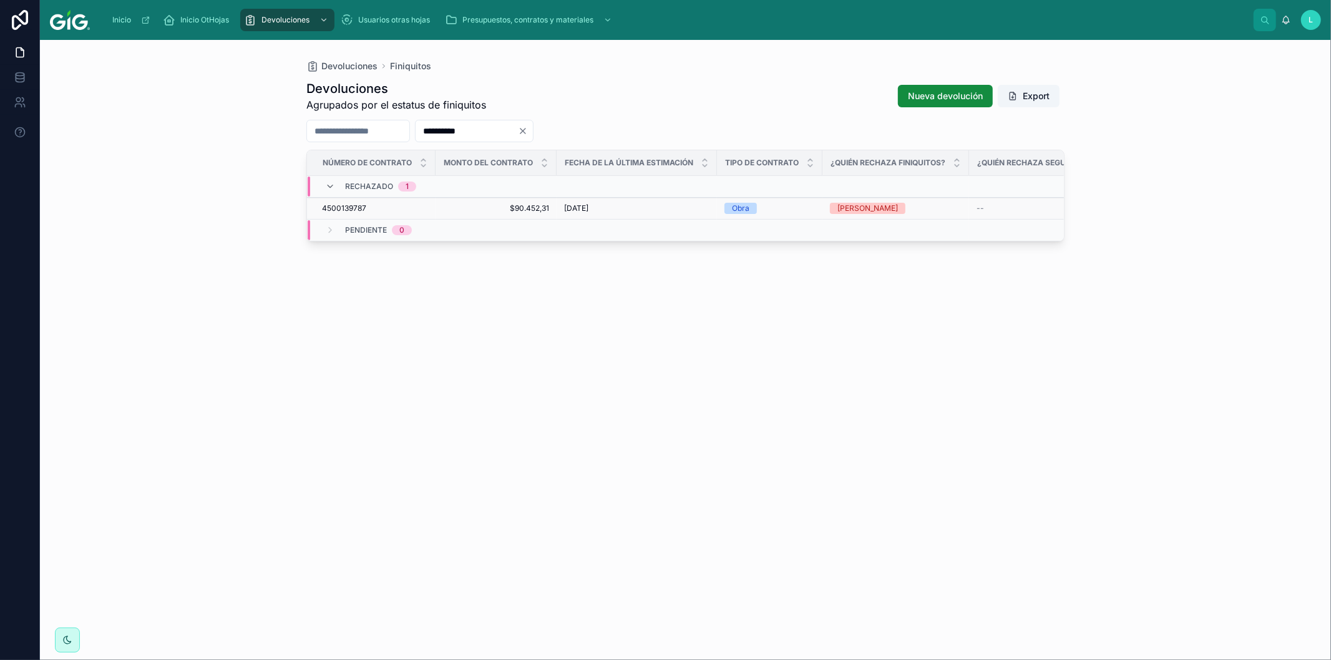
click at [346, 203] on span "4500139787" at bounding box center [344, 208] width 44 height 10
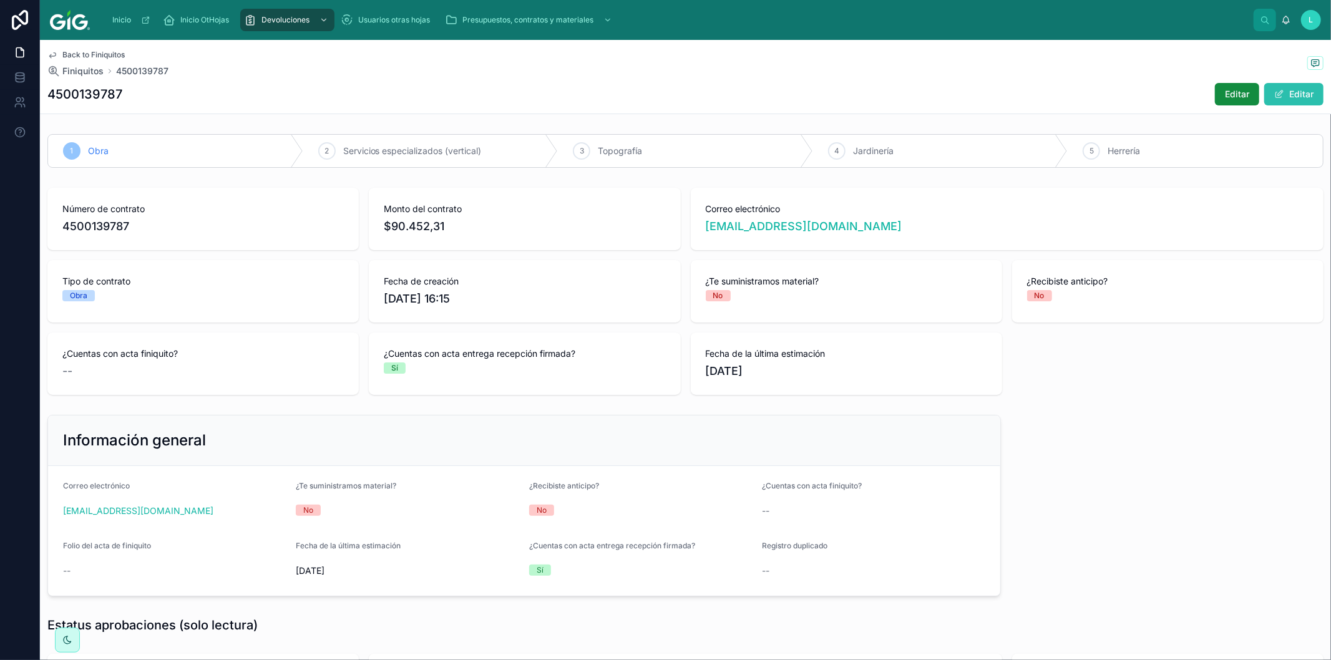
click at [1275, 94] on span at bounding box center [1280, 94] width 10 height 10
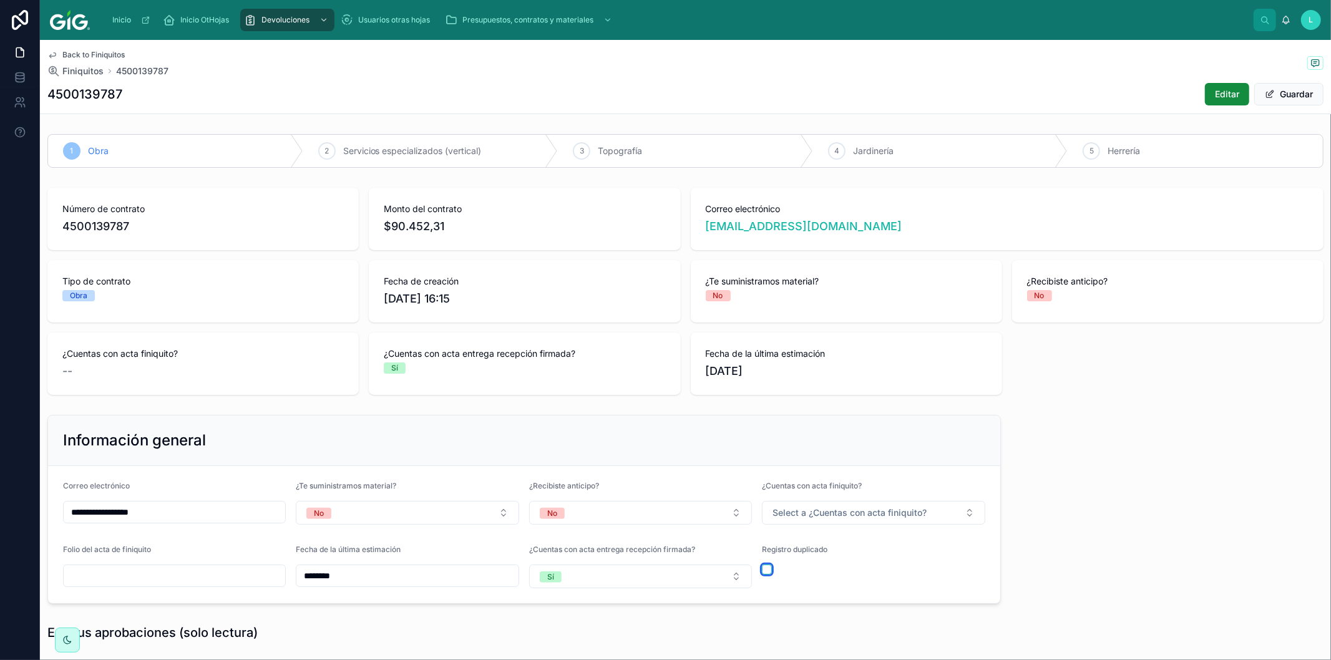
click at [762, 567] on button "button" at bounding box center [767, 570] width 10 height 10
click at [1288, 95] on button "Guardar" at bounding box center [1289, 94] width 69 height 22
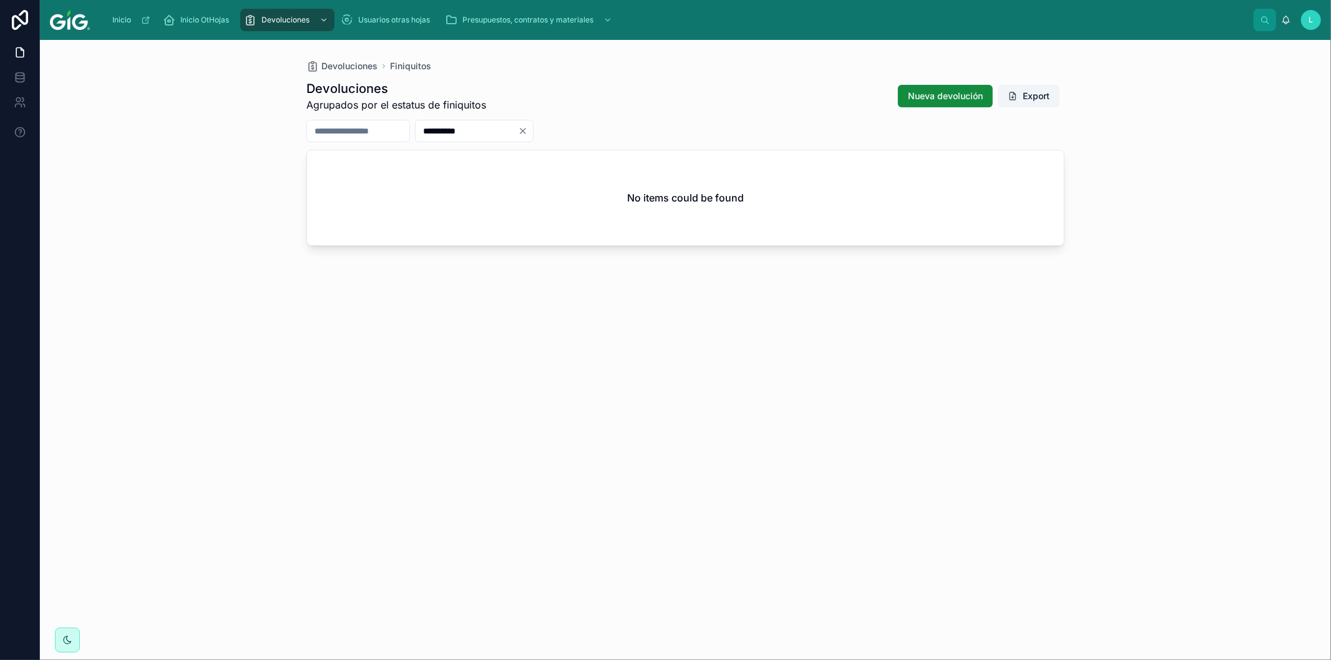
drag, startPoint x: 512, startPoint y: 125, endPoint x: 423, endPoint y: 122, distance: 89.3
click at [423, 122] on div "**********" at bounding box center [685, 131] width 758 height 22
paste input "text"
type input "**********"
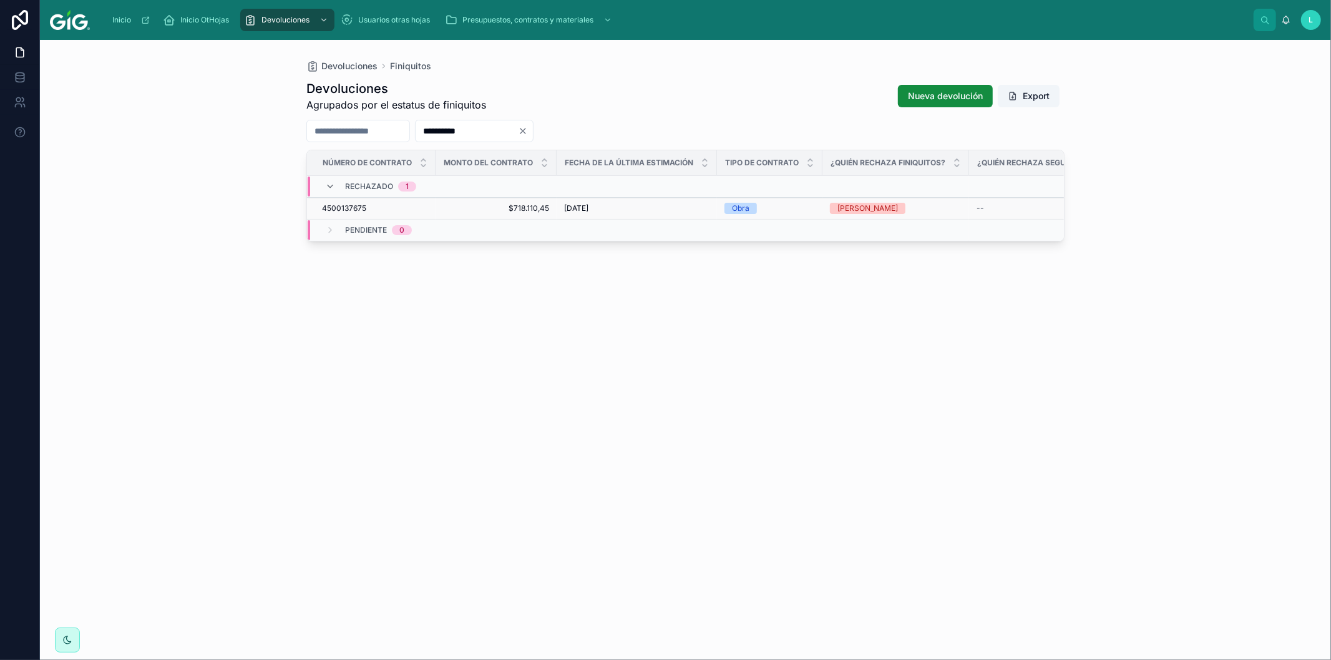
click at [341, 208] on span "4500137675" at bounding box center [344, 208] width 44 height 10
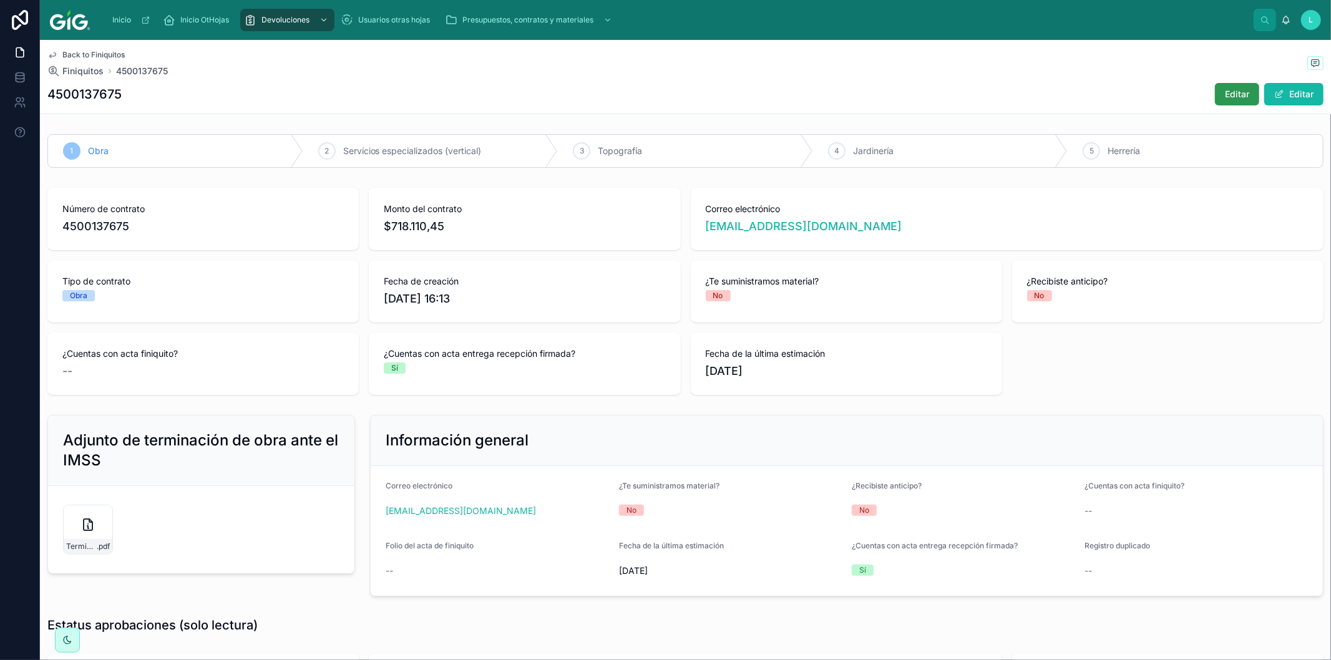
click at [1240, 89] on button "Editar" at bounding box center [1237, 94] width 44 height 22
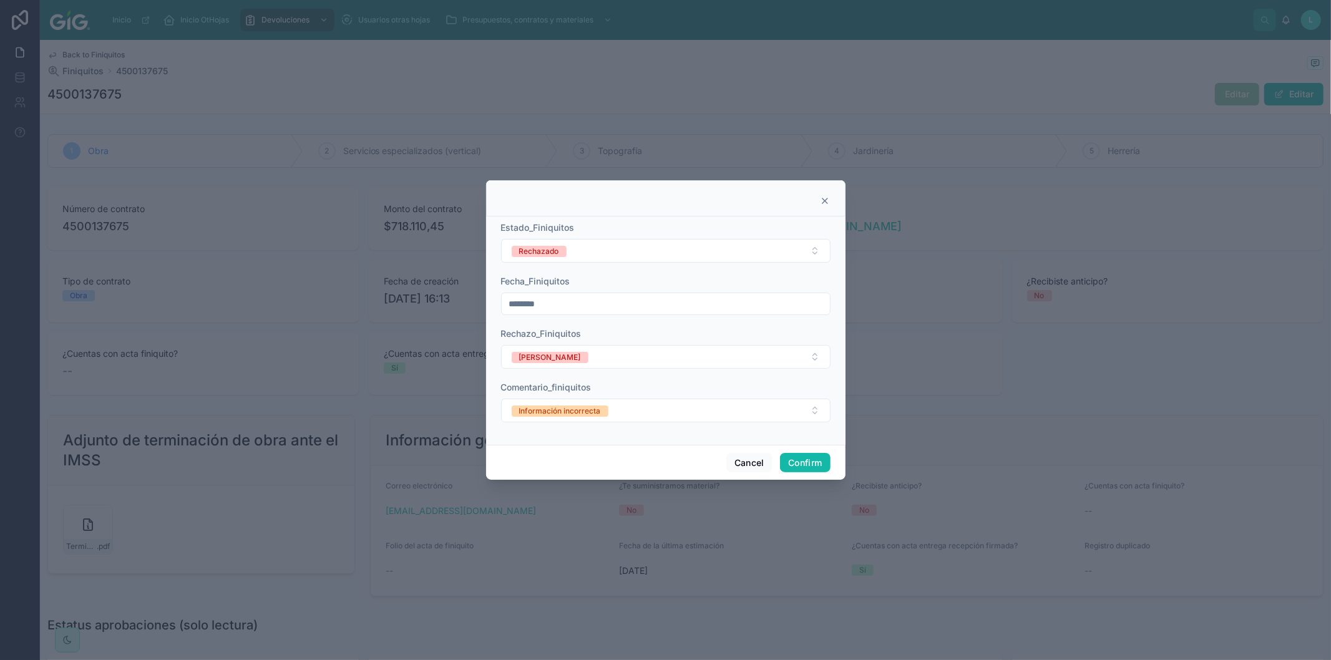
click at [825, 199] on icon at bounding box center [825, 201] width 10 height 10
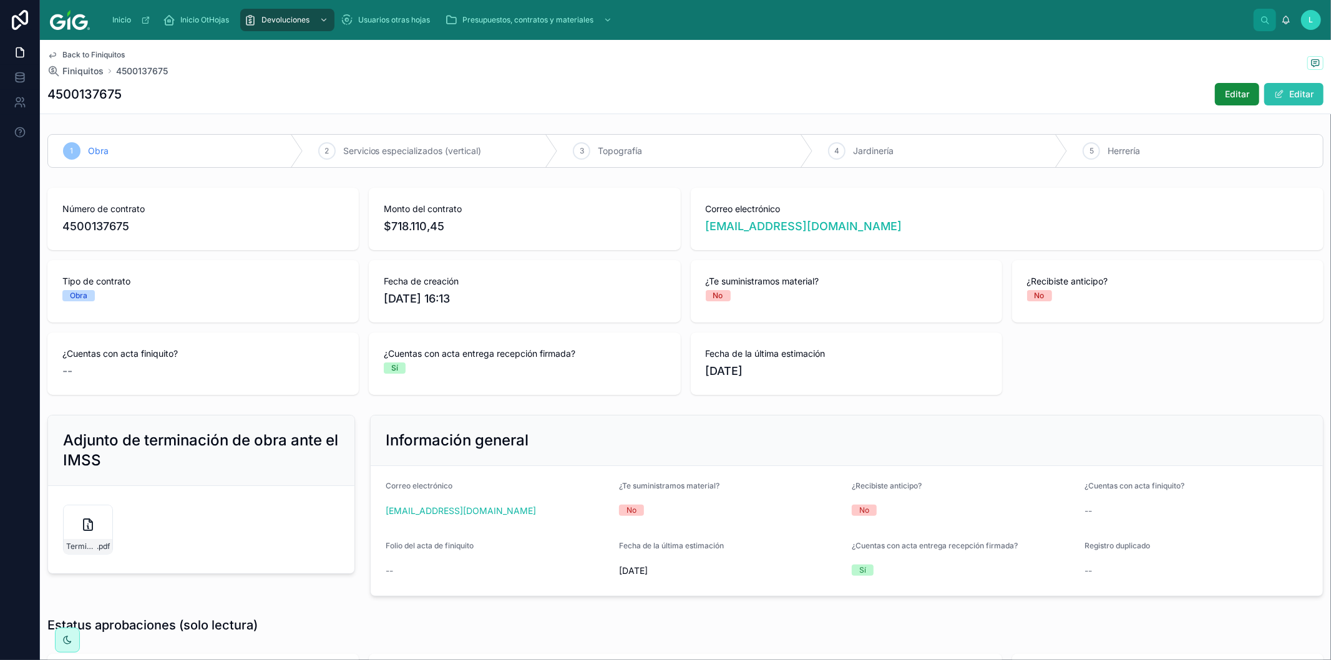
click at [1290, 90] on button "Editar" at bounding box center [1294, 94] width 59 height 22
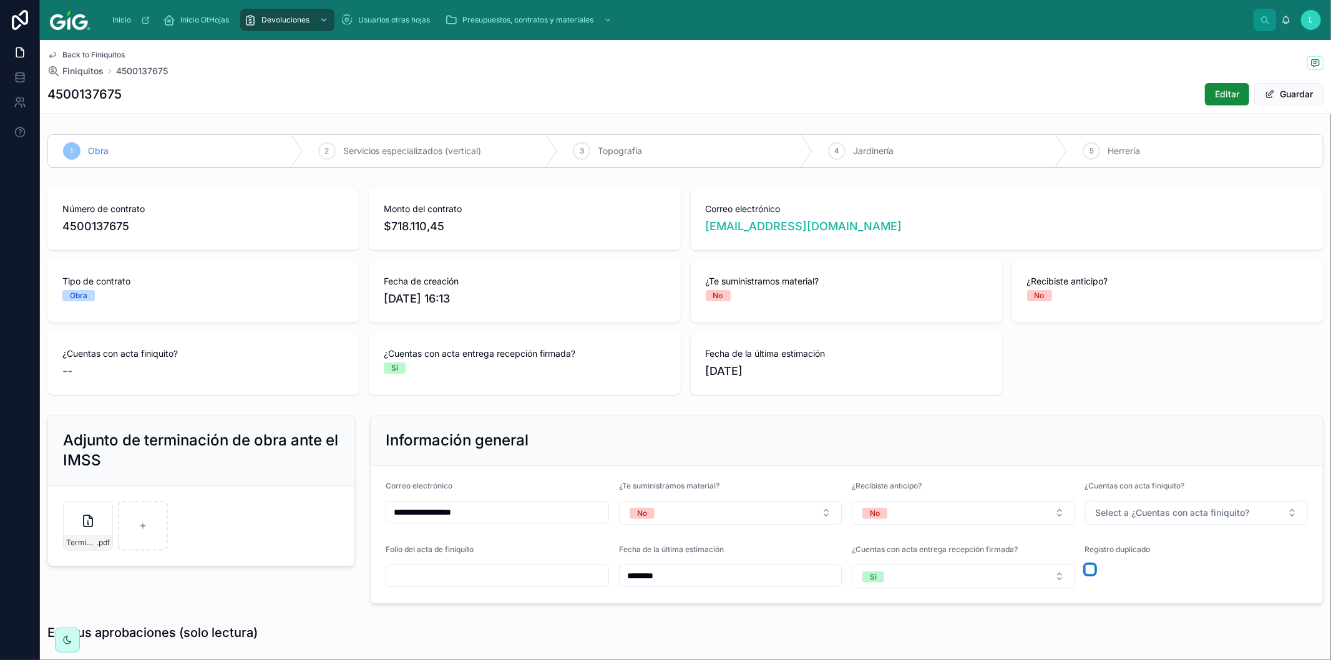
click at [1086, 570] on button "button" at bounding box center [1091, 570] width 10 height 10
click at [1278, 94] on button "Guardar" at bounding box center [1289, 94] width 69 height 22
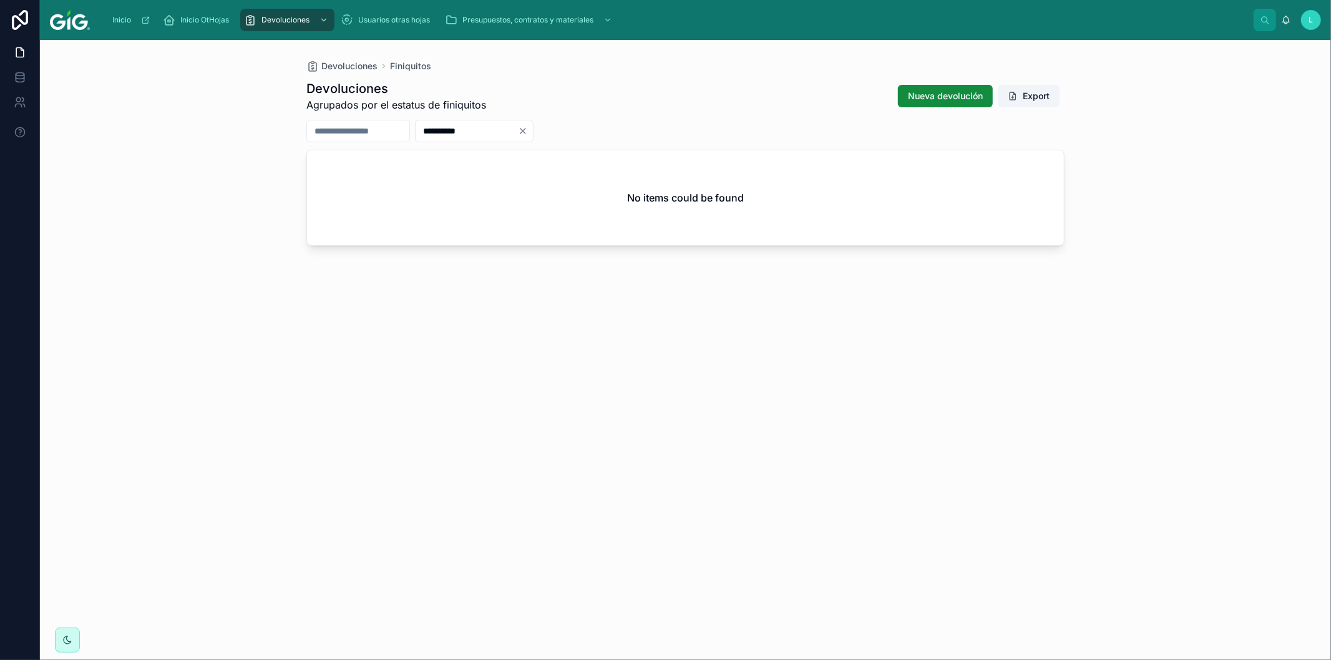
drag, startPoint x: 526, startPoint y: 127, endPoint x: 415, endPoint y: 125, distance: 110.5
click at [415, 125] on div "**********" at bounding box center [685, 131] width 758 height 22
paste input "text"
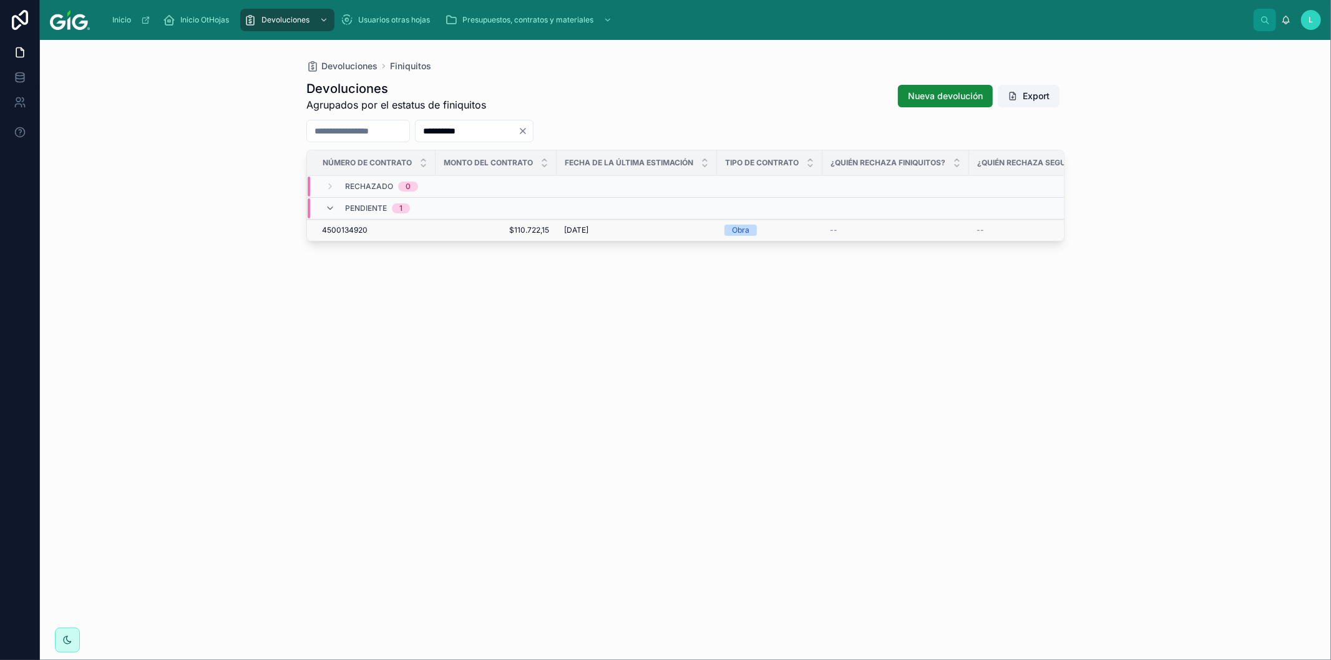
type input "**********"
click at [365, 227] on span "4500134920" at bounding box center [345, 230] width 46 height 10
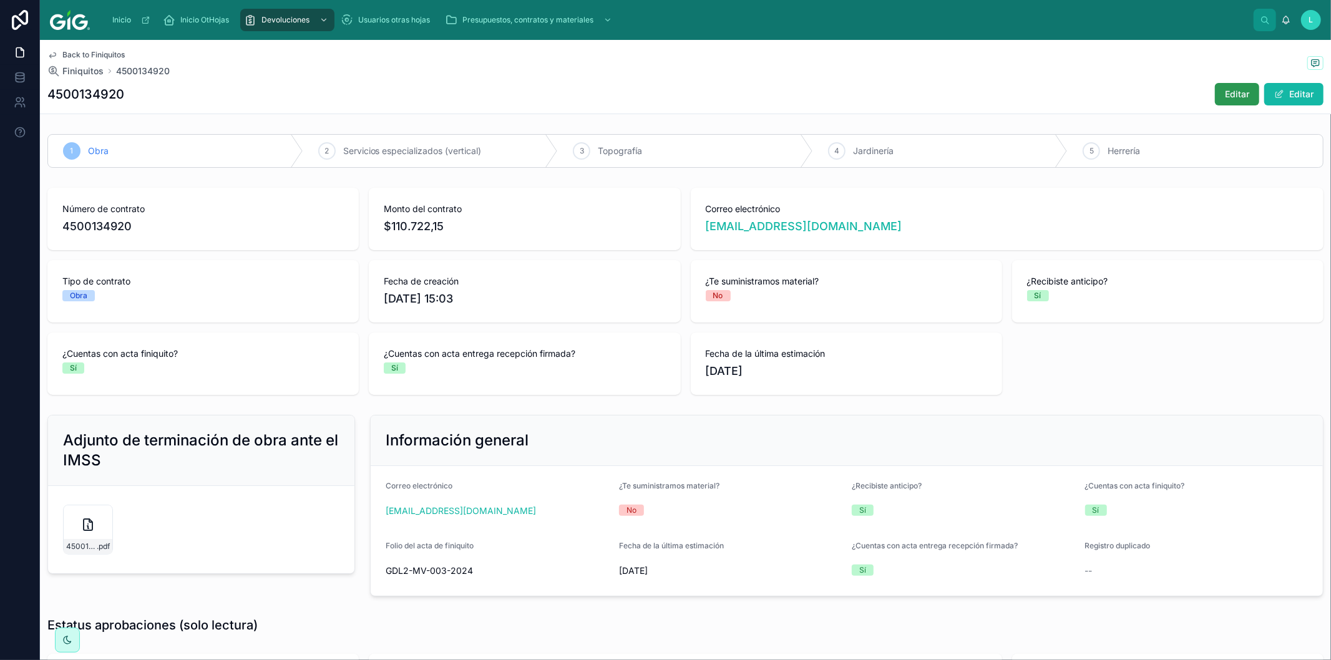
click at [1226, 95] on span "Editar" at bounding box center [1237, 94] width 24 height 12
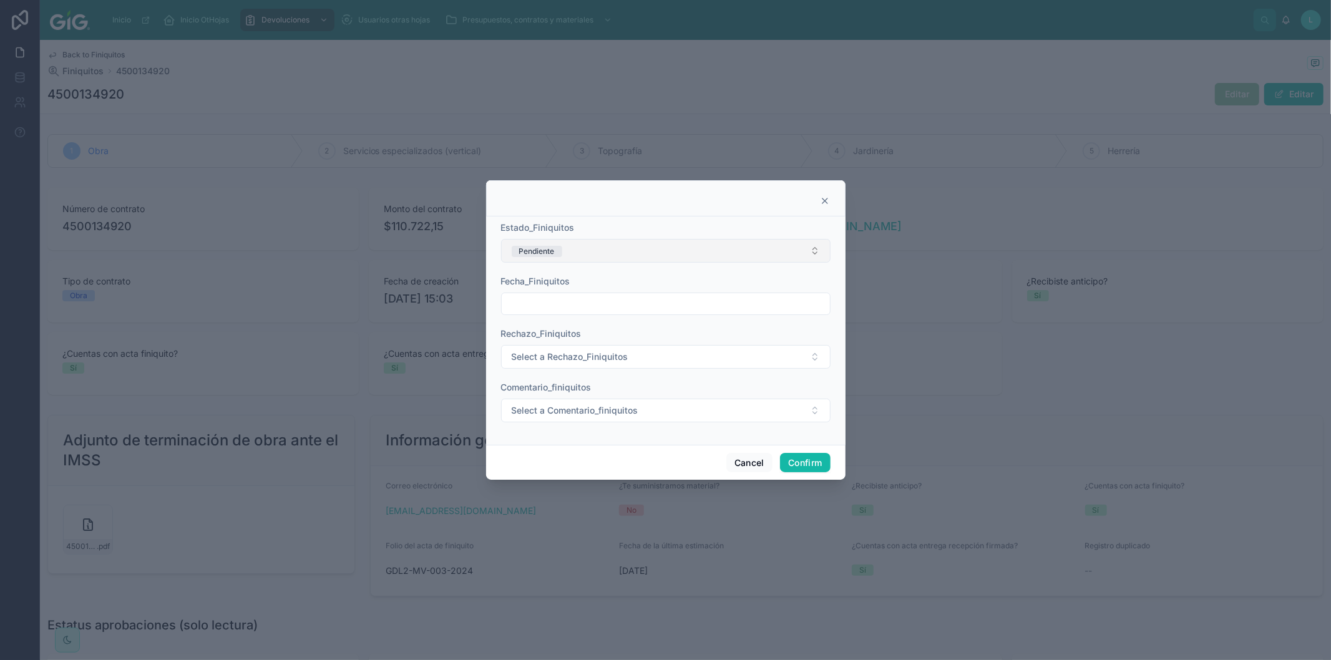
click at [564, 247] on button "Pendiente" at bounding box center [666, 251] width 330 height 24
click at [526, 373] on div "Validado" at bounding box center [531, 376] width 30 height 11
click at [547, 302] on input "text" at bounding box center [666, 303] width 328 height 17
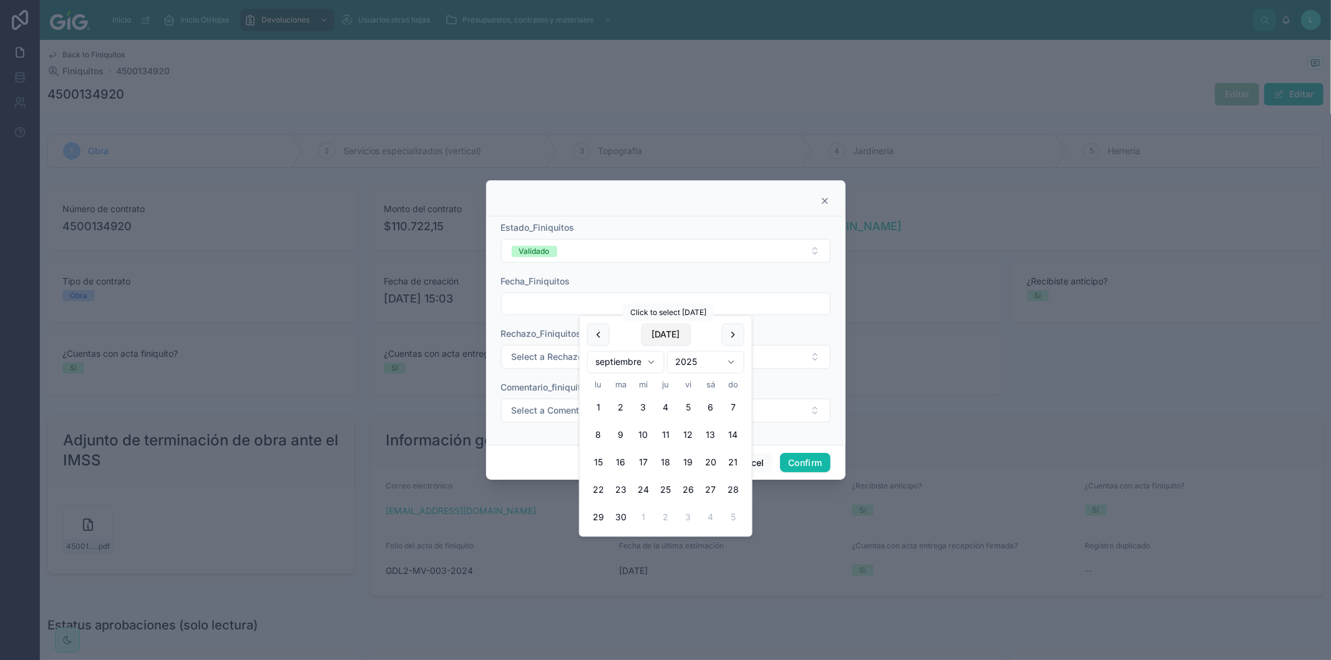
click at [672, 343] on button "[DATE]" at bounding box center [665, 335] width 49 height 22
type input "********"
click at [522, 409] on span "Select a Comentario_finiquitos" at bounding box center [575, 410] width 127 height 12
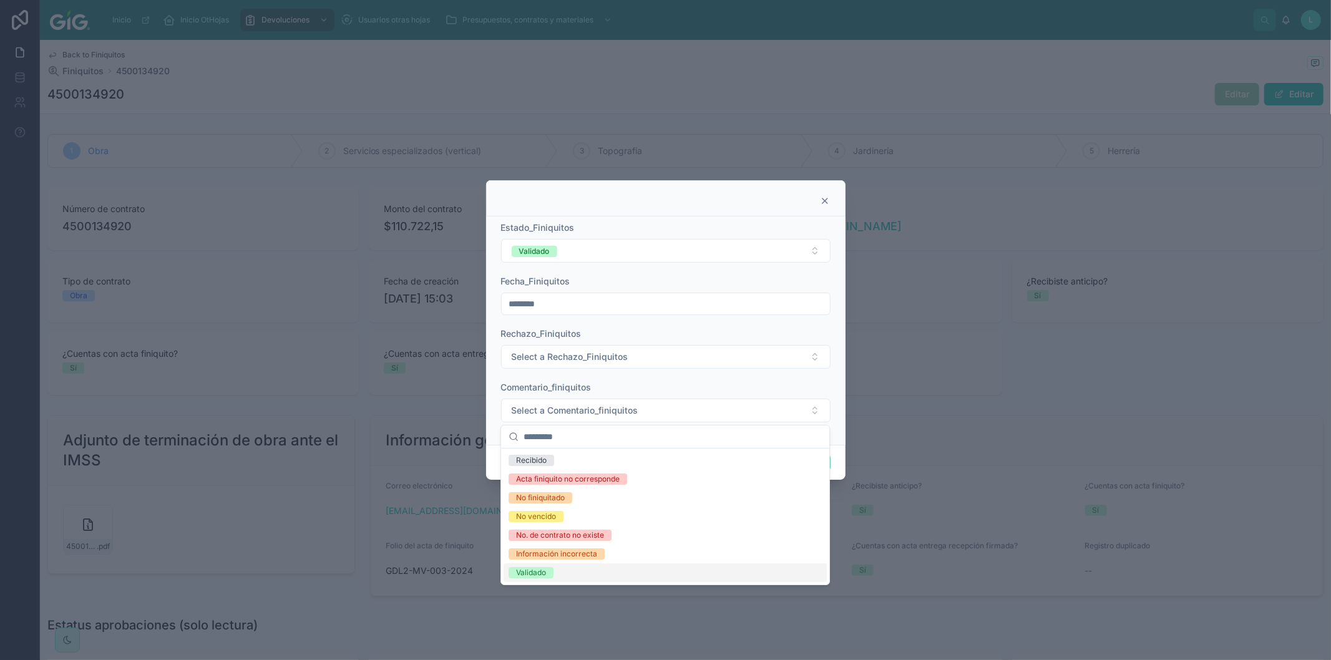
click at [529, 567] on div "Validado" at bounding box center [531, 572] width 30 height 11
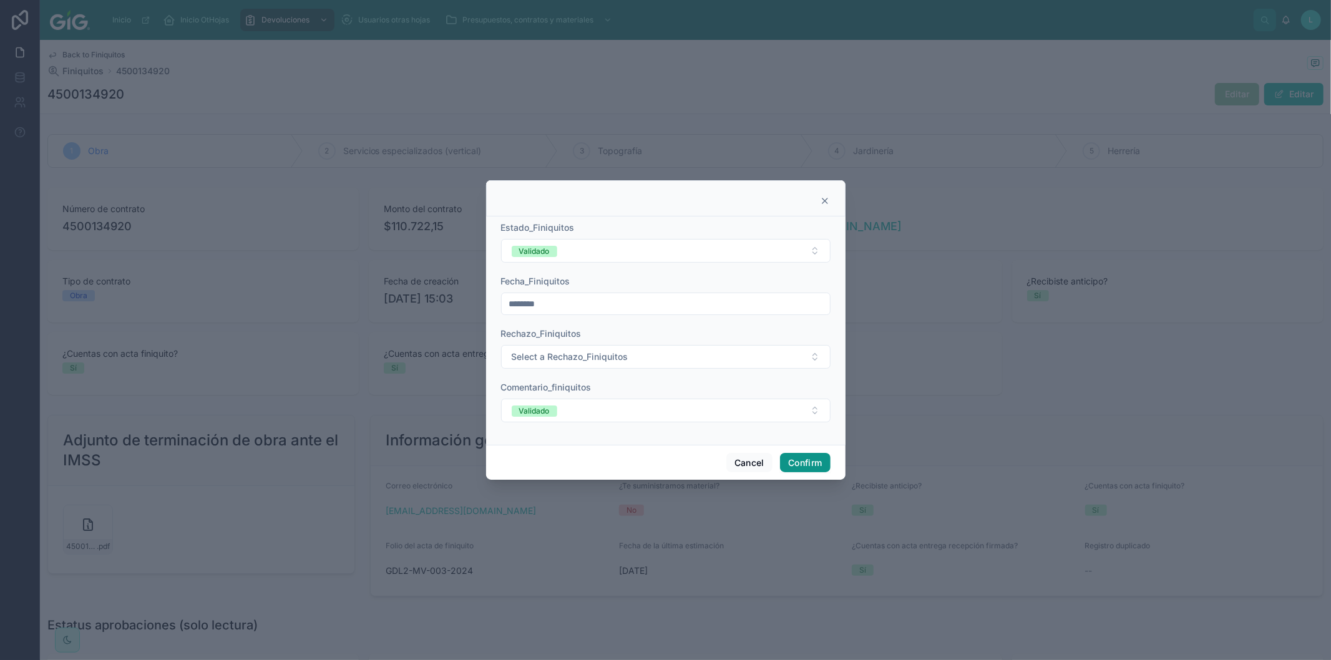
click at [799, 458] on button "Confirm" at bounding box center [805, 463] width 50 height 20
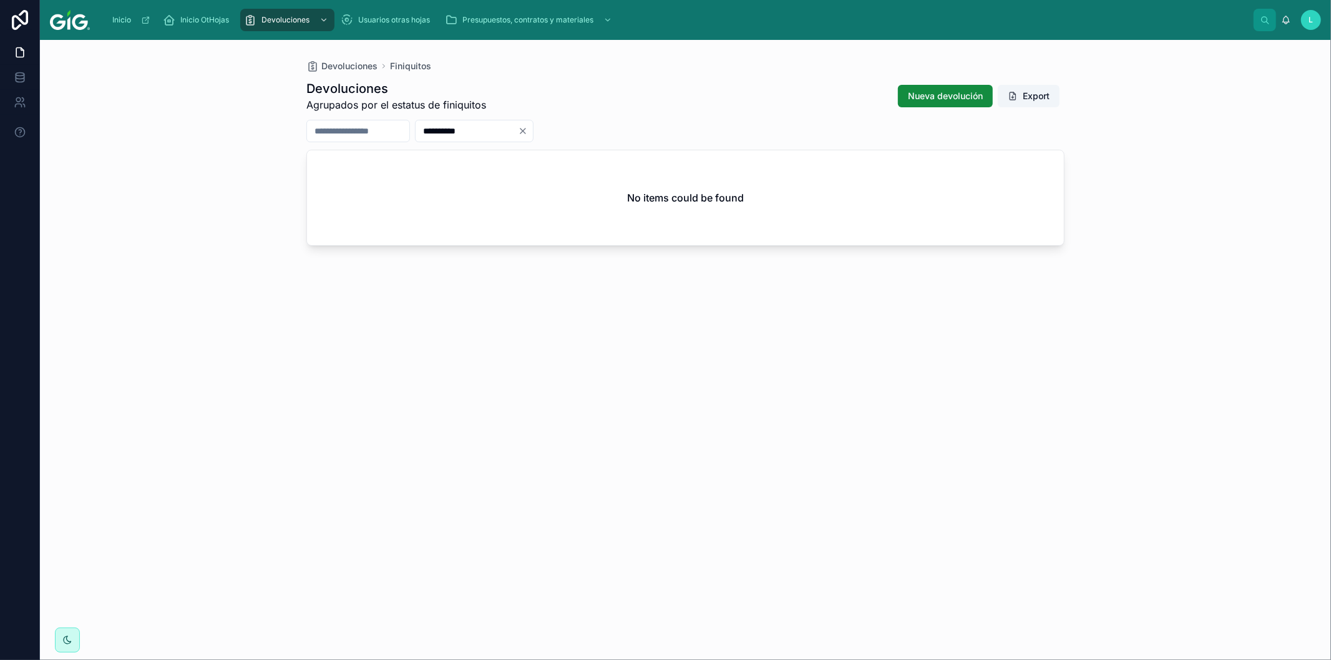
drag, startPoint x: 522, startPoint y: 127, endPoint x: 456, endPoint y: 127, distance: 66.2
click at [456, 127] on input "**********" at bounding box center [467, 130] width 102 height 17
paste input "*"
drag, startPoint x: 526, startPoint y: 132, endPoint x: 383, endPoint y: 132, distance: 142.3
click at [383, 132] on div "**********" at bounding box center [685, 131] width 758 height 22
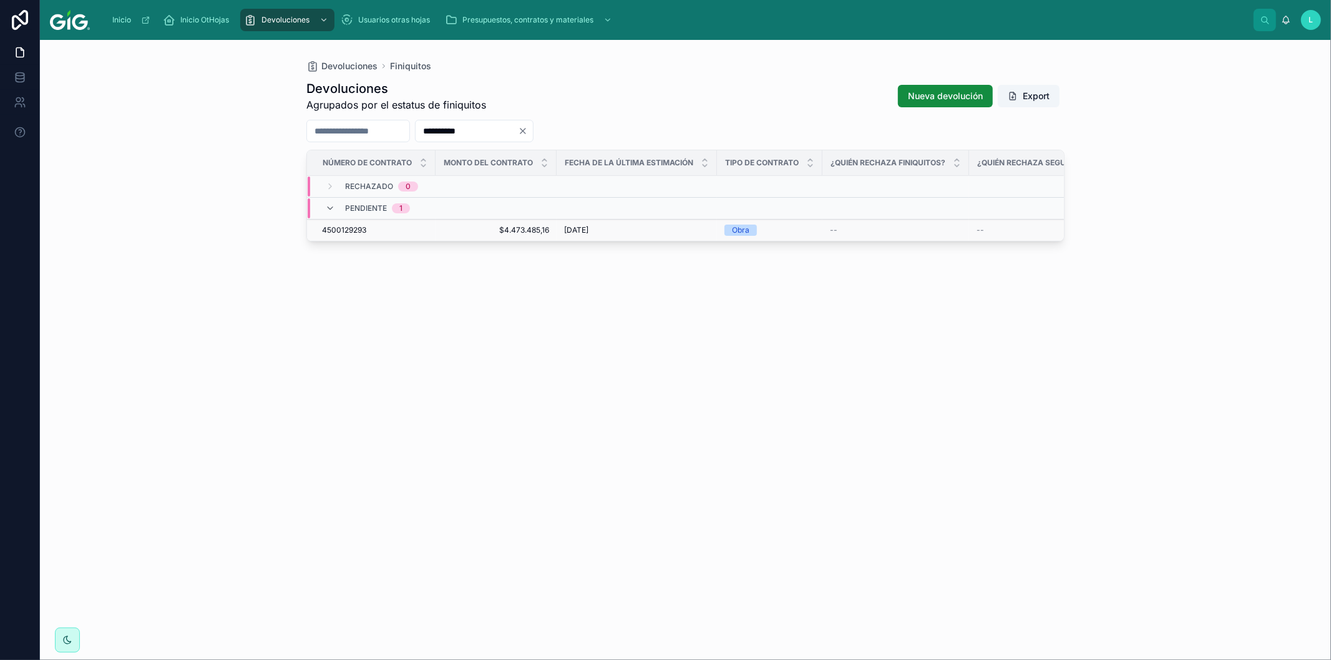
type input "**********"
click at [351, 228] on span "4500129293" at bounding box center [344, 230] width 44 height 10
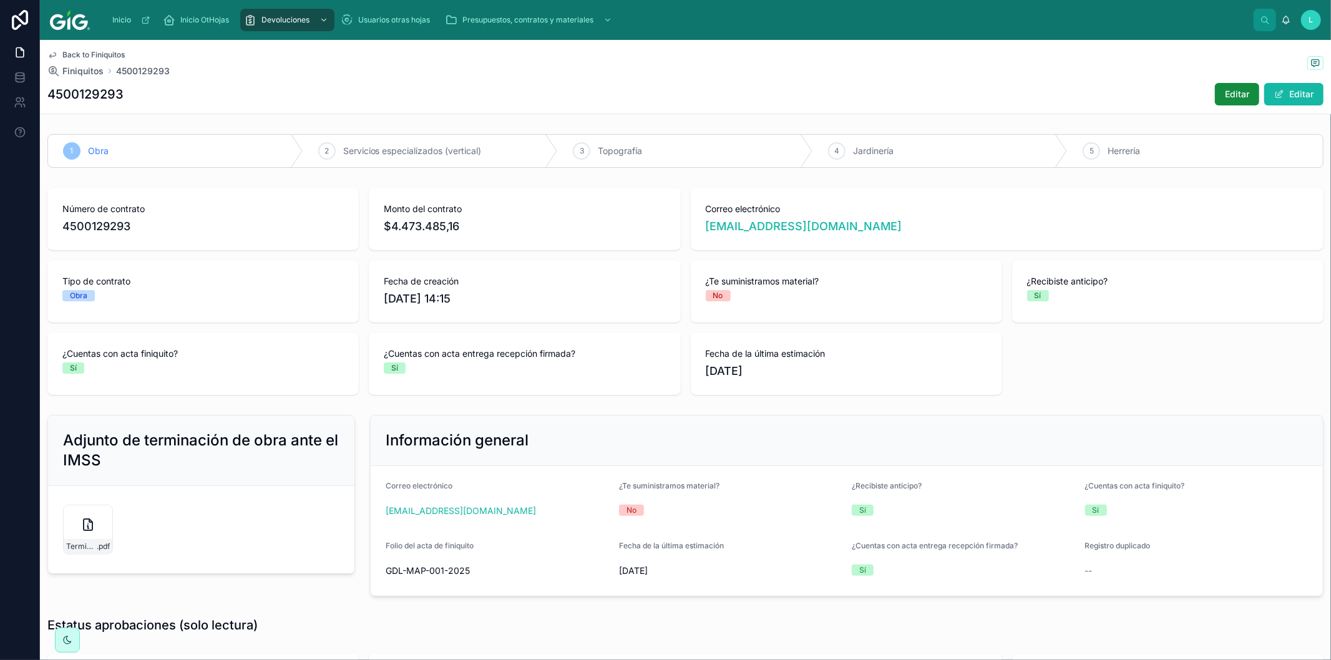
click at [102, 89] on h1 "4500129293" at bounding box center [85, 94] width 76 height 17
copy h1 "4500129293"
click at [1230, 95] on span "Editar" at bounding box center [1237, 94] width 24 height 12
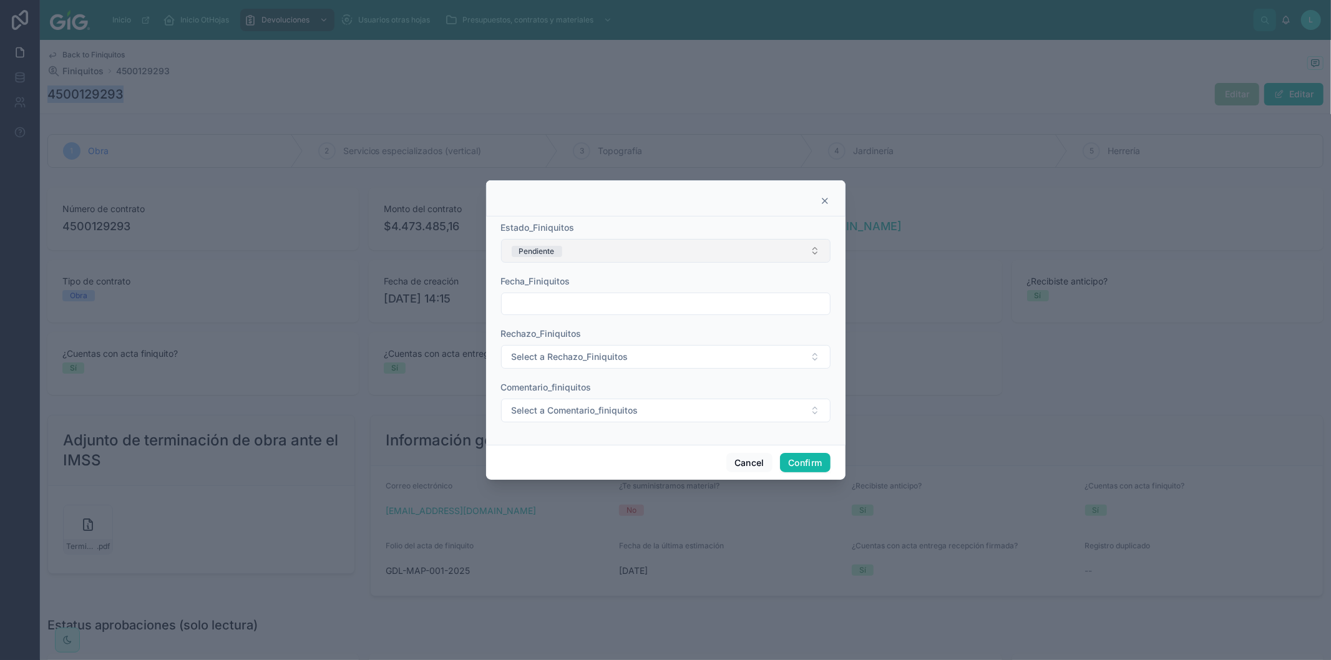
click at [558, 250] on span "Pendiente" at bounding box center [537, 251] width 51 height 11
click at [529, 340] on div "Rechazado" at bounding box center [536, 338] width 40 height 11
click at [534, 304] on input "text" at bounding box center [666, 303] width 328 height 17
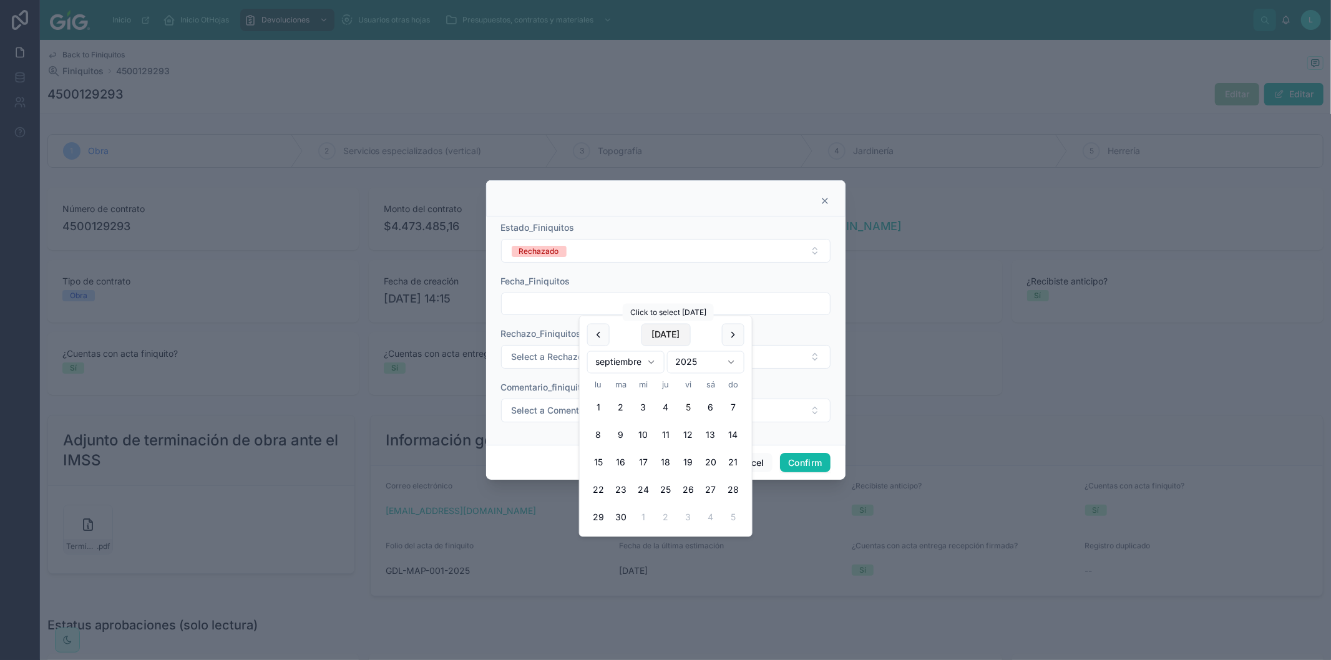
click at [665, 335] on button "[DATE]" at bounding box center [665, 335] width 49 height 22
type input "********"
click at [547, 354] on span "Select a Rechazo_Finiquitos" at bounding box center [570, 357] width 117 height 12
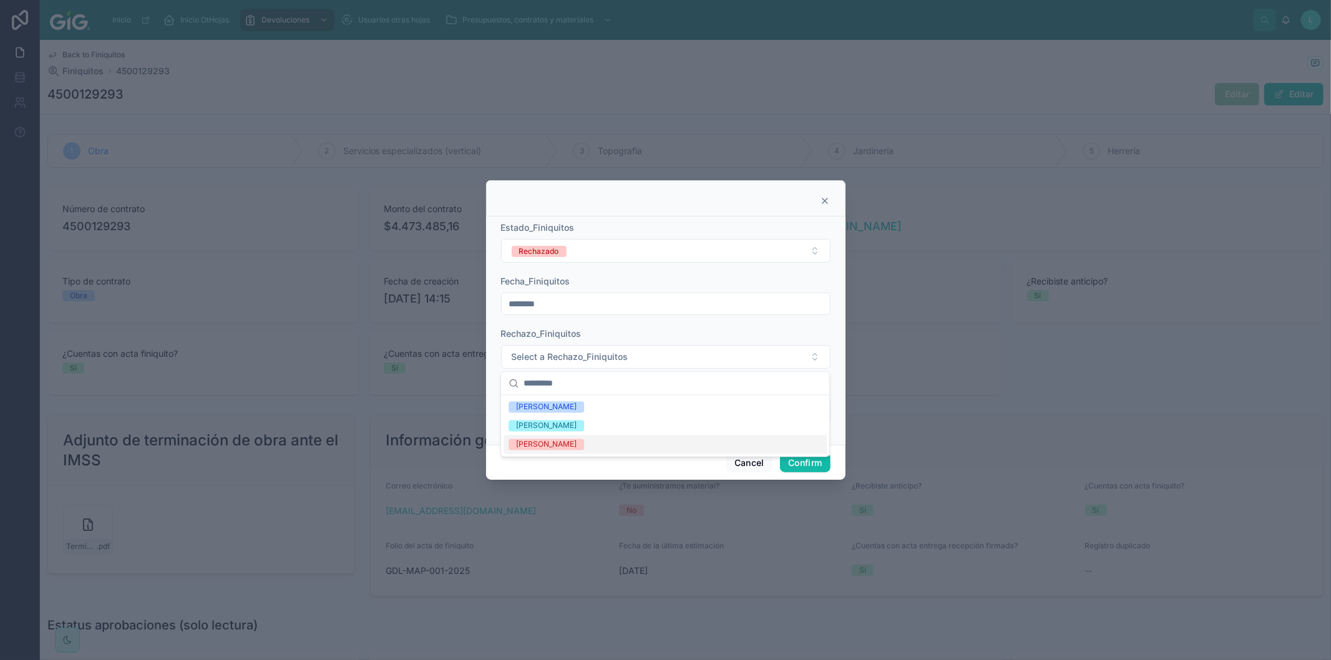
click at [535, 449] on div "[PERSON_NAME]" at bounding box center [546, 444] width 61 height 11
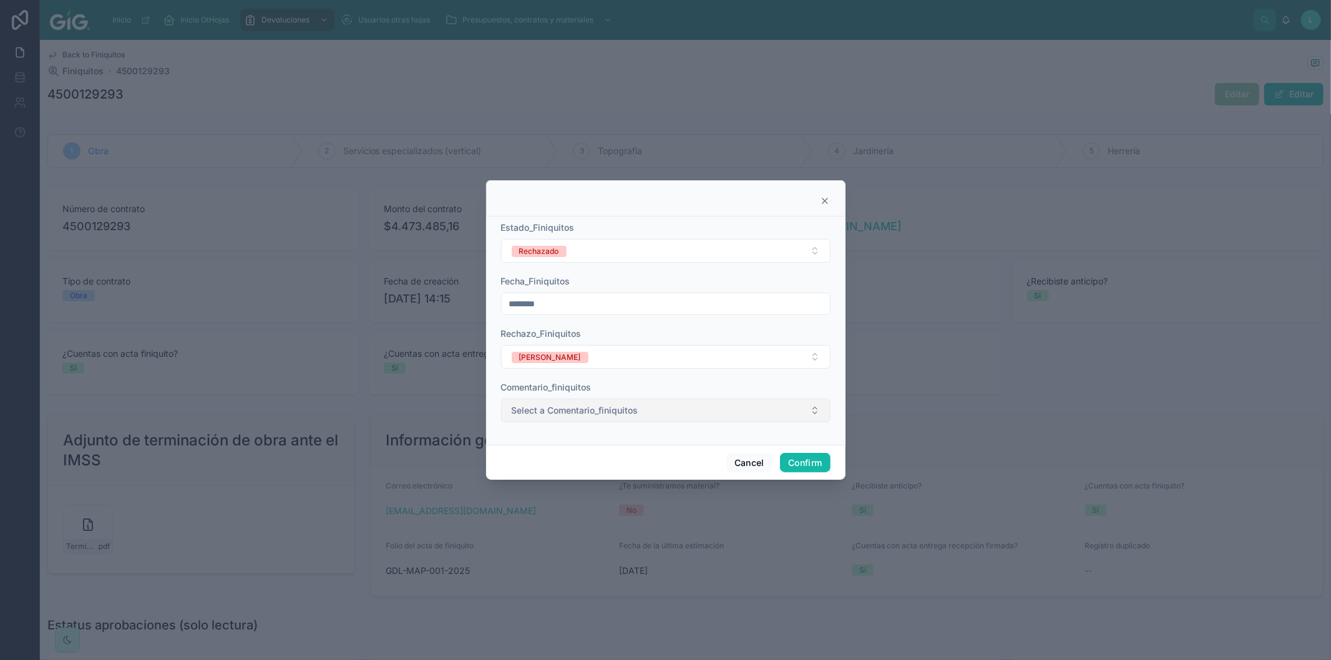
click at [544, 413] on span "Select a Comentario_finiquitos" at bounding box center [575, 410] width 127 height 12
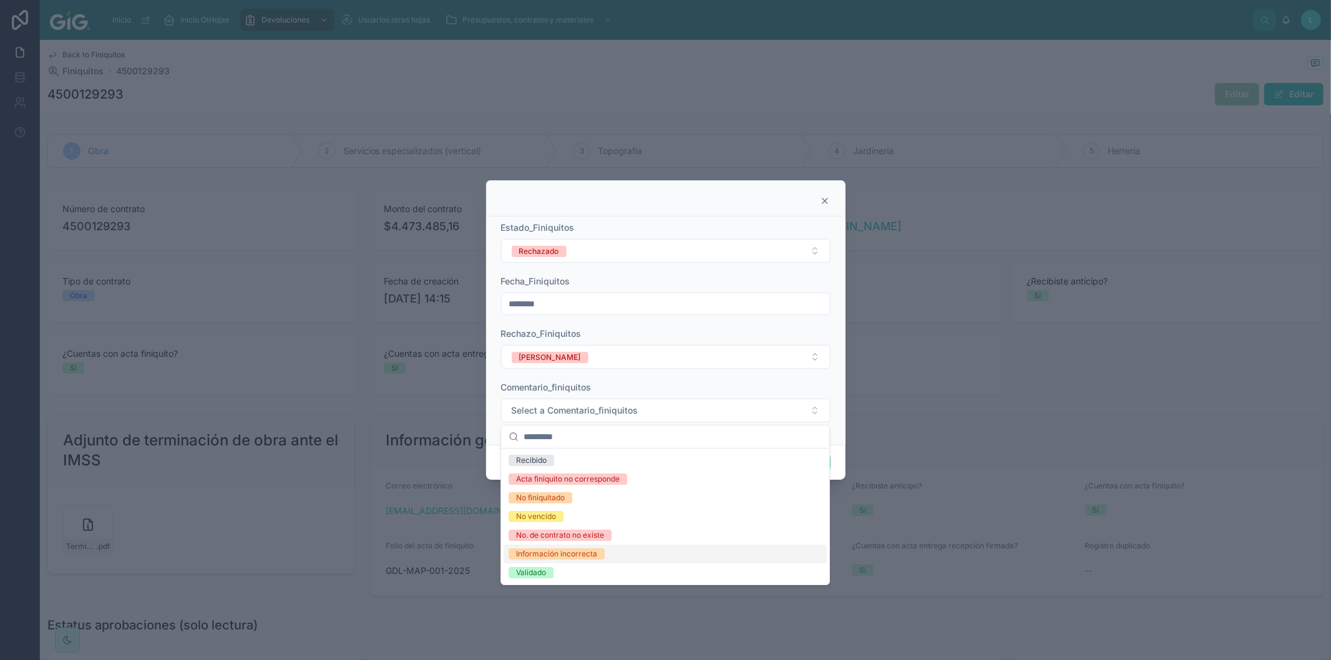
click at [544, 552] on div "Información incorrecta" at bounding box center [556, 554] width 81 height 11
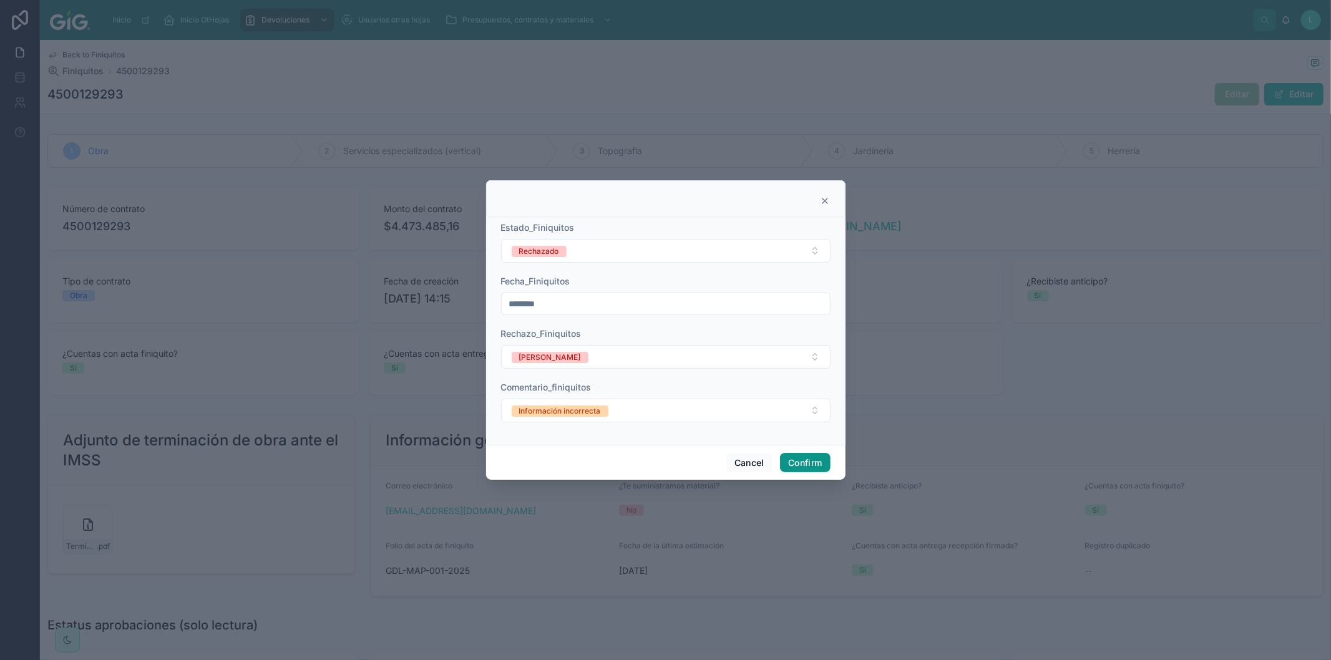
click at [810, 462] on button "Confirm" at bounding box center [805, 463] width 50 height 20
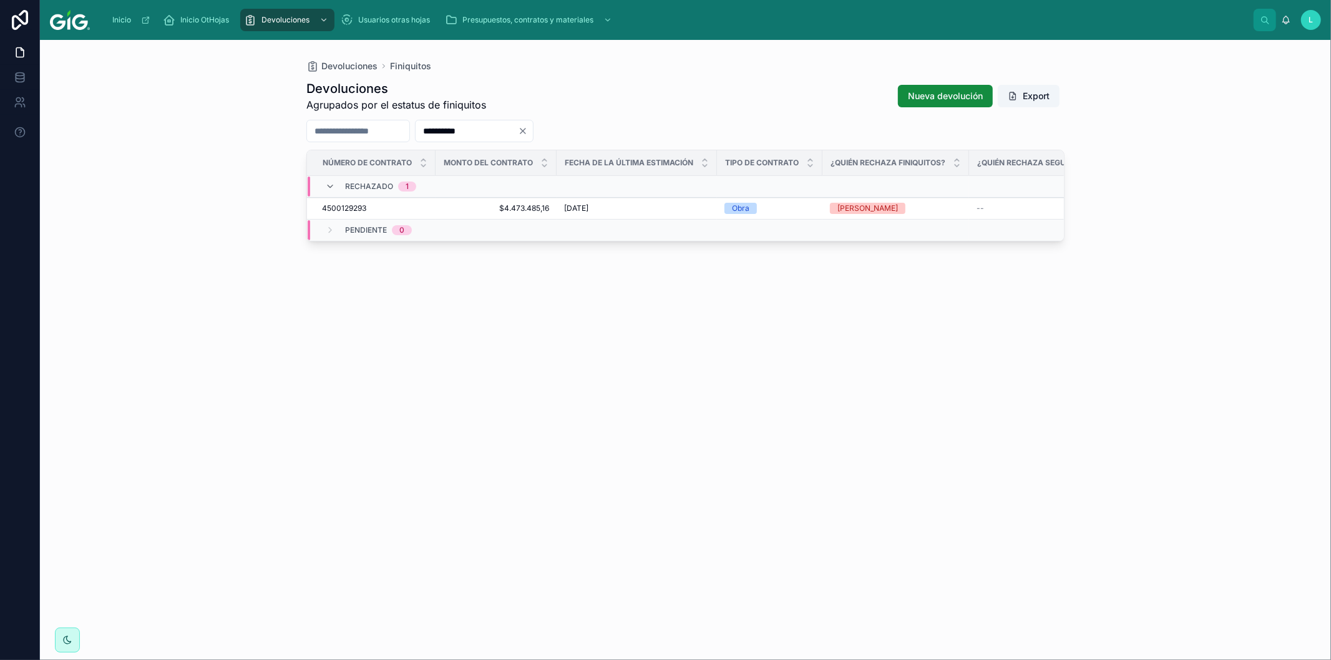
click at [526, 131] on icon "Clear" at bounding box center [523, 131] width 5 height 5
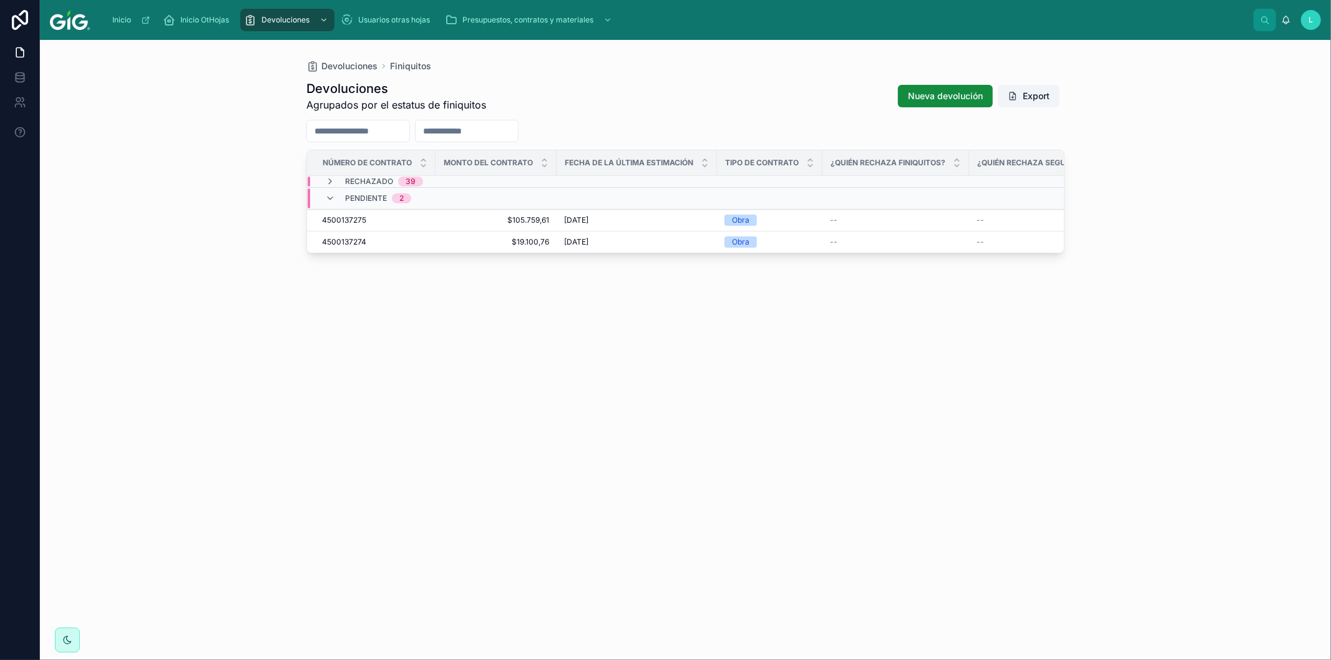
click at [408, 439] on div "Devoluciones Agrupados por el estatus de finiquitos Nueva devolución Export Núm…" at bounding box center [685, 358] width 758 height 573
